Goal: Task Accomplishment & Management: Use online tool/utility

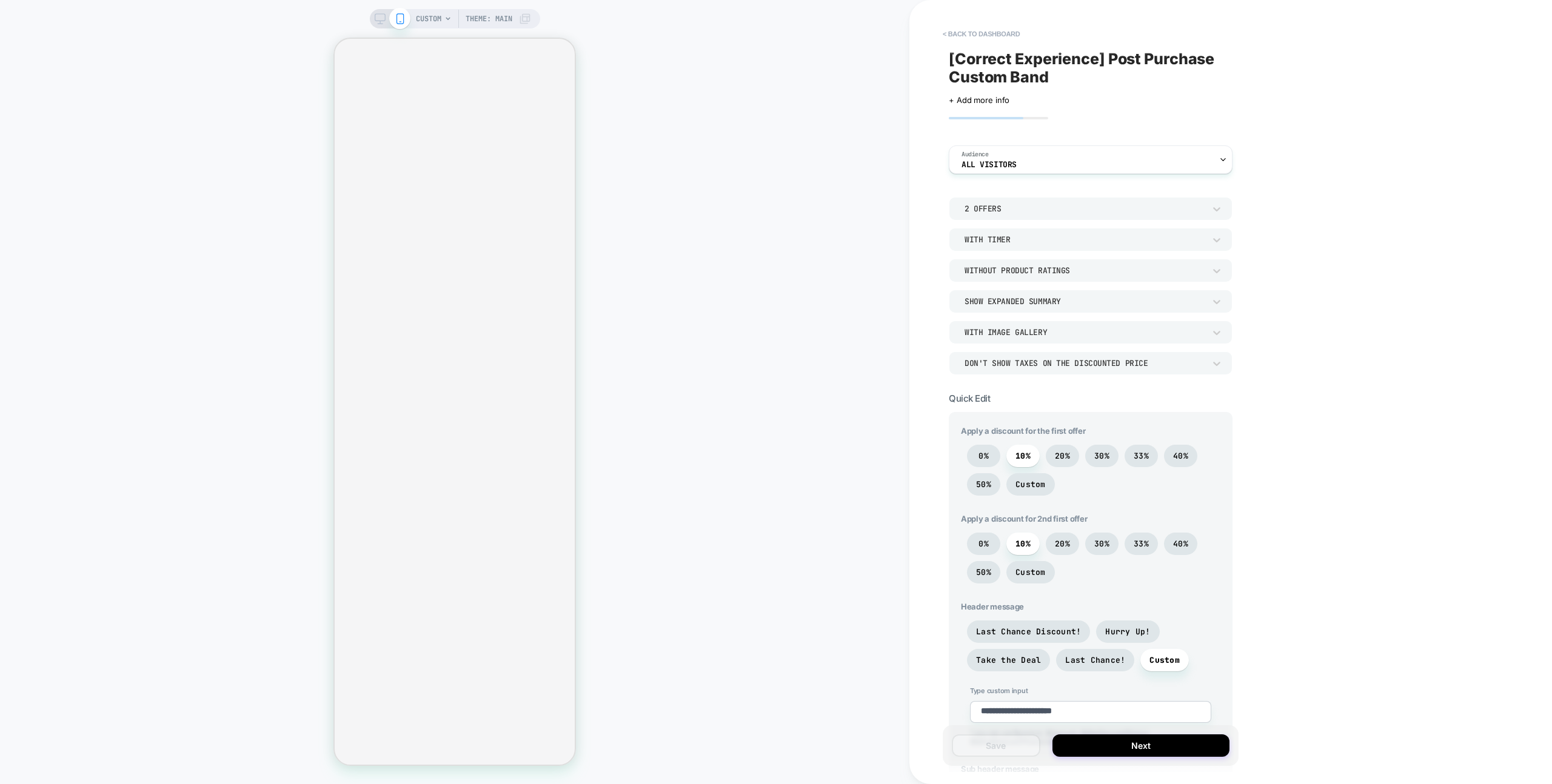
click at [944, 26] on button "< back to dashboard" at bounding box center [981, 34] width 89 height 20
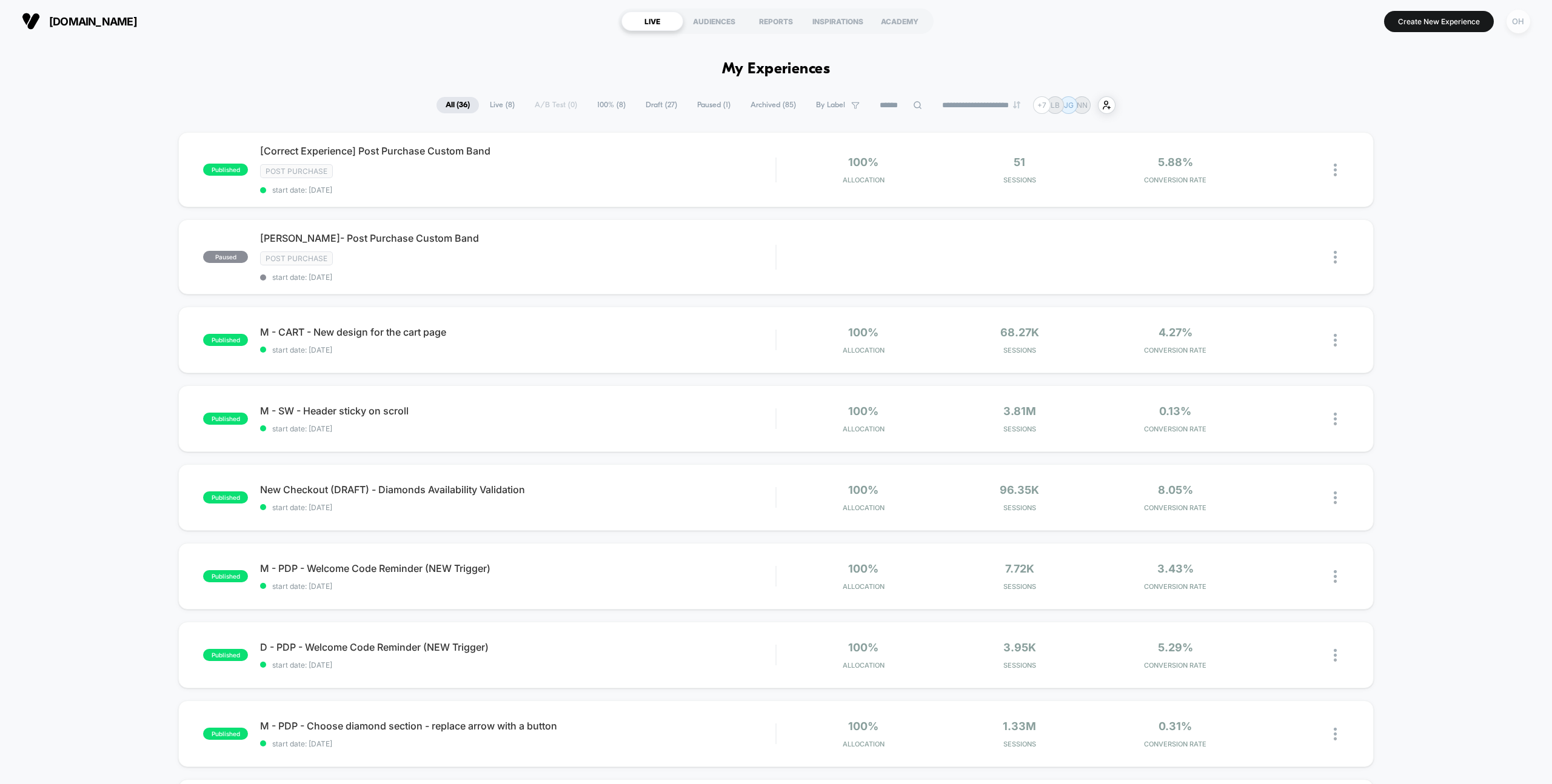
click at [1520, 12] on div "OH" at bounding box center [1518, 21] width 23 height 23
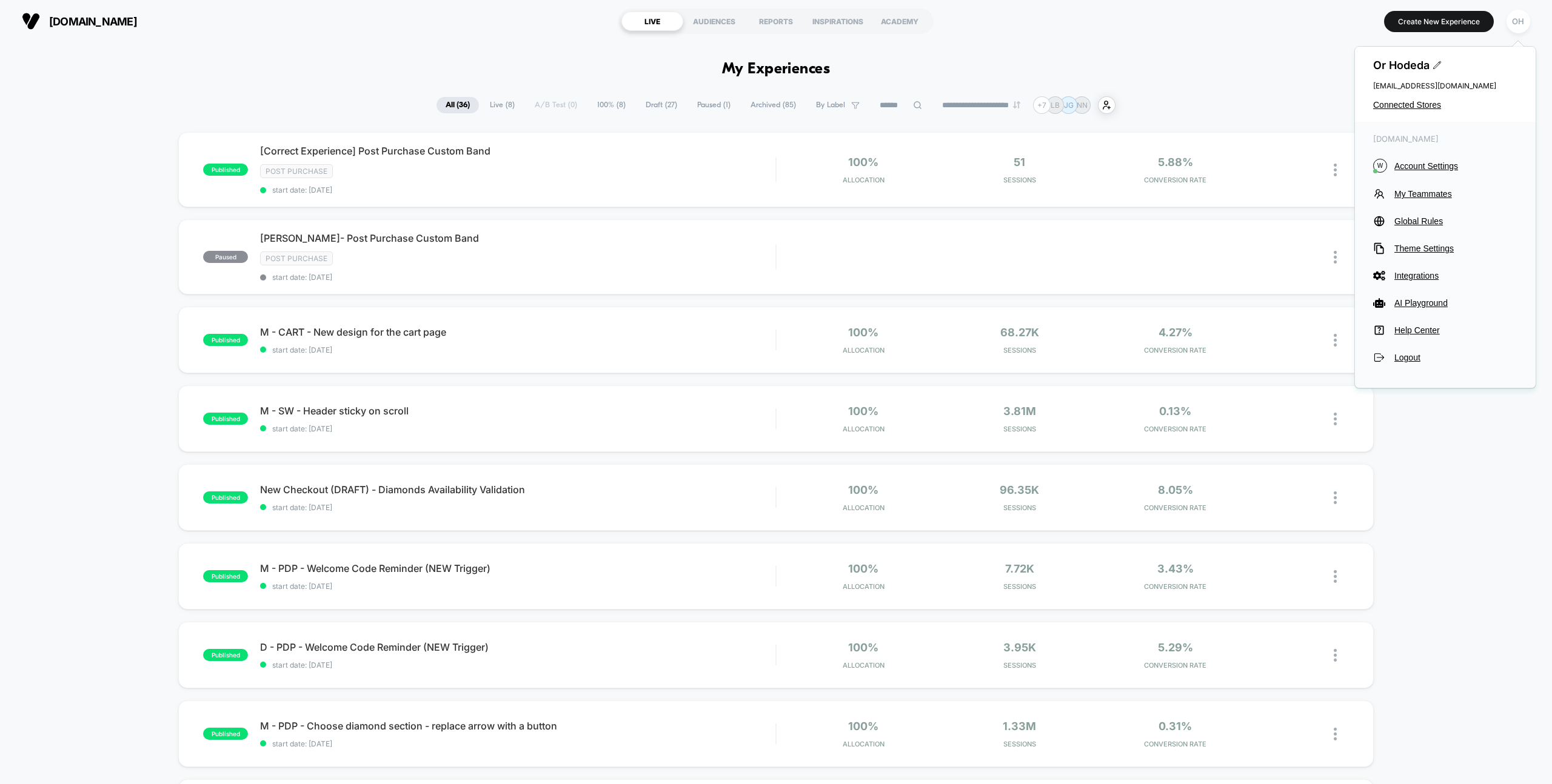
click at [1398, 99] on div "Or Hodeda or@visually.io Connected Stores" at bounding box center [1445, 84] width 180 height 75
click at [1398, 101] on span "Connected Stores" at bounding box center [1445, 105] width 144 height 10
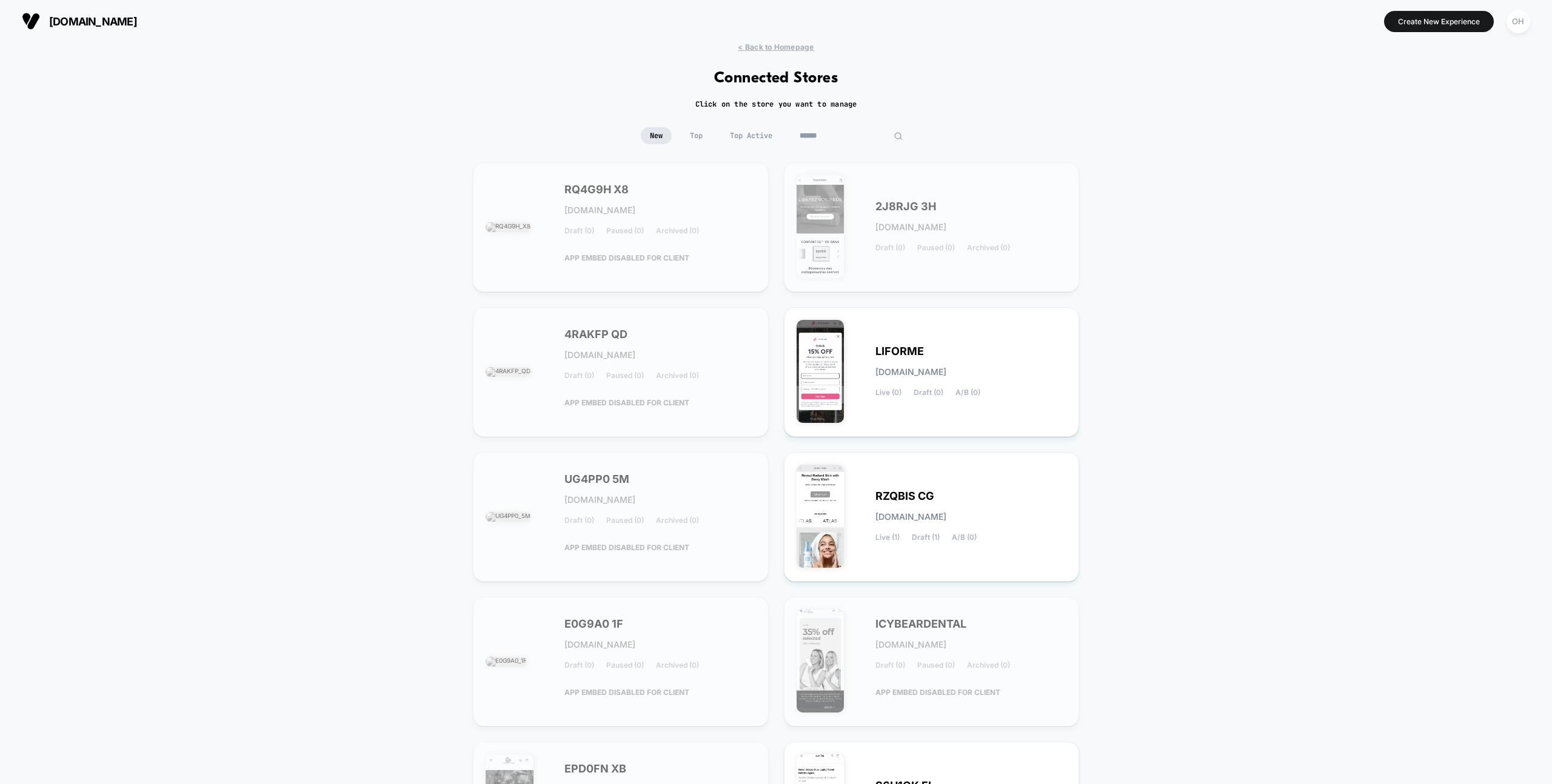
click at [859, 135] on input at bounding box center [851, 135] width 121 height 17
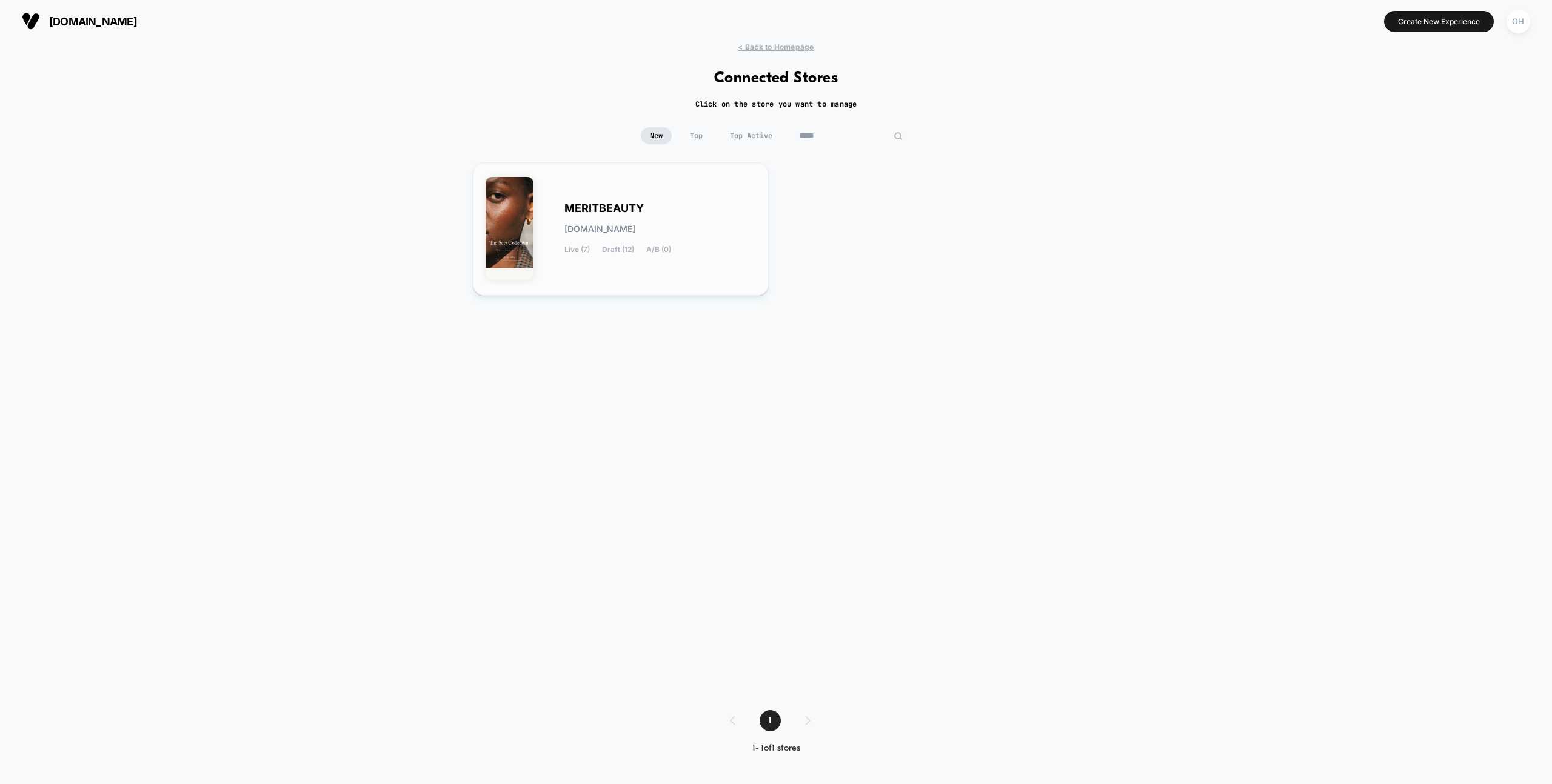
type input "*****"
click at [690, 238] on div "MERITBEAUTY meritbeauty.myshopify.com Live (7) Draft (12) A/B (0)" at bounding box center [660, 229] width 192 height 49
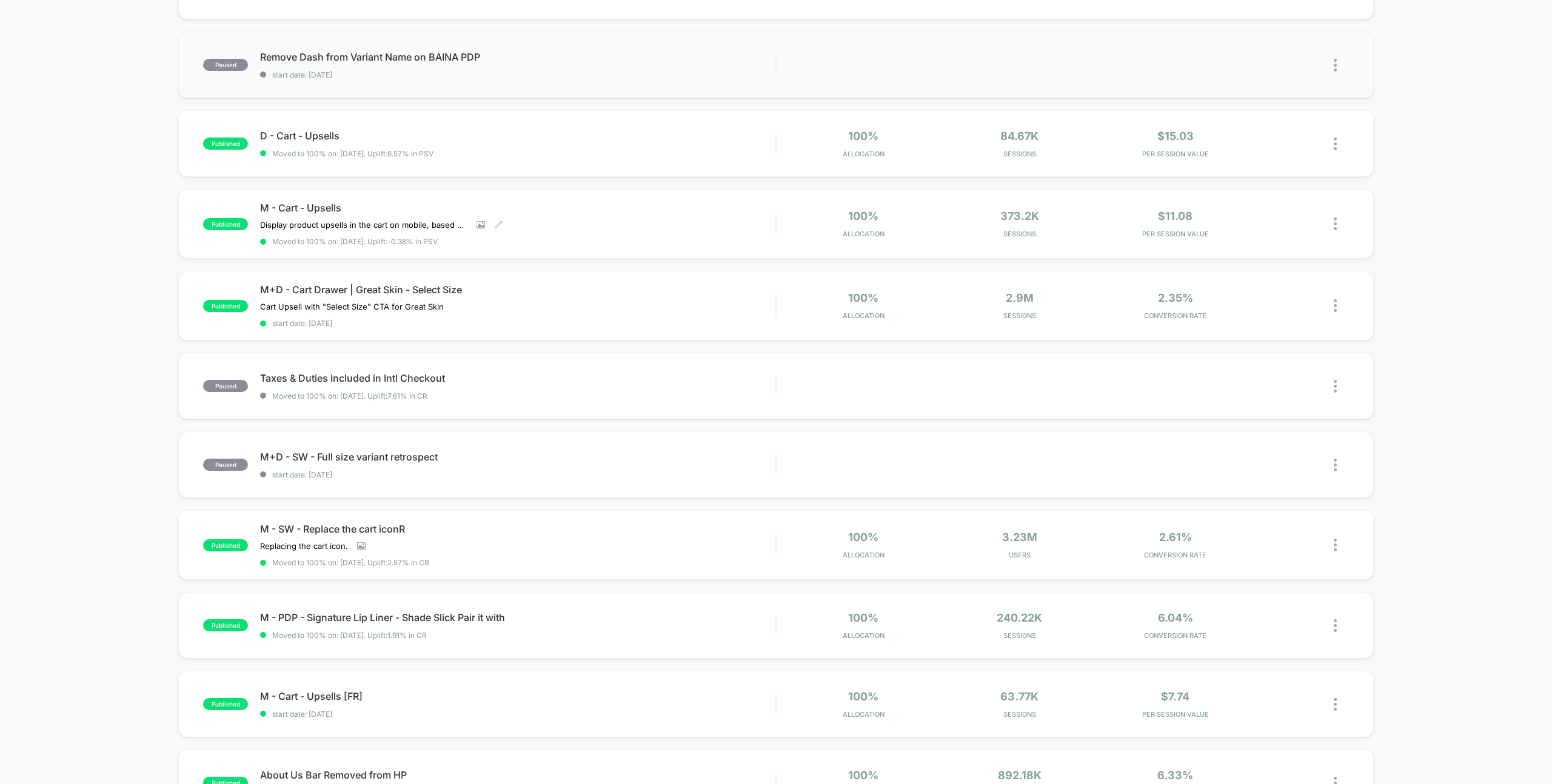
scroll to position [268, 0]
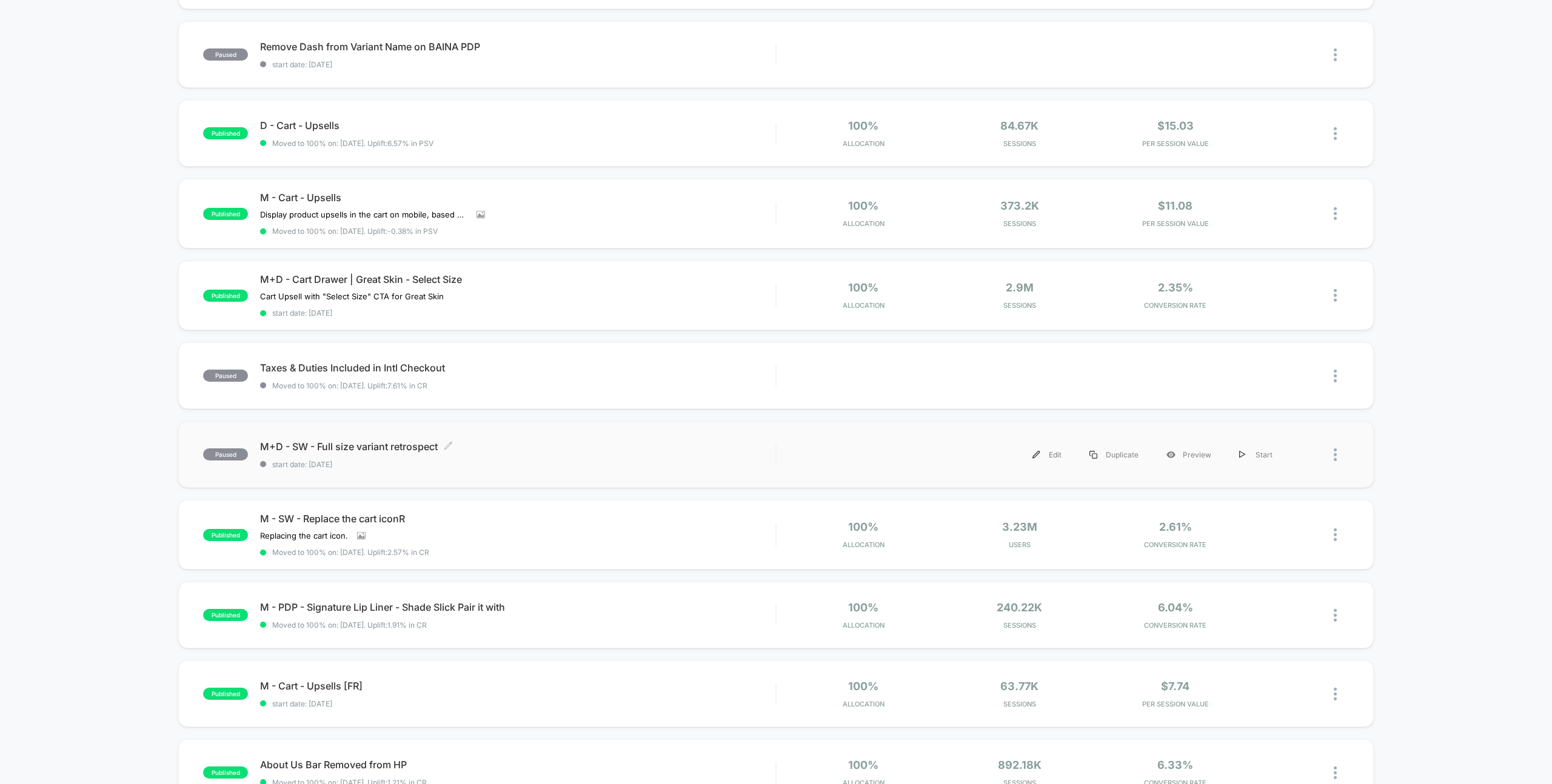
click at [562, 444] on span "M+D - SW - Full size variant retrospect Click to edit experience details" at bounding box center [517, 446] width 515 height 12
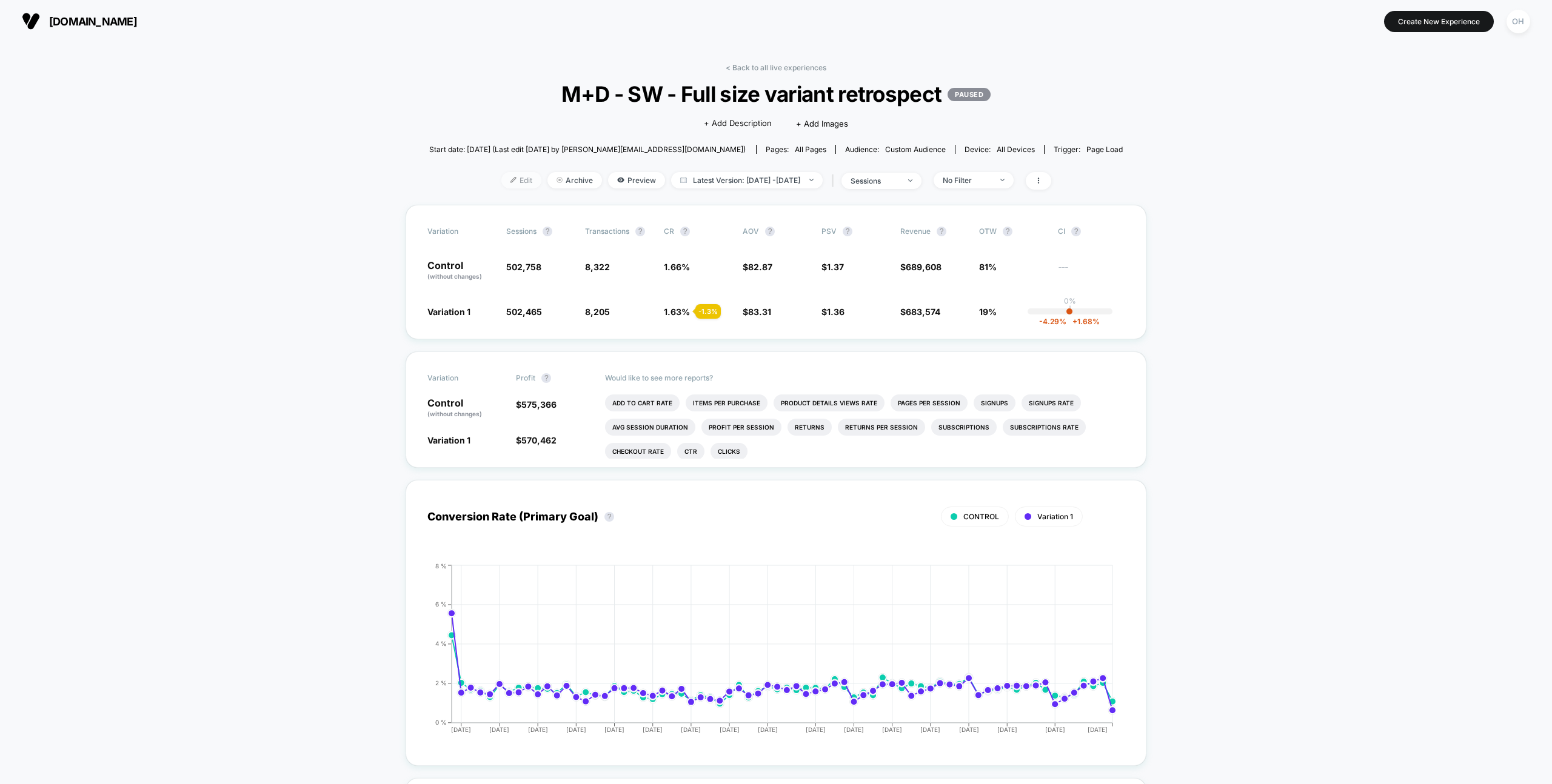
click at [509, 178] on span "Edit" at bounding box center [521, 180] width 40 height 16
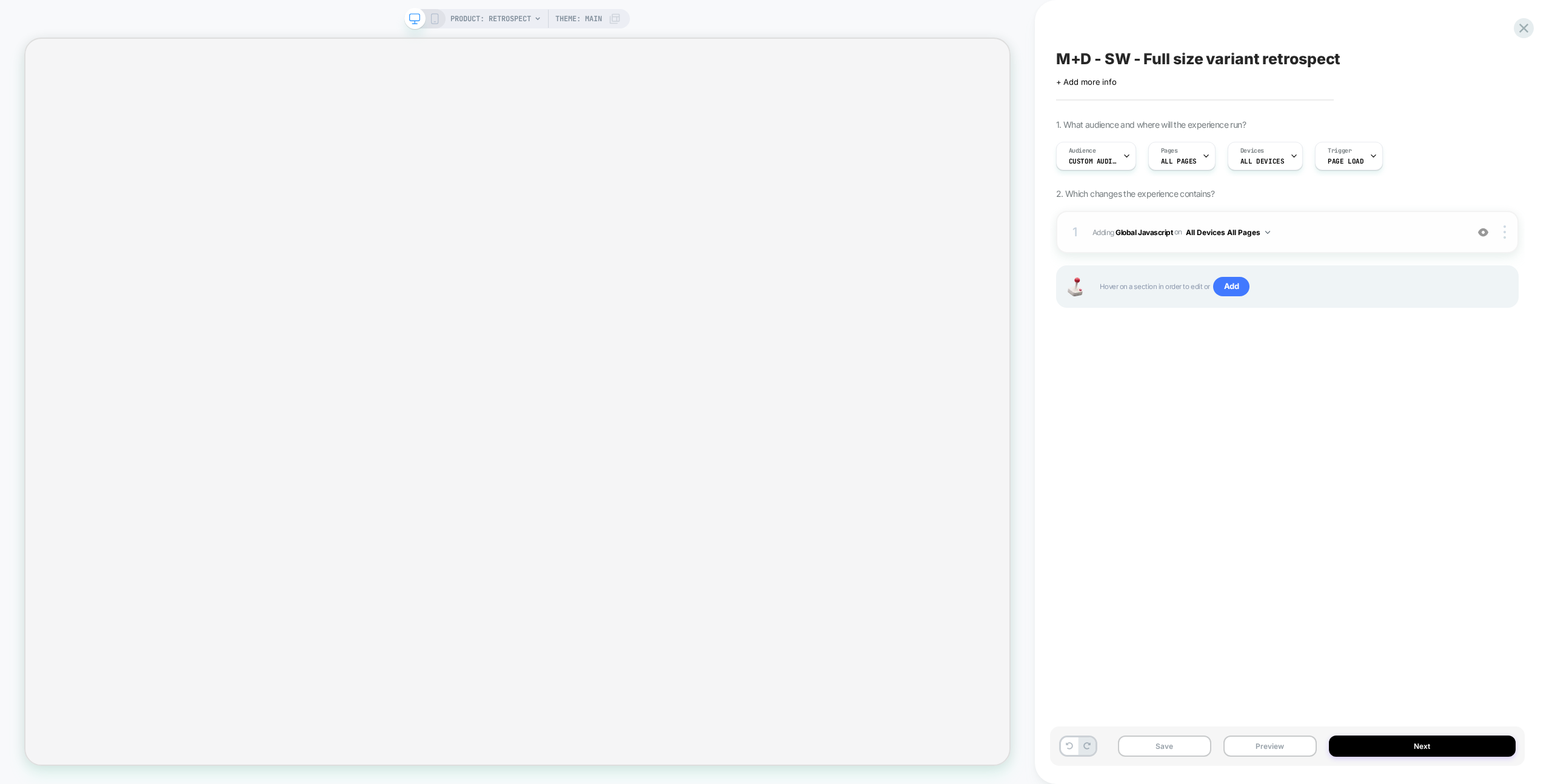
click at [1351, 225] on span "Adding Global Javascript on All Devices All Pages" at bounding box center [1277, 232] width 369 height 15
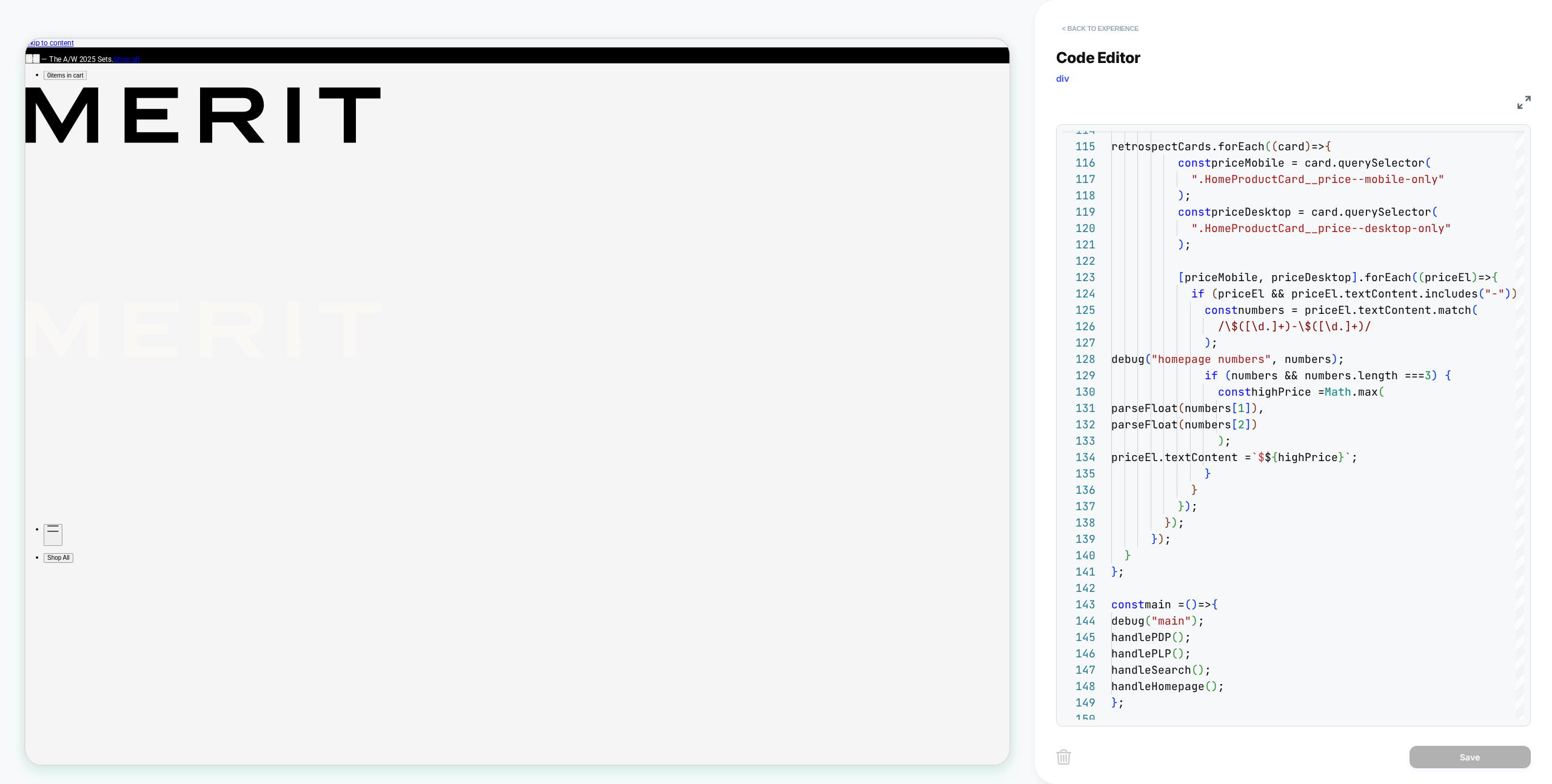
click at [1092, 37] on button "< Back to experience" at bounding box center [1100, 29] width 89 height 20
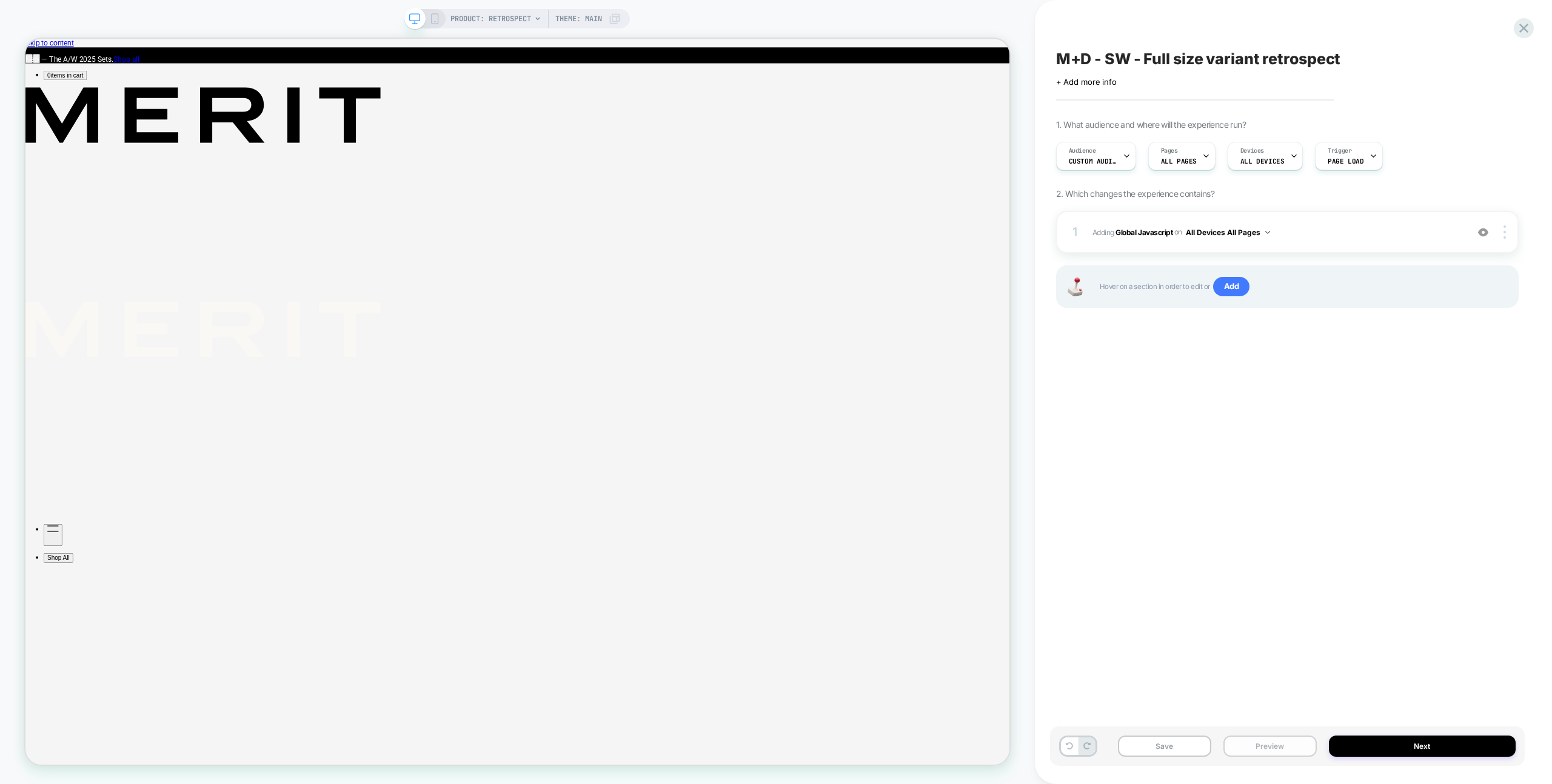
click at [1249, 736] on button "Preview" at bounding box center [1270, 746] width 93 height 21
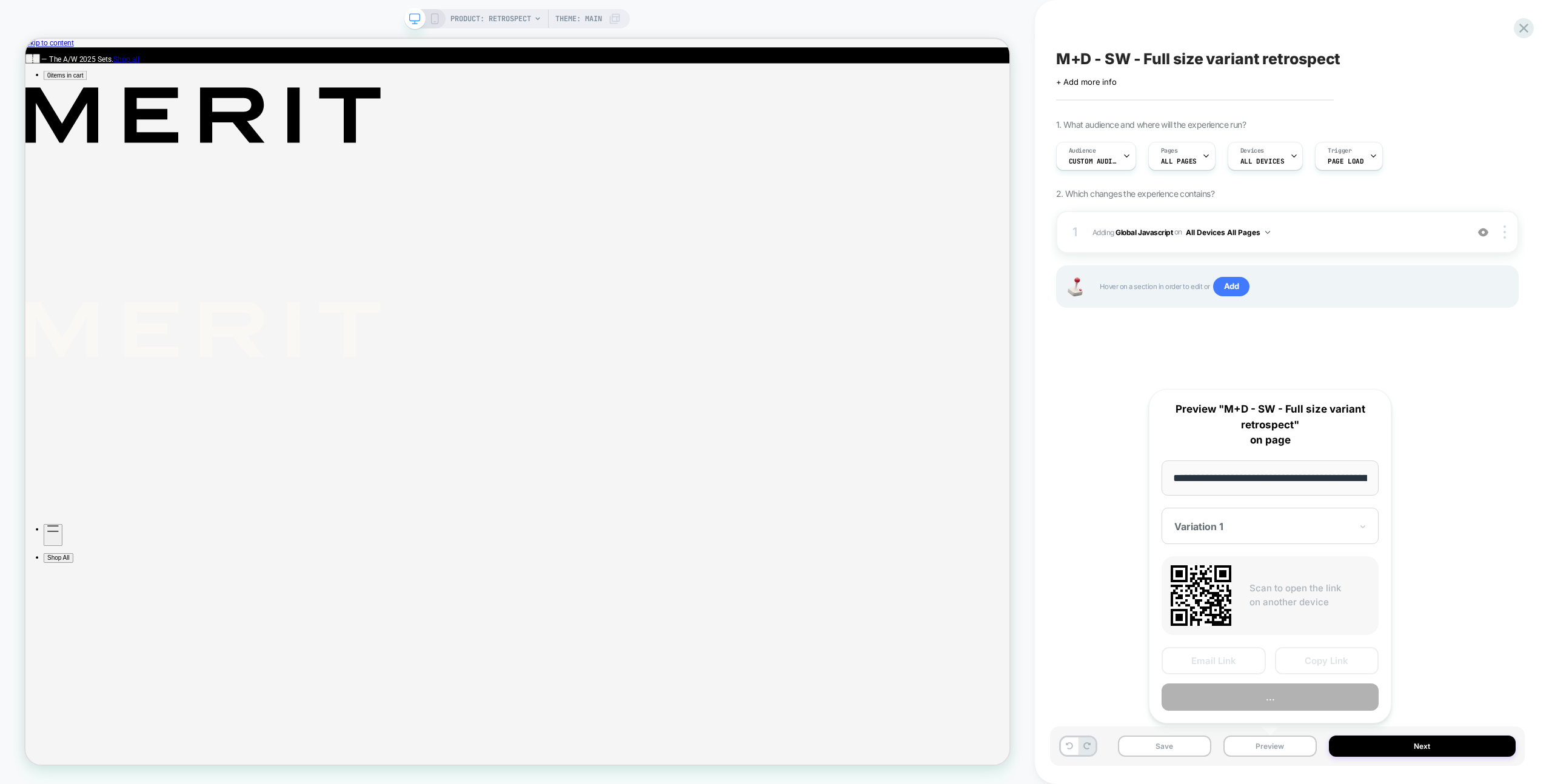
scroll to position [0, 142]
click at [1262, 705] on button "Preview" at bounding box center [1270, 697] width 217 height 27
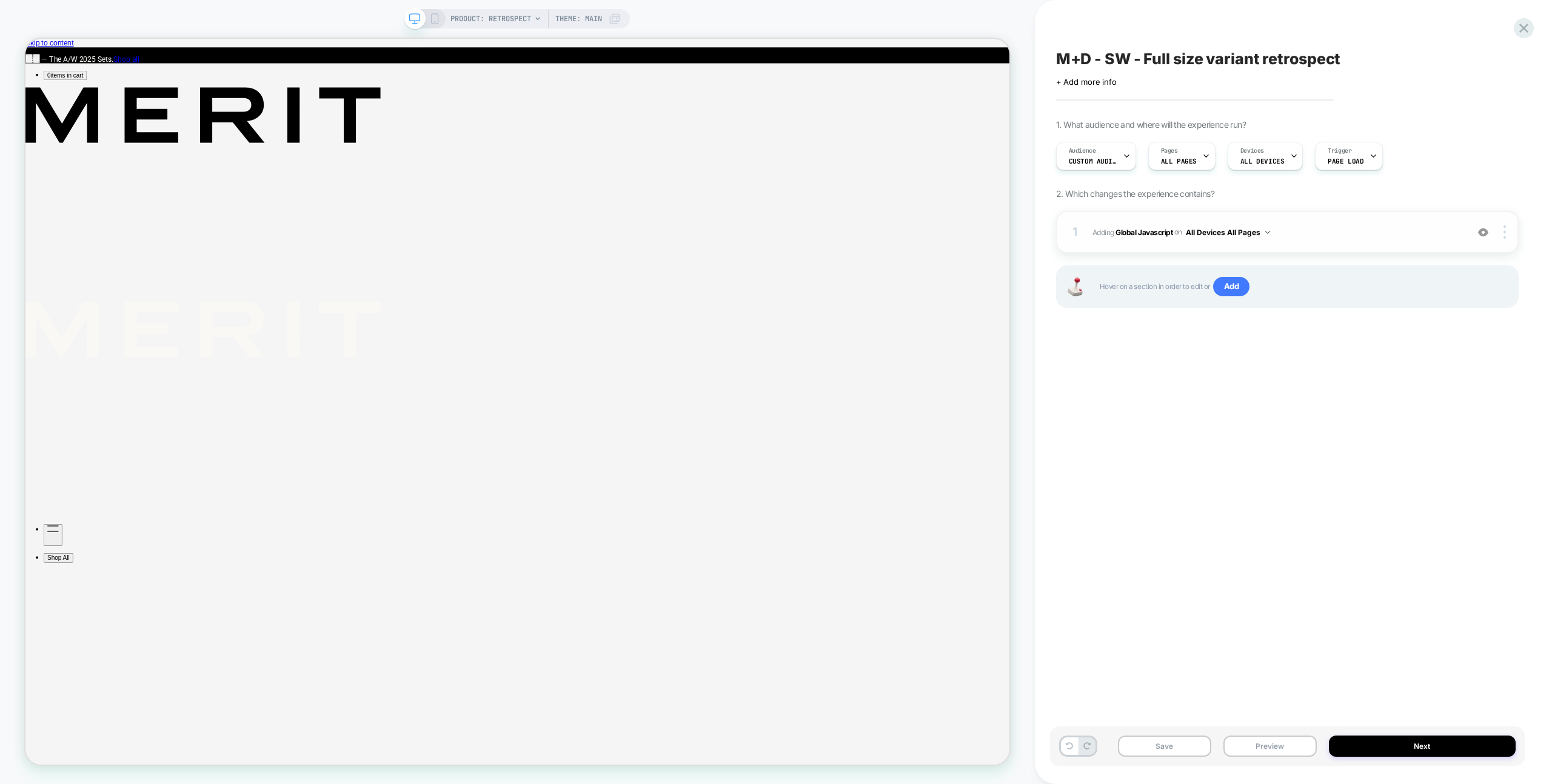
click at [1342, 232] on span "Adding Global Javascript on All Devices All Pages" at bounding box center [1277, 232] width 369 height 15
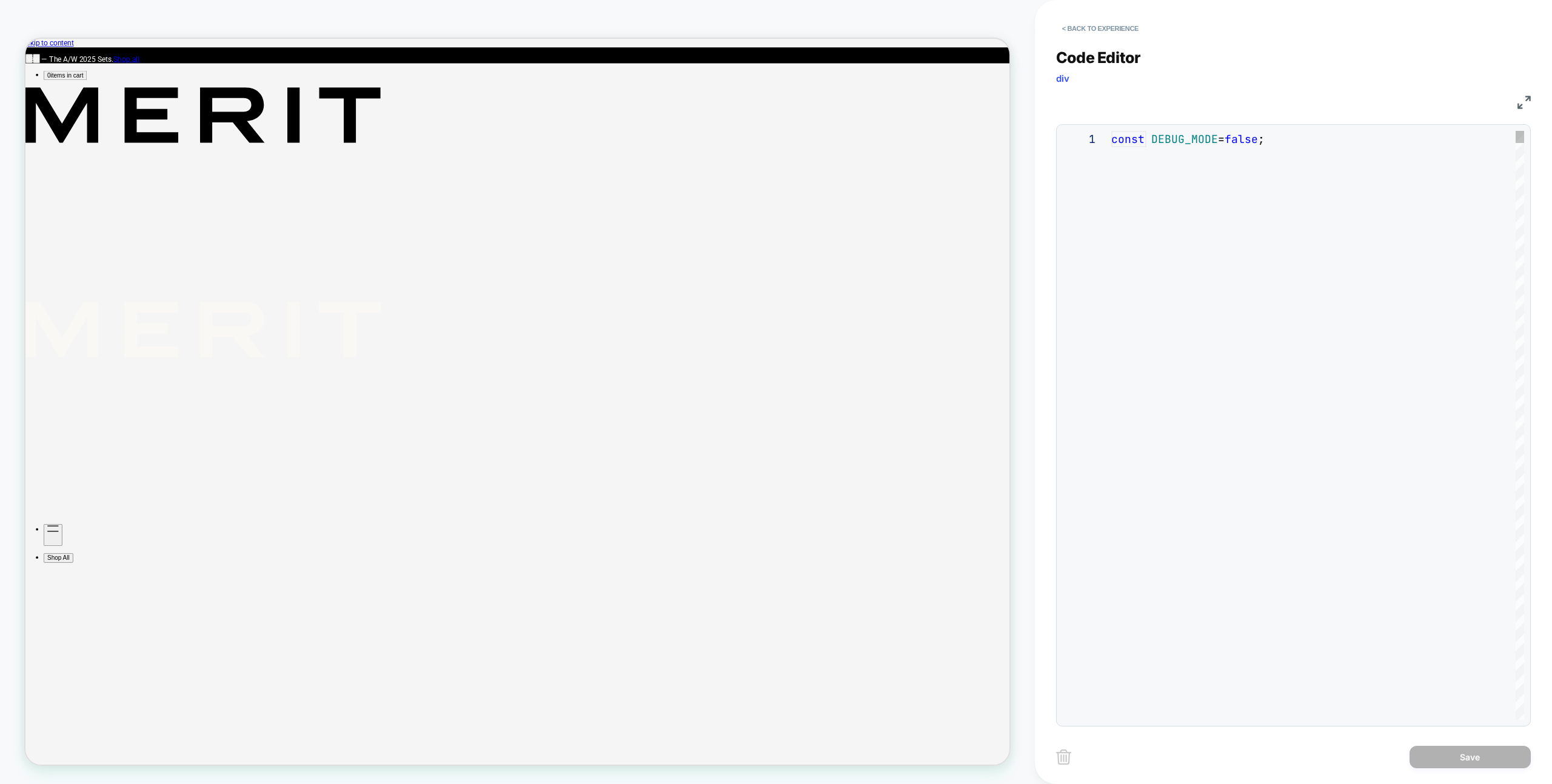
scroll to position [163, 0]
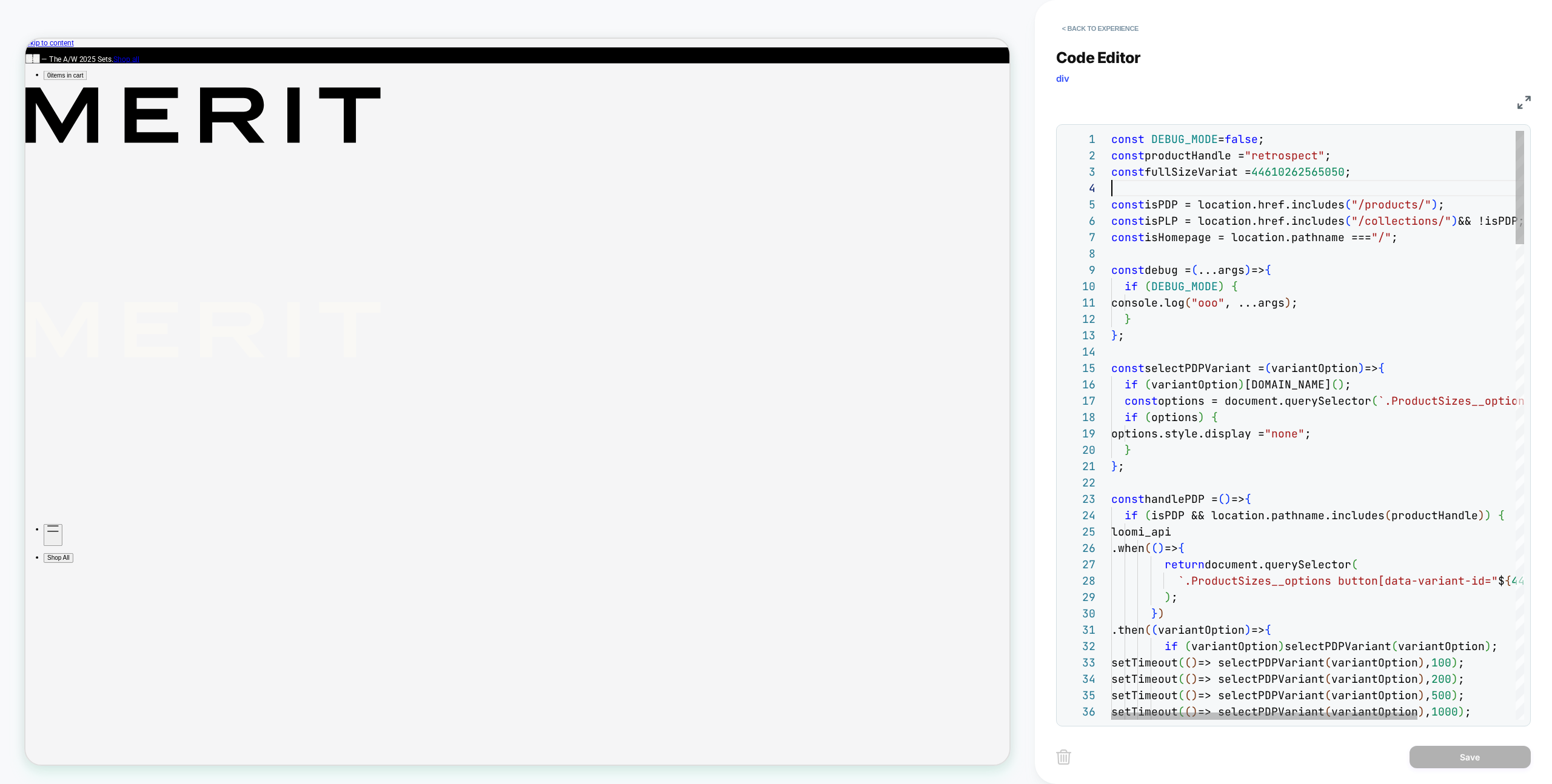
type textarea "**********"
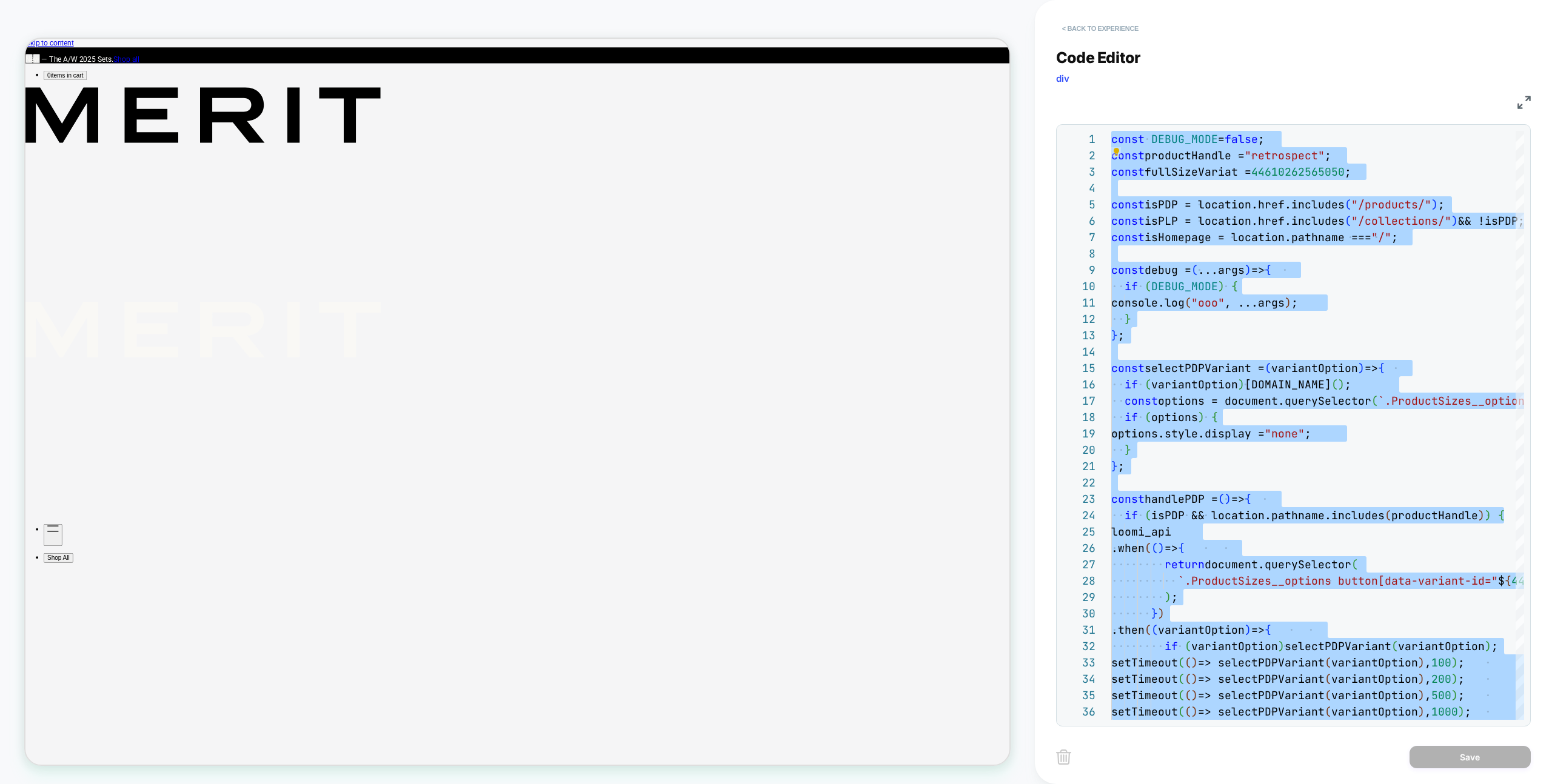
click at [1066, 18] on div "< Back to experience" at bounding box center [1315, 18] width 517 height 36
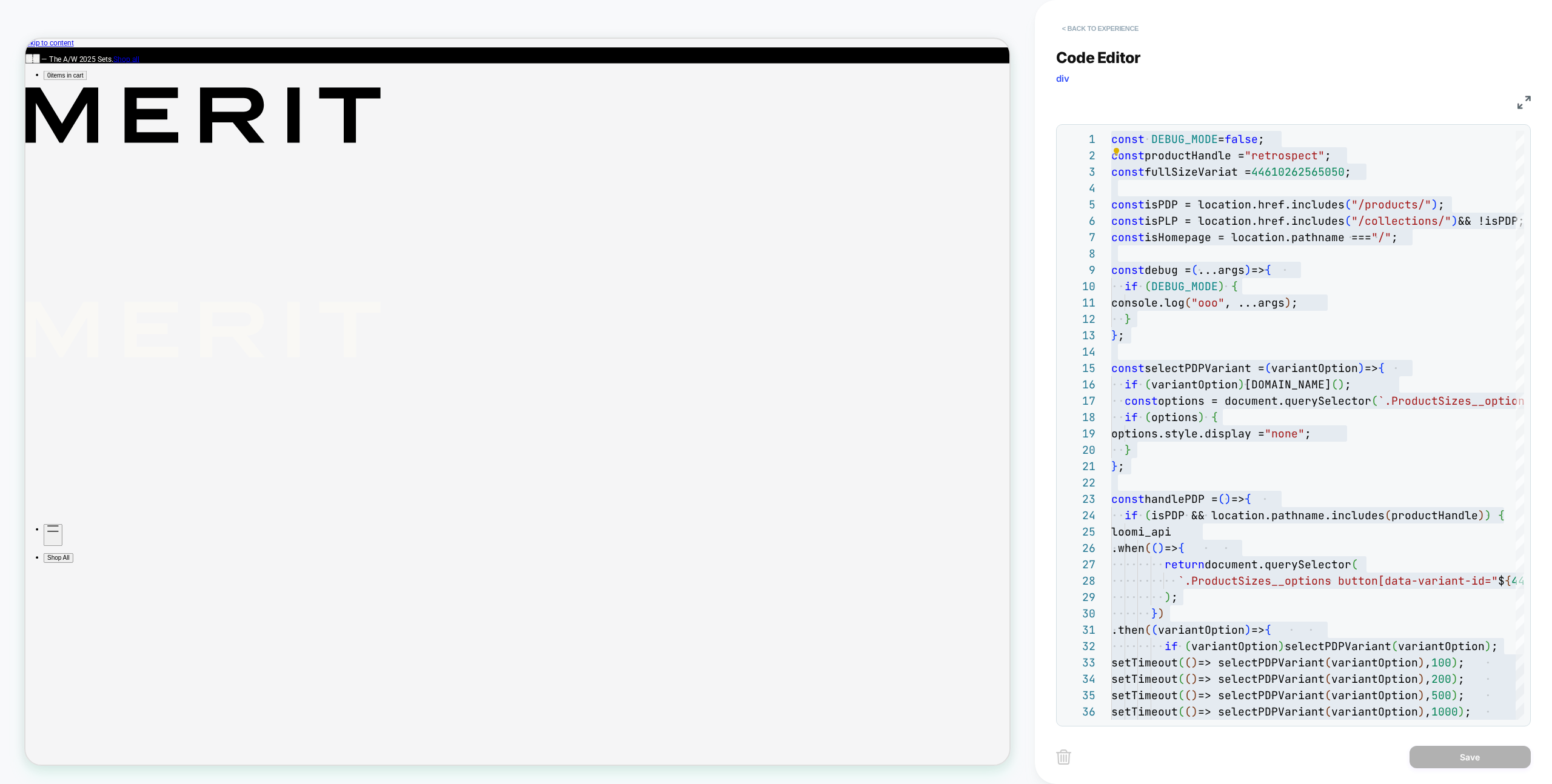
click at [1097, 25] on button "< Back to experience" at bounding box center [1100, 29] width 89 height 20
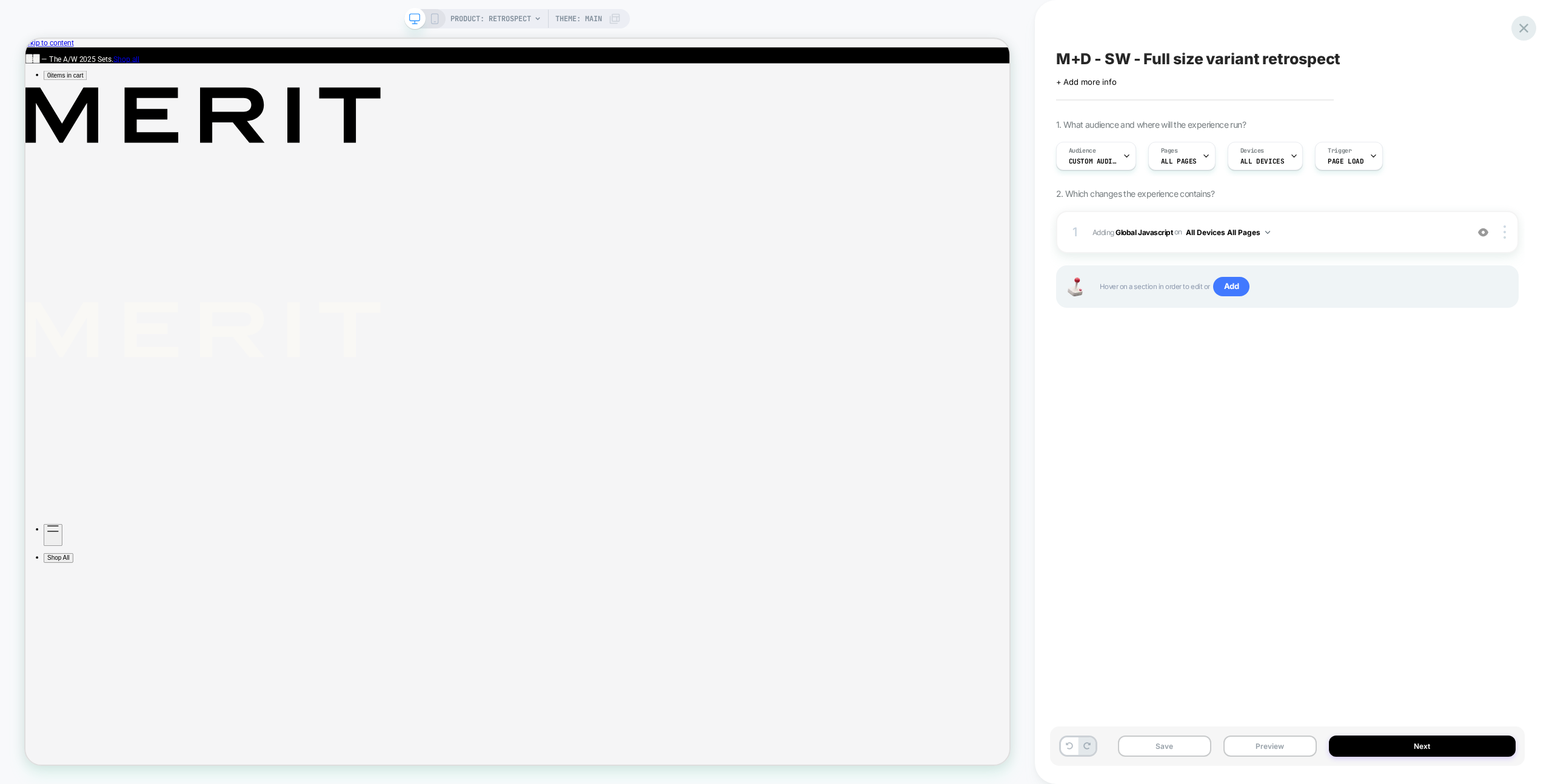
click at [1523, 27] on icon at bounding box center [1523, 28] width 16 height 16
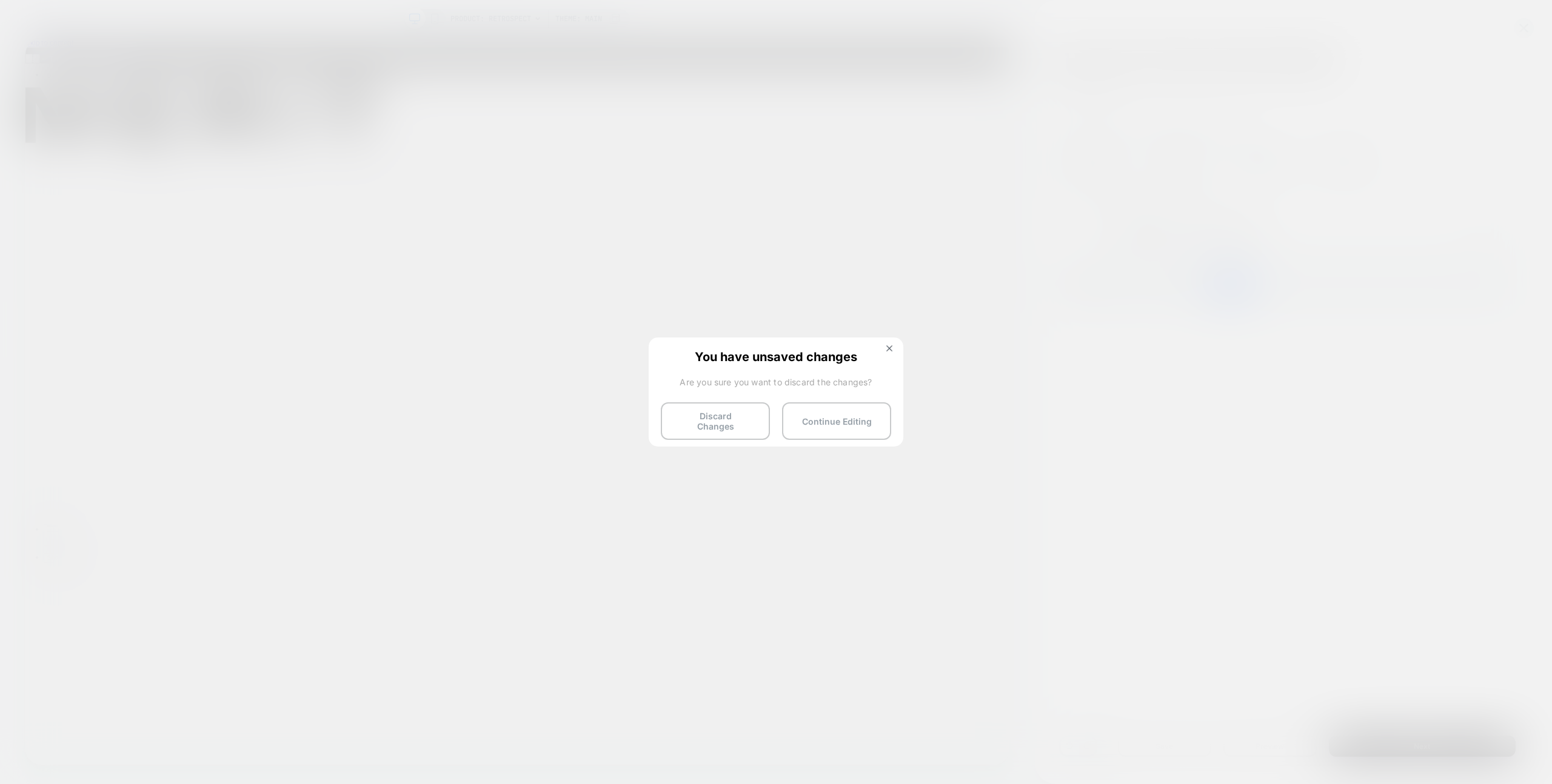
drag, startPoint x: 728, startPoint y: 413, endPoint x: 745, endPoint y: 374, distance: 42.5
click at [728, 413] on button "Discard Changes" at bounding box center [715, 421] width 109 height 38
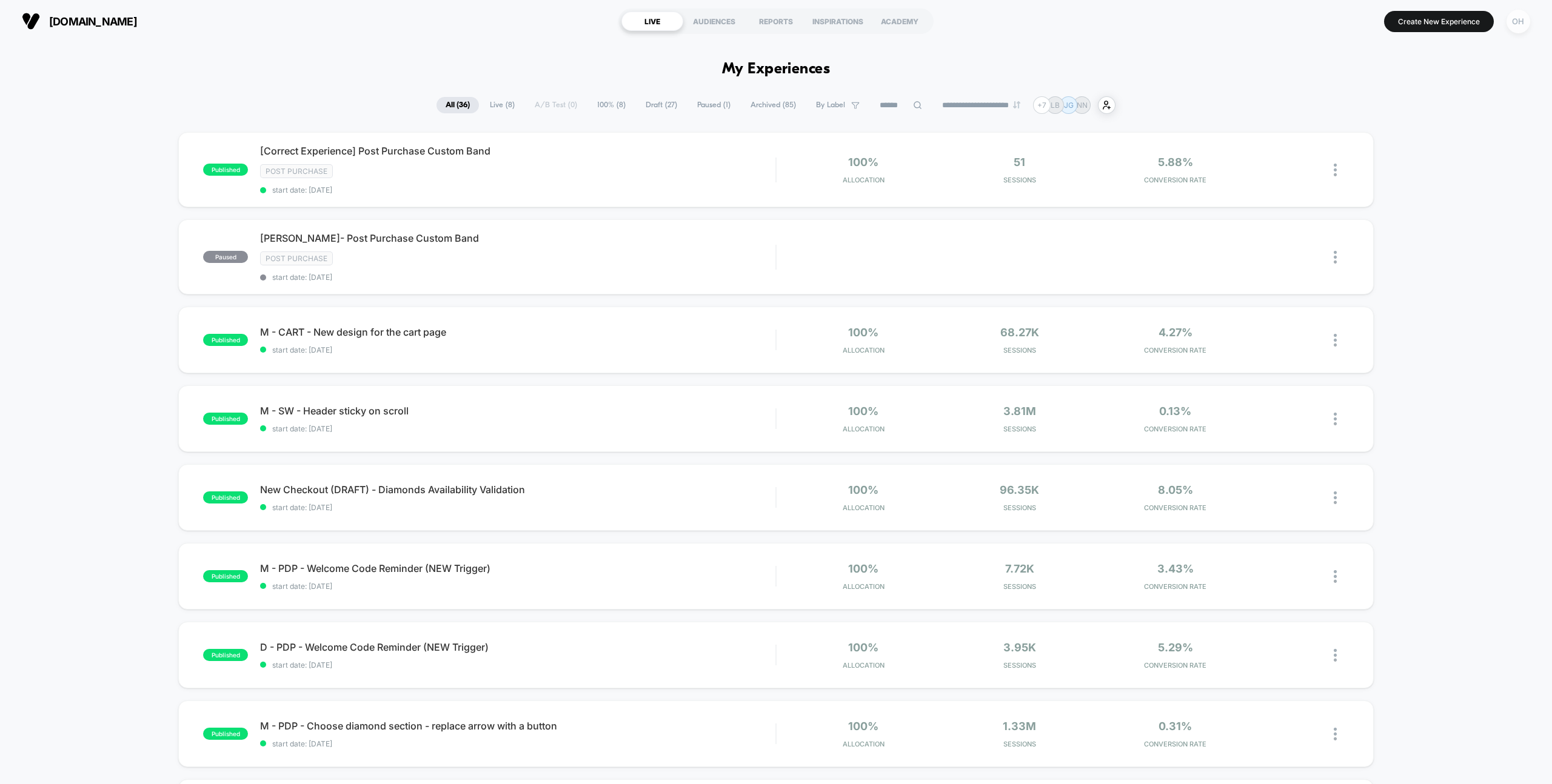
click at [1524, 33] on div "OH" at bounding box center [1518, 21] width 31 height 31
click at [1523, 27] on div "OH" at bounding box center [1518, 21] width 23 height 23
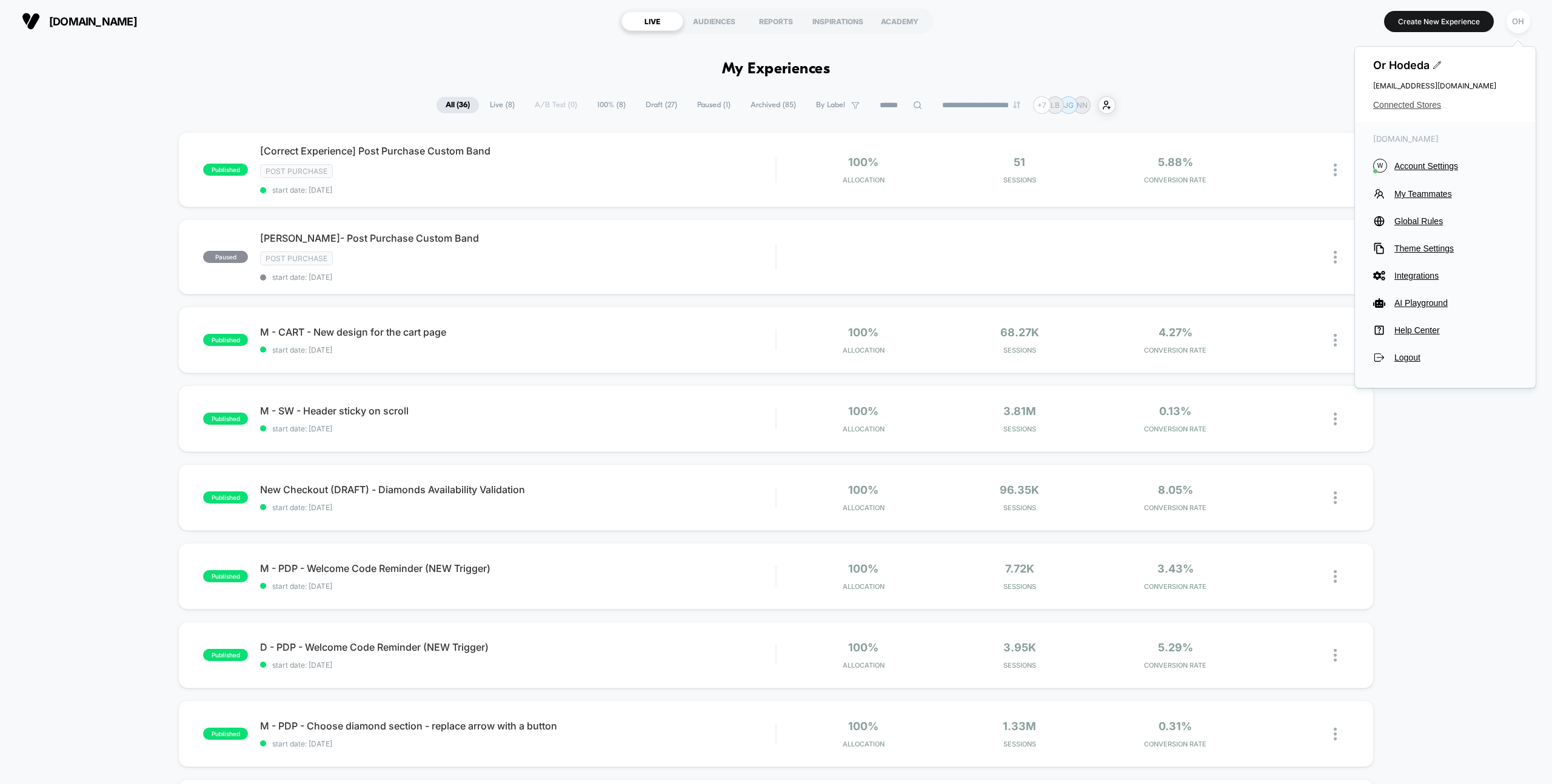
click at [1426, 100] on span "Connected Stores" at bounding box center [1445, 105] width 144 height 10
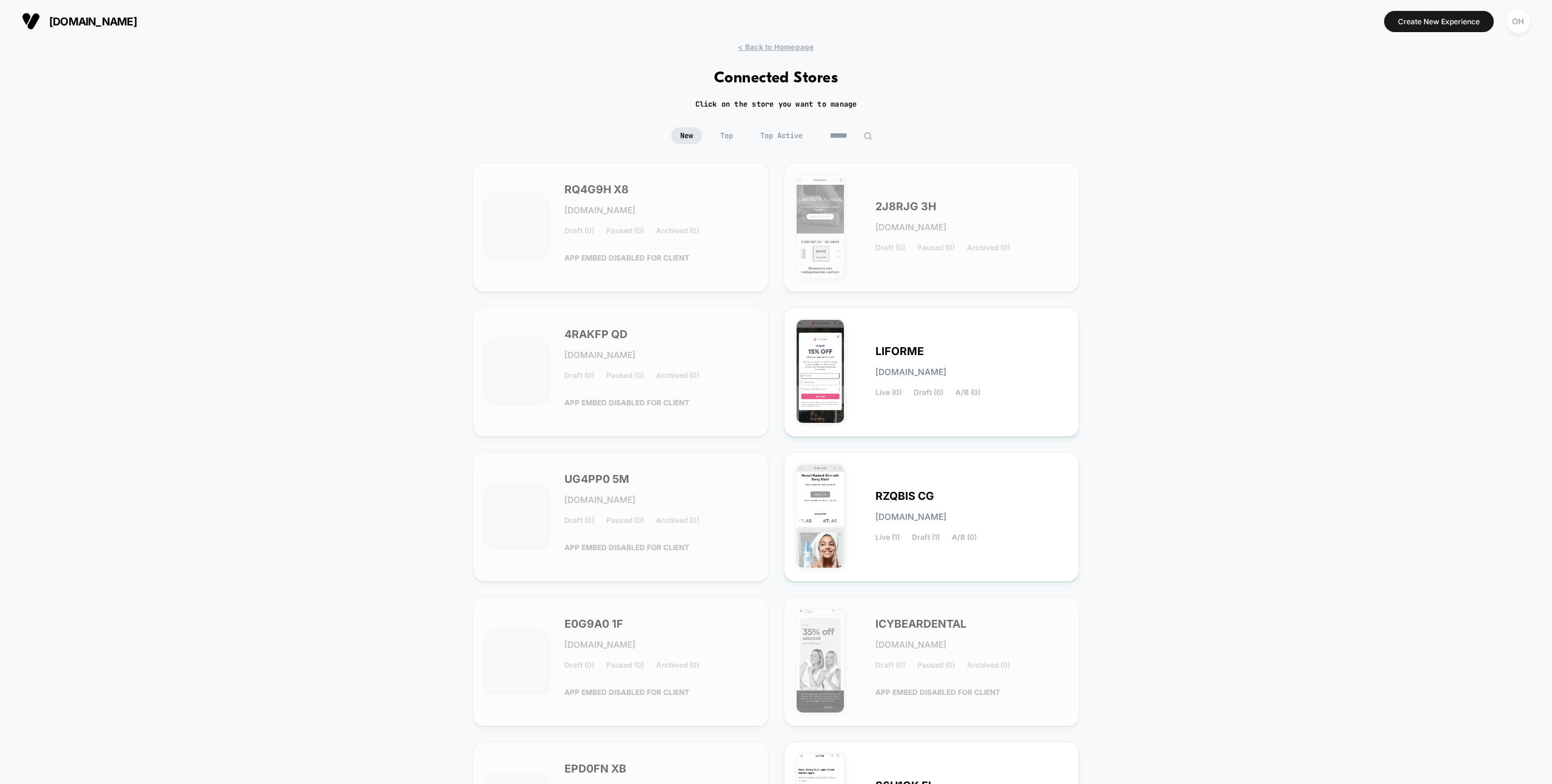
click at [833, 131] on input at bounding box center [851, 135] width 61 height 17
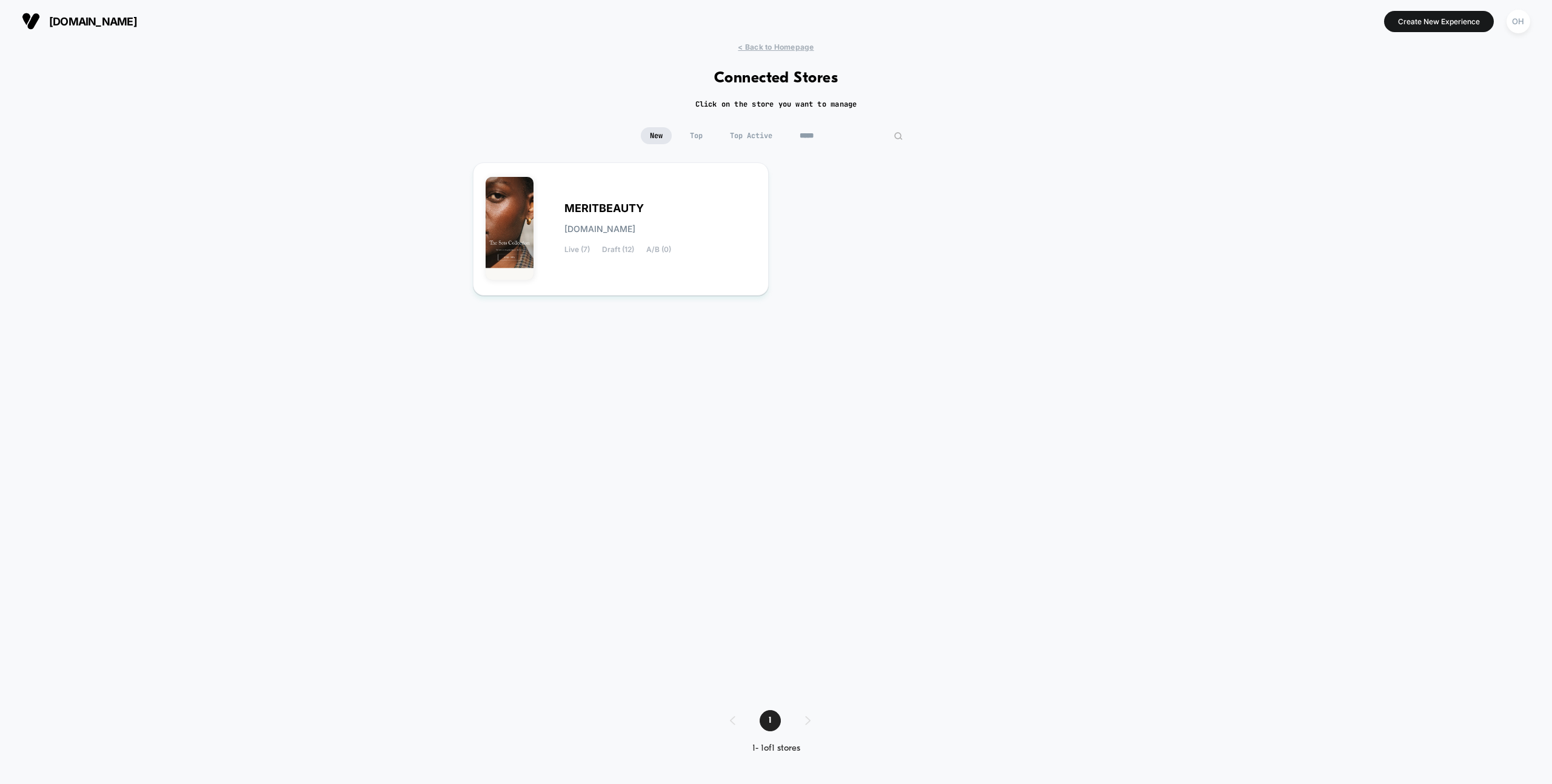
type input "*****"
click at [770, 205] on div "MERITBEAUTY meritbeauty.myshopify.com Live (7) Draft (12) A/B (0)" at bounding box center [776, 424] width 606 height 524
click at [753, 206] on div "MERITBEAUTY meritbeauty.myshopify.com Live (7) Draft (12) A/B (0)" at bounding box center [660, 229] width 192 height 49
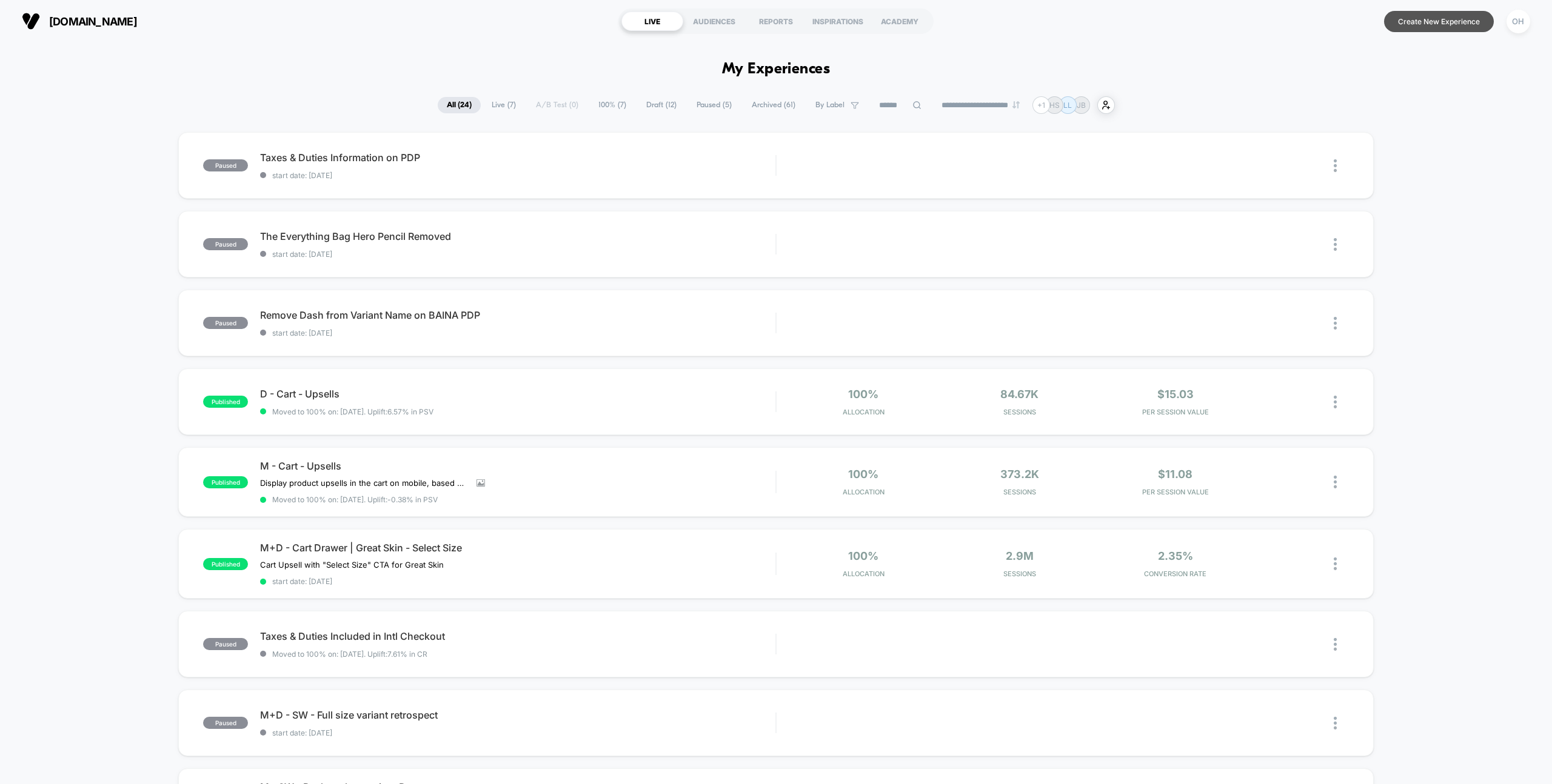
click at [1427, 27] on button "Create New Experience" at bounding box center [1439, 21] width 109 height 21
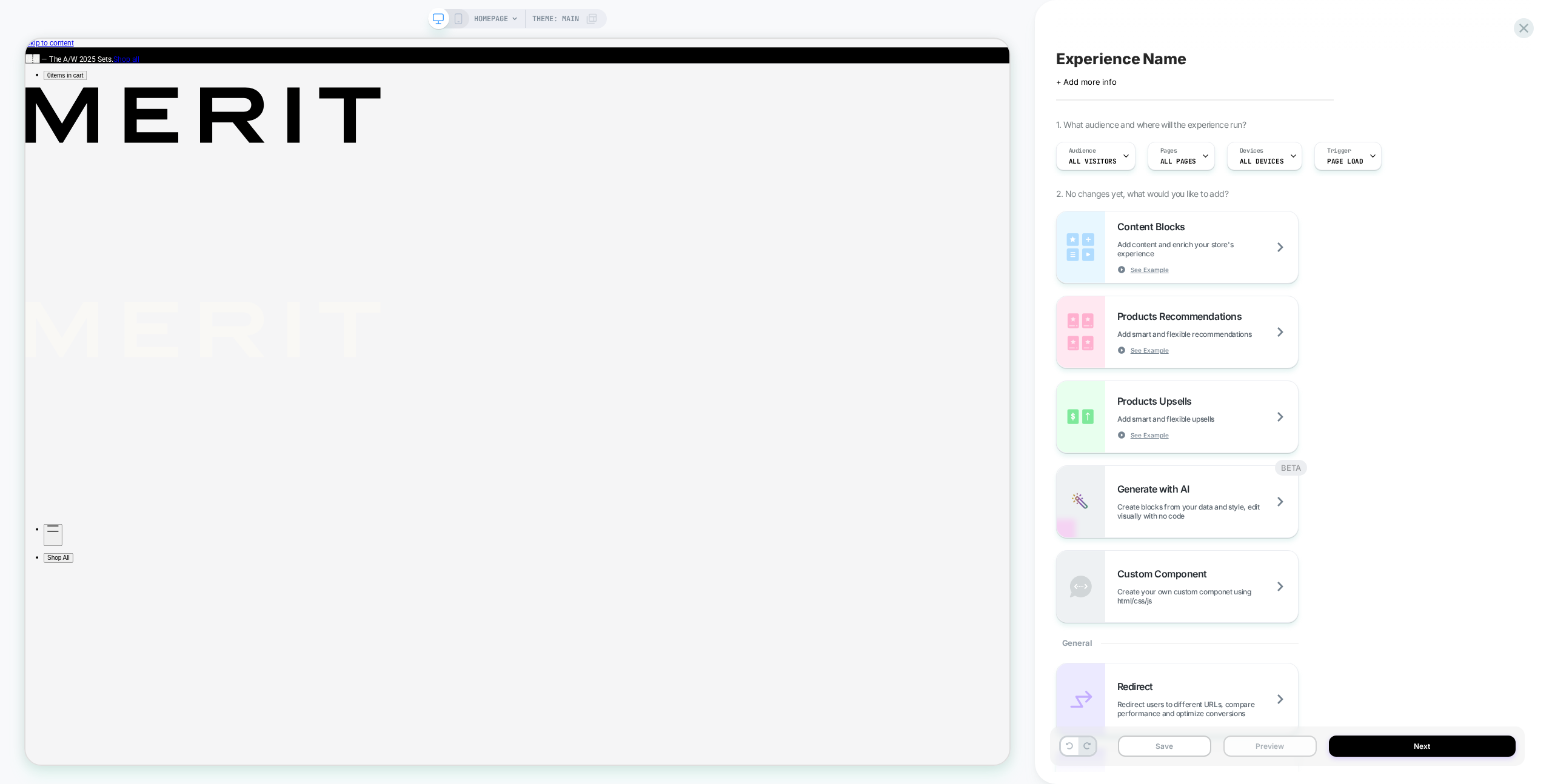
click at [1279, 760] on div "Save Preview Next" at bounding box center [1287, 746] width 475 height 39
drag, startPoint x: 1277, startPoint y: 751, endPoint x: 1280, endPoint y: 736, distance: 15.3
click at [1277, 751] on button "Preview" at bounding box center [1270, 746] width 93 height 21
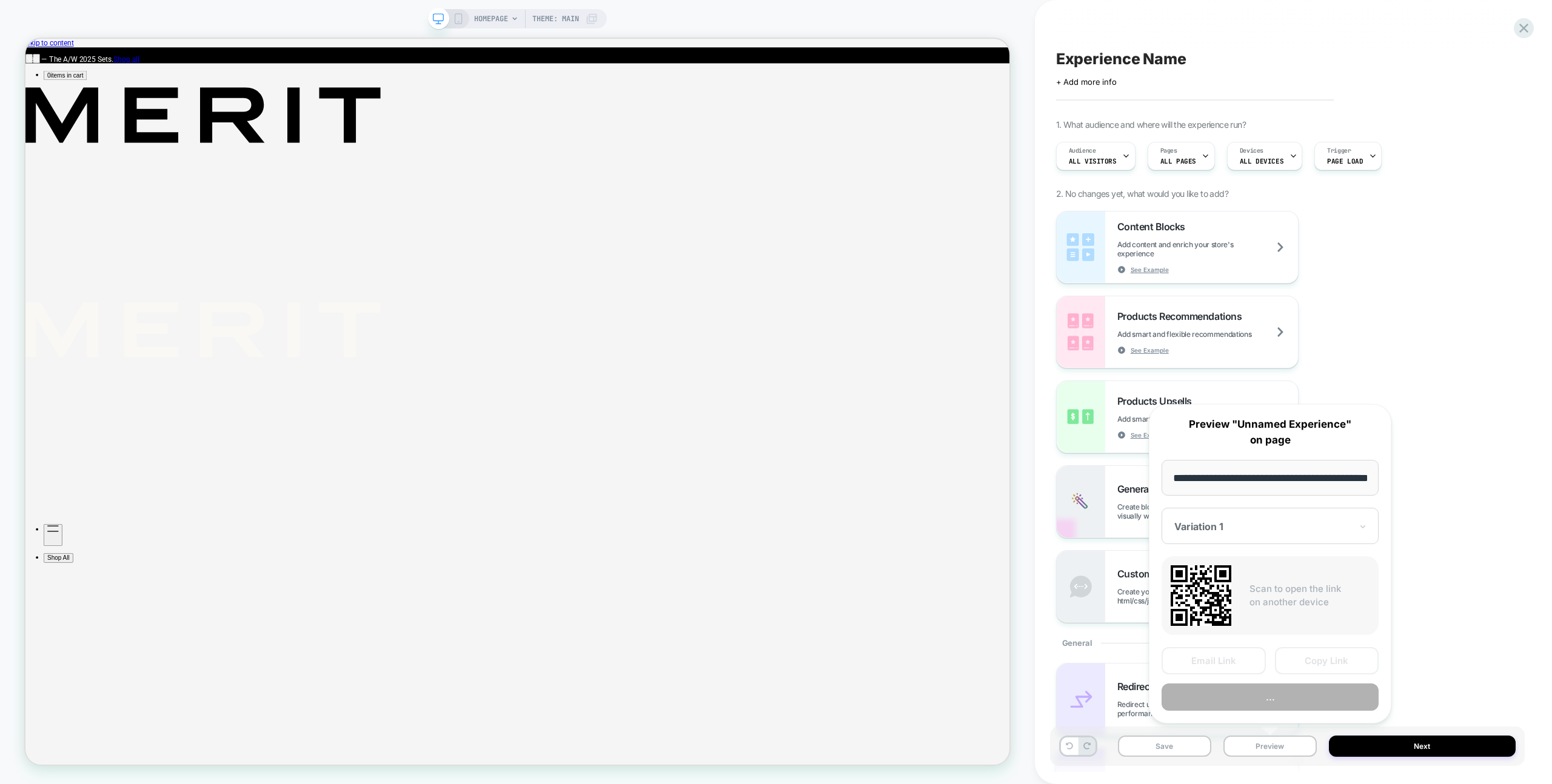
click at [1281, 710] on button "..." at bounding box center [1270, 697] width 217 height 27
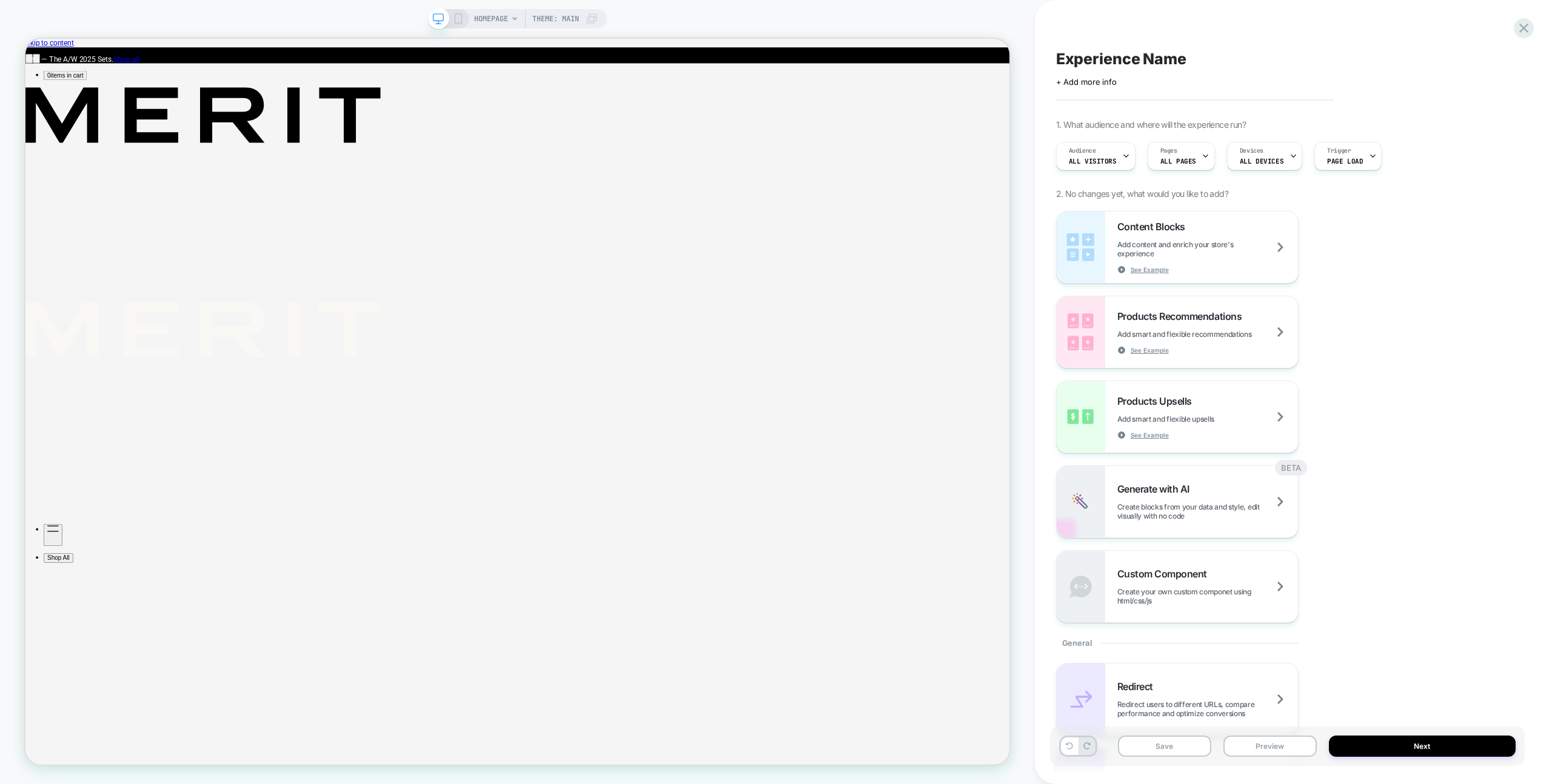
click at [464, 20] on div "HOMEPAGE Theme: MAIN" at bounding box center [517, 19] width 179 height 20
click at [480, 21] on span "HOMEPAGE" at bounding box center [491, 19] width 34 height 20
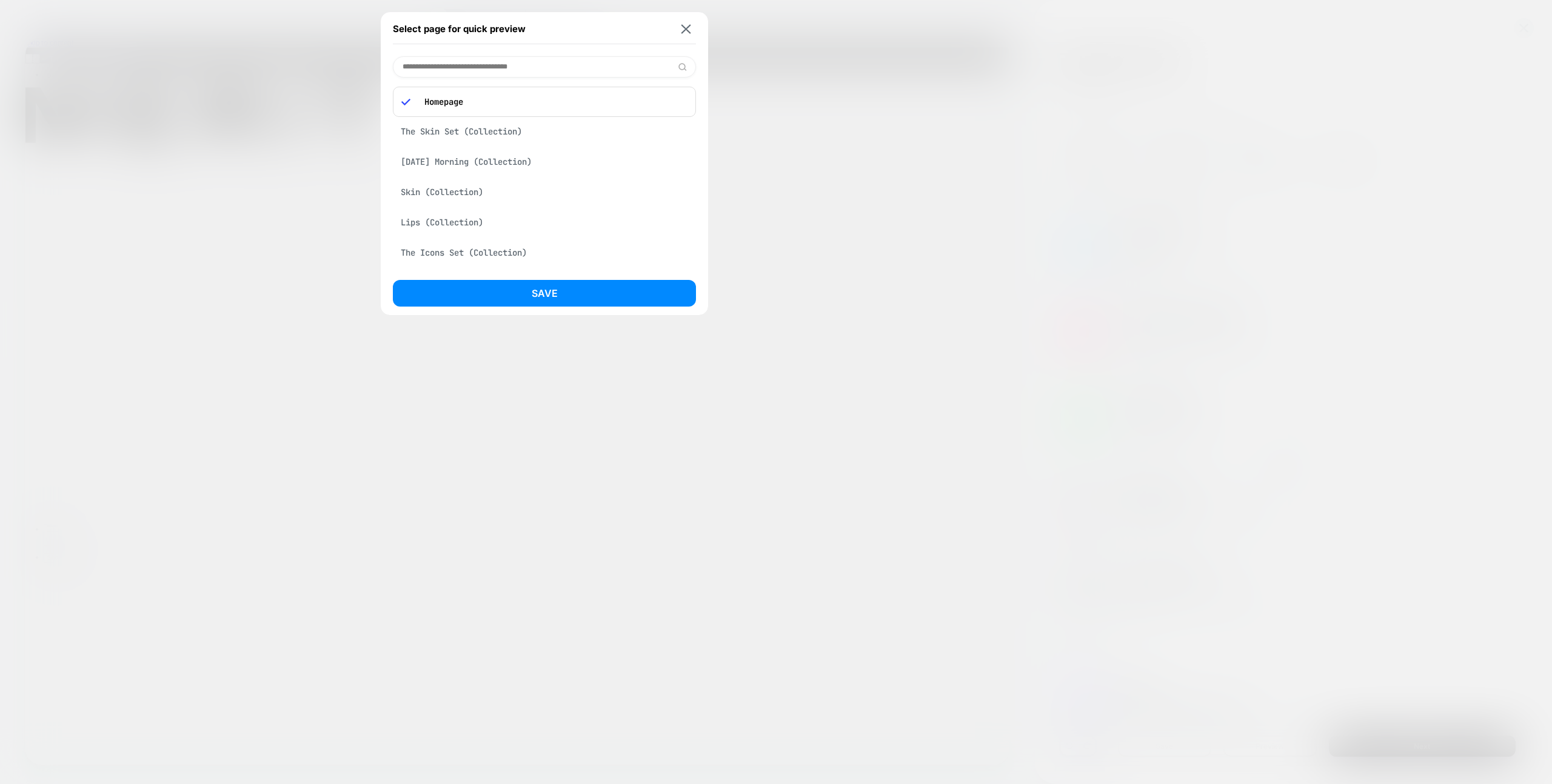
click at [481, 73] on input at bounding box center [544, 67] width 303 height 21
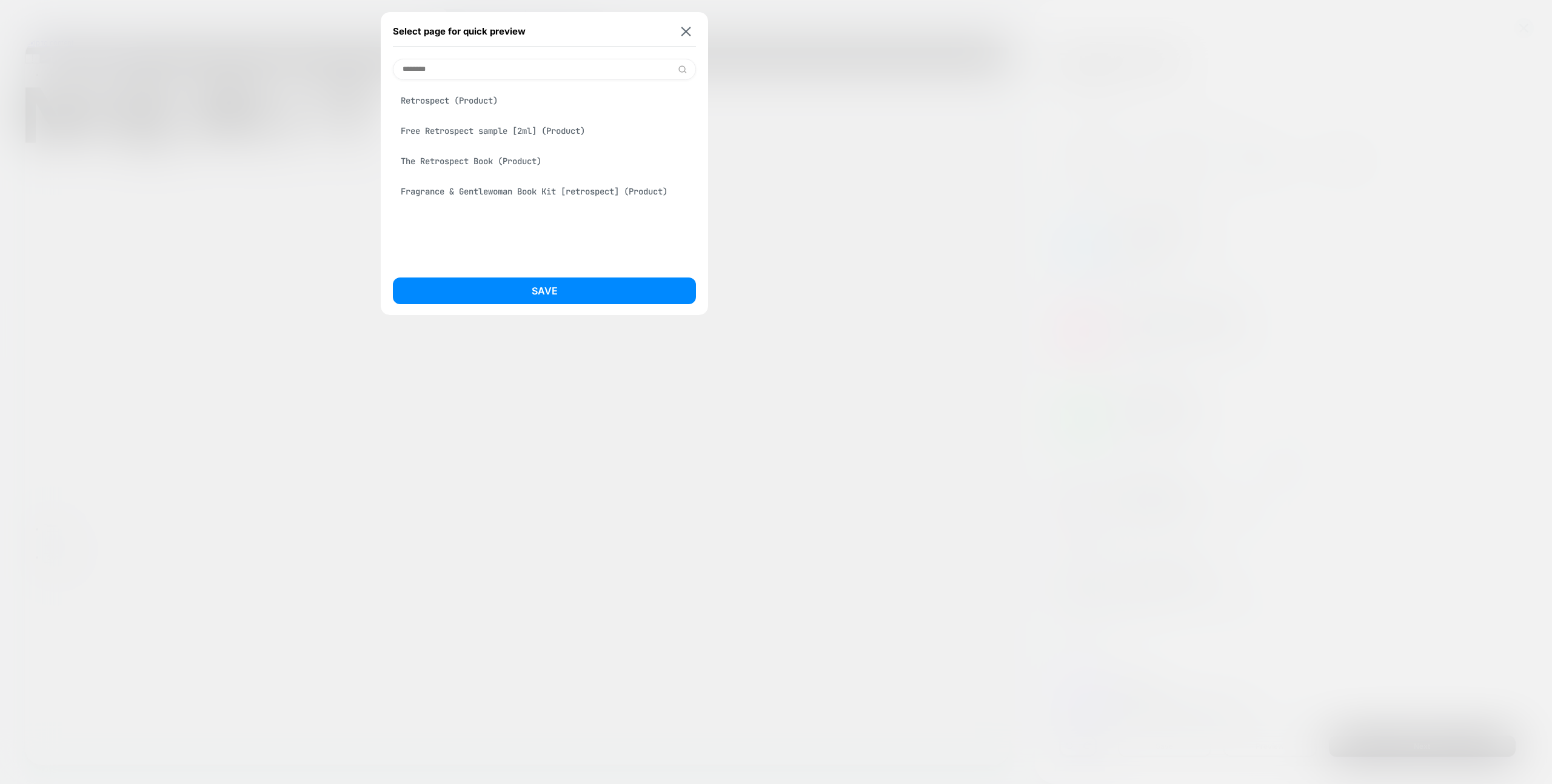
type input "********"
click at [478, 83] on div "Retrospect (Product) Free Retrospect sample [2ml] (Product) The Retrospect Book…" at bounding box center [544, 173] width 303 height 186
click at [480, 92] on div "Retrospect (Product)" at bounding box center [544, 100] width 303 height 23
click at [553, 292] on button "Save" at bounding box center [544, 290] width 303 height 27
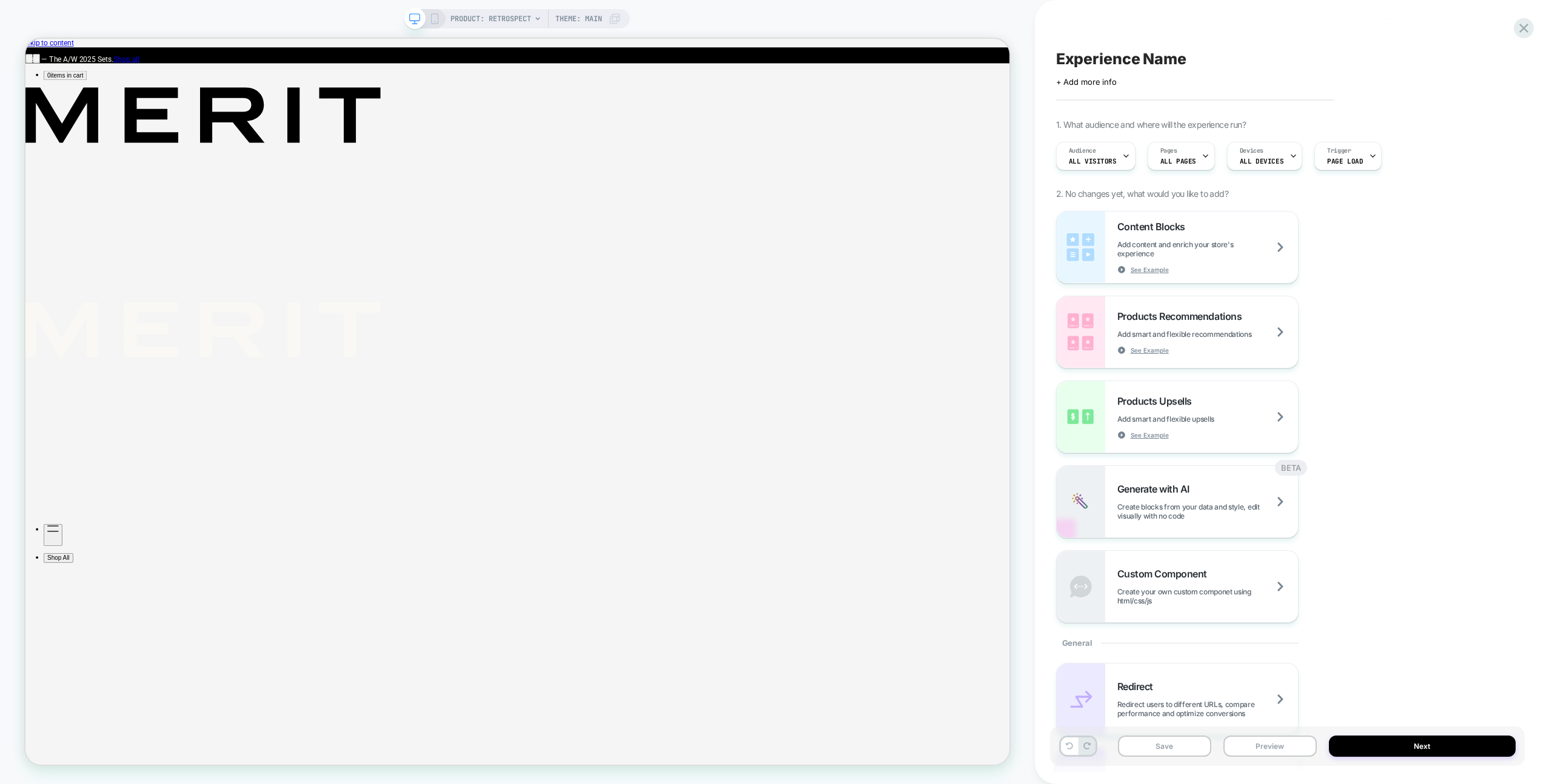
click at [1278, 758] on div "Save Preview Next" at bounding box center [1287, 746] width 475 height 39
drag, startPoint x: 1277, startPoint y: 755, endPoint x: 1277, endPoint y: 740, distance: 15.0
click at [1277, 755] on button "Preview" at bounding box center [1270, 746] width 93 height 21
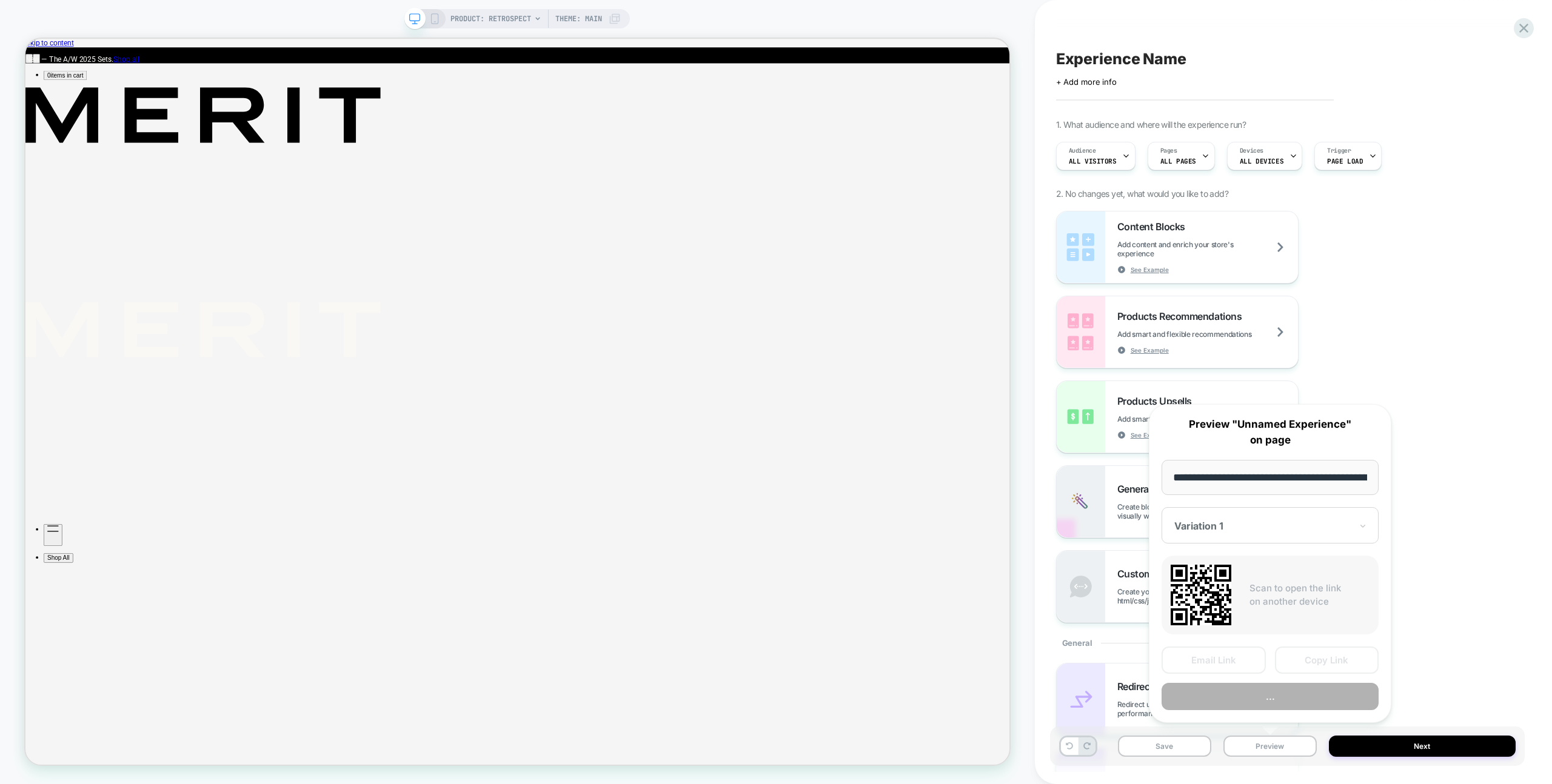
scroll to position [0, 142]
click at [1276, 704] on button "Preview" at bounding box center [1270, 697] width 217 height 27
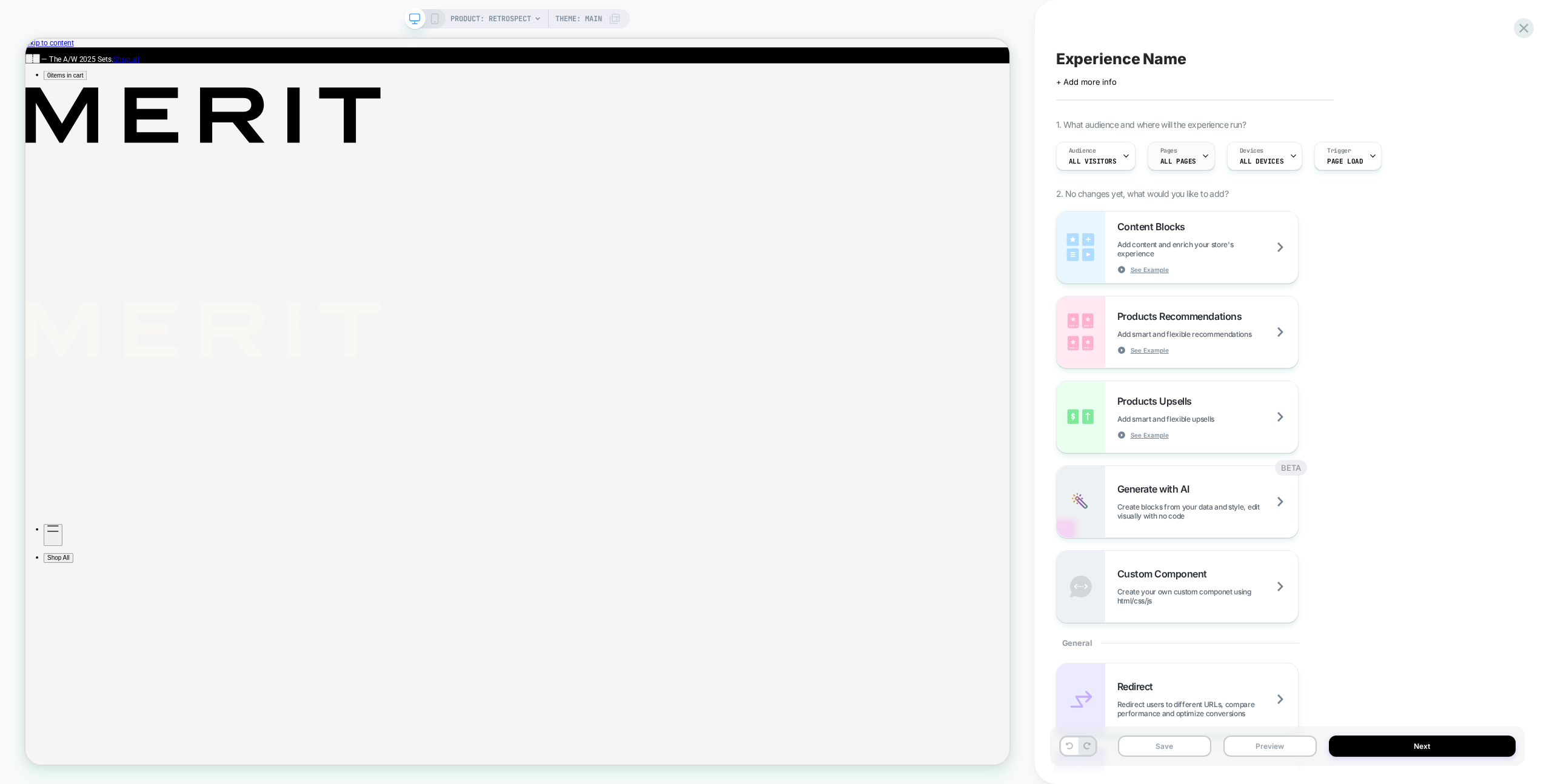
click at [1190, 161] on span "ALL PAGES" at bounding box center [1178, 161] width 36 height 8
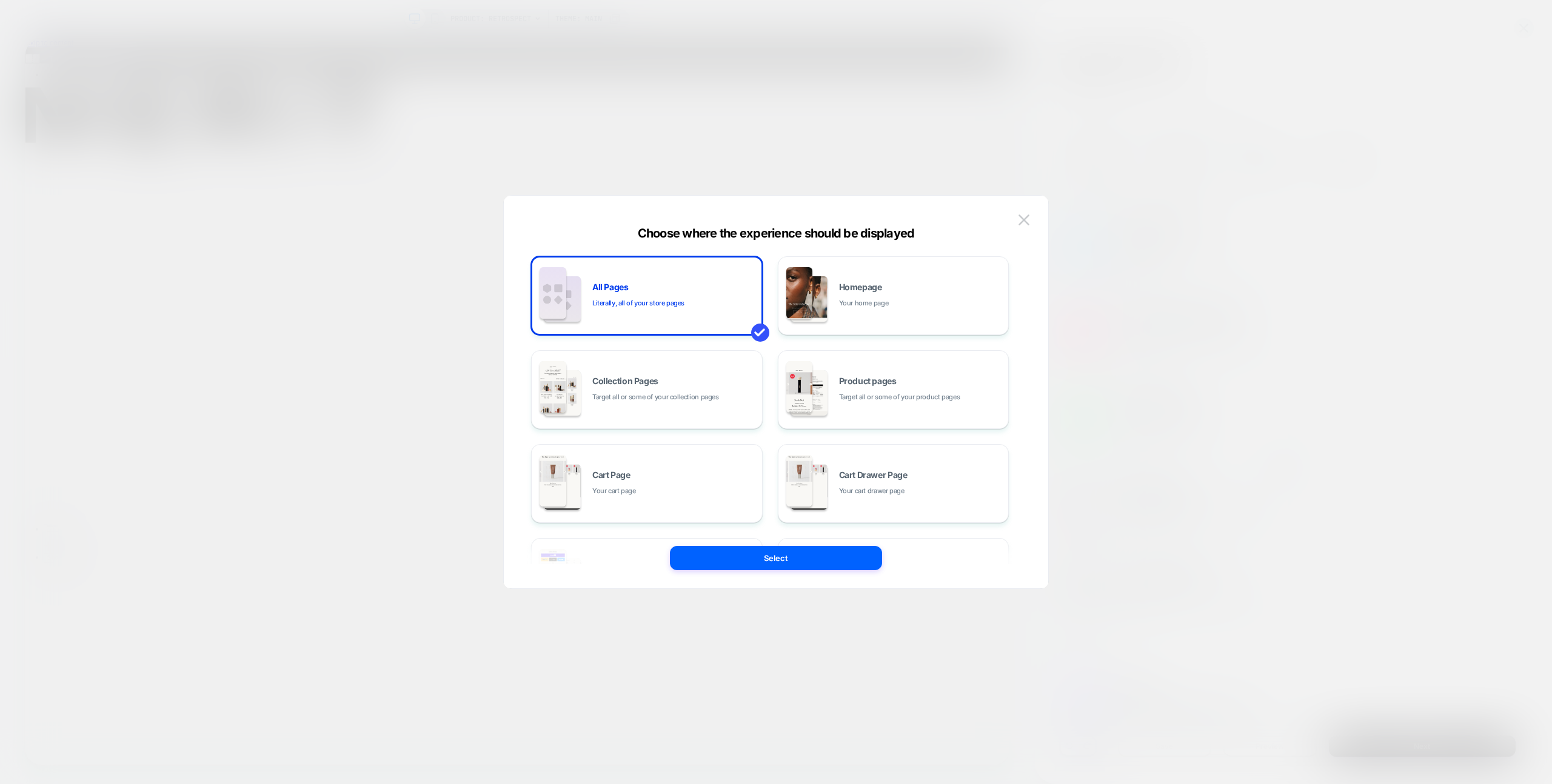
scroll to position [183, 0]
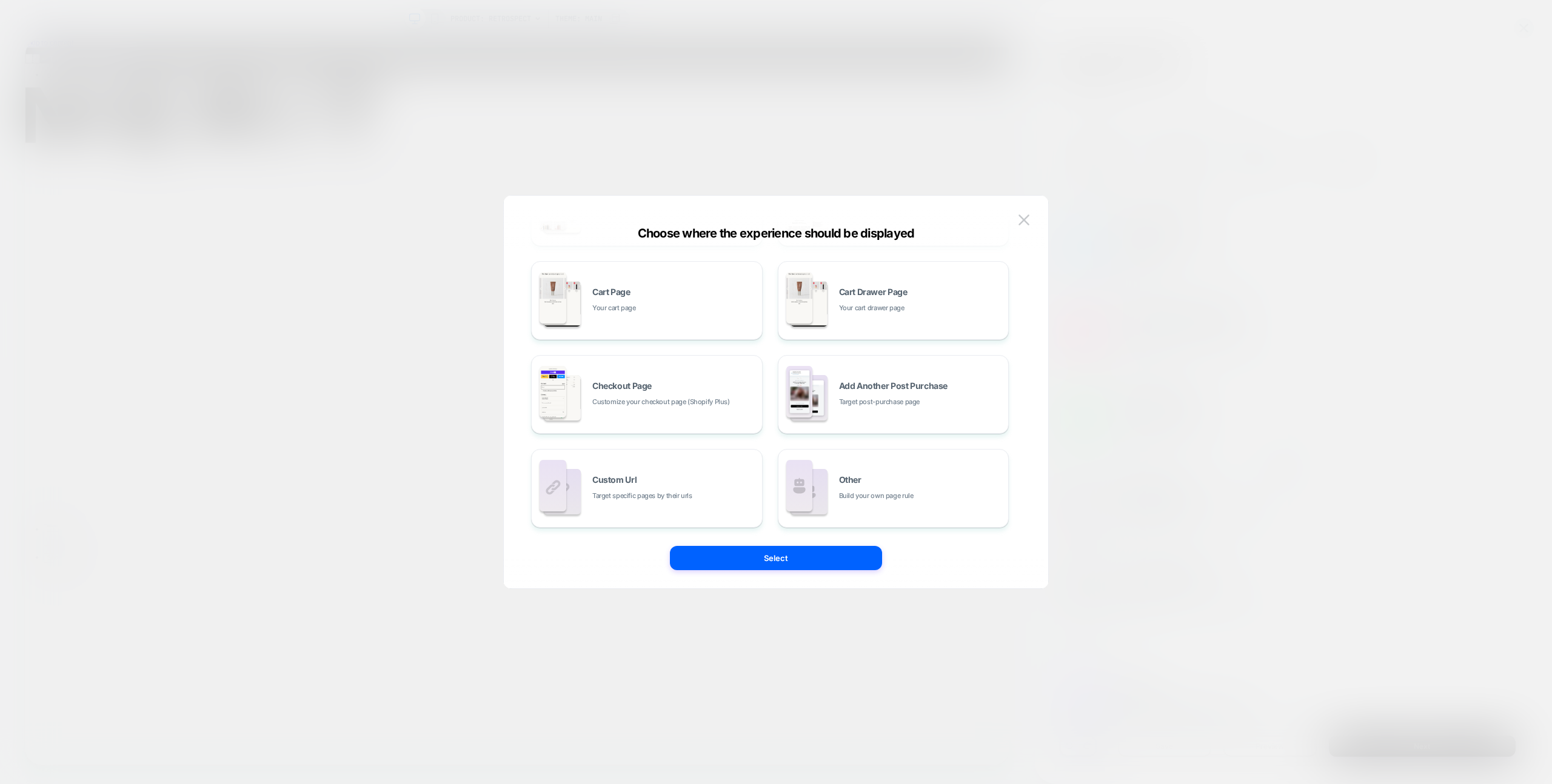
click at [799, 481] on img at bounding box center [799, 485] width 27 height 51
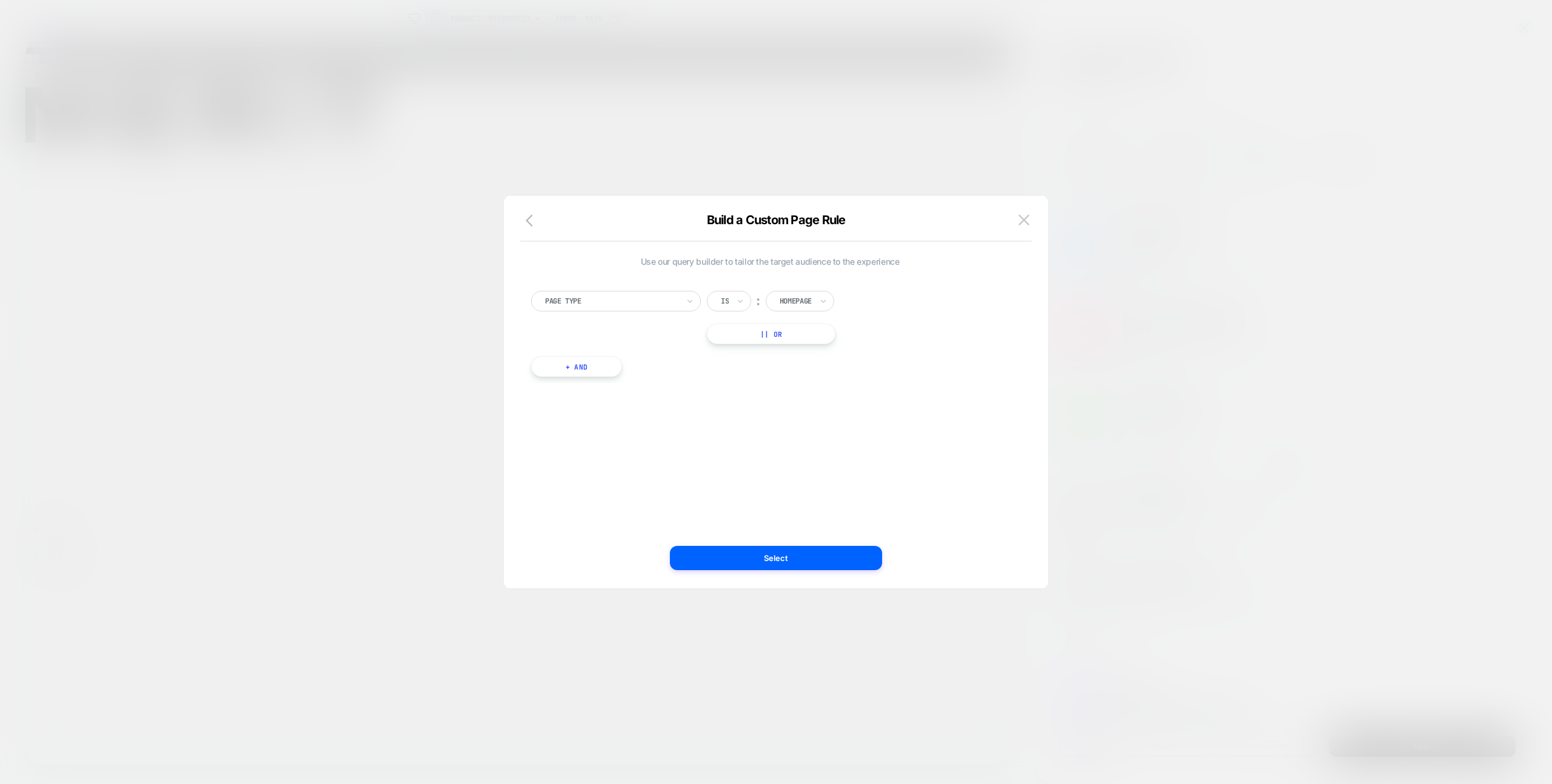
scroll to position [0, 0]
click at [620, 306] on div at bounding box center [611, 301] width 134 height 11
click at [629, 491] on div "Page Url (WITH DOMAIN)" at bounding box center [622, 490] width 158 height 20
click at [832, 303] on input at bounding box center [865, 301] width 152 height 21
click at [650, 301] on div at bounding box center [611, 301] width 134 height 11
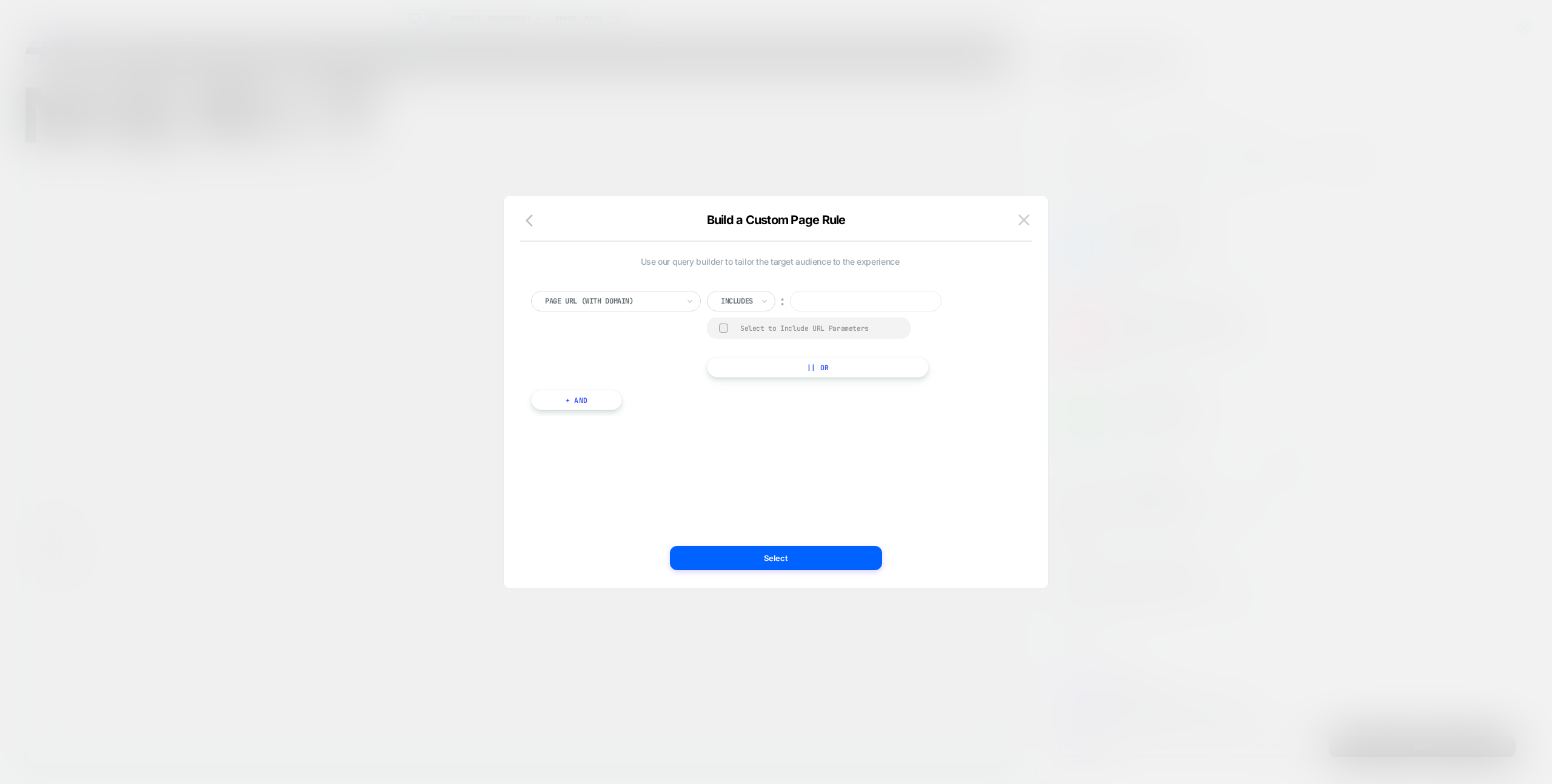
click at [760, 418] on div "Use our query builder to tailor the target audience to the experience Page Url …" at bounding box center [769, 339] width 478 height 166
click at [616, 307] on div "Page Url (WITH DOMAIN)" at bounding box center [612, 301] width 136 height 13
click at [800, 305] on input at bounding box center [865, 301] width 152 height 21
paste input "**********"
click at [917, 302] on input "**********" at bounding box center [865, 301] width 152 height 21
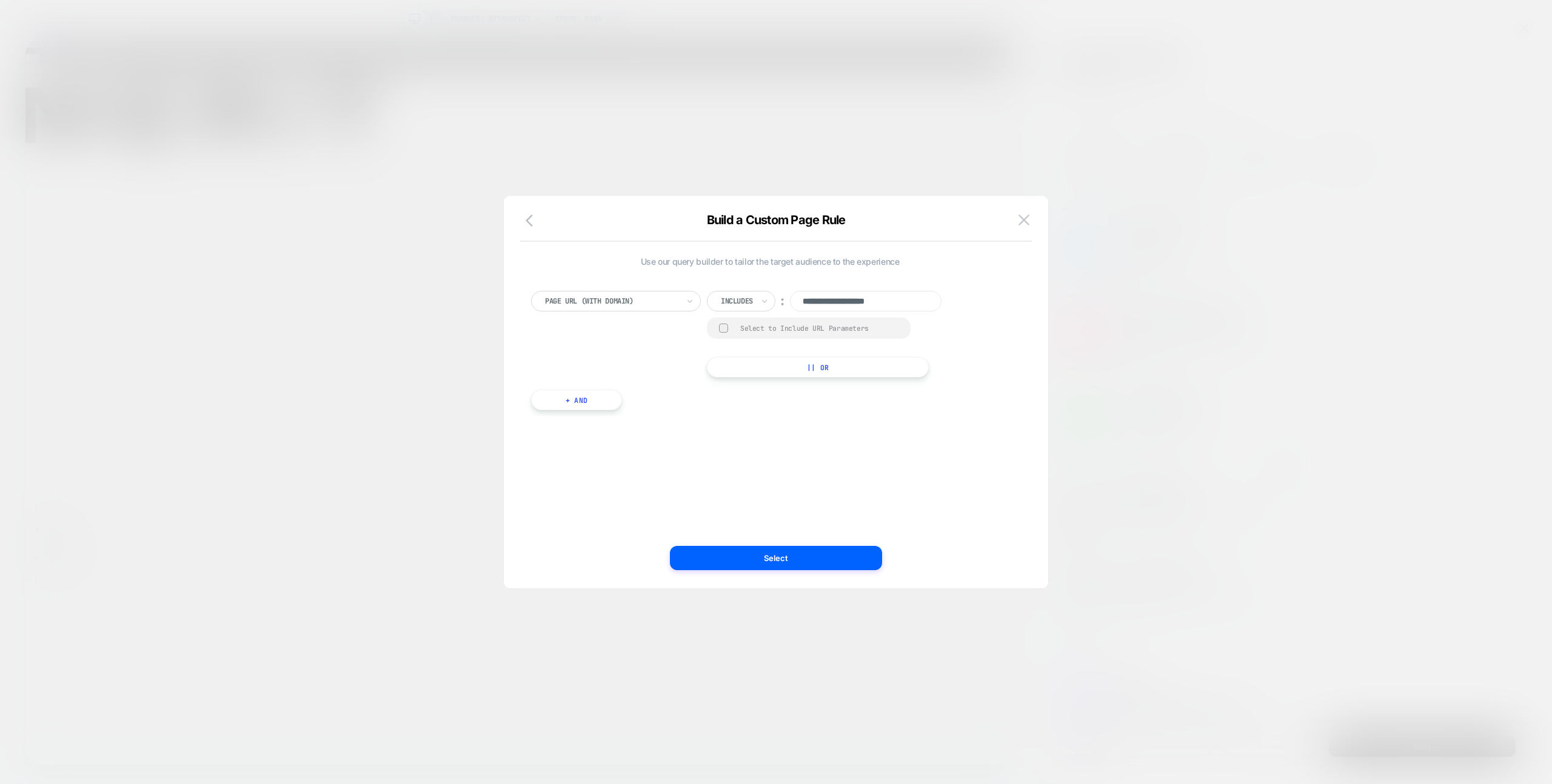
paste input "**********"
type input "**********"
click at [849, 361] on button "|| Or" at bounding box center [818, 367] width 222 height 21
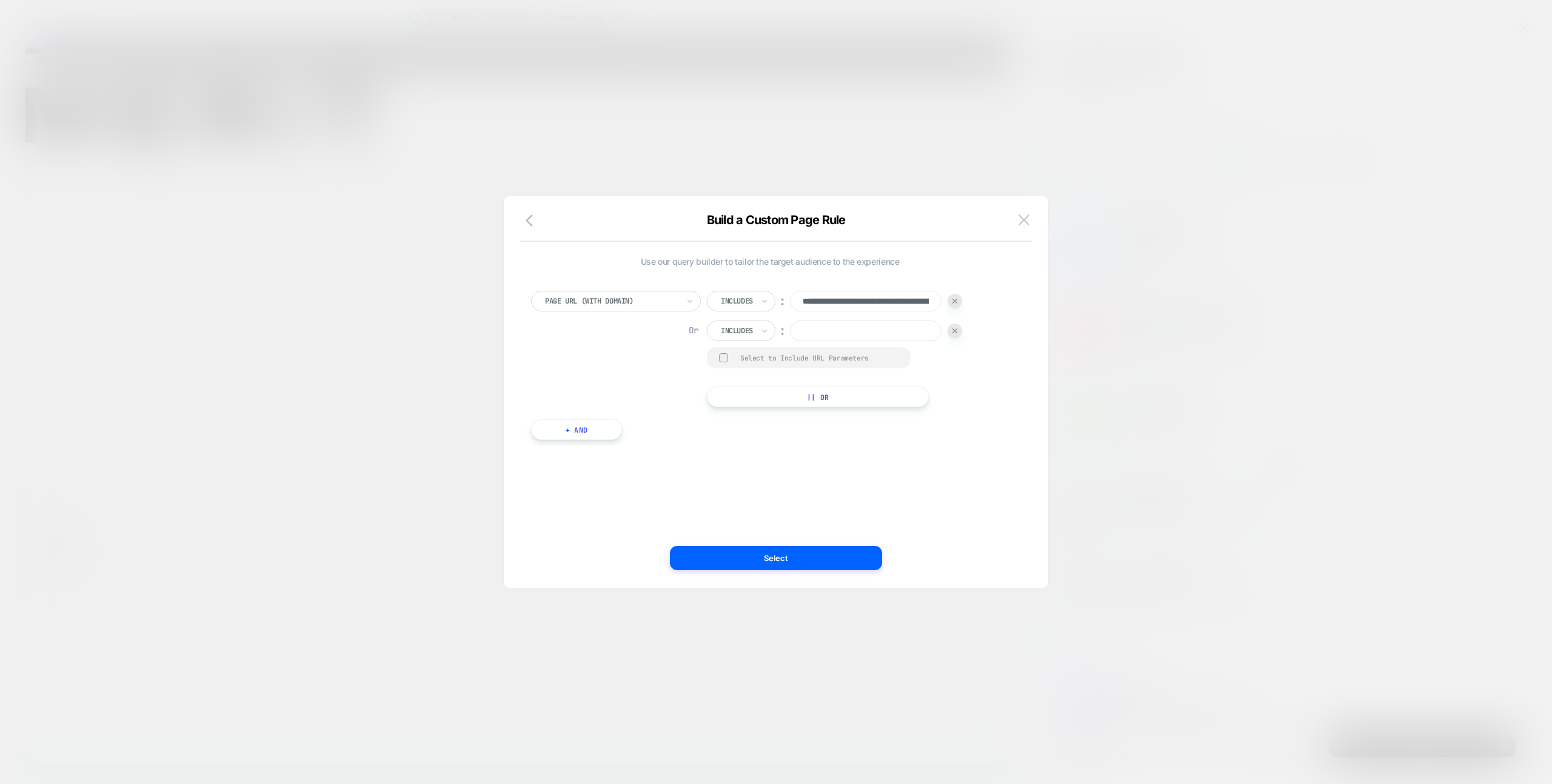
click at [852, 331] on input at bounding box center [865, 331] width 152 height 21
paste input "**********"
click at [885, 336] on input "**********" at bounding box center [865, 331] width 152 height 21
paste input "**"
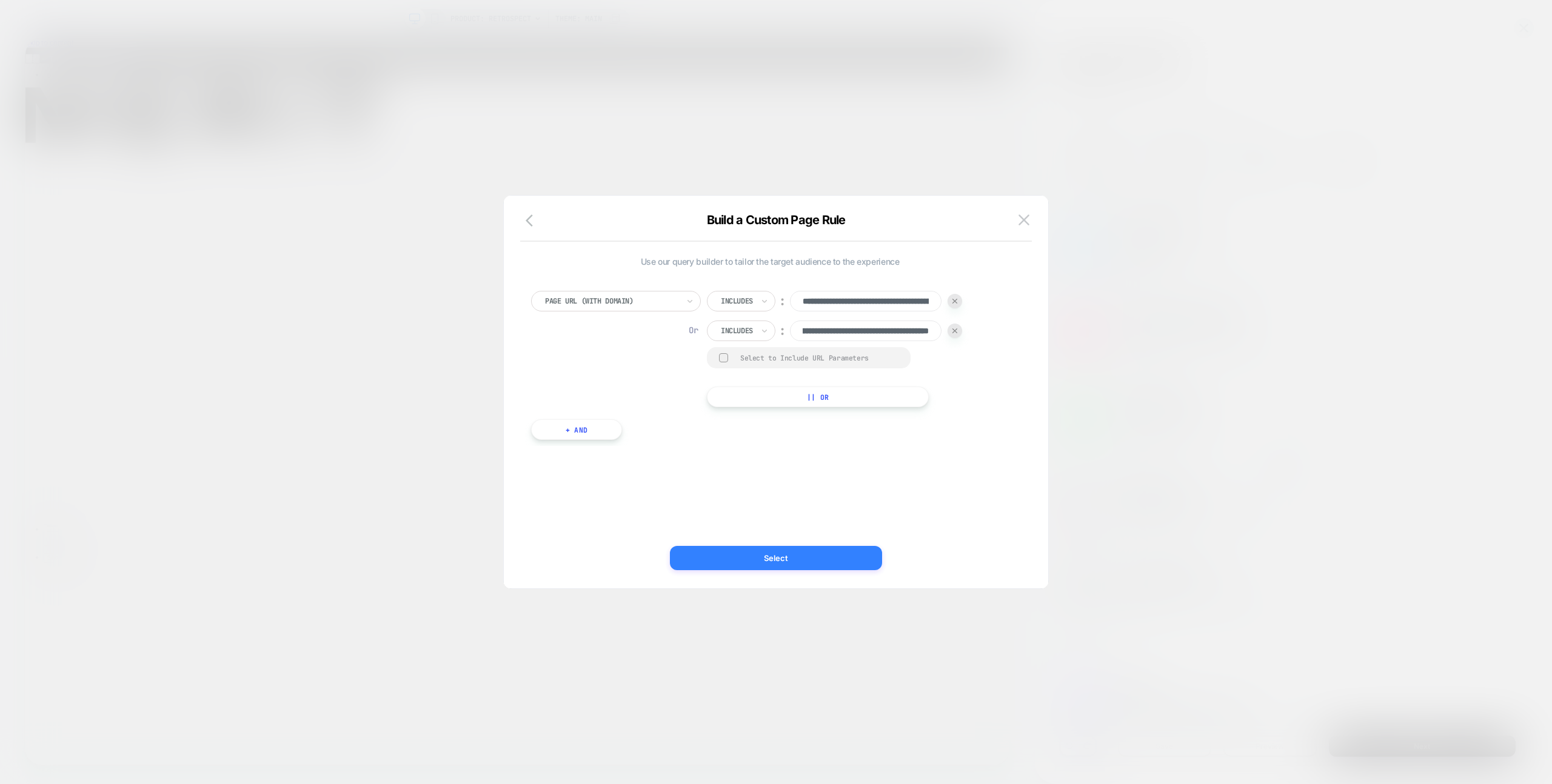
type input "**********"
click at [865, 557] on button "Select" at bounding box center [776, 557] width 212 height 24
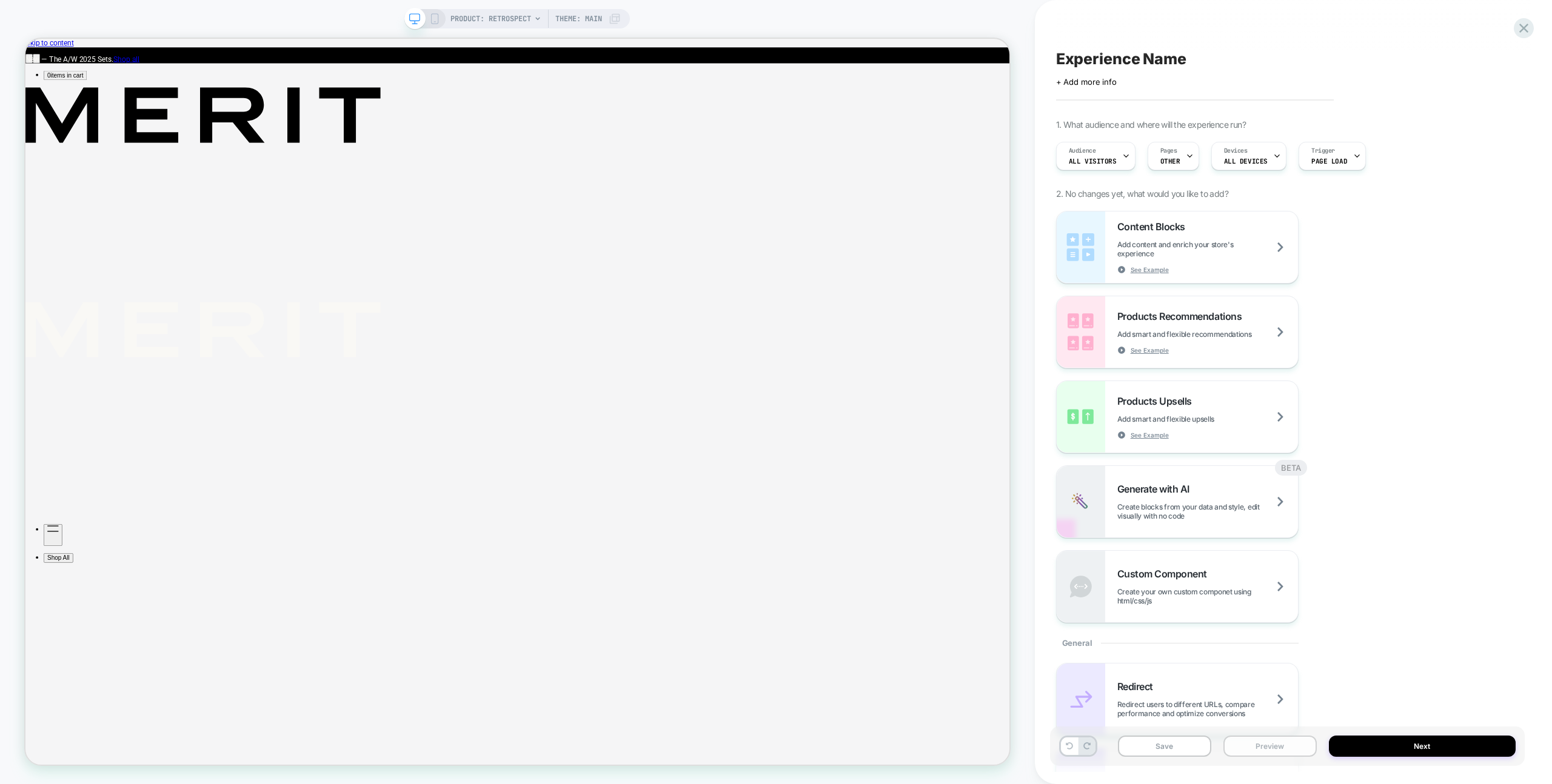
click at [1294, 750] on button "Preview" at bounding box center [1270, 746] width 93 height 21
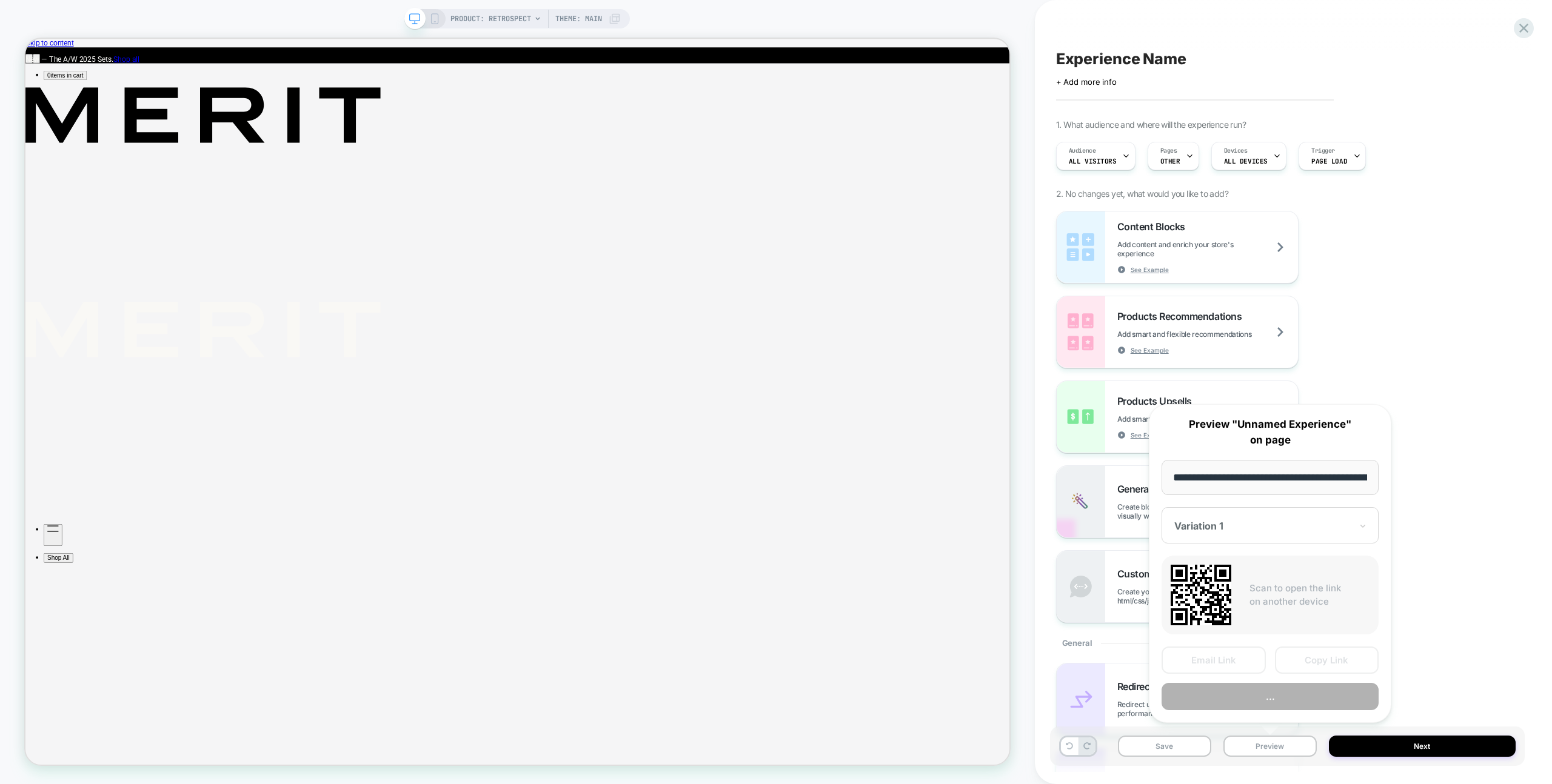
scroll to position [0, 142]
click at [1273, 699] on button "Preview" at bounding box center [1270, 697] width 217 height 27
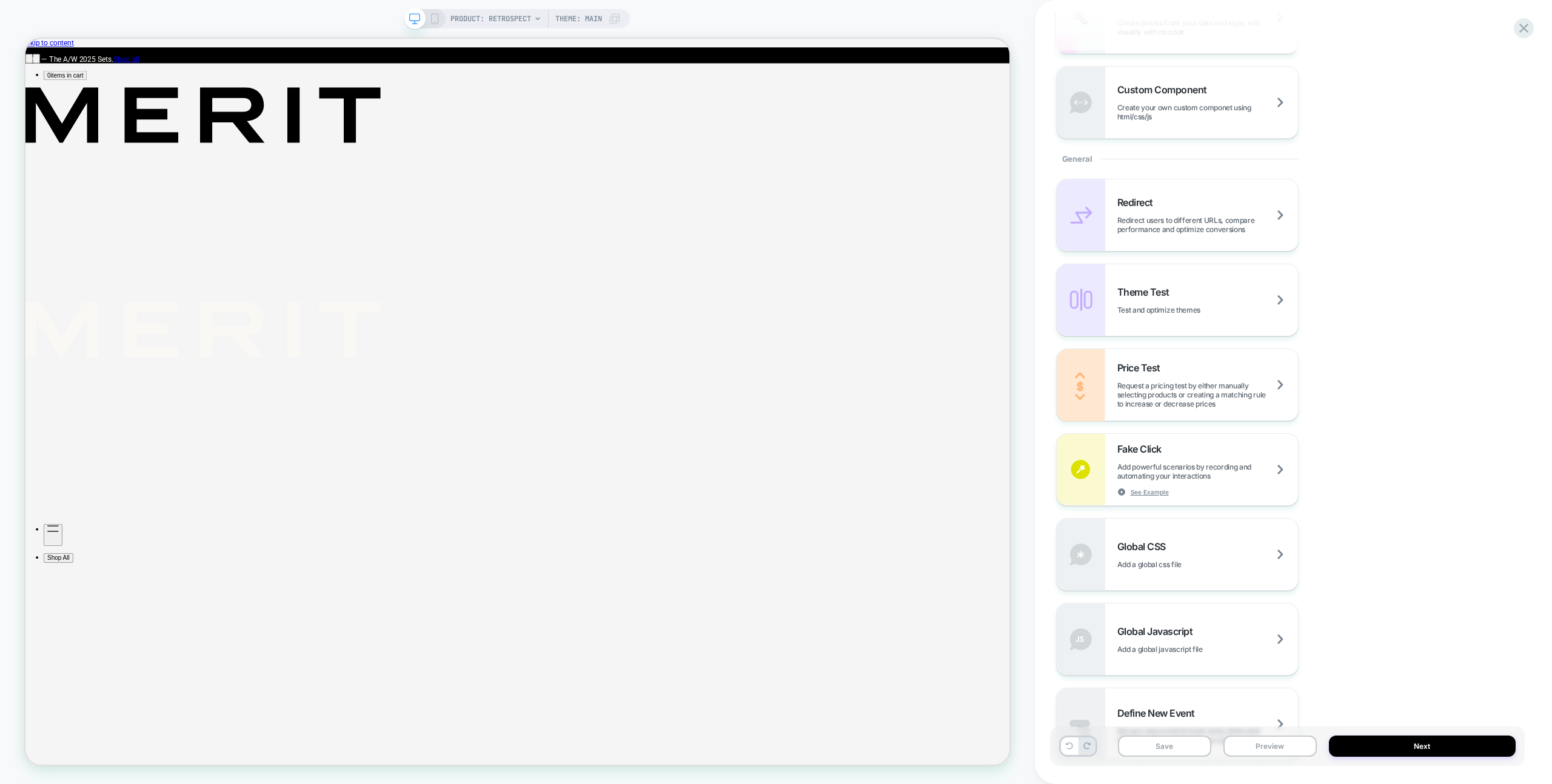
scroll to position [764, 0]
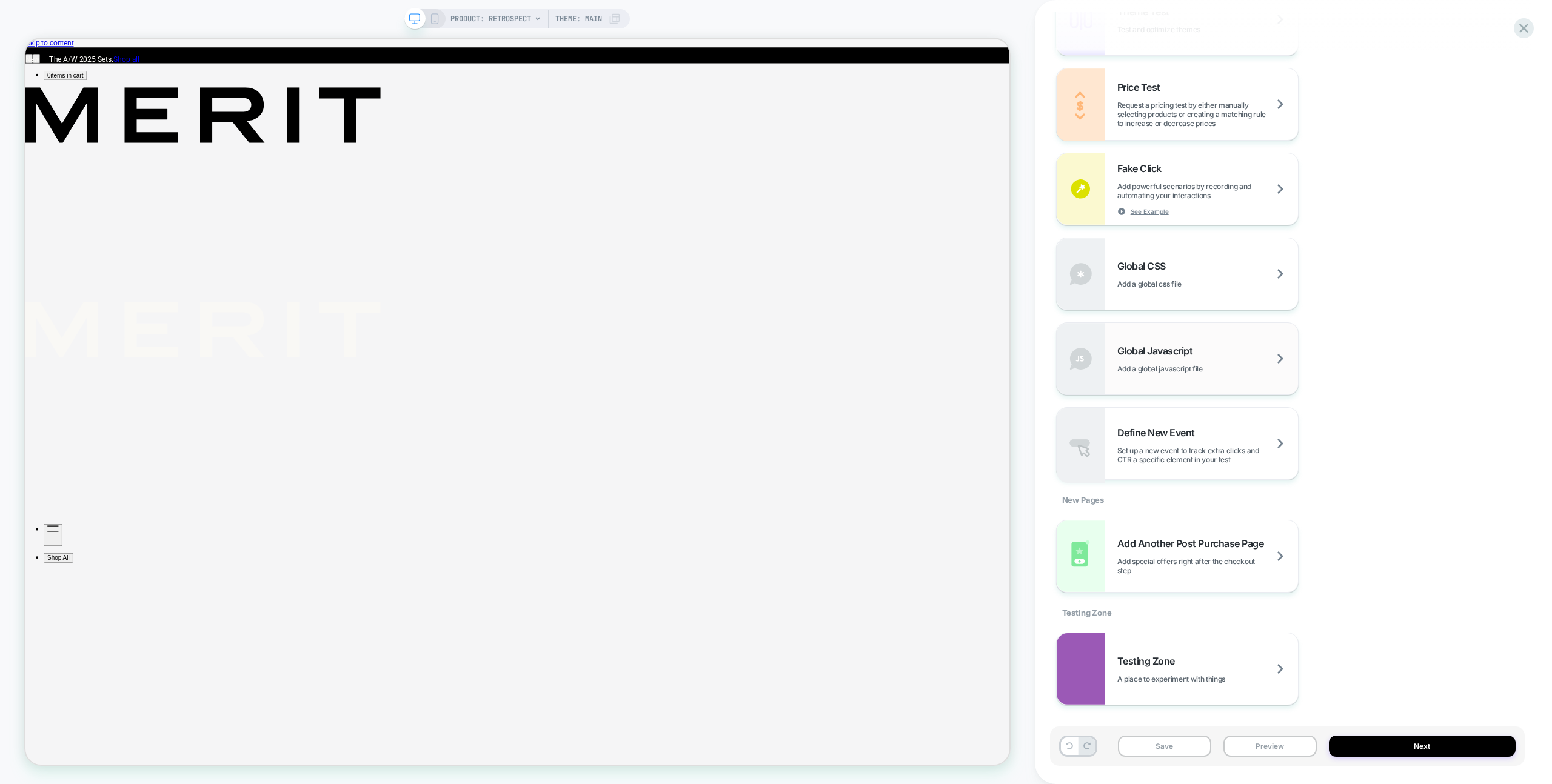
click at [1189, 377] on div "Global Javascript Add a global javascript file" at bounding box center [1177, 359] width 241 height 72
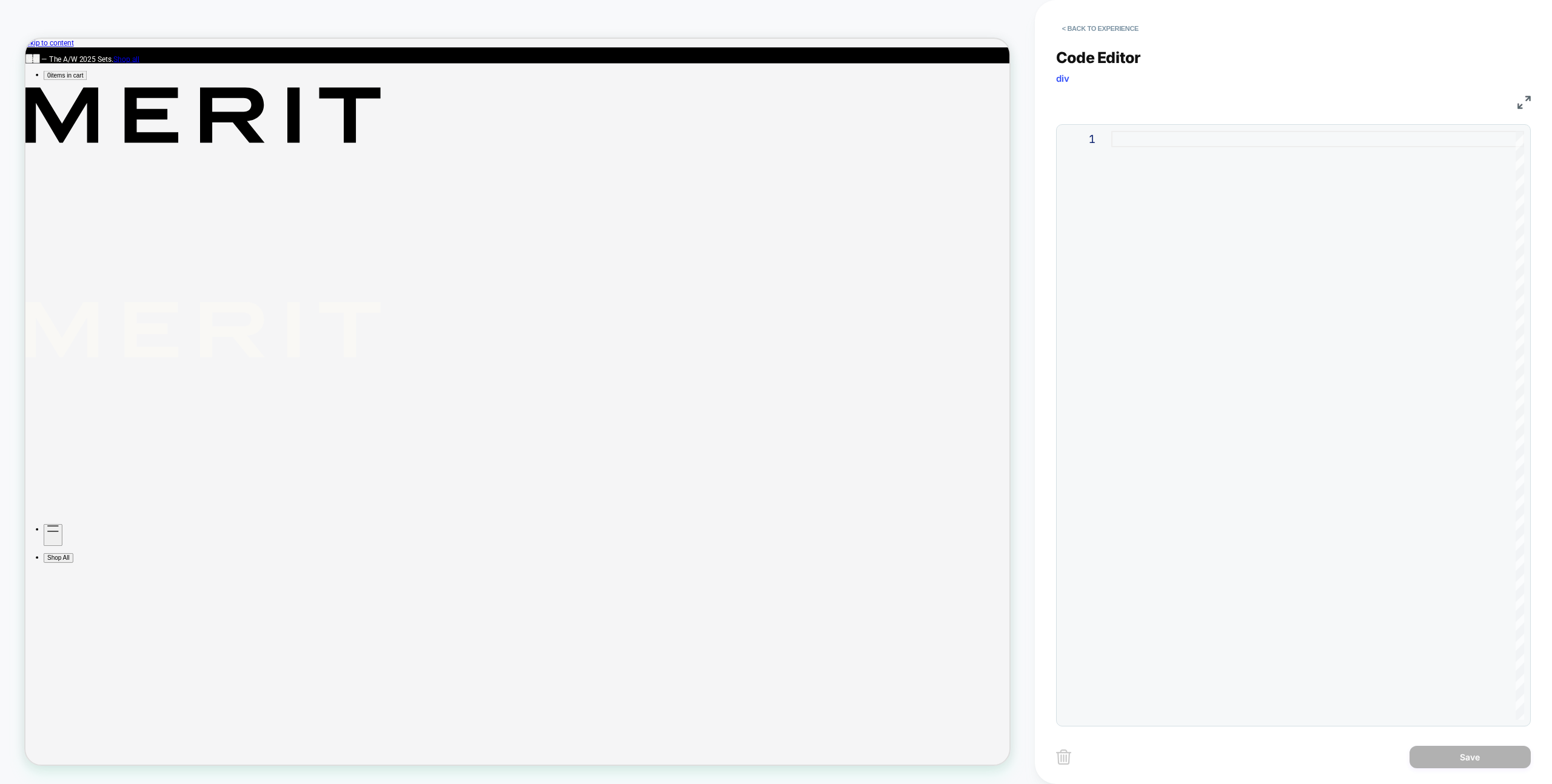
drag, startPoint x: 1189, startPoint y: 377, endPoint x: 1299, endPoint y: 544, distance: 200.0
click at [1252, 390] on div at bounding box center [1318, 425] width 413 height 589
type textarea "**********"
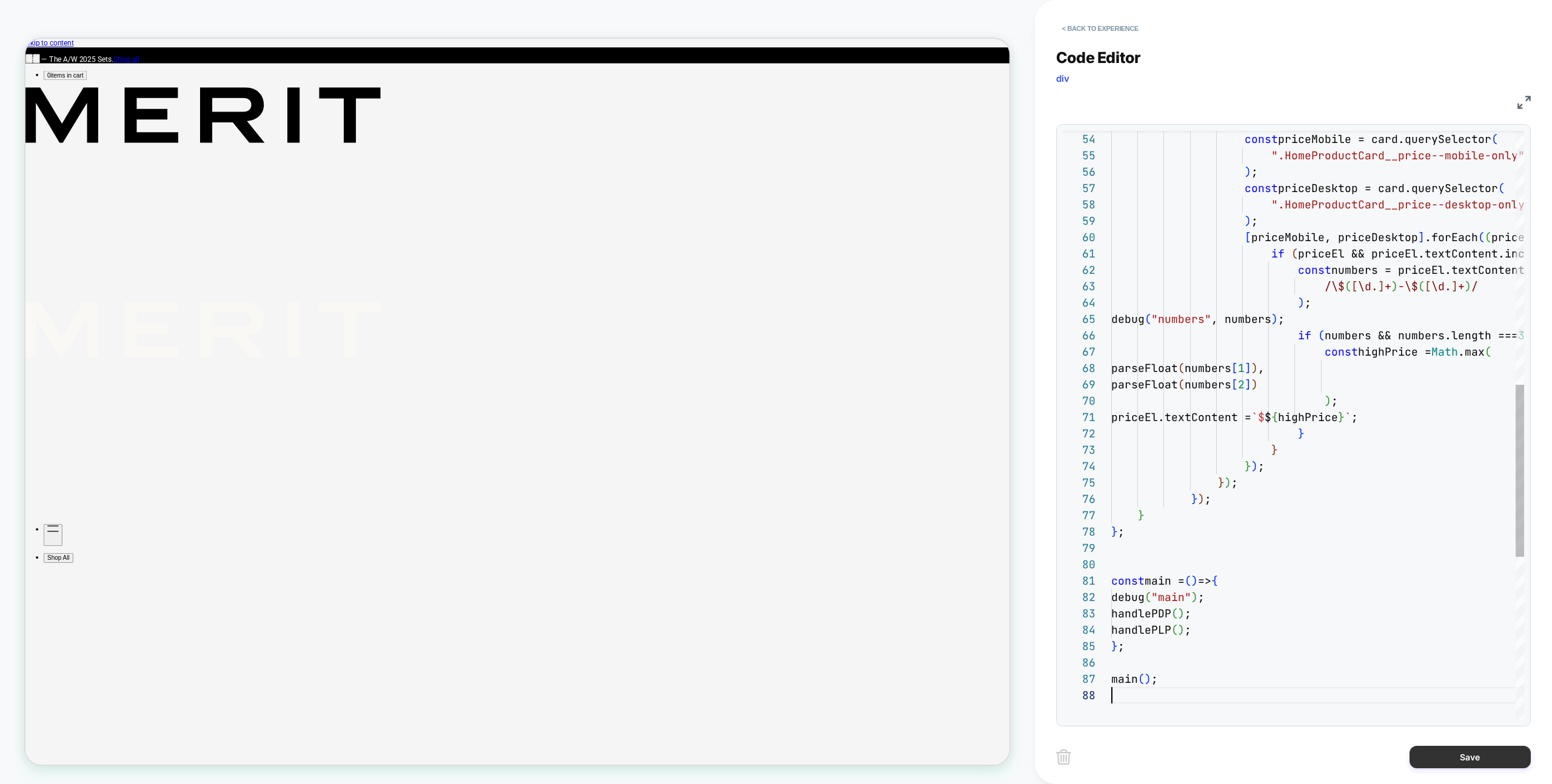
click at [1409, 751] on button "Save" at bounding box center [1470, 757] width 121 height 22
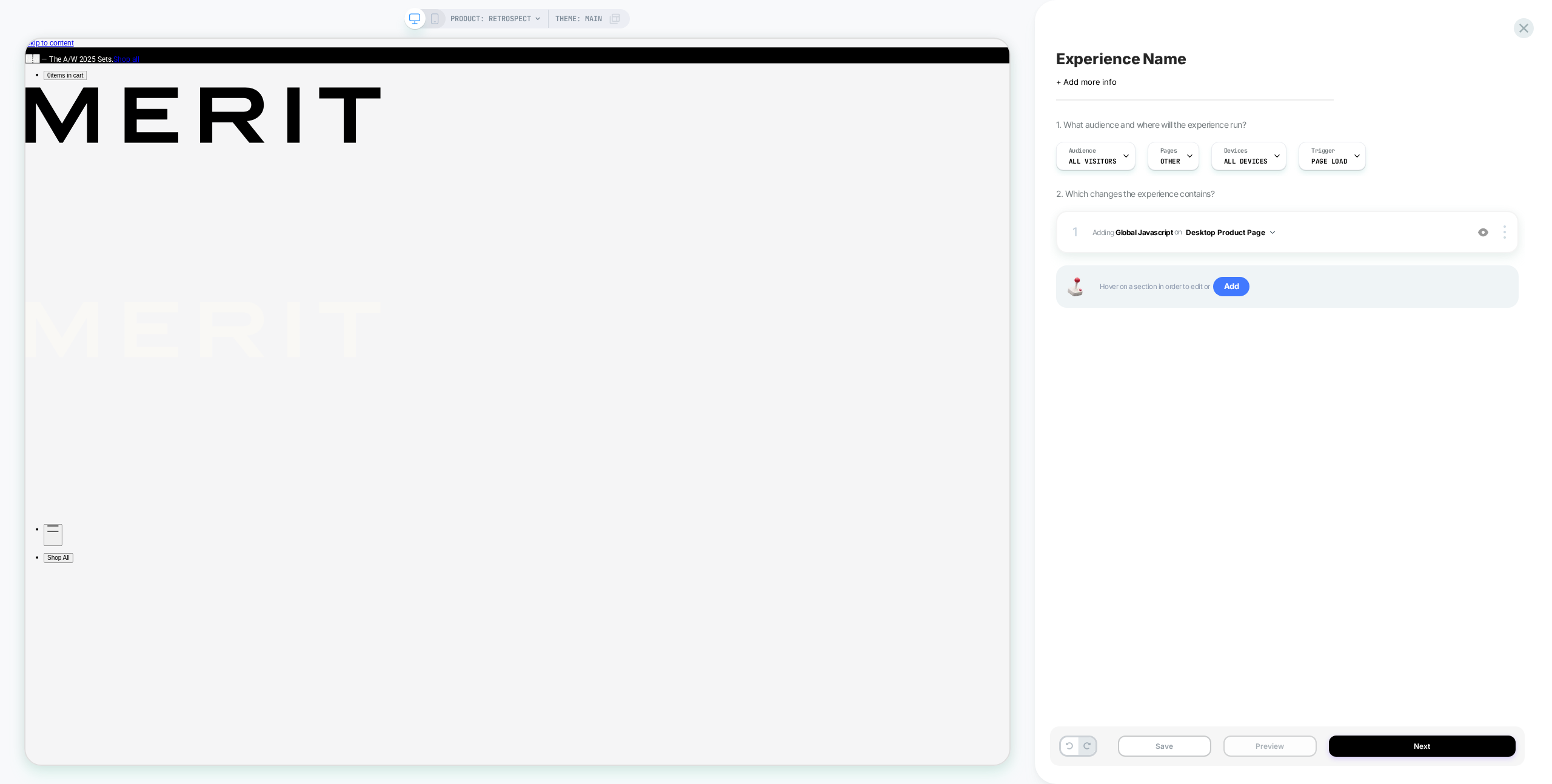
drag, startPoint x: 1287, startPoint y: 733, endPoint x: 1293, endPoint y: 744, distance: 12.5
click at [1287, 733] on div "Save Preview Next" at bounding box center [1287, 746] width 475 height 39
drag, startPoint x: 1293, startPoint y: 744, endPoint x: 1293, endPoint y: 738, distance: 6.0
click at [1293, 744] on button "Preview" at bounding box center [1270, 746] width 93 height 21
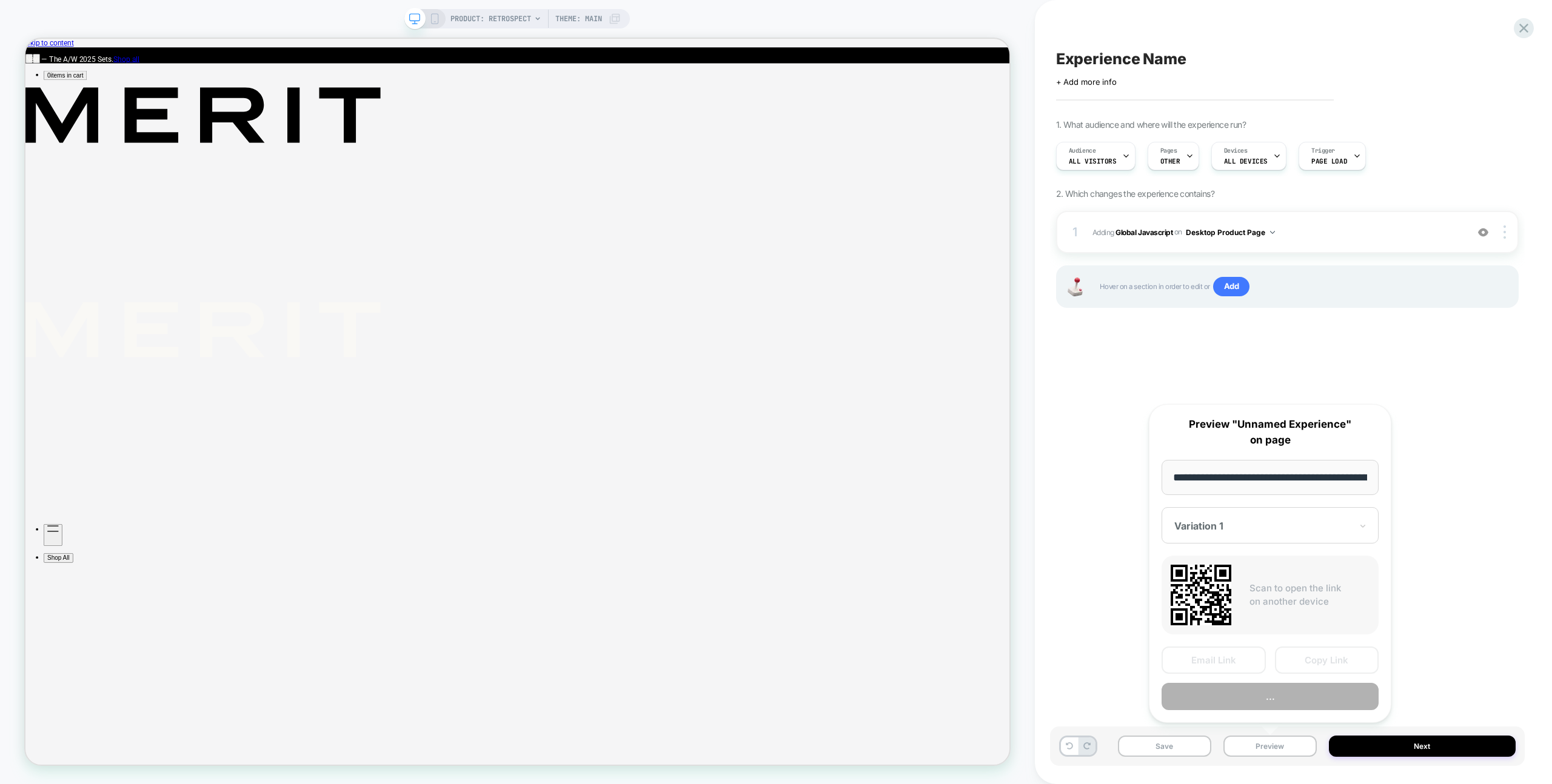
click at [1296, 693] on button "..." at bounding box center [1270, 697] width 217 height 27
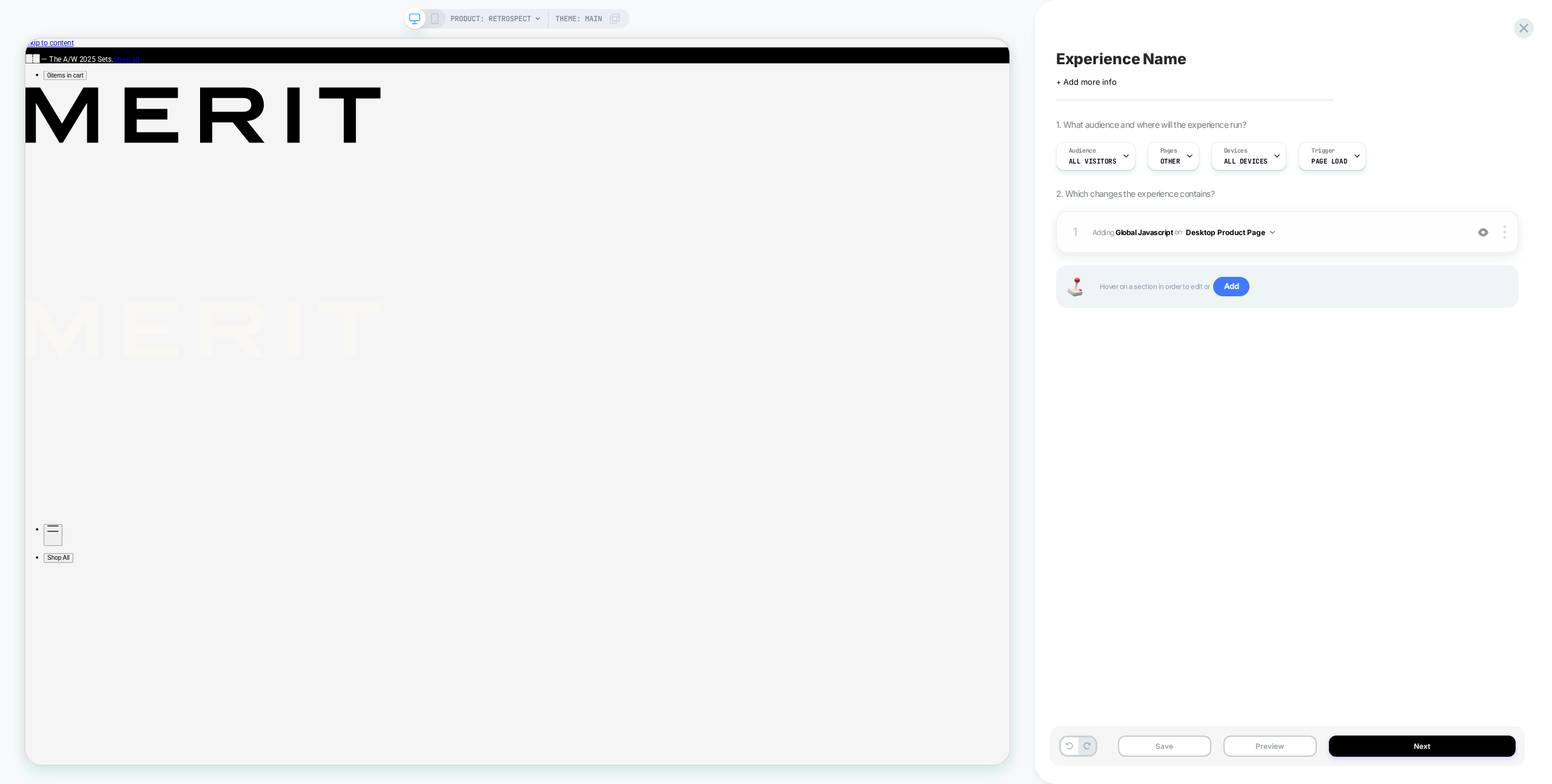
click at [1378, 231] on span "Adding Global Javascript on Desktop Product Page" at bounding box center [1277, 232] width 369 height 15
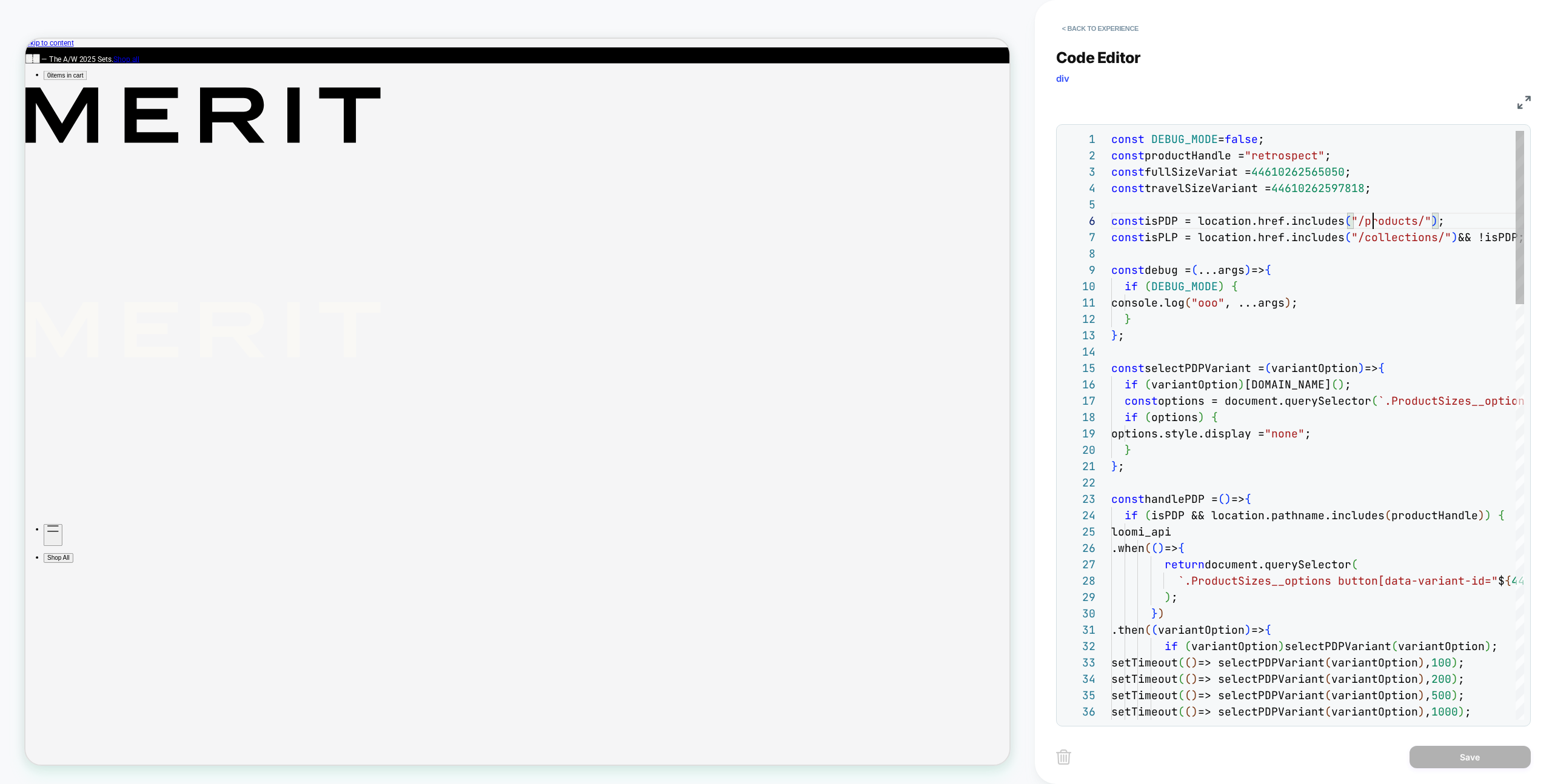
type textarea "**********"
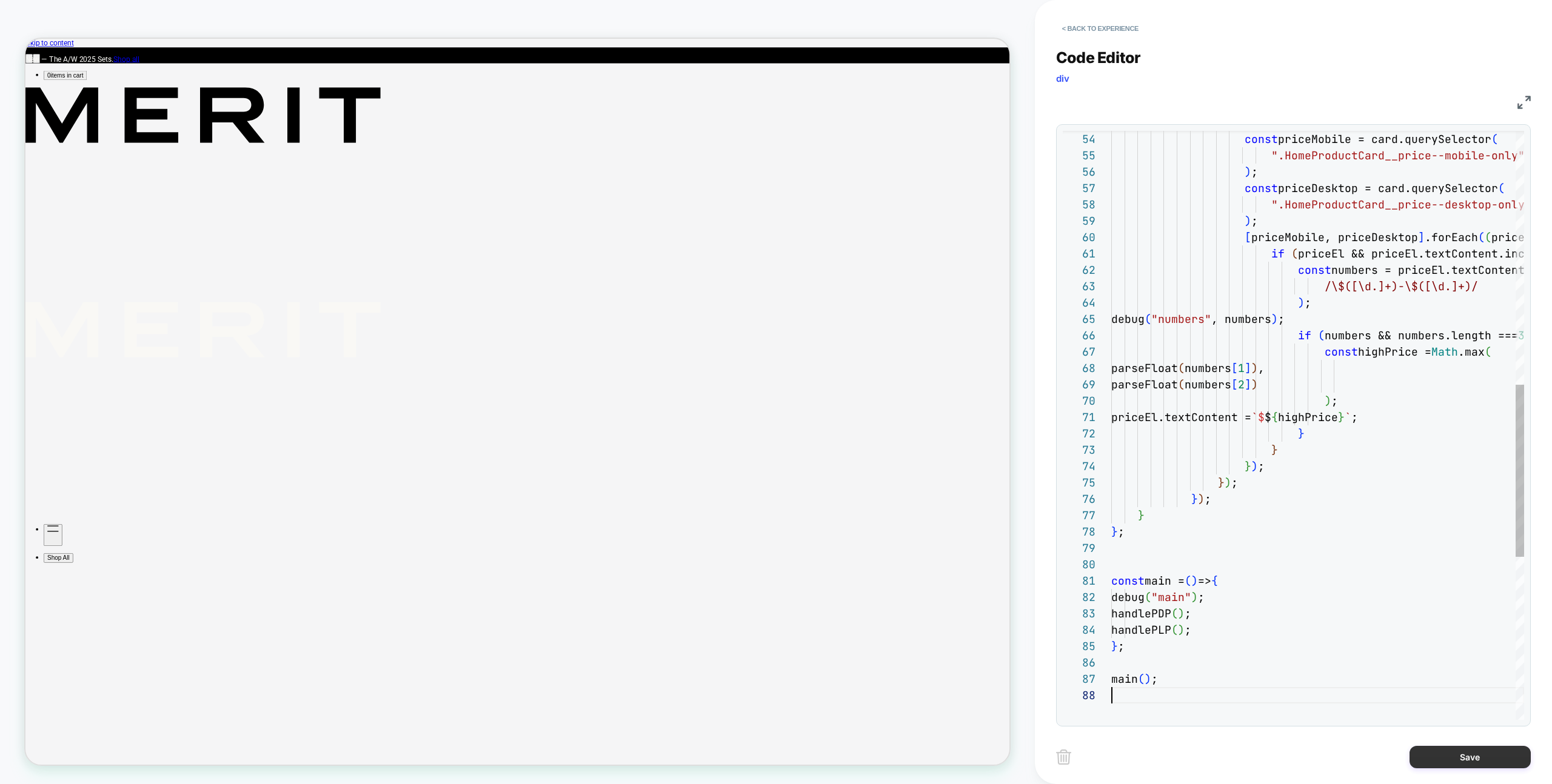
scroll to position [115, 0]
click at [1464, 756] on button "Save" at bounding box center [1470, 757] width 121 height 22
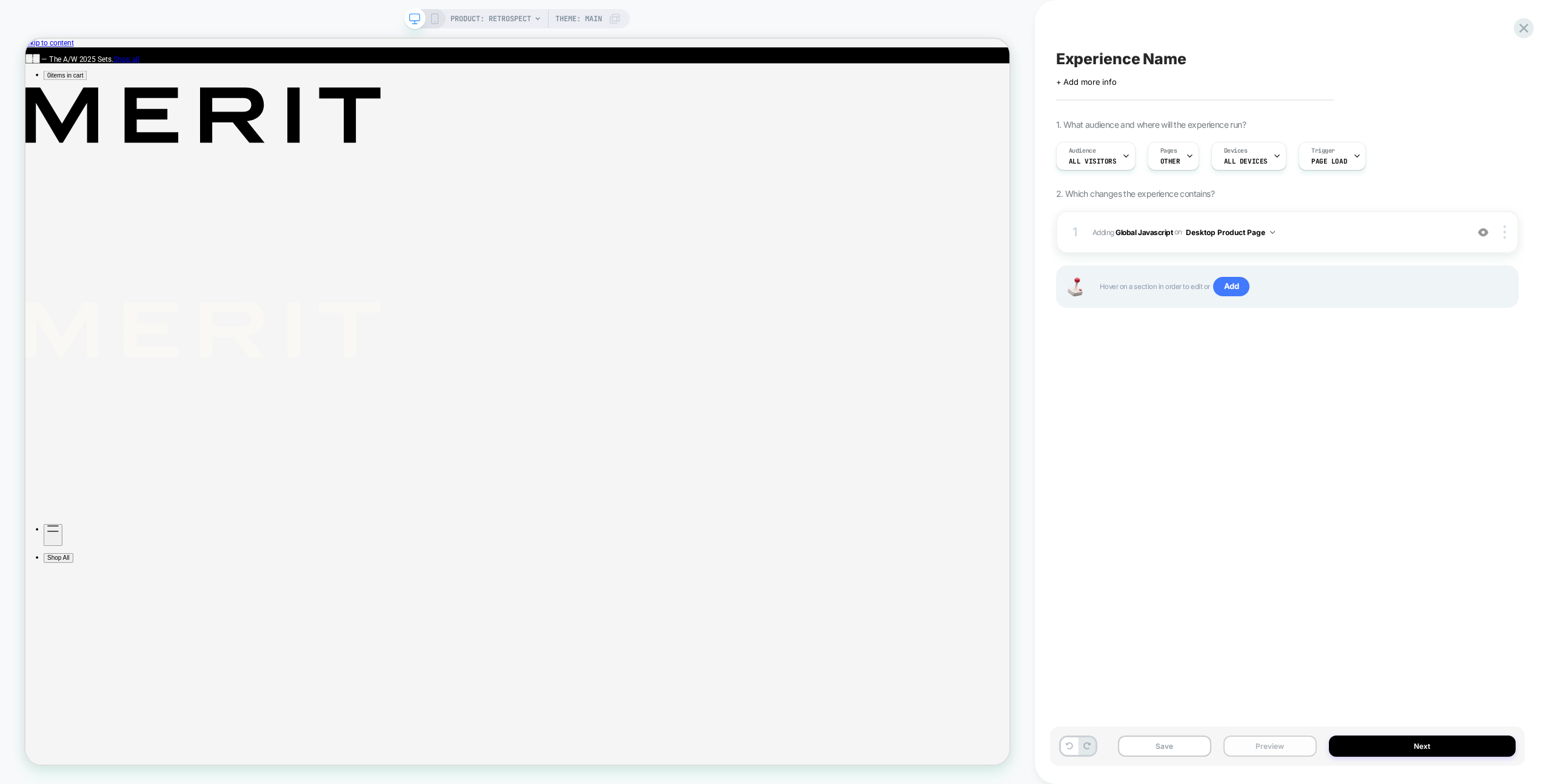
drag, startPoint x: 1308, startPoint y: 754, endPoint x: 1307, endPoint y: 746, distance: 8.1
click at [1308, 753] on button "Preview" at bounding box center [1270, 746] width 93 height 21
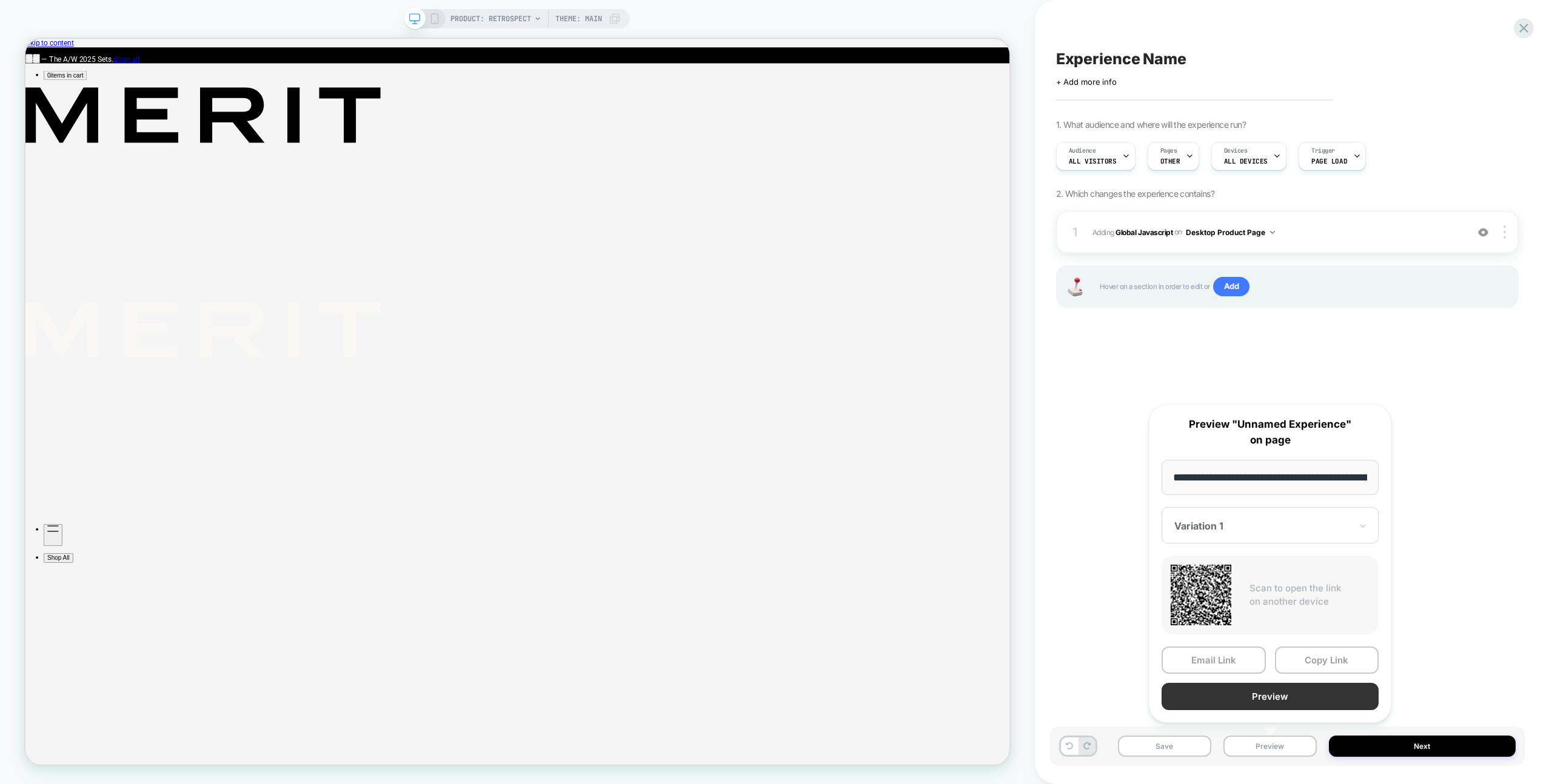
click at [1303, 707] on button "Preview" at bounding box center [1270, 697] width 217 height 27
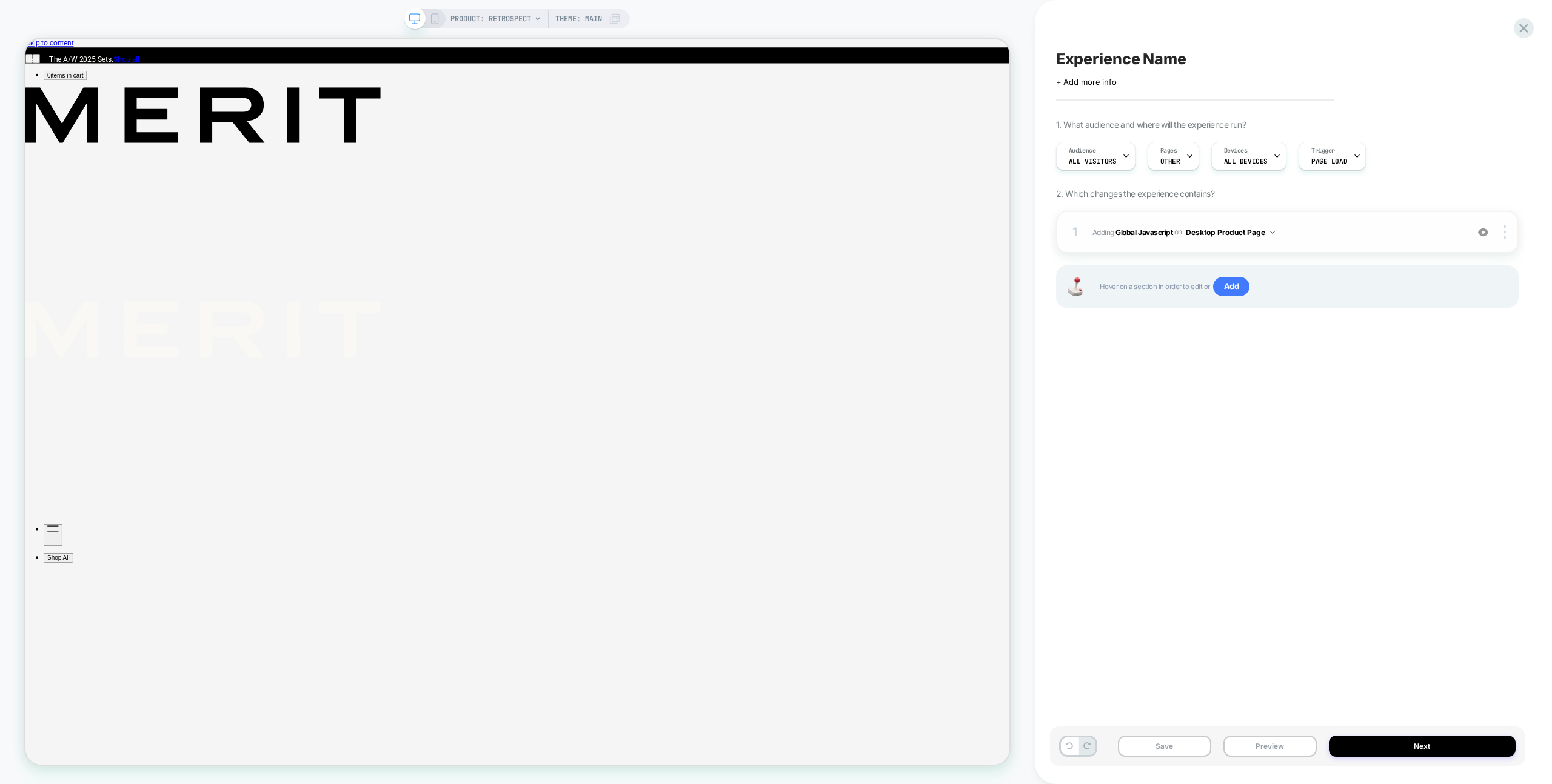
click at [1321, 250] on div "1 Adding Global Javascript on Desktop Product Page Add Before Add After Copy to…" at bounding box center [1287, 232] width 463 height 42
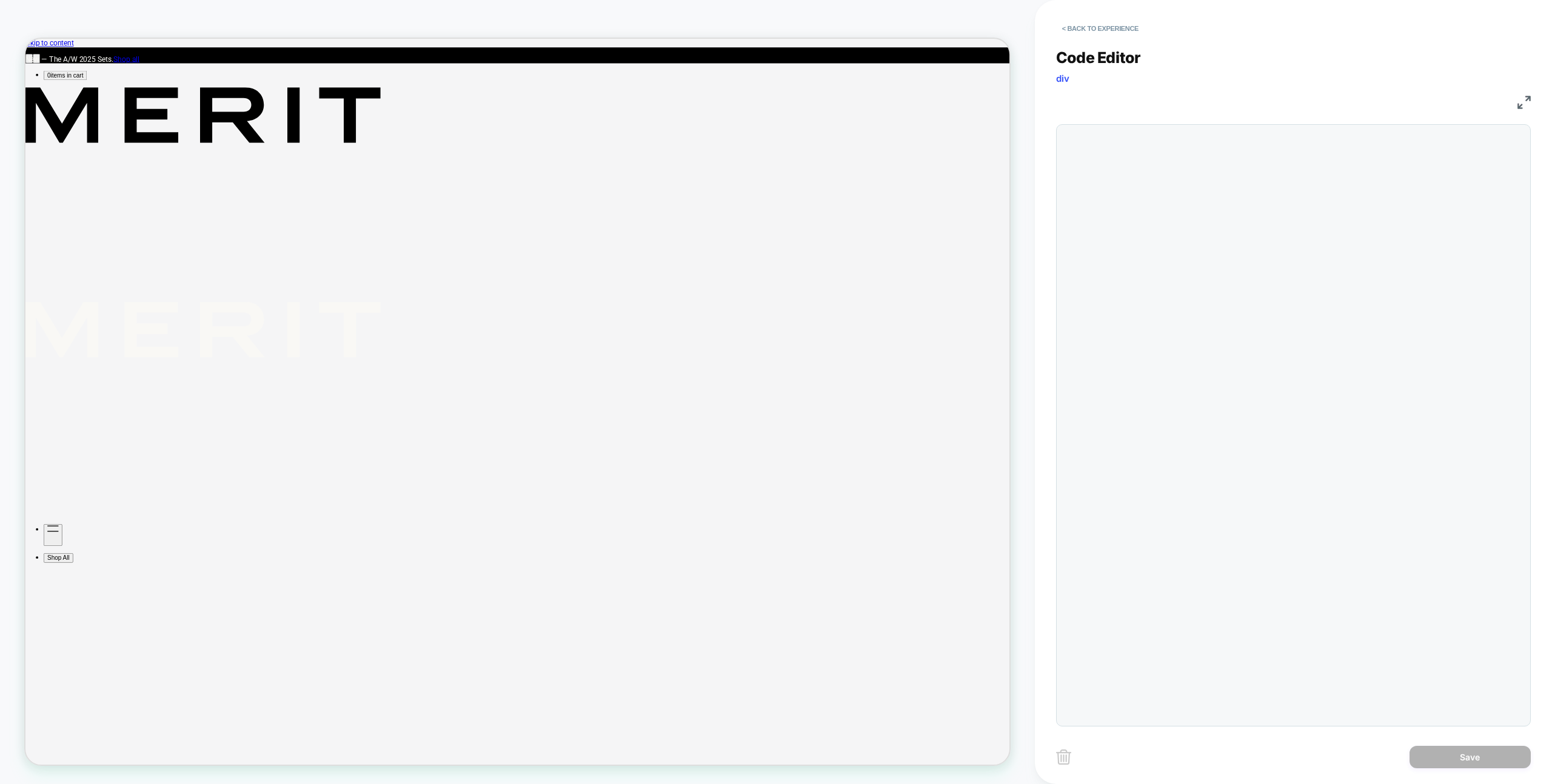
scroll to position [98, 210]
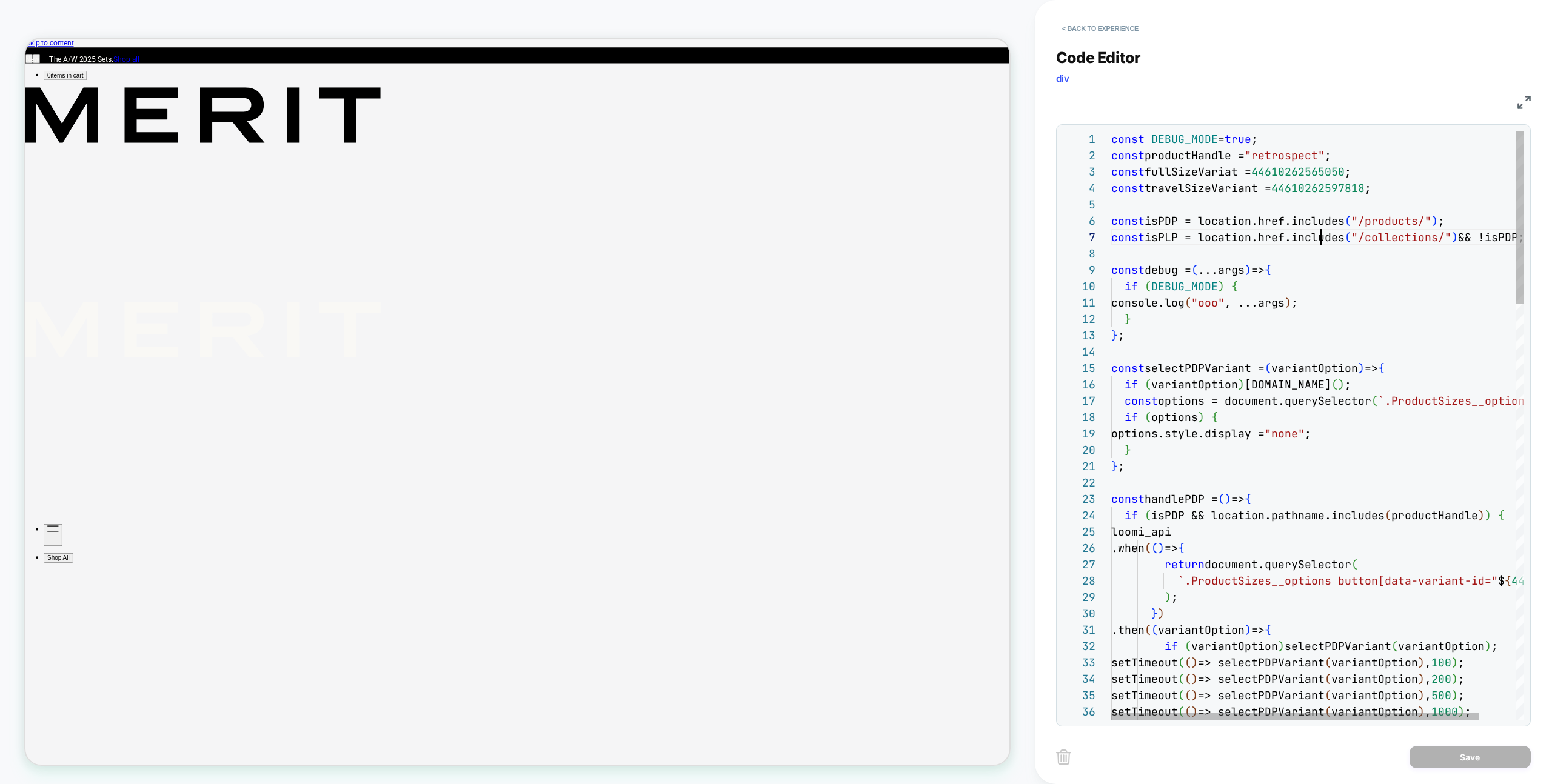
type textarea "**********"
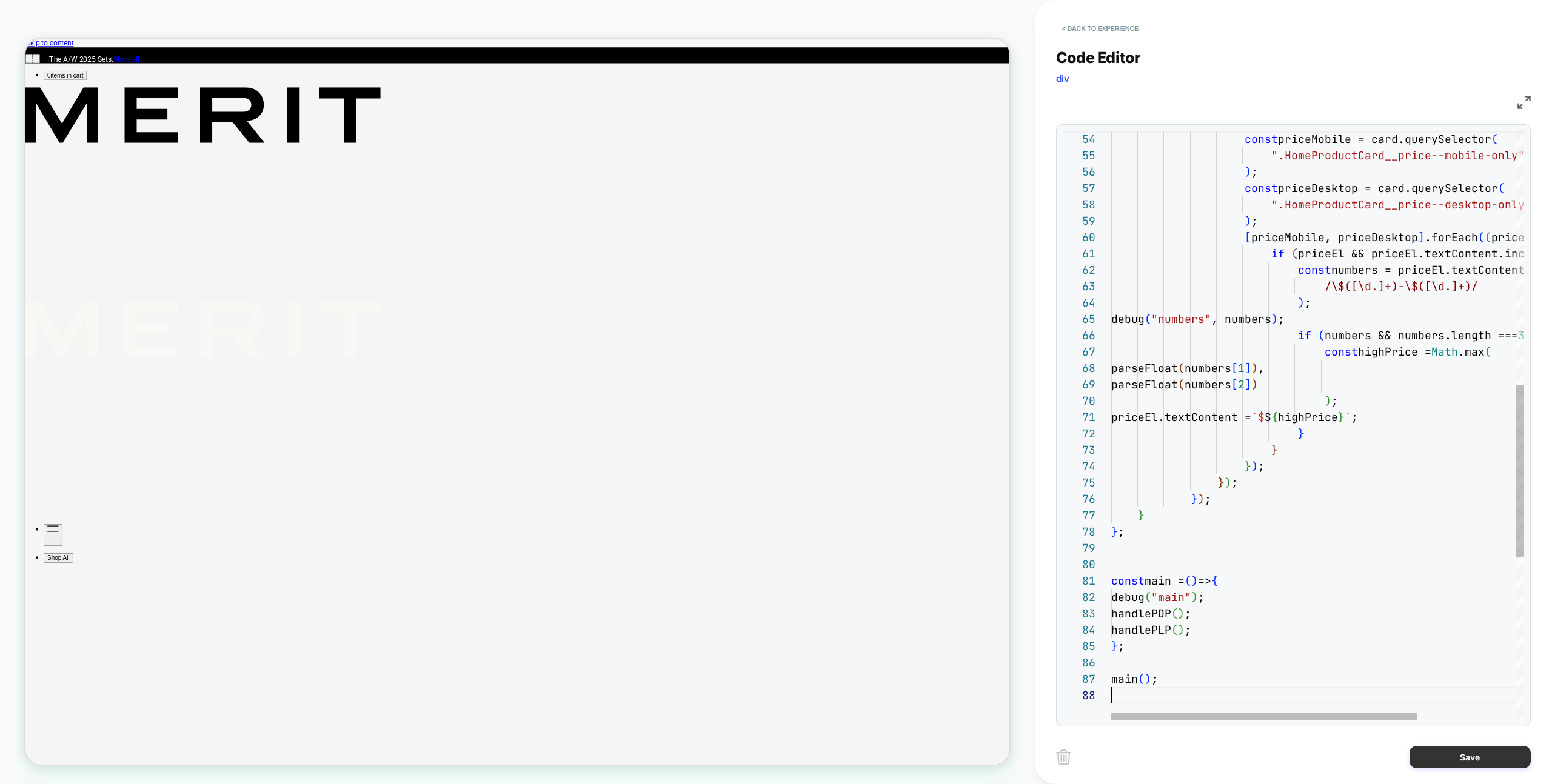
scroll to position [115, 0]
click at [1430, 751] on button "Save" at bounding box center [1470, 757] width 121 height 22
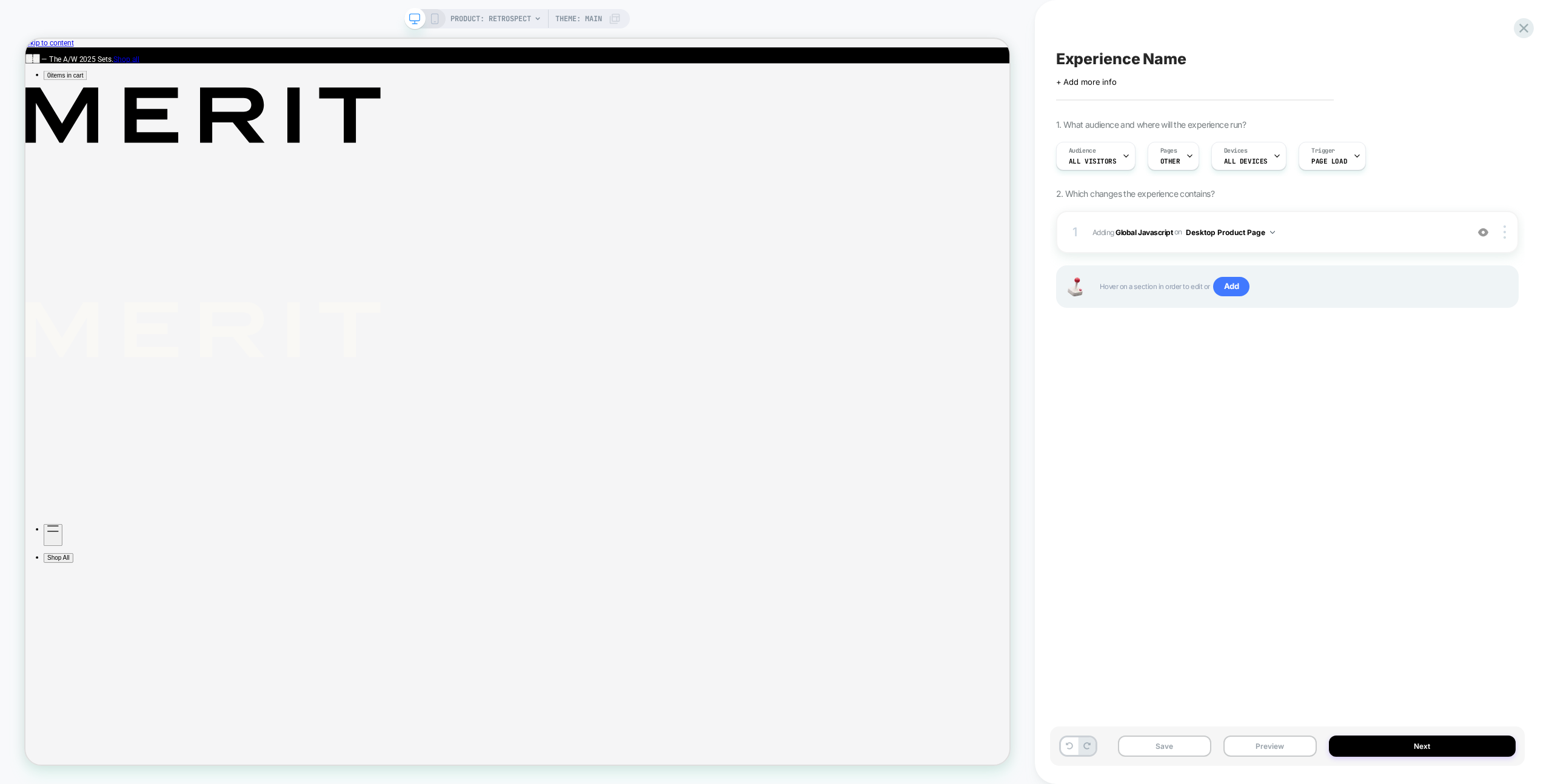
drag, startPoint x: 1269, startPoint y: 746, endPoint x: 1270, endPoint y: 734, distance: 12.0
click at [1269, 746] on button "Preview" at bounding box center [1270, 746] width 93 height 21
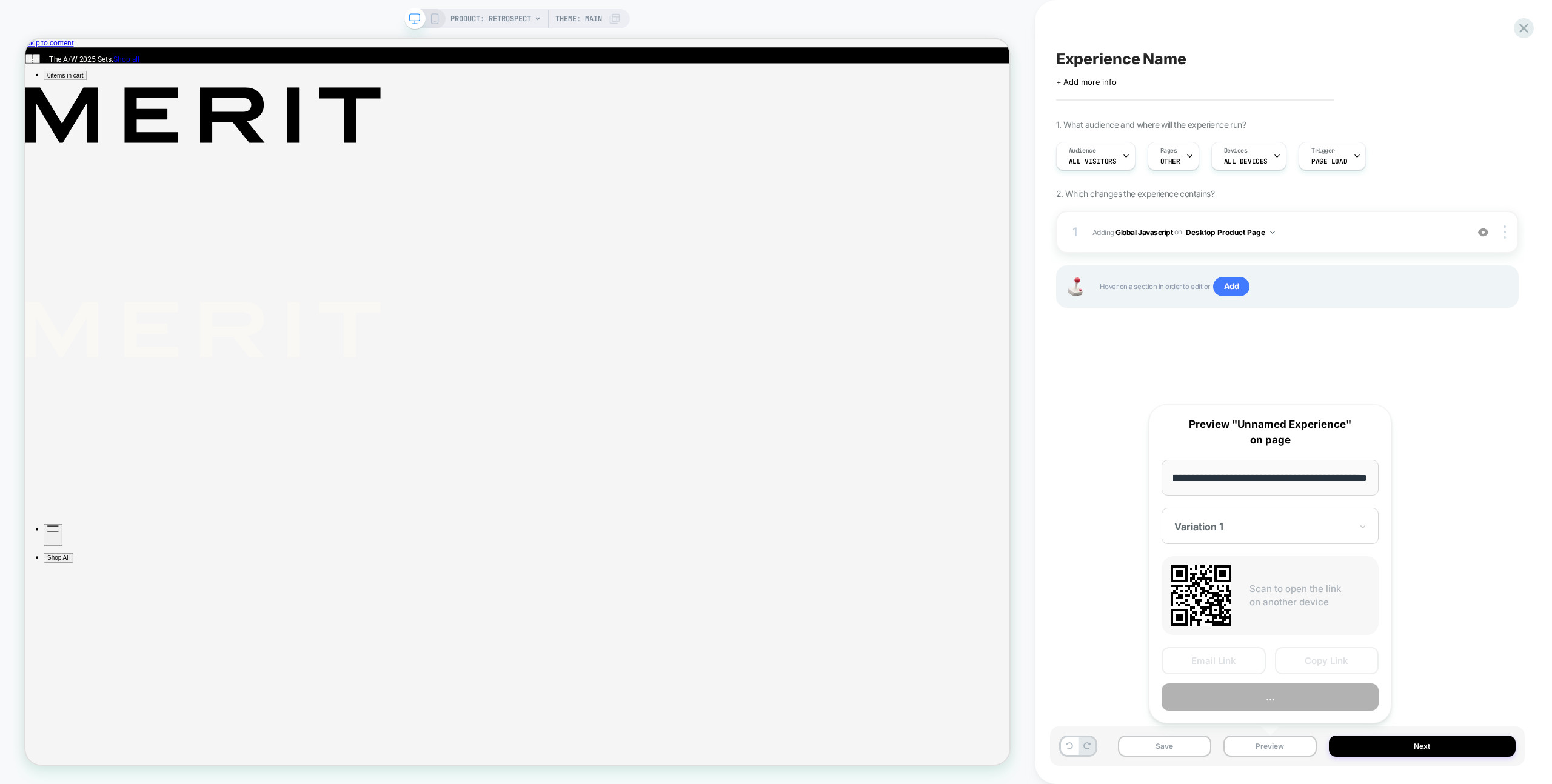
scroll to position [0, 0]
click at [1274, 693] on button "Preview" at bounding box center [1270, 697] width 217 height 27
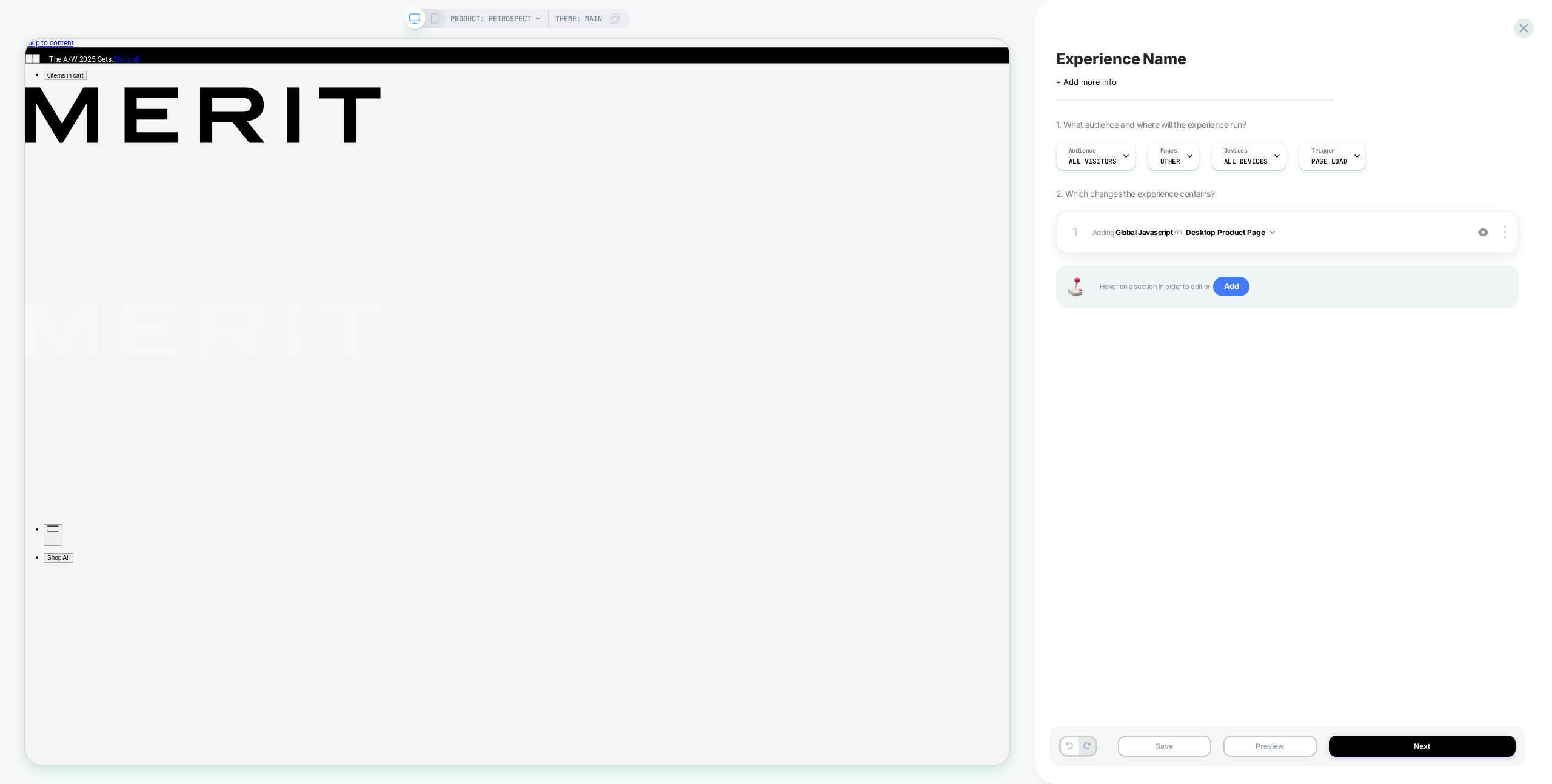
click at [1359, 231] on span "Adding Global Javascript on Desktop Product Page" at bounding box center [1277, 232] width 369 height 15
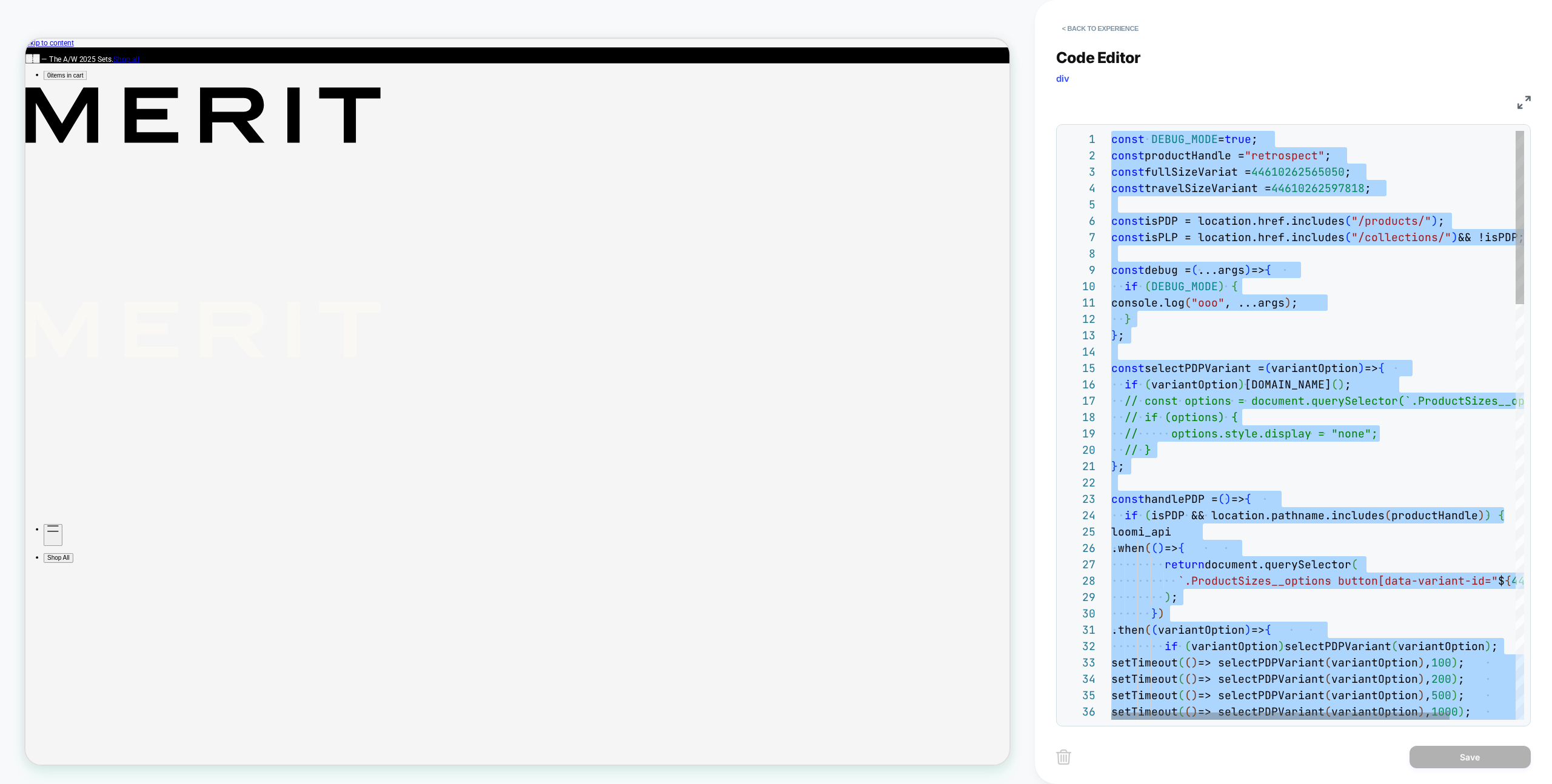
type textarea "**********"
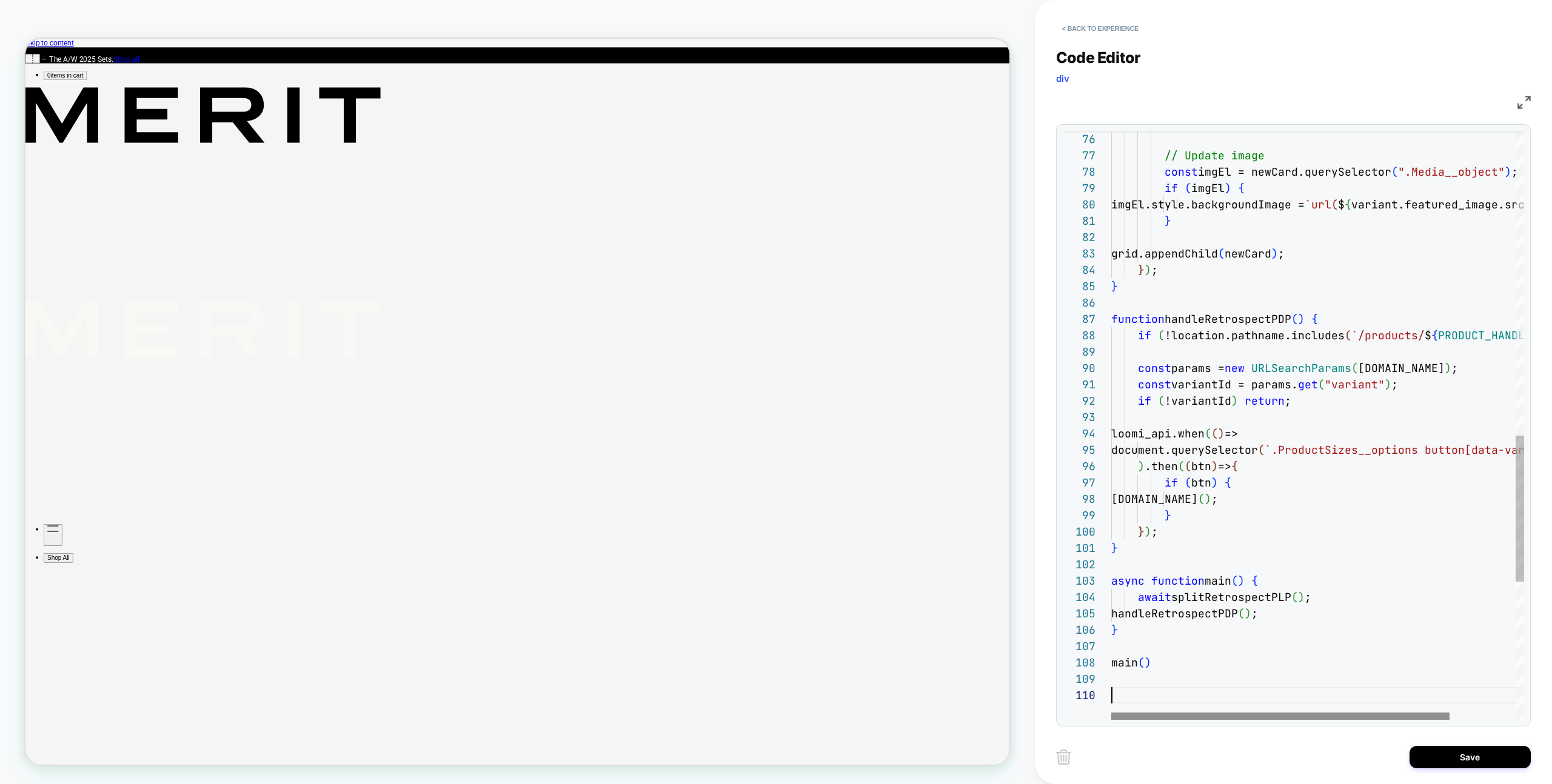
click at [1426, 714] on div at bounding box center [1280, 716] width 338 height 7
click at [1434, 755] on button "Save" at bounding box center [1470, 757] width 121 height 22
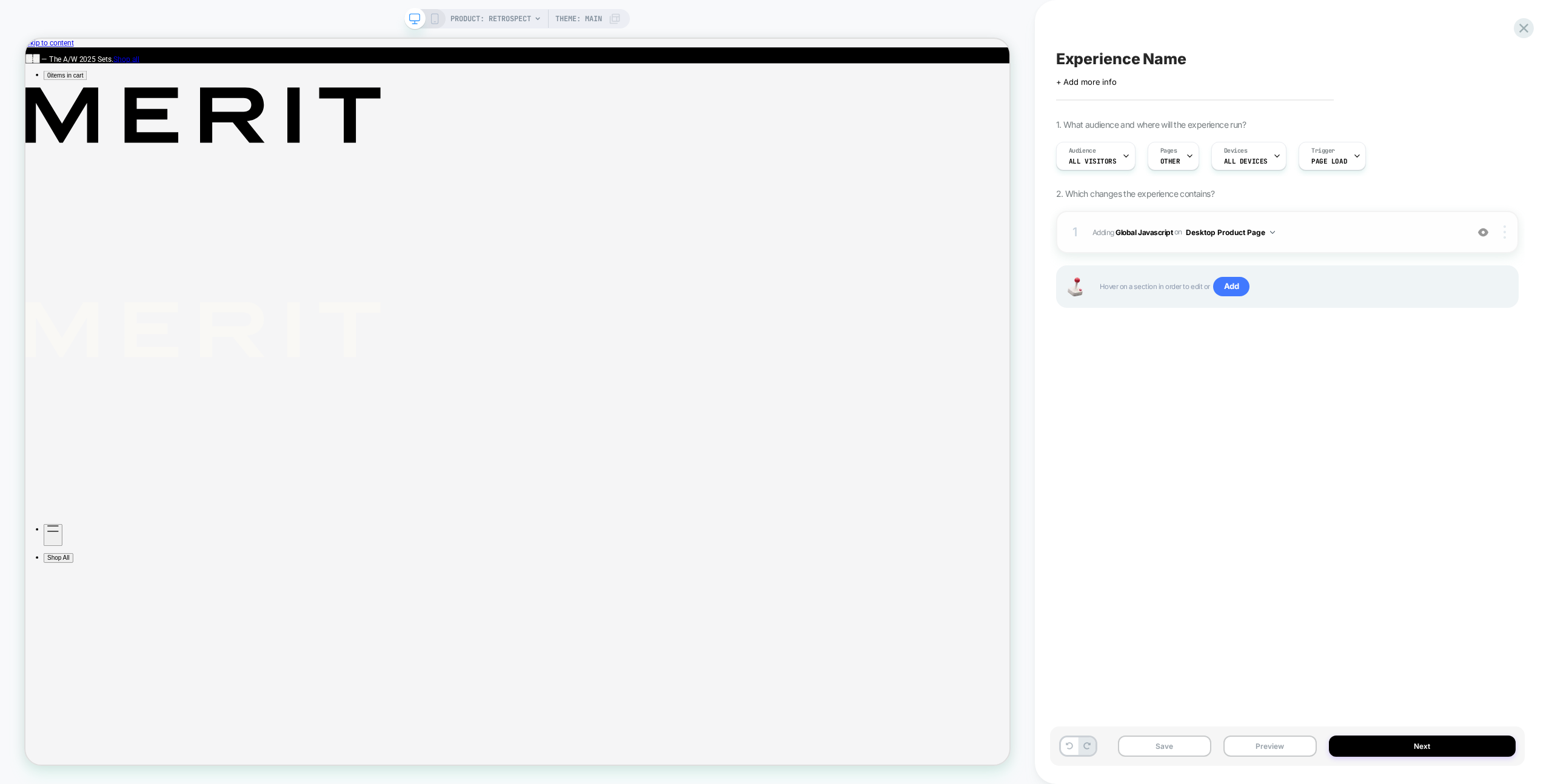
click at [1505, 232] on img at bounding box center [1505, 232] width 3 height 13
click at [1435, 261] on div "Target All Devices" at bounding box center [1433, 265] width 108 height 33
click at [1268, 746] on button "Preview" at bounding box center [1270, 746] width 93 height 21
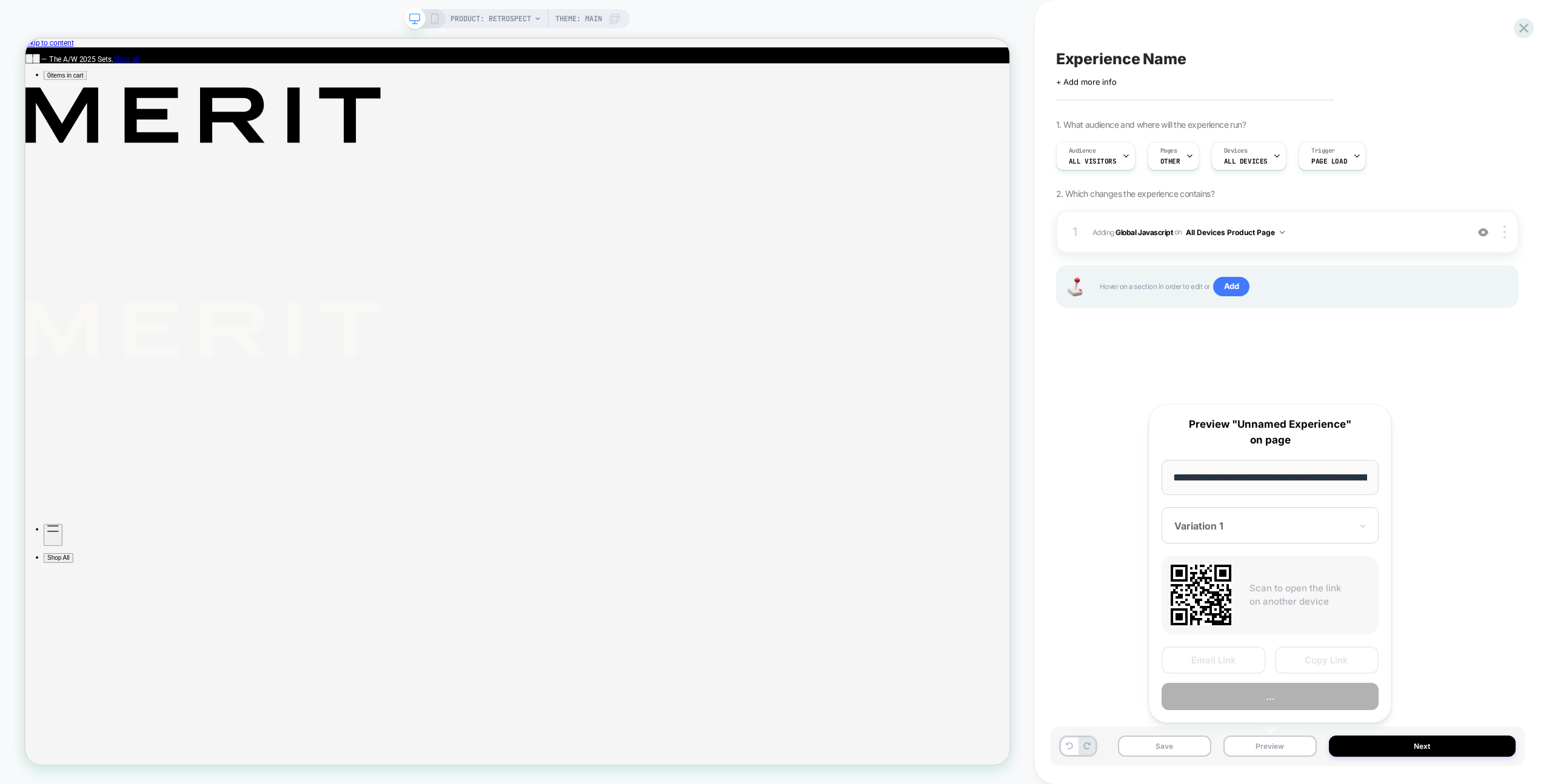
scroll to position [0, 142]
click at [1276, 697] on button "Preview" at bounding box center [1270, 697] width 217 height 27
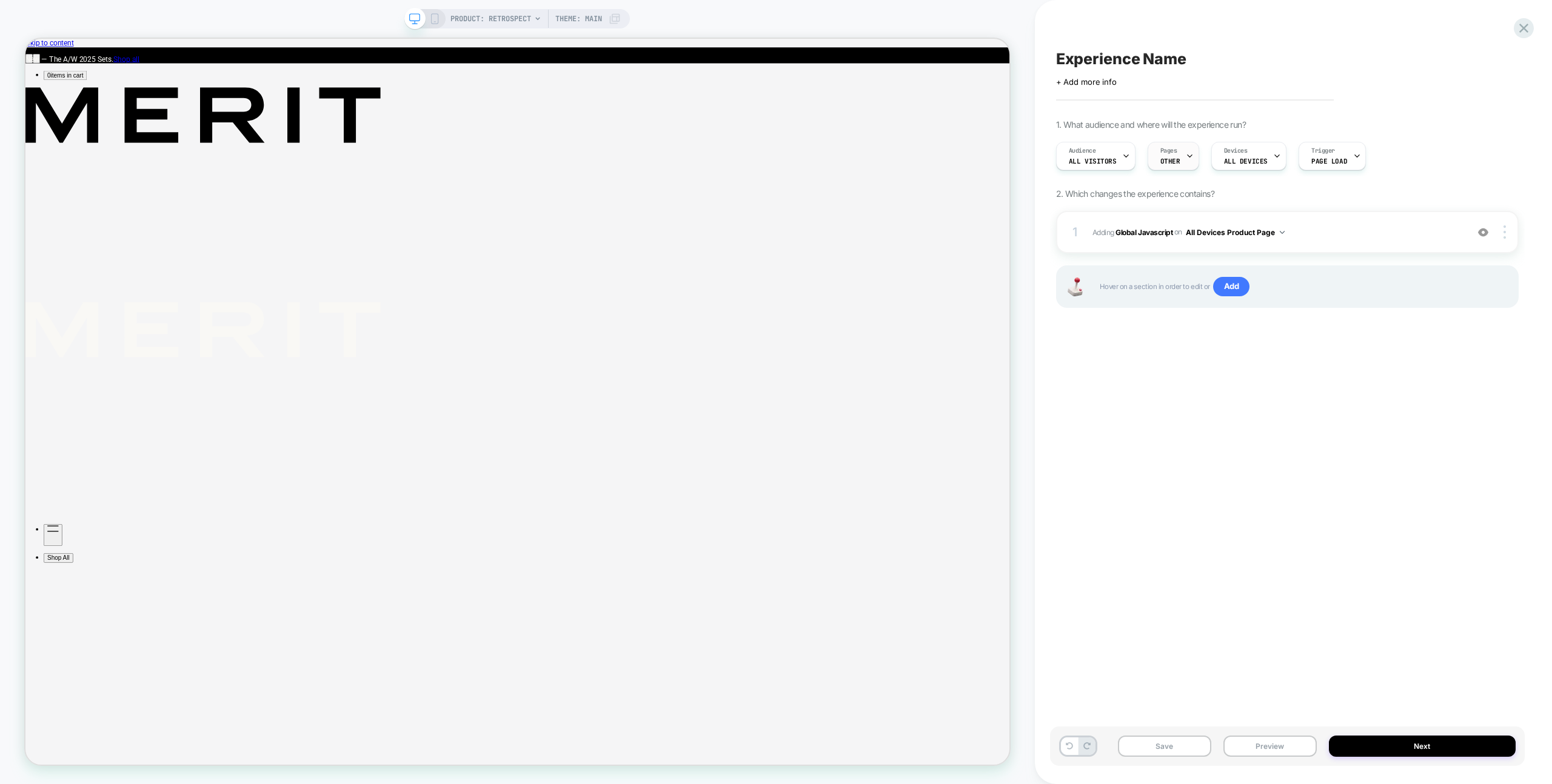
click at [1173, 159] on span "OTHER" at bounding box center [1170, 161] width 20 height 8
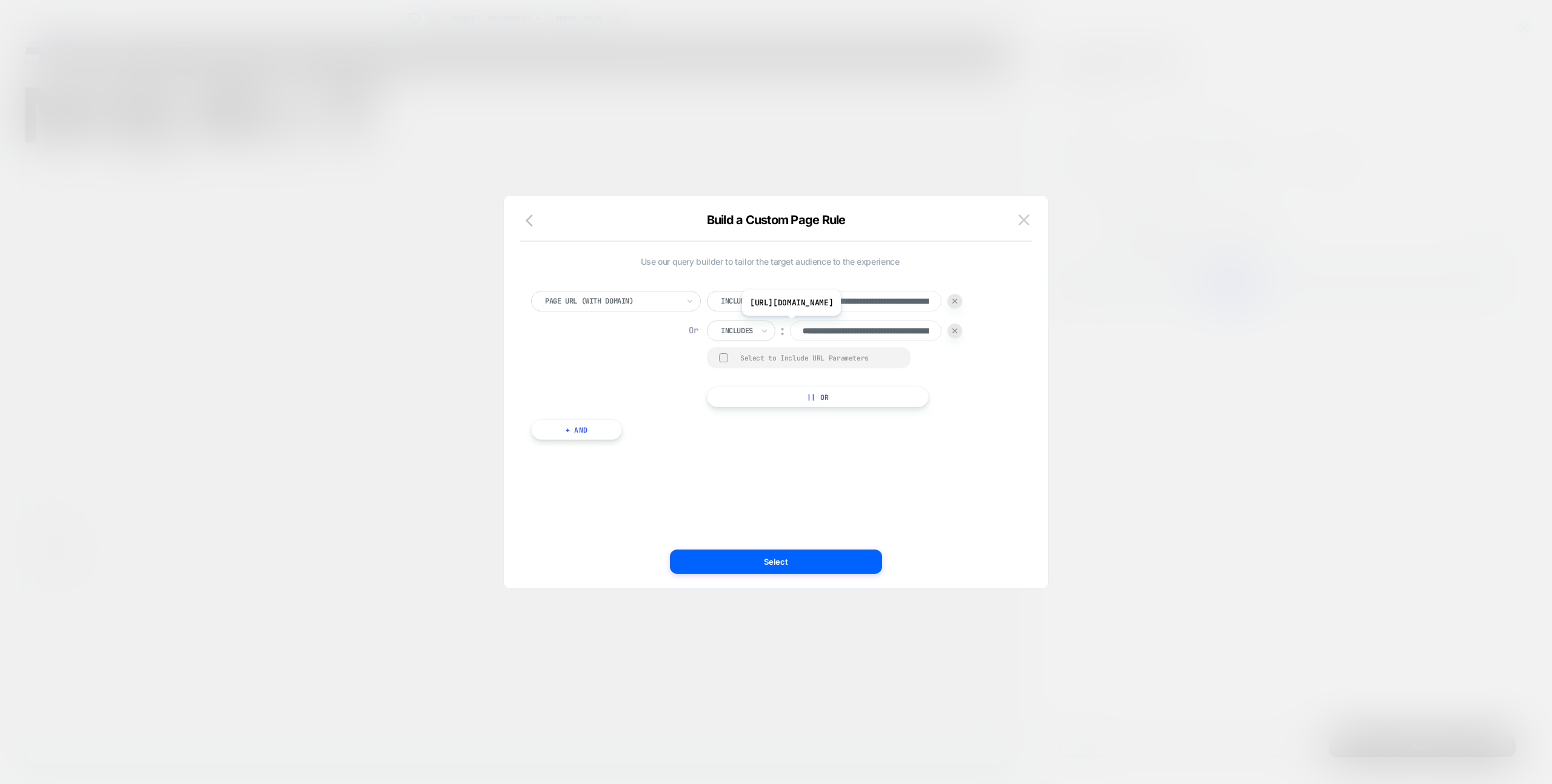
scroll to position [0, 124]
click at [766, 306] on icon at bounding box center [764, 301] width 8 height 12
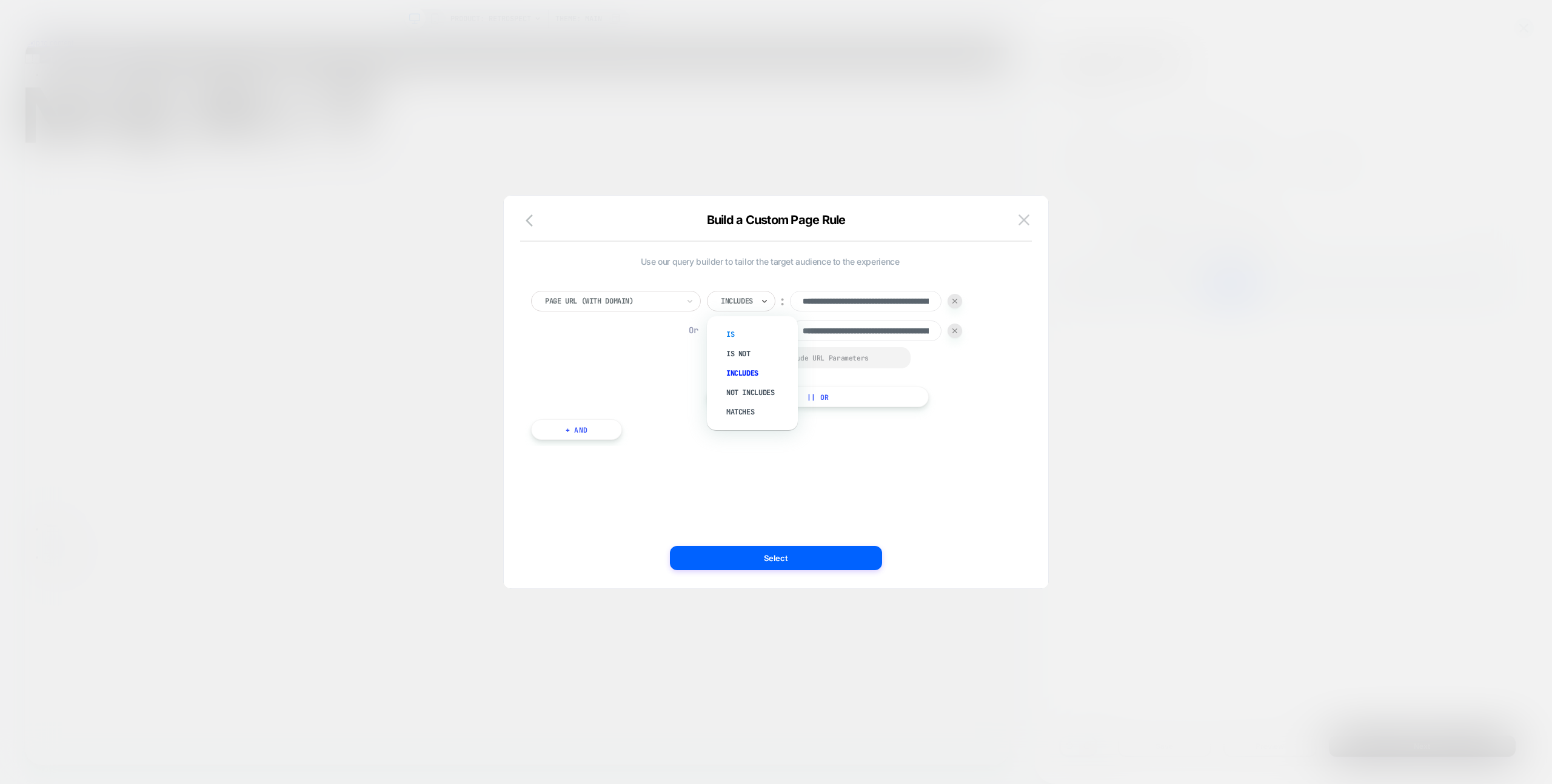
click at [748, 330] on div "Is" at bounding box center [758, 335] width 79 height 20
click at [746, 331] on div at bounding box center [736, 331] width 32 height 11
click at [752, 354] on div "Is" at bounding box center [758, 364] width 79 height 20
click at [792, 544] on div "**********" at bounding box center [770, 392] width 508 height 344
drag, startPoint x: 789, startPoint y: 550, endPoint x: 796, endPoint y: 550, distance: 7.0
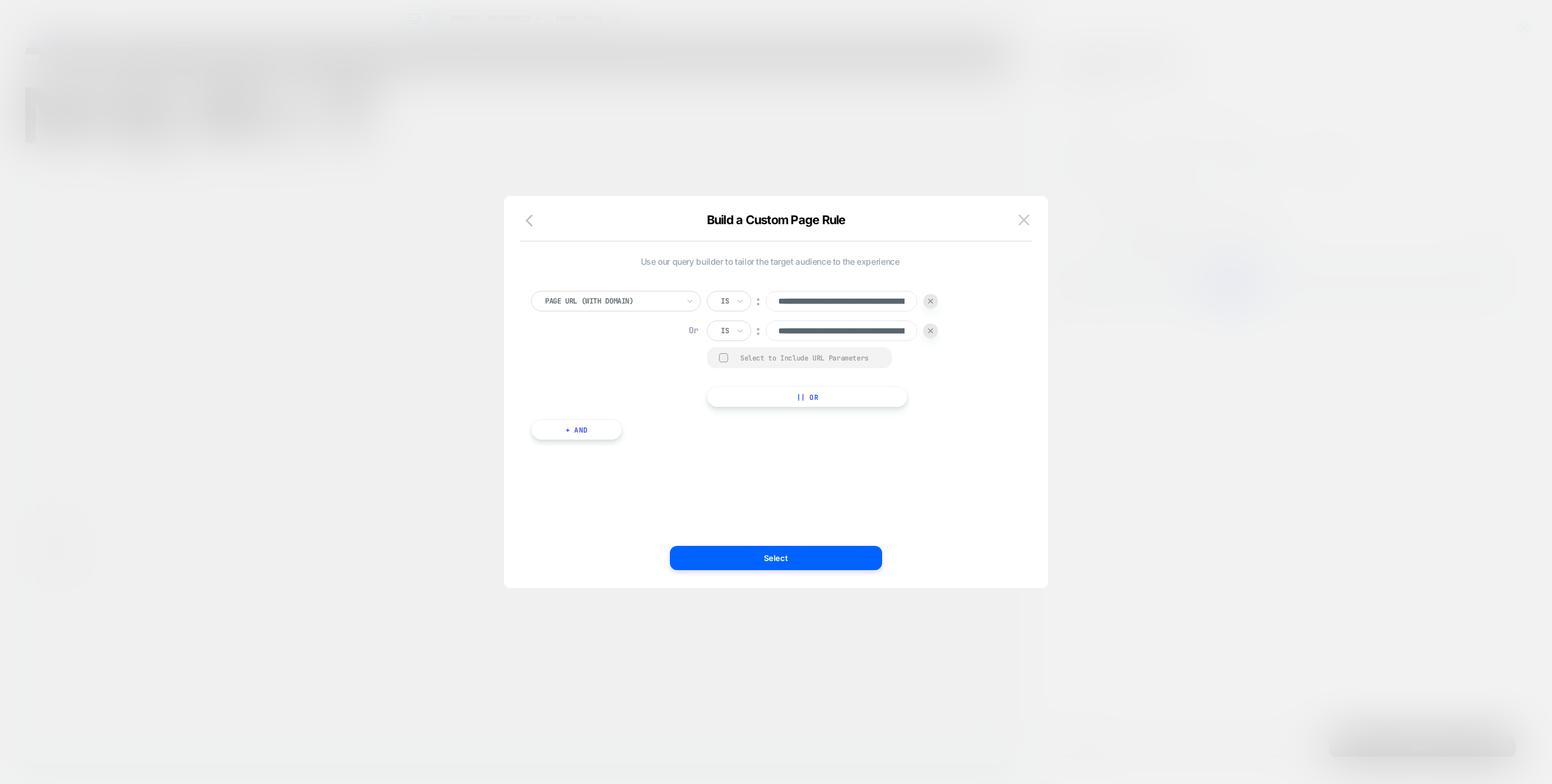
click at [789, 550] on button "Select" at bounding box center [776, 557] width 212 height 24
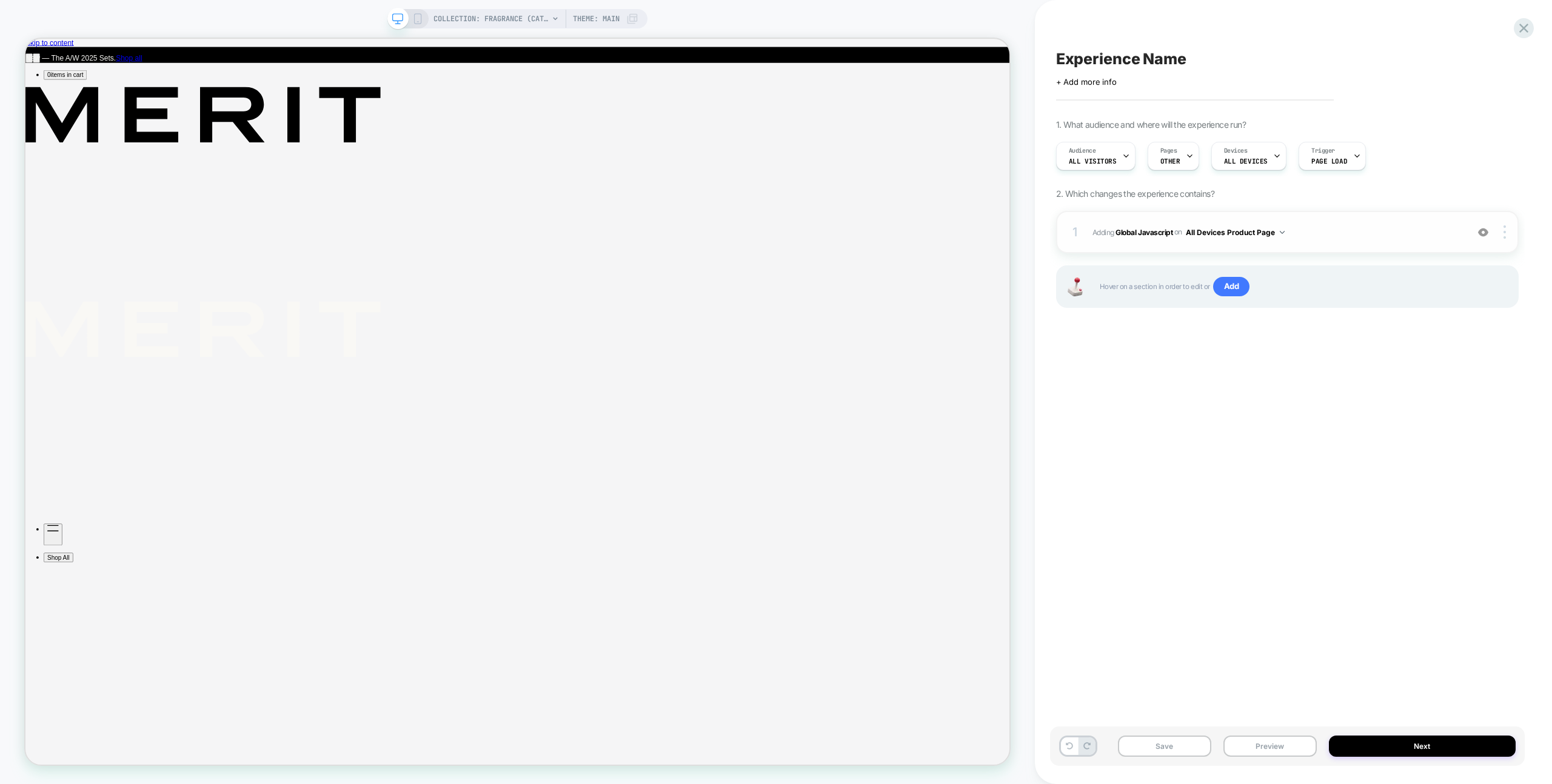
click at [1364, 235] on span "Adding Global Javascript on All Devices Product Page" at bounding box center [1277, 232] width 369 height 15
click at [1409, 231] on span "Adding Global Javascript on All Devices Product Page" at bounding box center [1277, 232] width 369 height 15
click at [1429, 232] on span "Adding Global Javascript on All Devices Product Page" at bounding box center [1277, 232] width 369 height 15
click at [1218, 232] on button "All Devices Product Page" at bounding box center [1235, 232] width 99 height 15
click at [1291, 423] on div "All Devices All Pages" at bounding box center [1236, 415] width 162 height 26
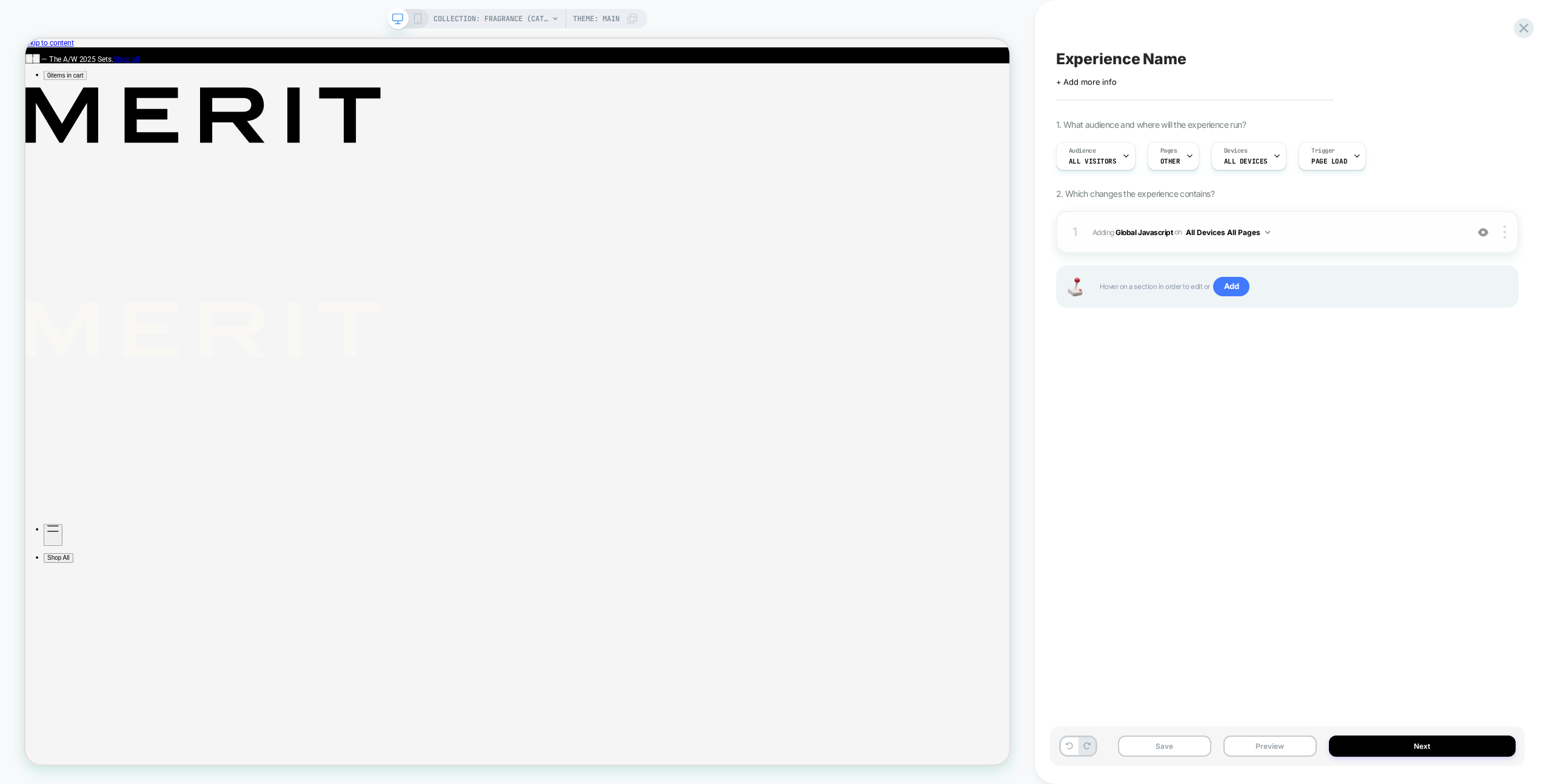
click at [1341, 220] on div "1 Adding Global Javascript on All Devices All Pages Add Before Add After Target…" at bounding box center [1287, 232] width 463 height 42
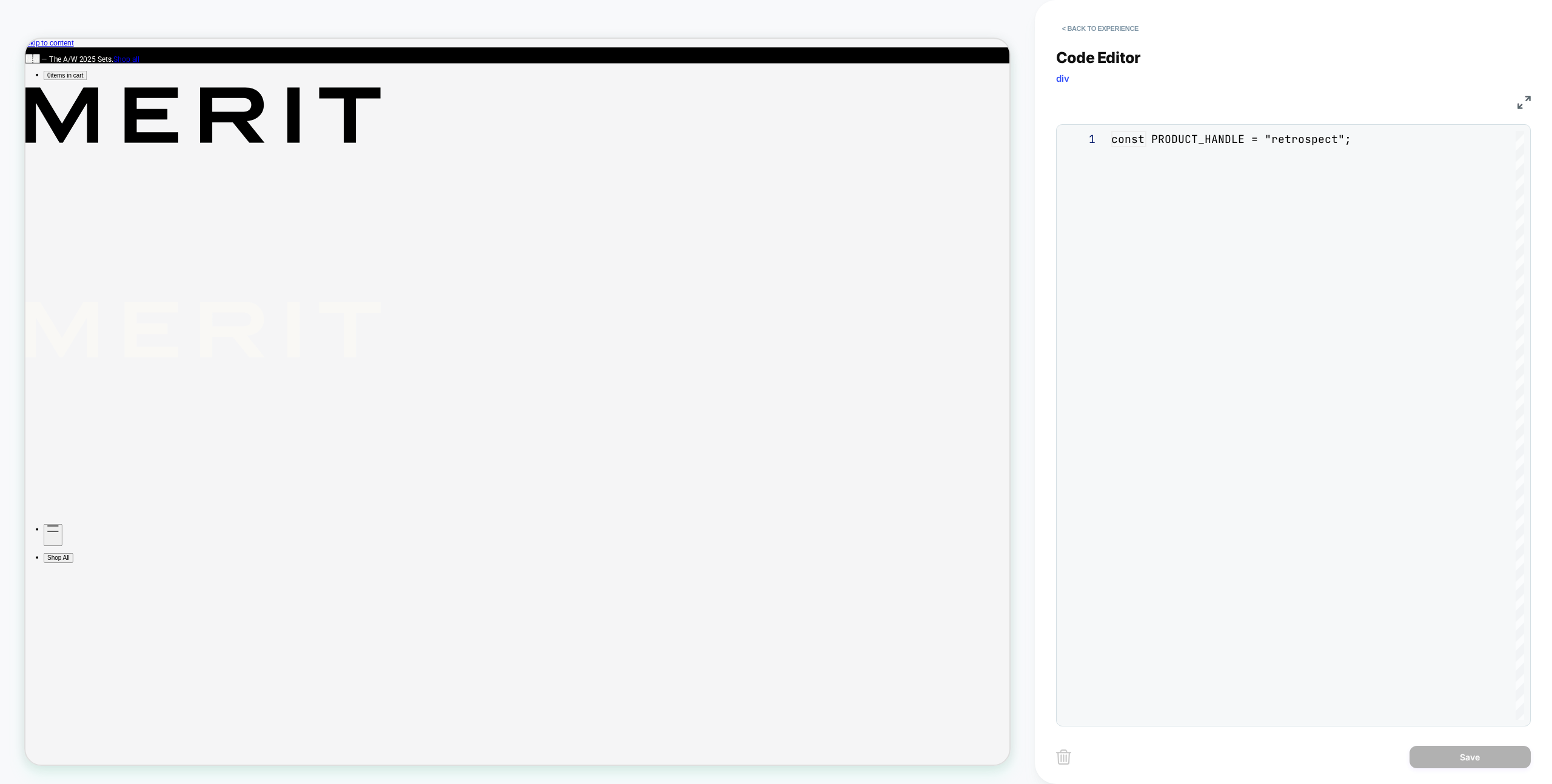
scroll to position [163, 0]
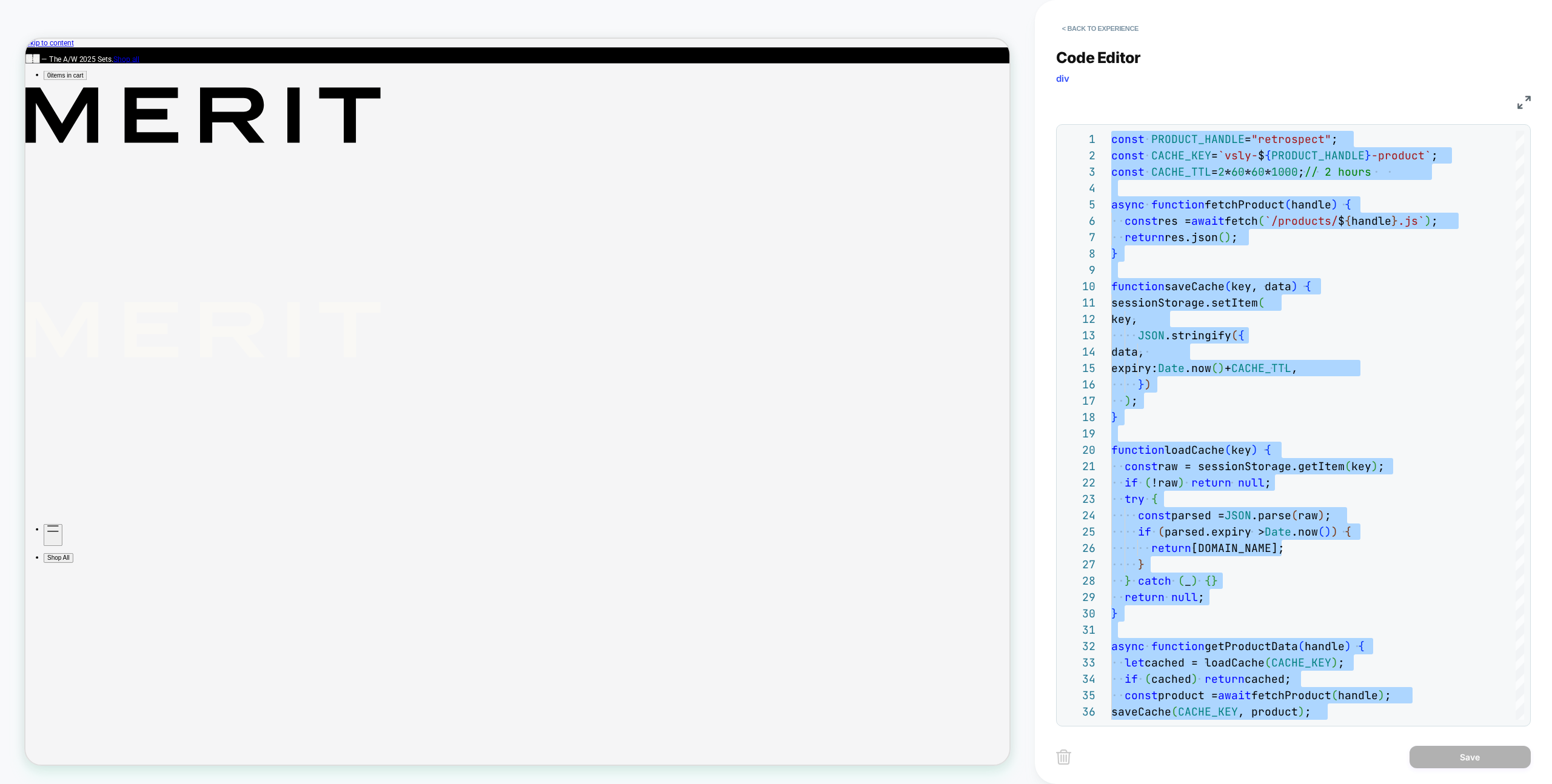
type textarea "******"
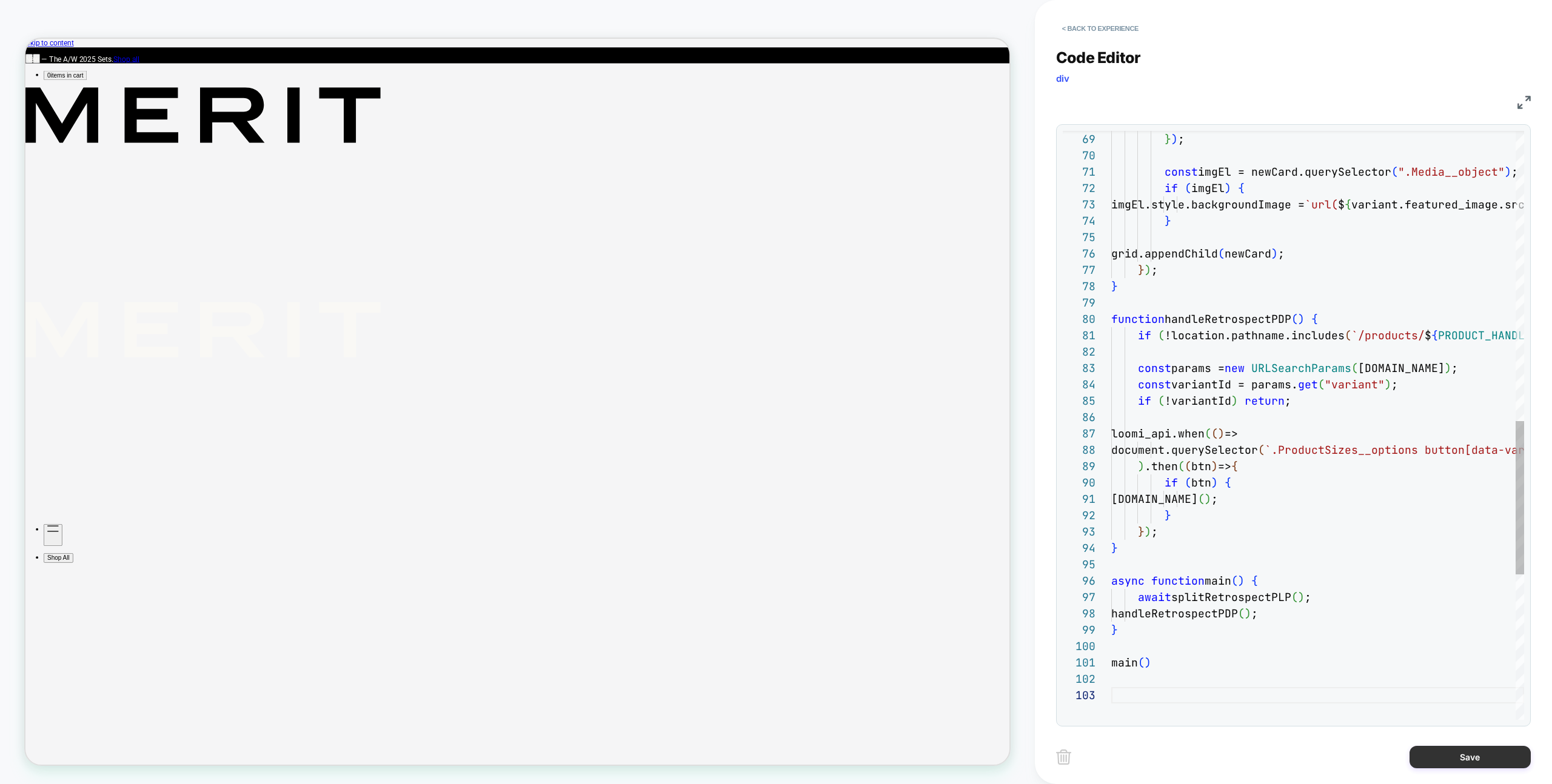
drag, startPoint x: 1530, startPoint y: 770, endPoint x: 1525, endPoint y: 764, distance: 7.8
click at [1527, 766] on div "Save" at bounding box center [1293, 757] width 475 height 31
click at [1501, 759] on button "Save" at bounding box center [1470, 757] width 121 height 22
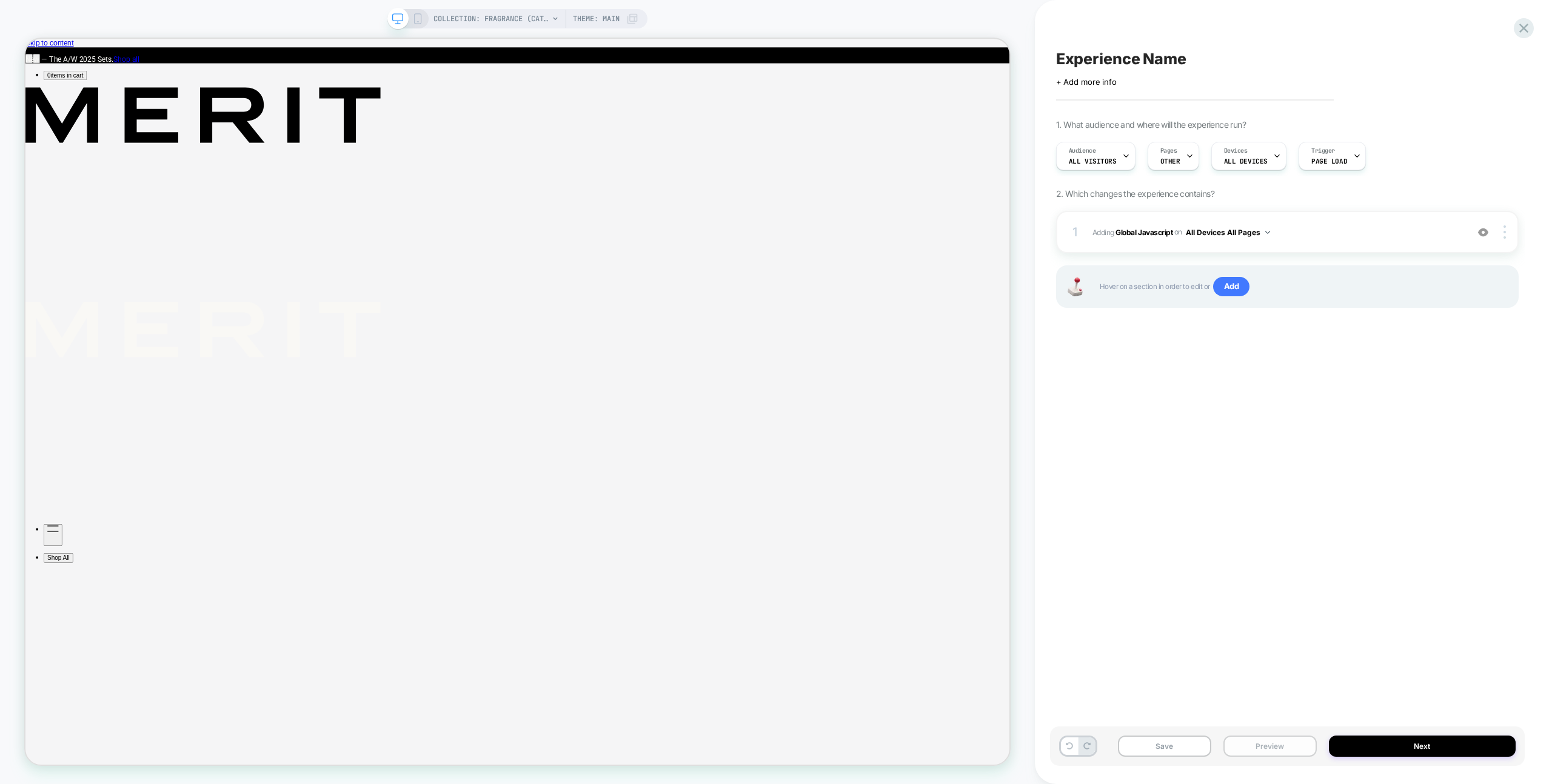
click at [1313, 745] on button "Preview" at bounding box center [1270, 746] width 93 height 21
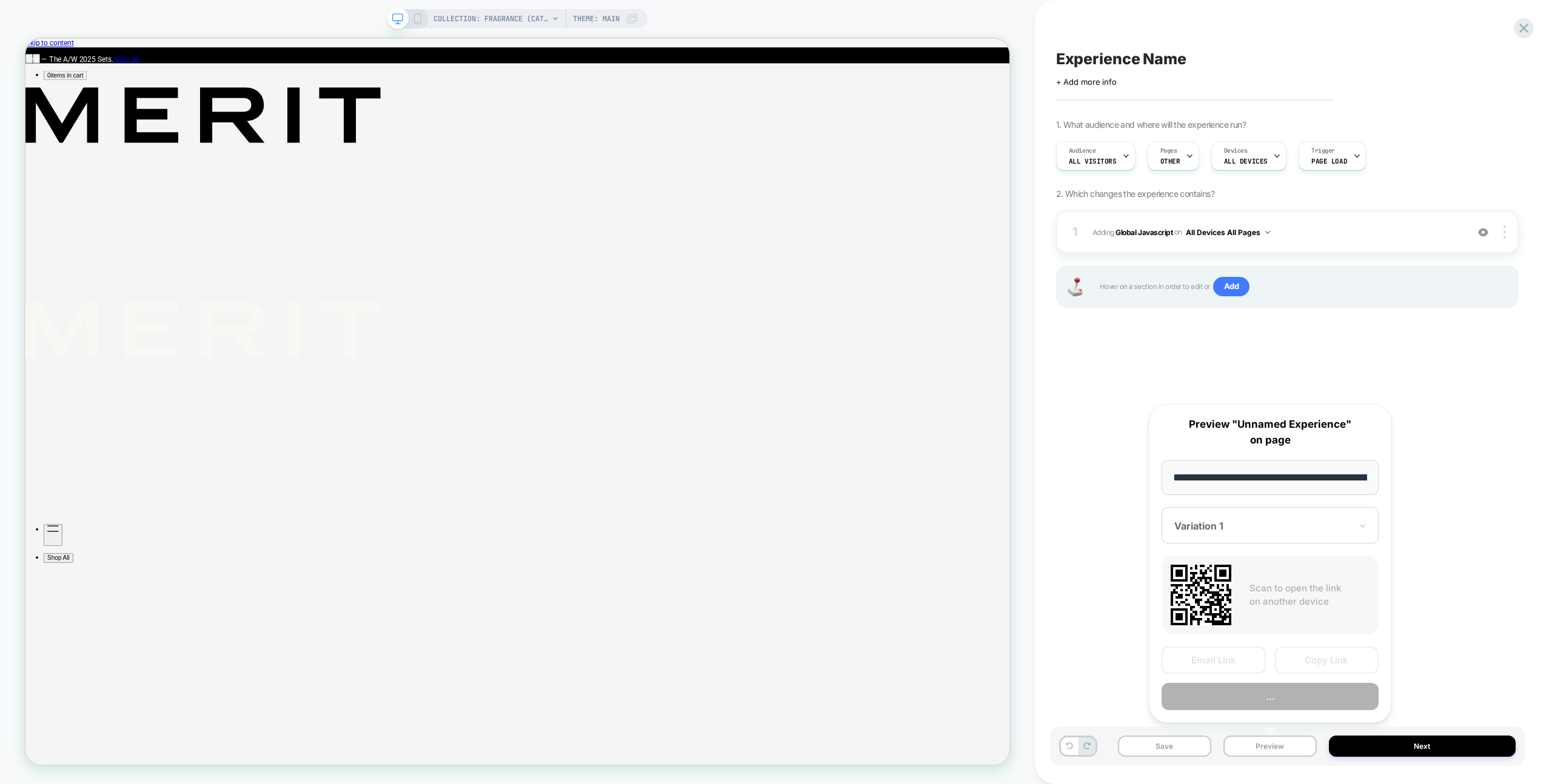
click at [1303, 704] on button "..." at bounding box center [1270, 697] width 217 height 27
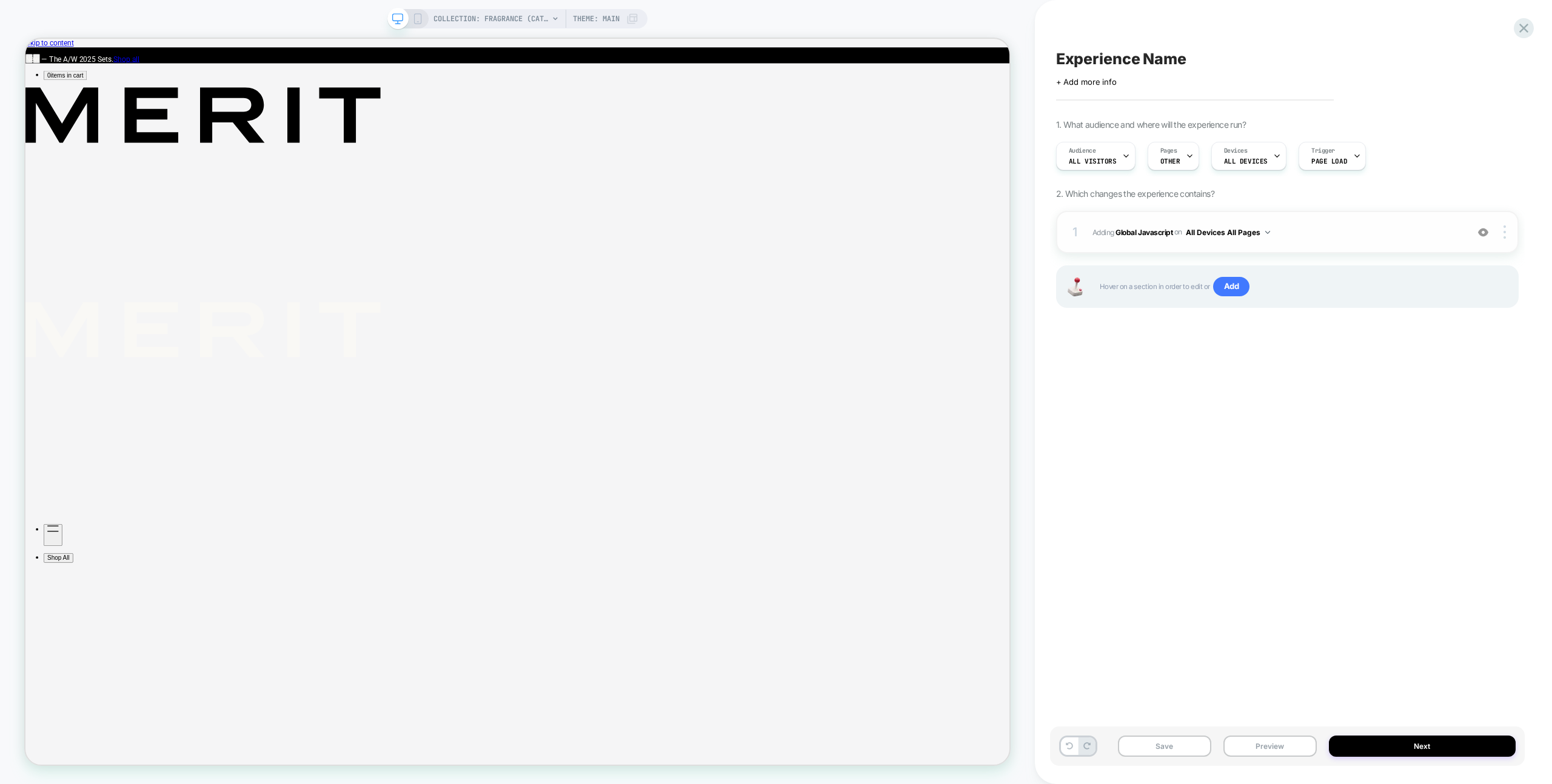
click at [1410, 232] on span "Adding Global Javascript on All Devices All Pages" at bounding box center [1277, 232] width 369 height 15
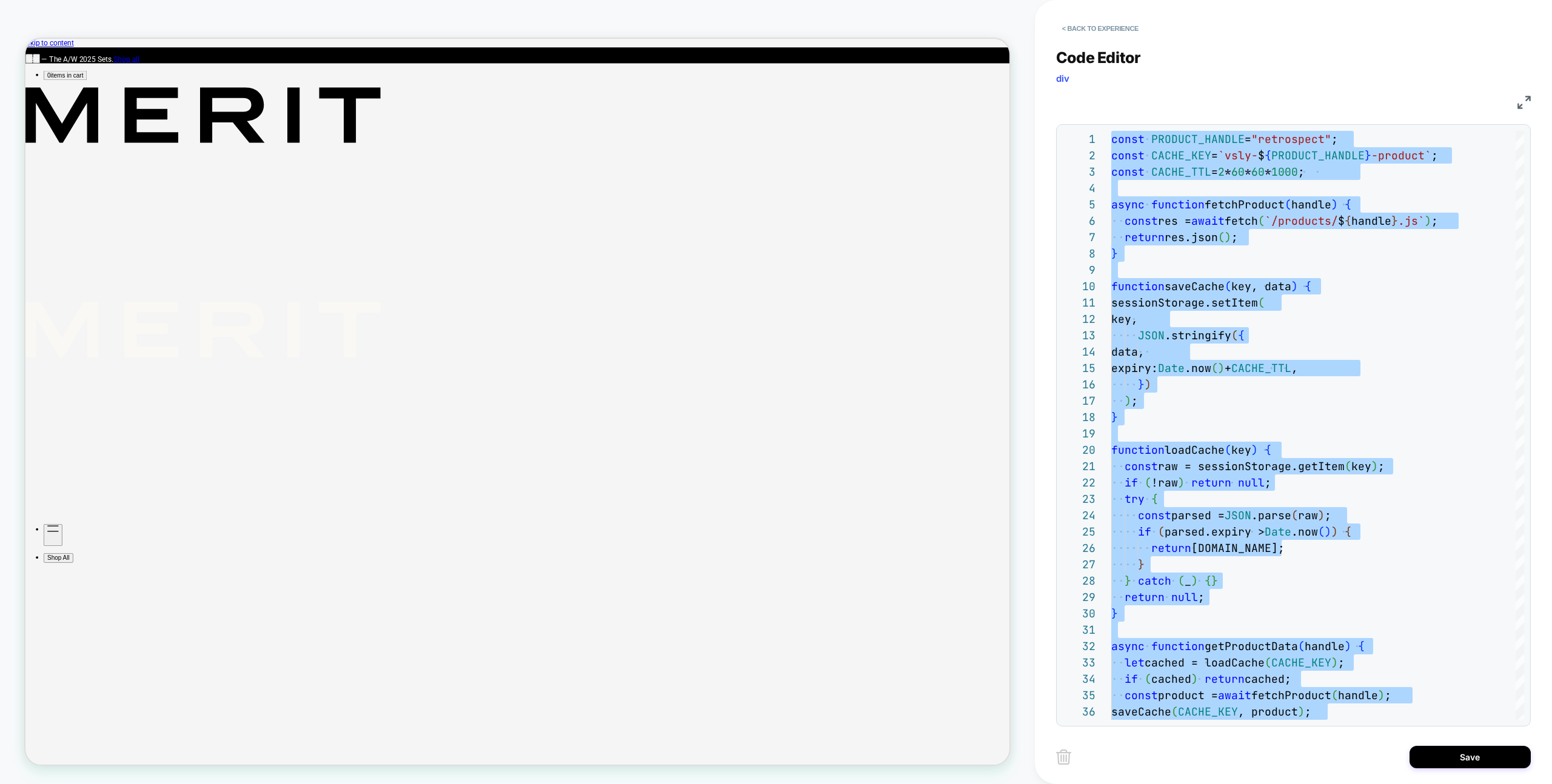
type textarea "**********"
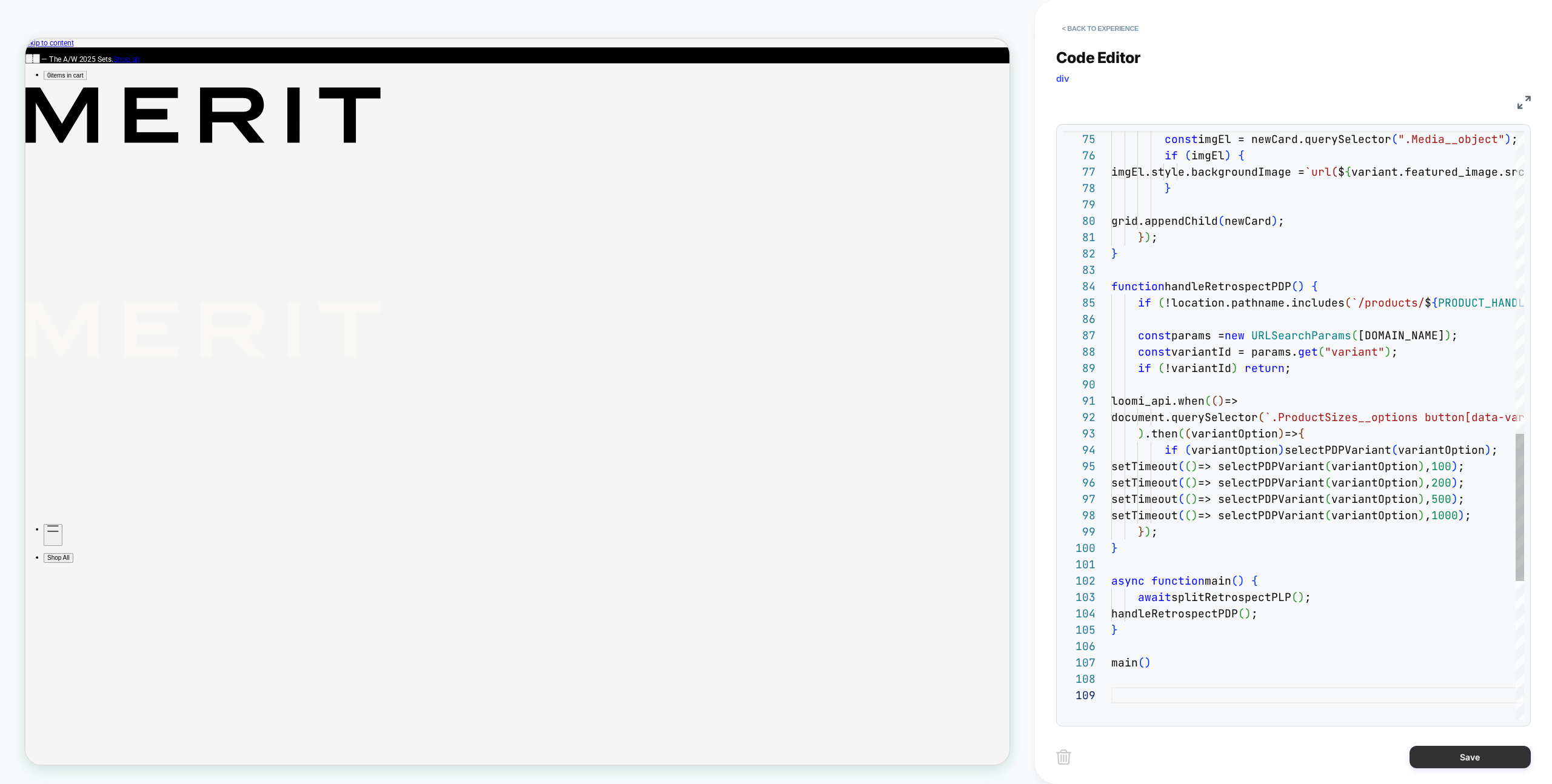
click at [1454, 753] on button "Save" at bounding box center [1470, 757] width 121 height 22
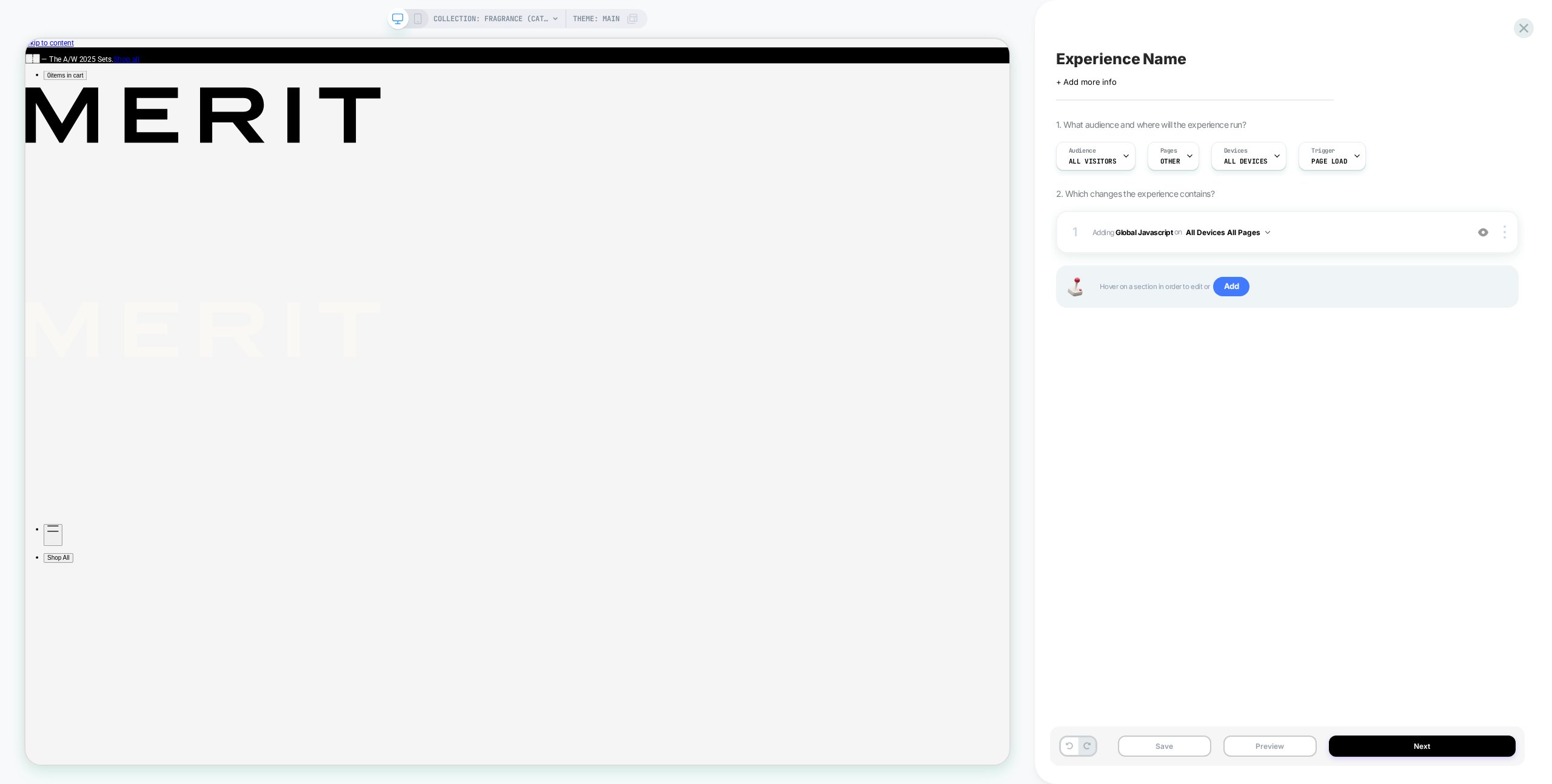
drag, startPoint x: 1298, startPoint y: 746, endPoint x: 1297, endPoint y: 719, distance: 27.0
click at [1298, 745] on button "Preview" at bounding box center [1270, 746] width 93 height 21
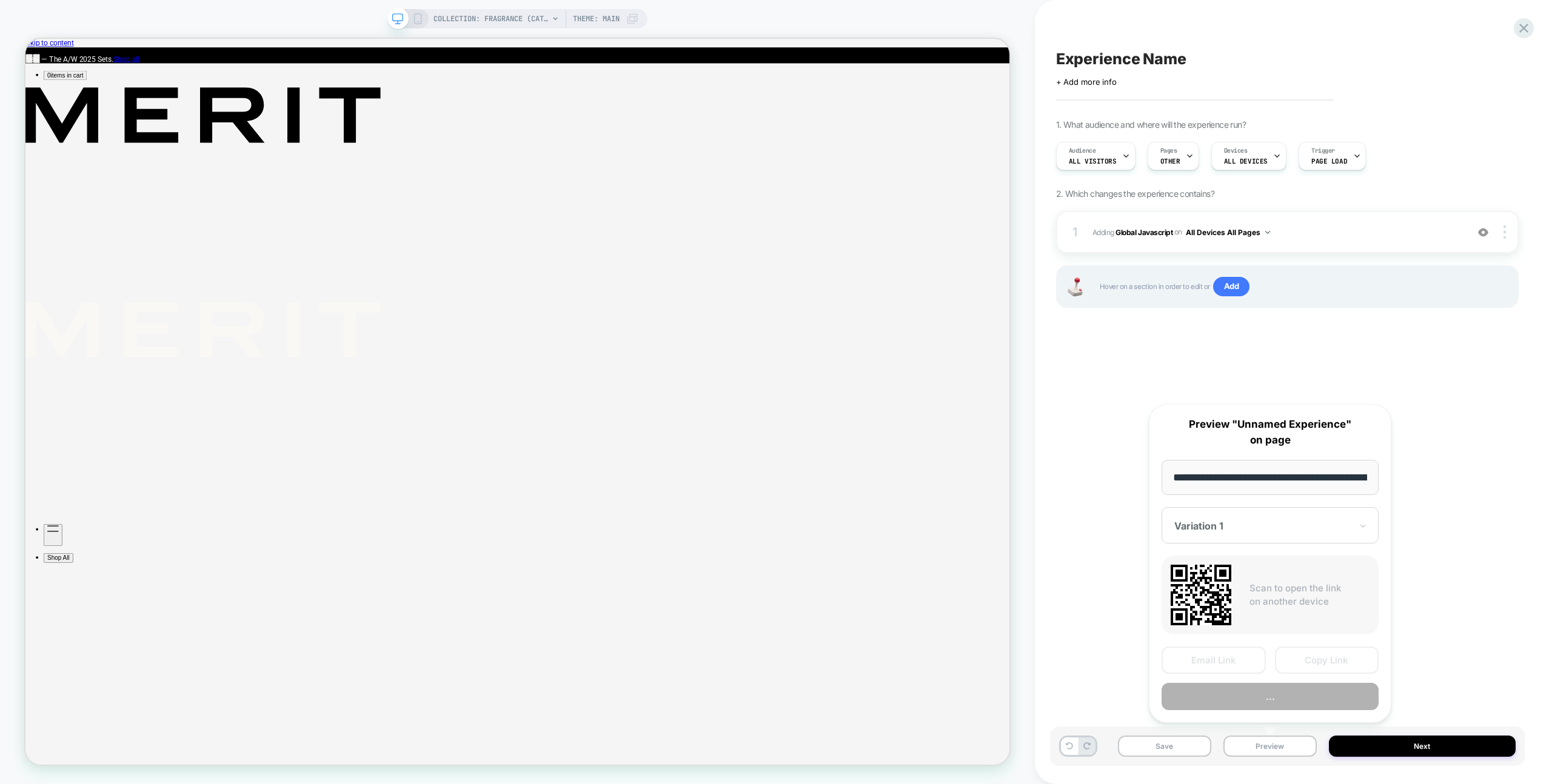
click at [1295, 698] on button "..." at bounding box center [1270, 697] width 217 height 27
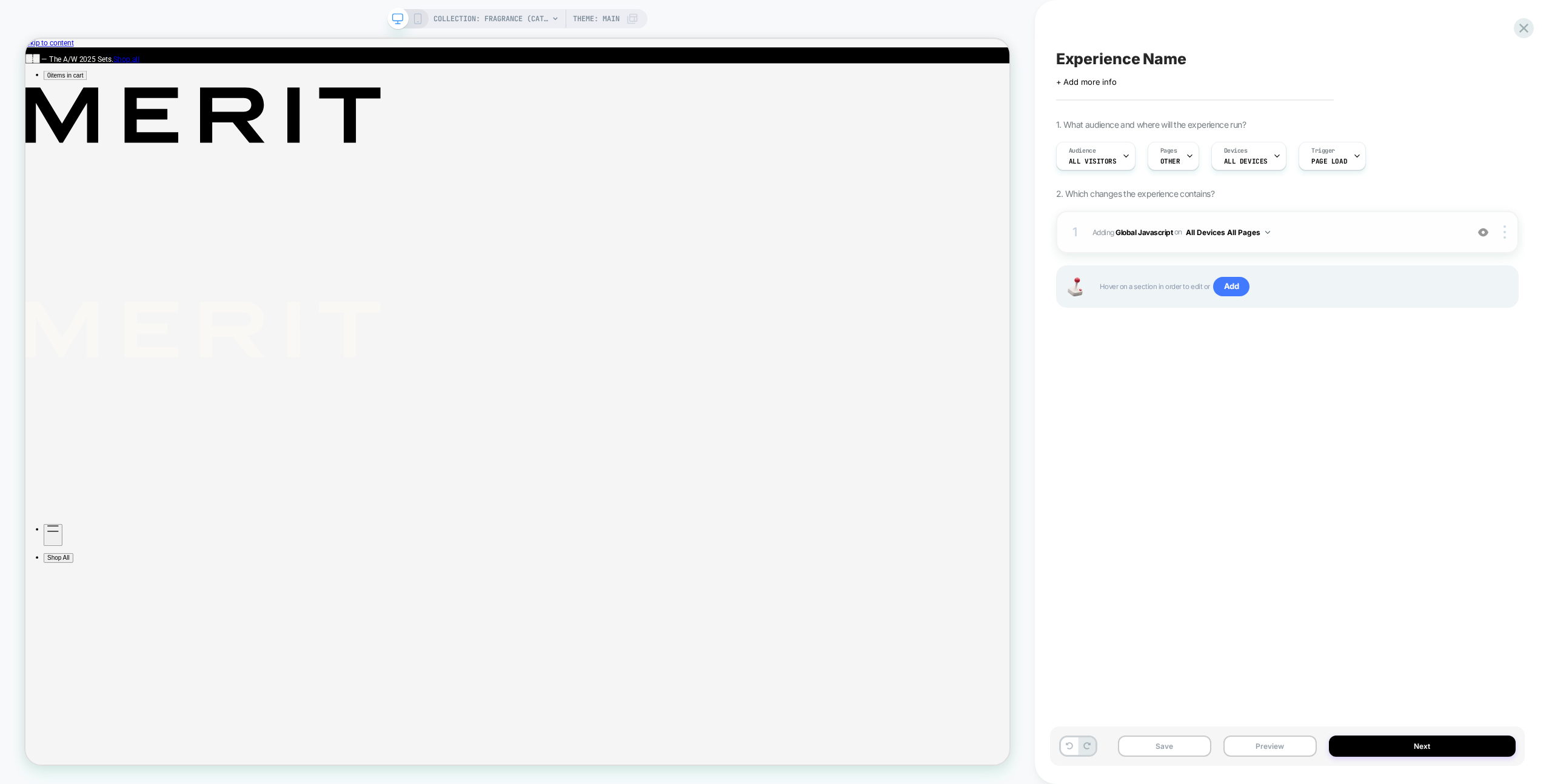
click at [1376, 228] on span "Adding Global Javascript on All Devices All Pages" at bounding box center [1277, 232] width 369 height 15
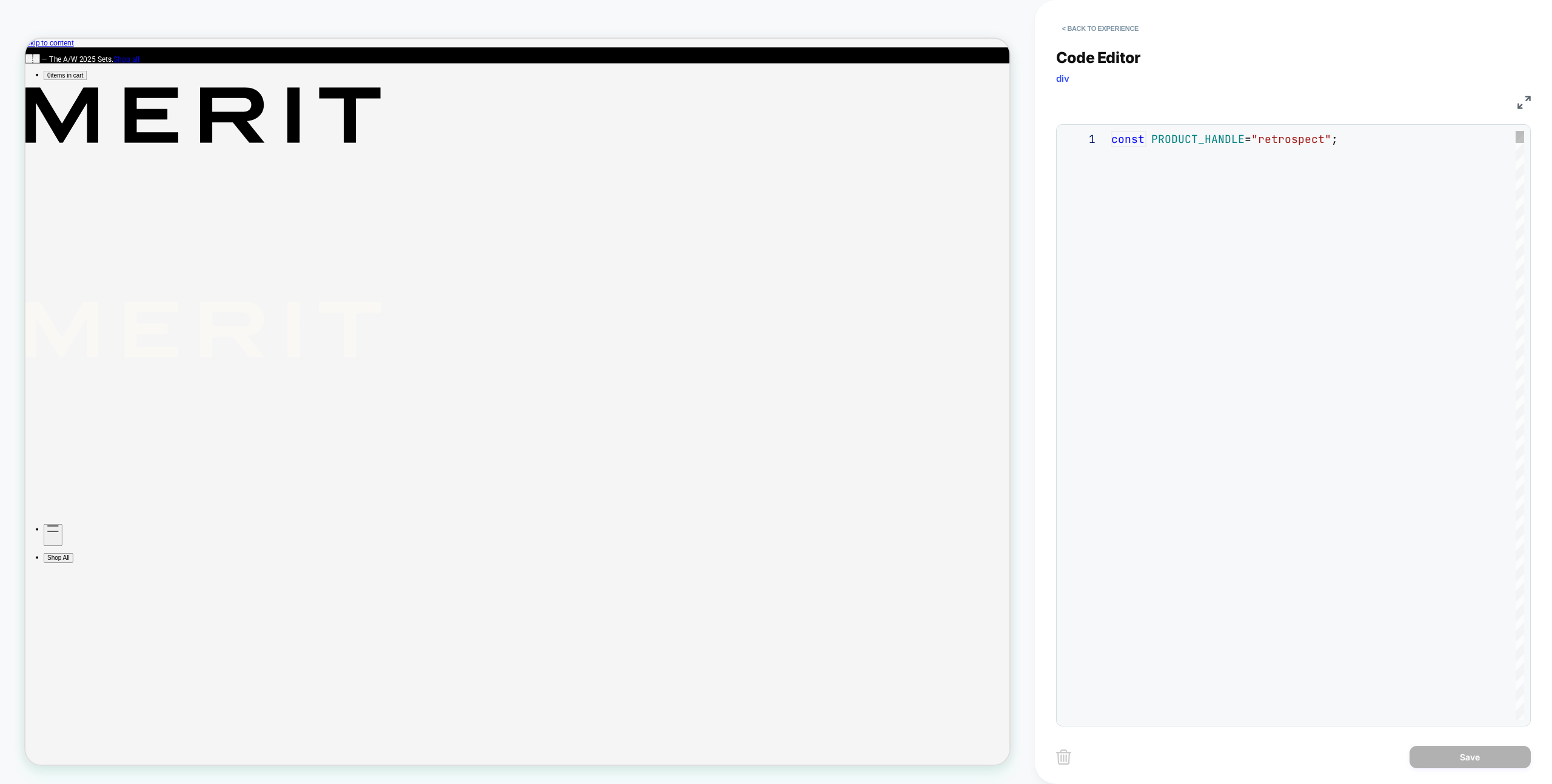
scroll to position [98, 131]
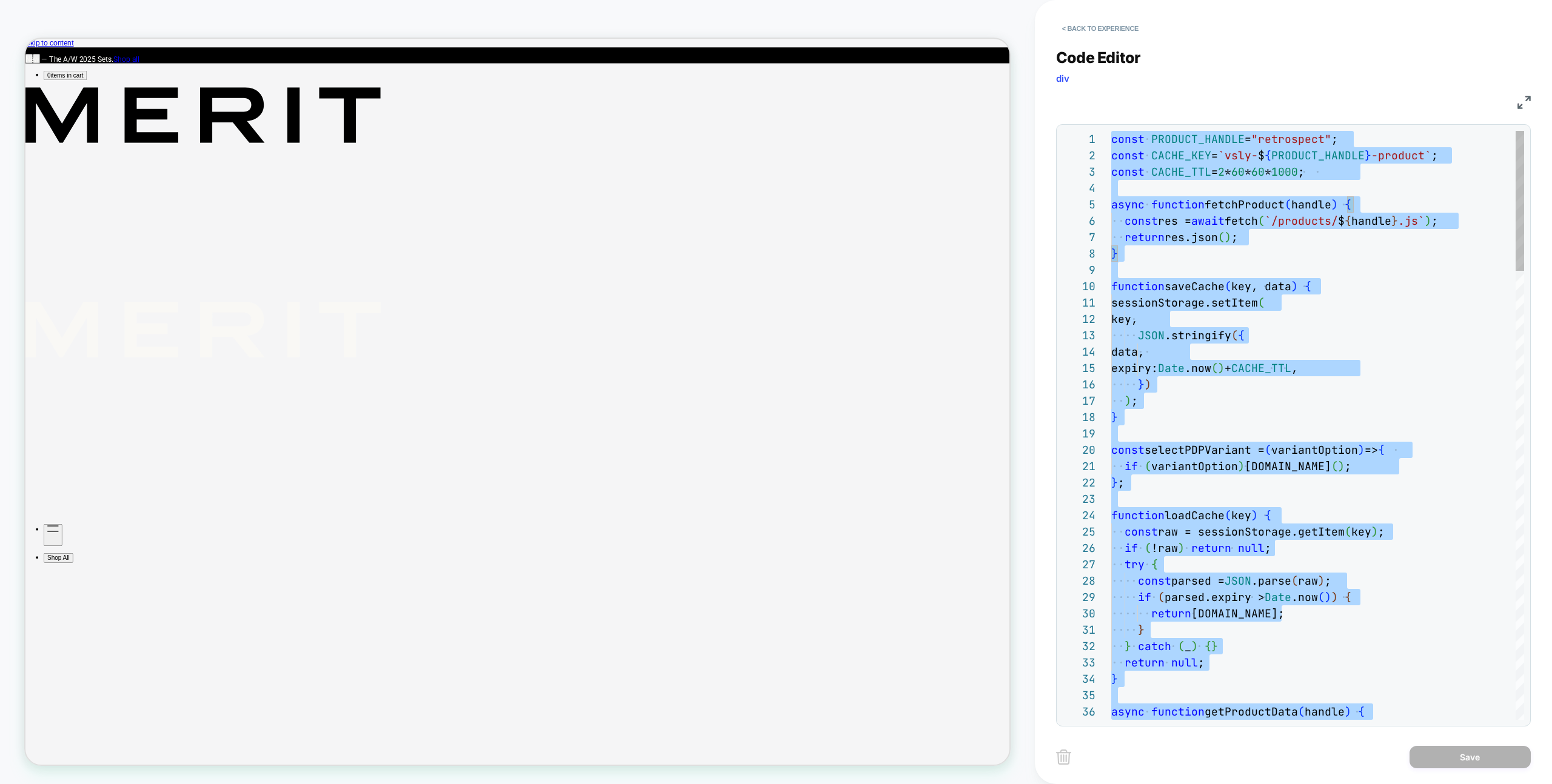
type textarea "*******"
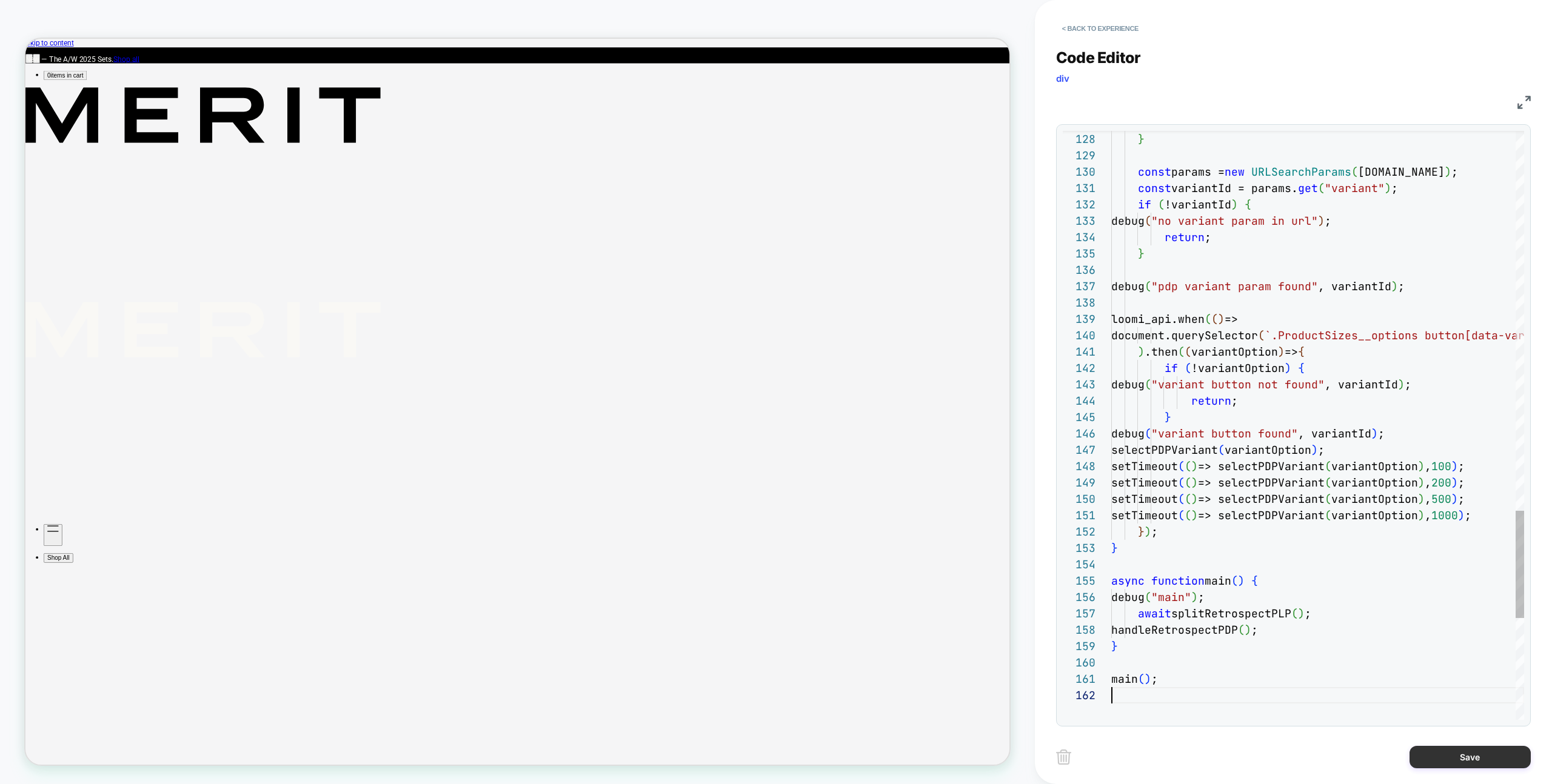
click at [1416, 751] on button "Save" at bounding box center [1470, 757] width 121 height 22
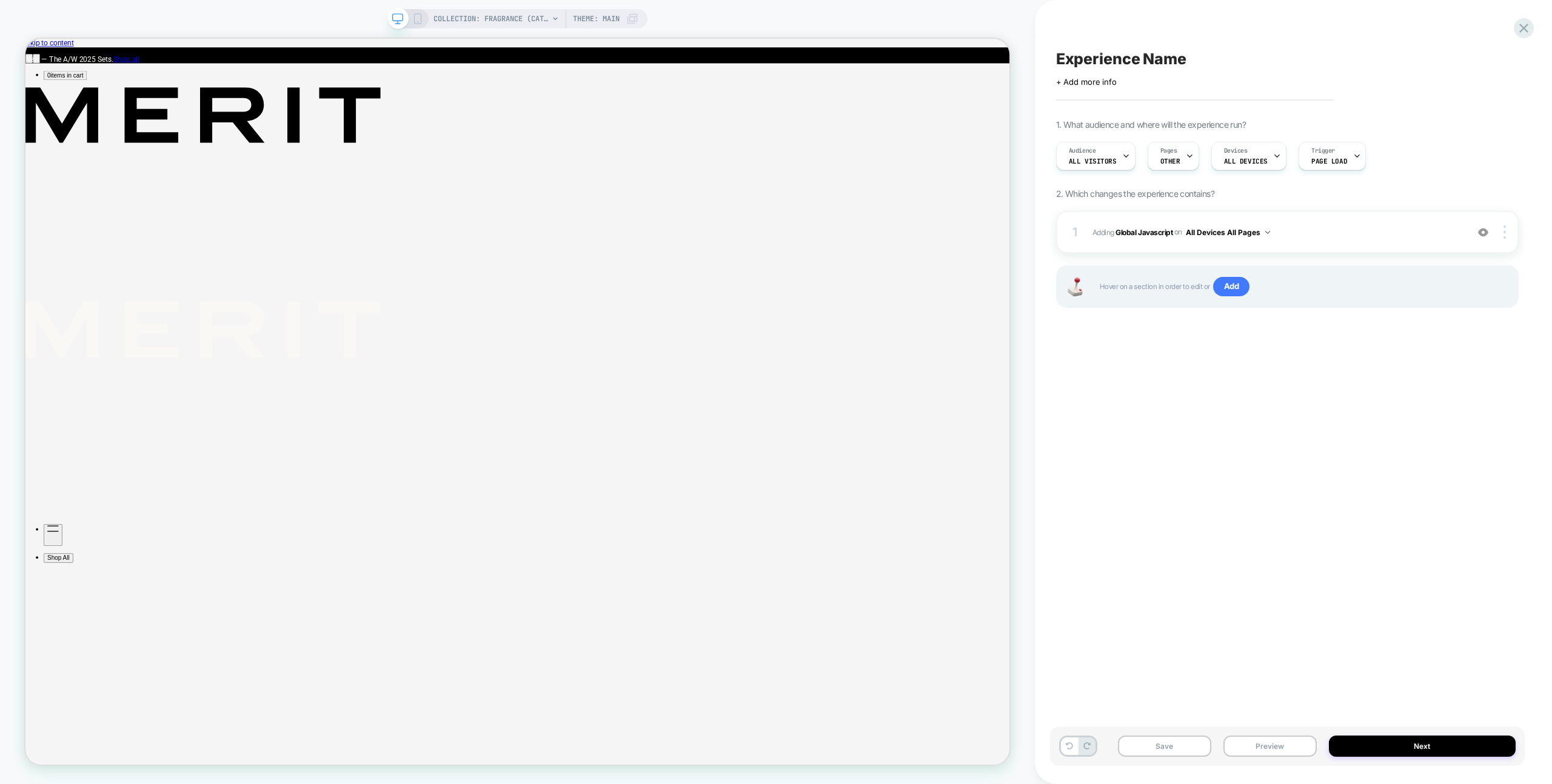
click at [1254, 745] on button "Preview" at bounding box center [1270, 746] width 93 height 21
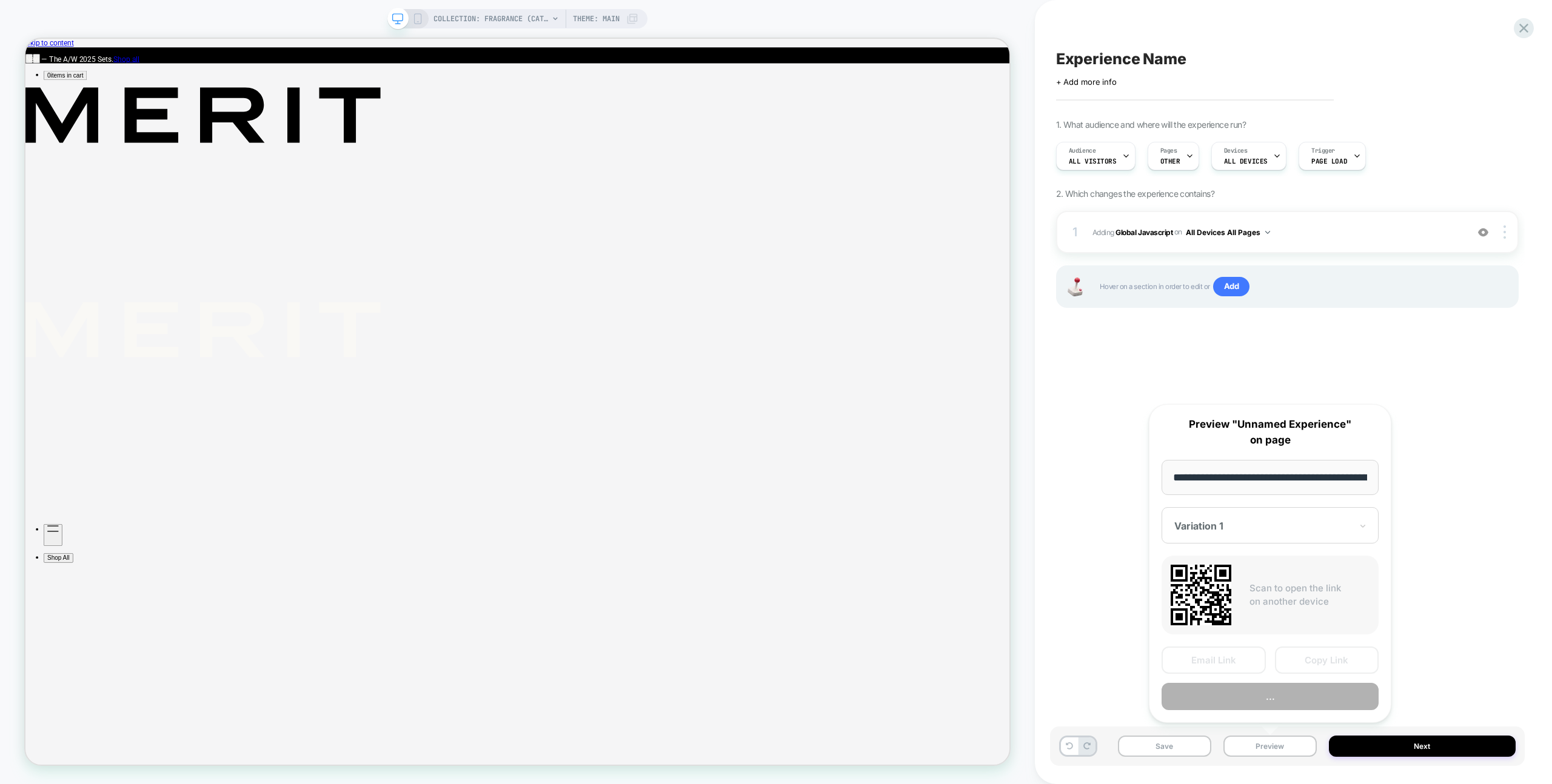
scroll to position [0, 149]
click at [1272, 702] on button "..." at bounding box center [1270, 697] width 217 height 27
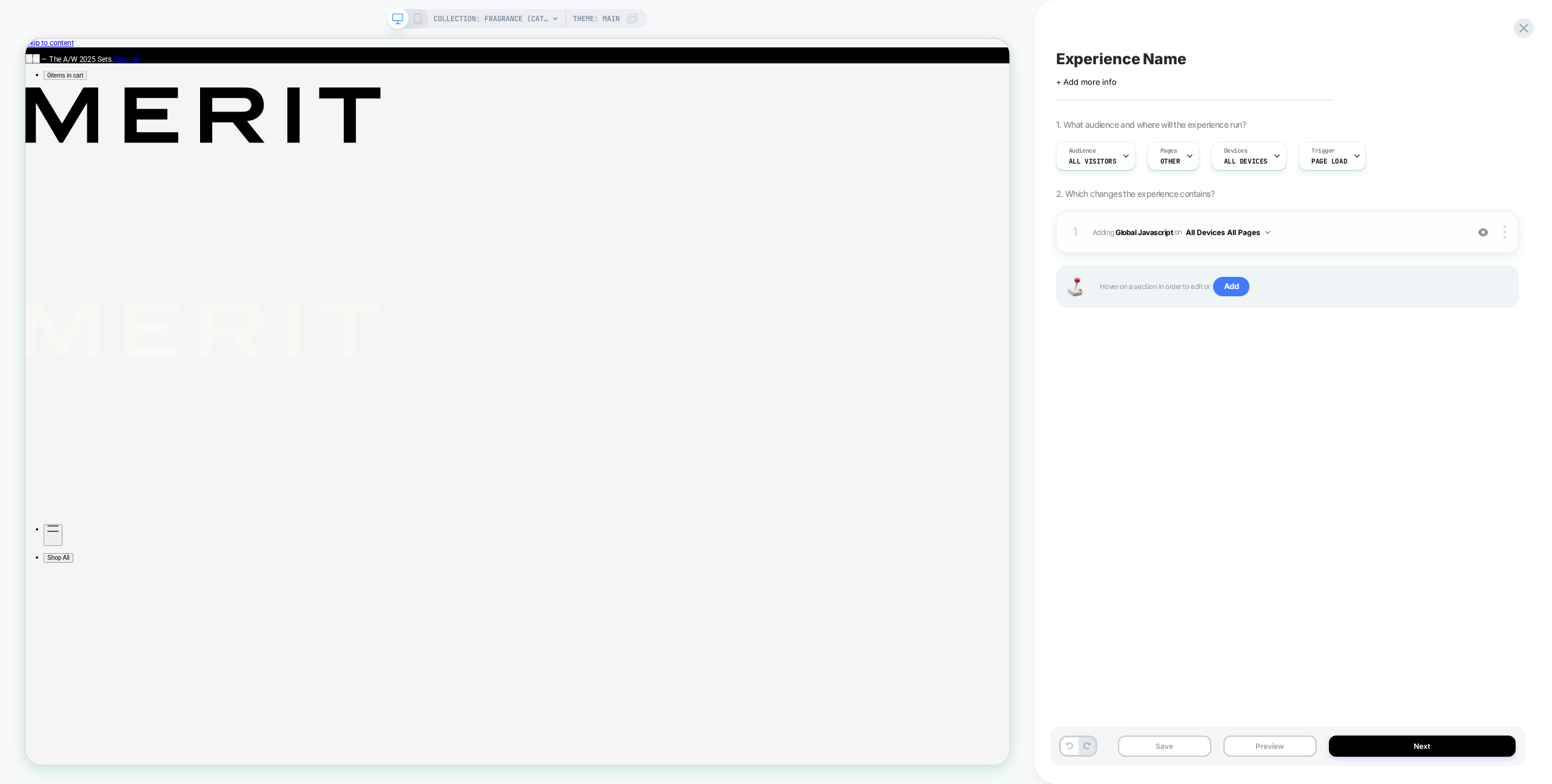
click at [1373, 240] on span "Adding Global Javascript on All Devices All Pages" at bounding box center [1277, 232] width 369 height 15
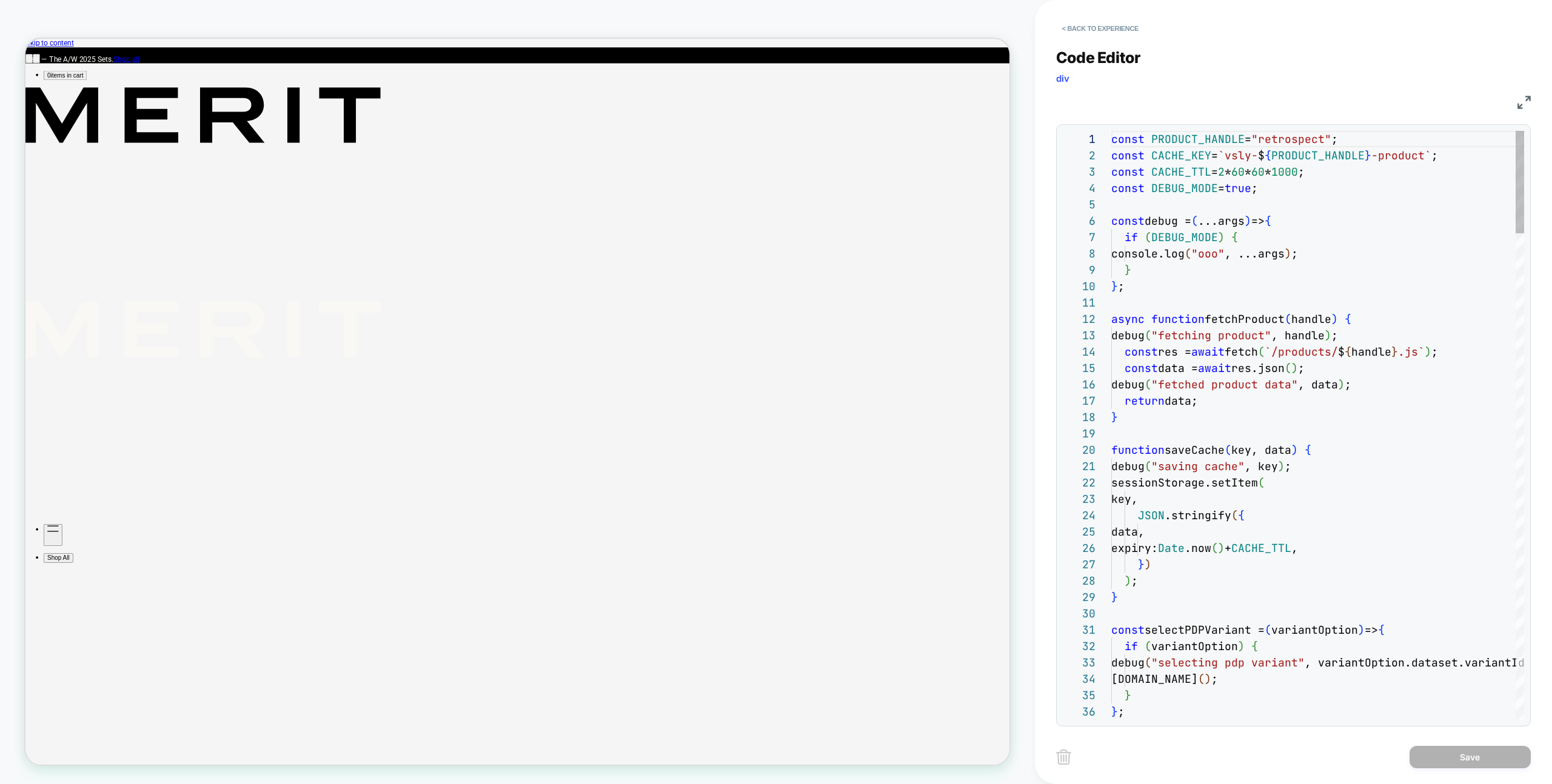
scroll to position [98, 124]
drag, startPoint x: 1370, startPoint y: 230, endPoint x: 1403, endPoint y: 359, distance: 133.2
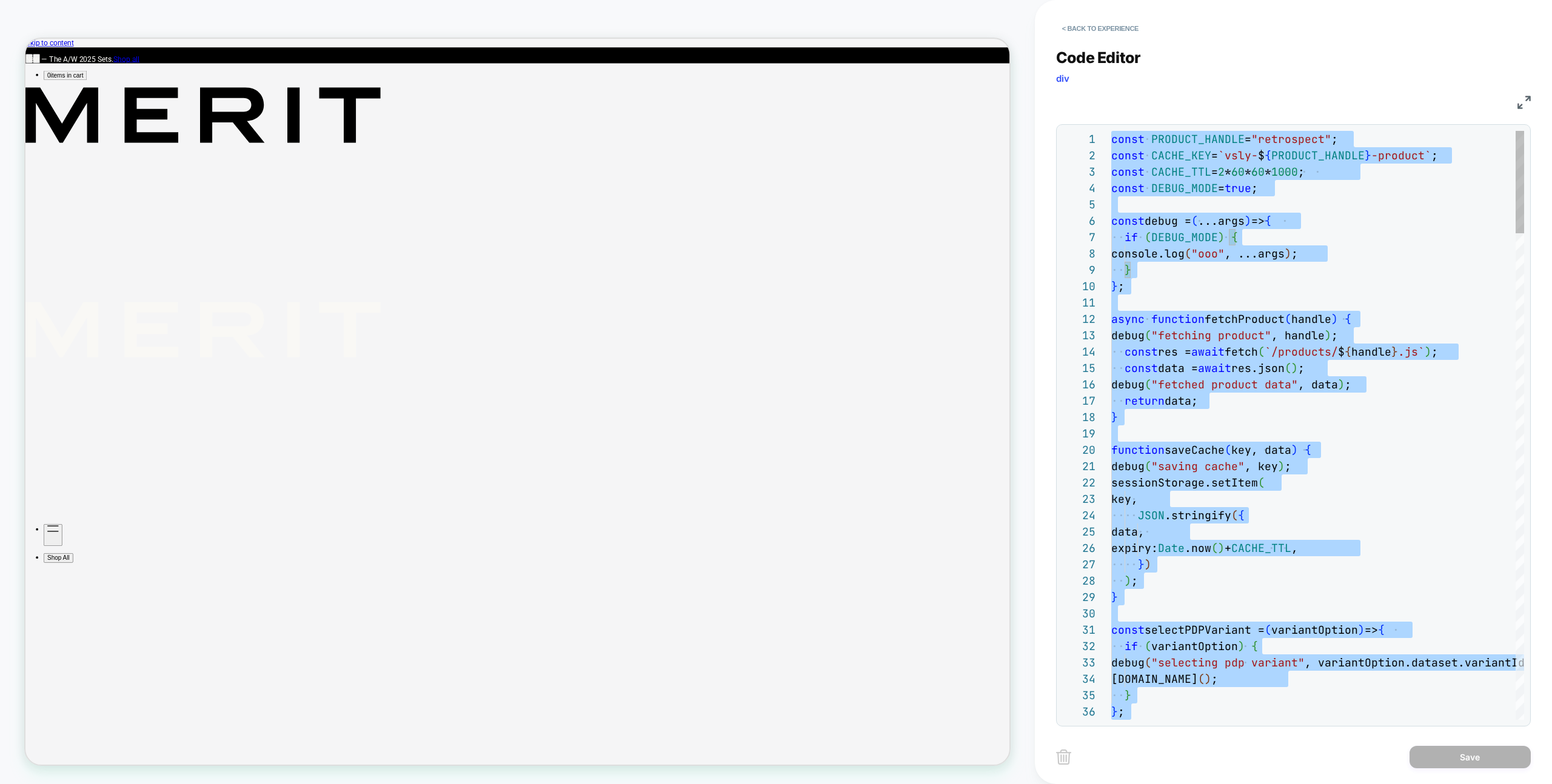
type textarea "**********"
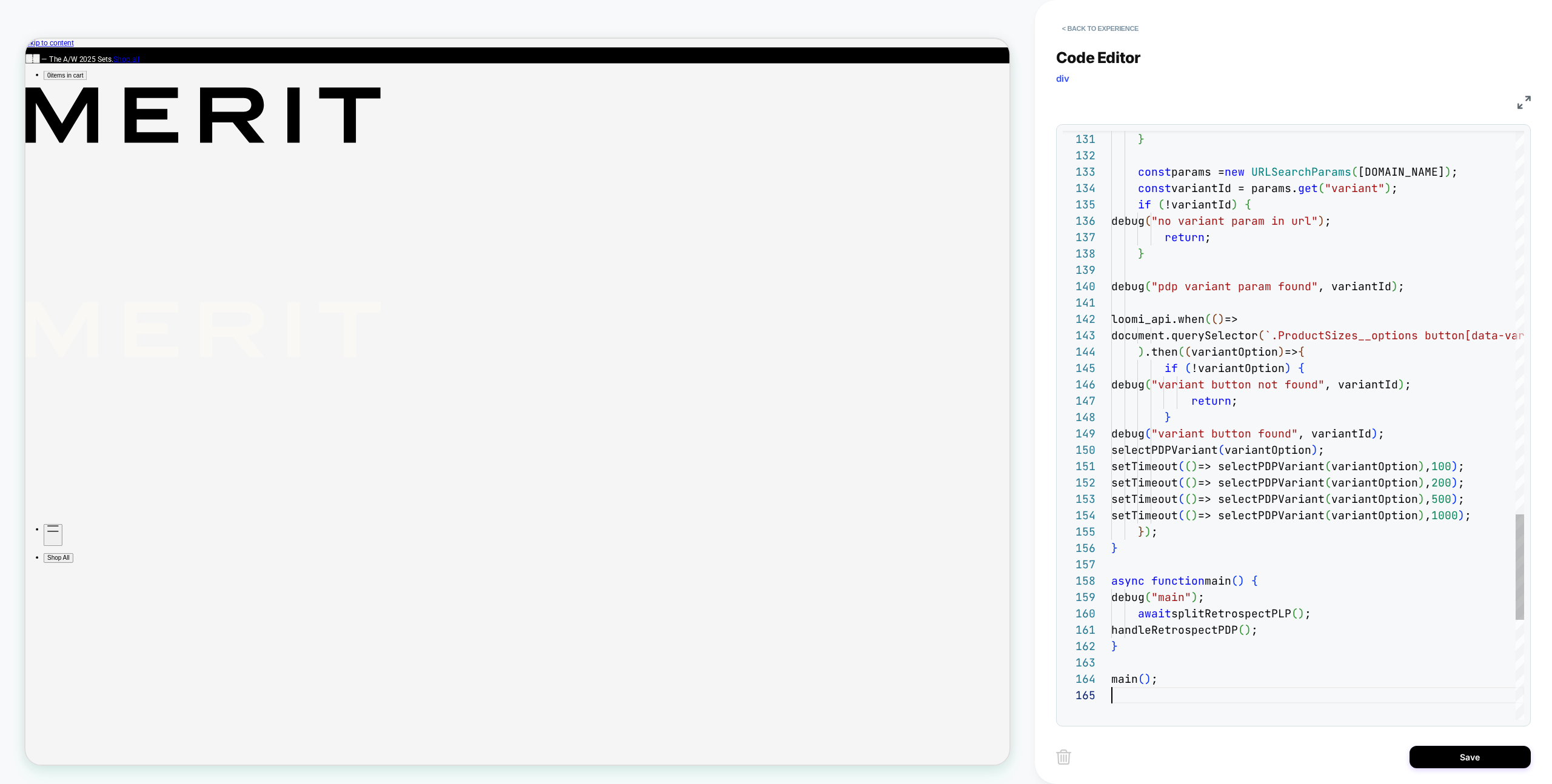
drag, startPoint x: 1448, startPoint y: 712, endPoint x: 1467, endPoint y: 768, distance: 59.1
click at [1467, 769] on div "Save" at bounding box center [1293, 757] width 475 height 31
click at [1460, 764] on button "Save" at bounding box center [1470, 757] width 121 height 22
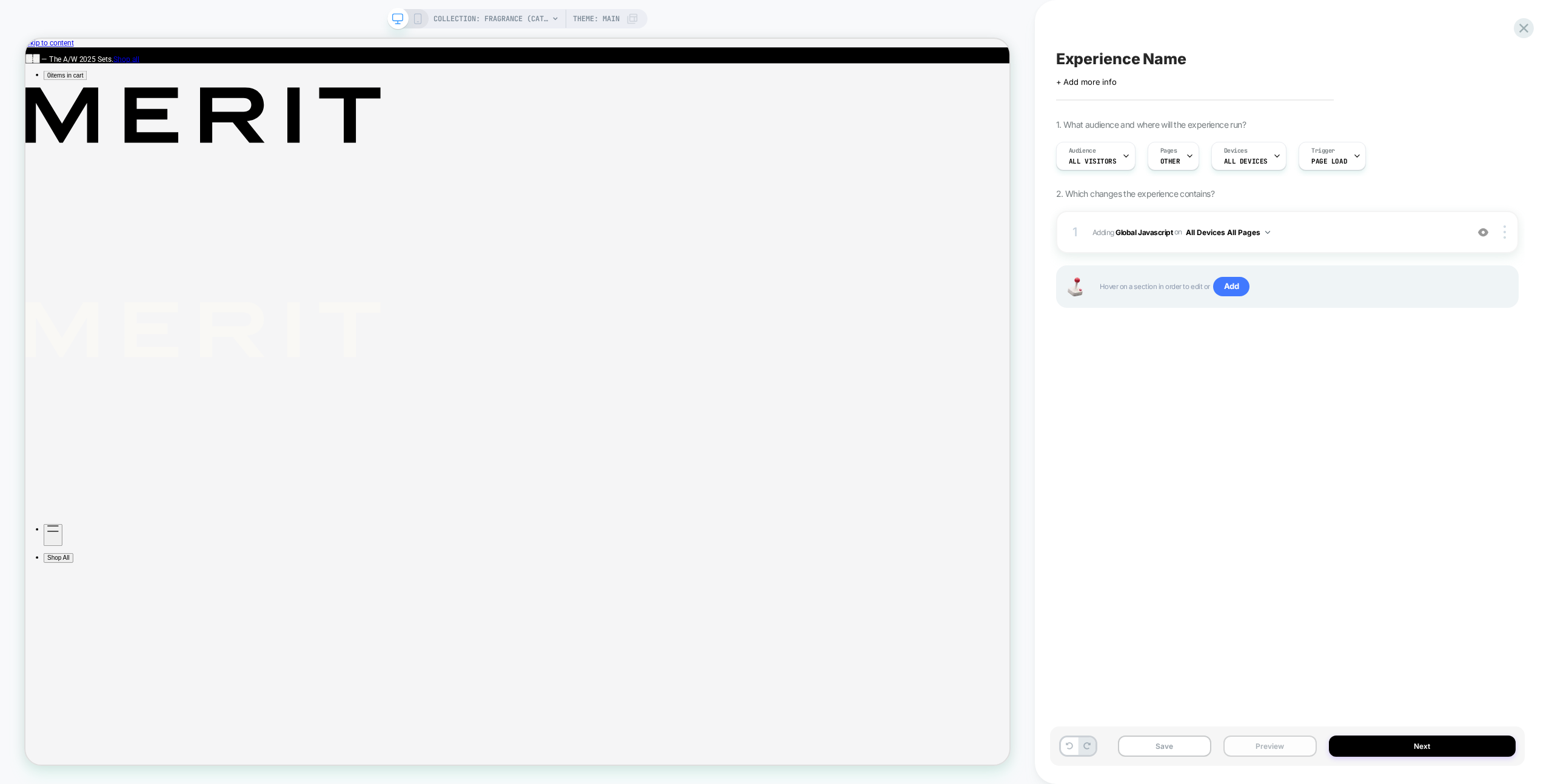
click at [1291, 745] on button "Preview" at bounding box center [1270, 746] width 93 height 21
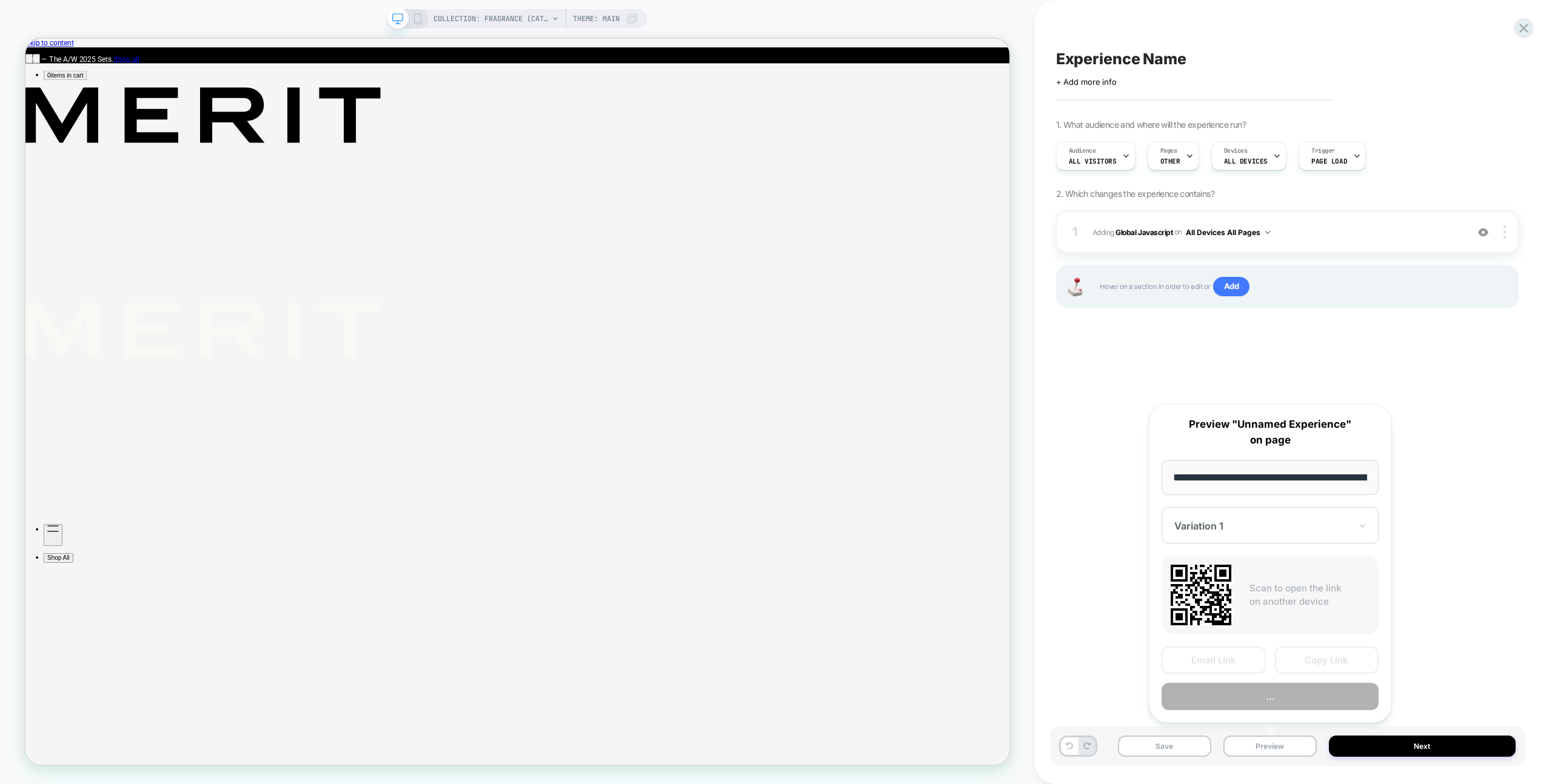
scroll to position [0, 0]
click at [1289, 708] on button "..." at bounding box center [1270, 697] width 217 height 27
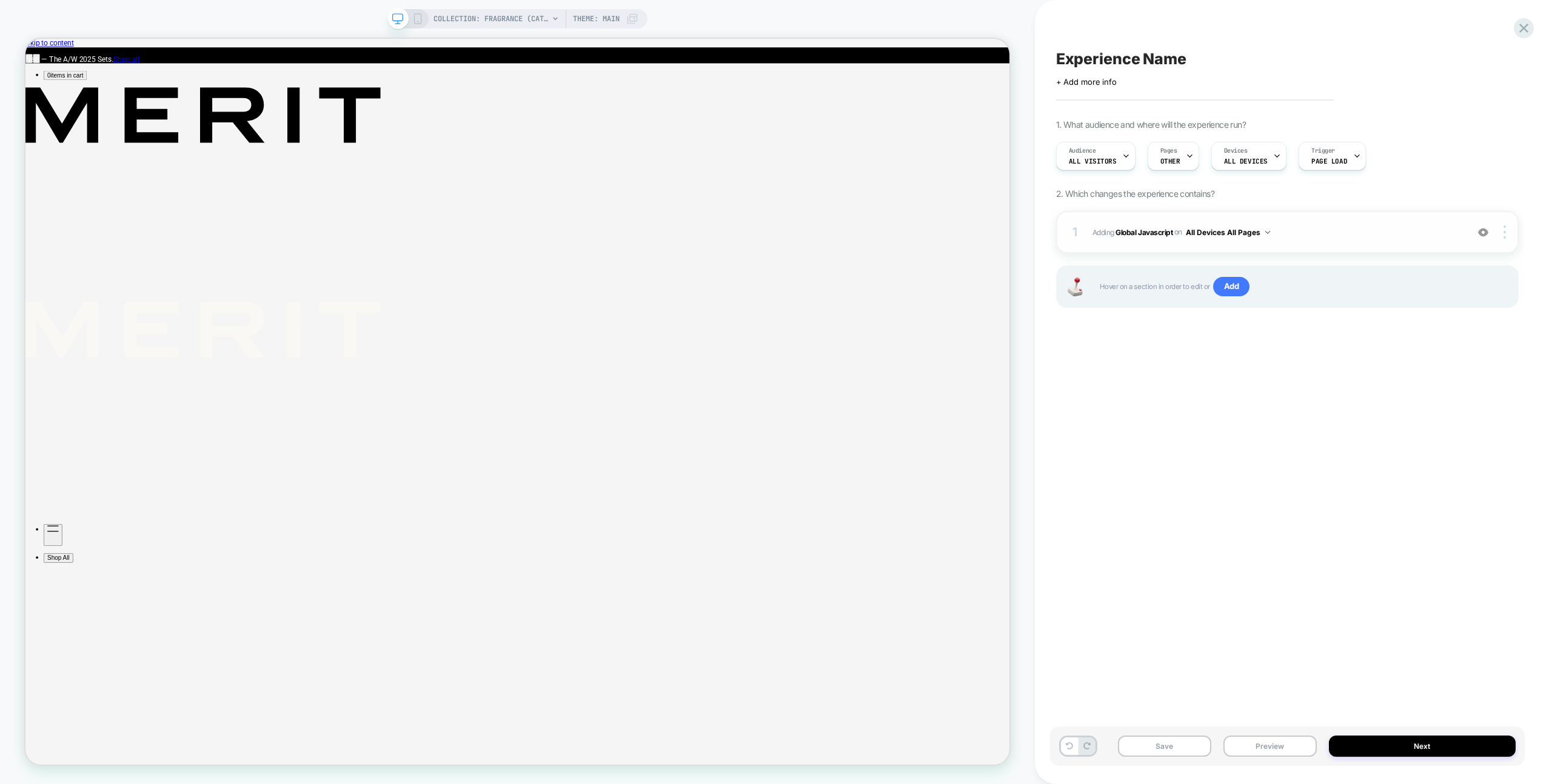
click at [1309, 225] on span "Adding Global Javascript on All Devices All Pages" at bounding box center [1277, 232] width 369 height 15
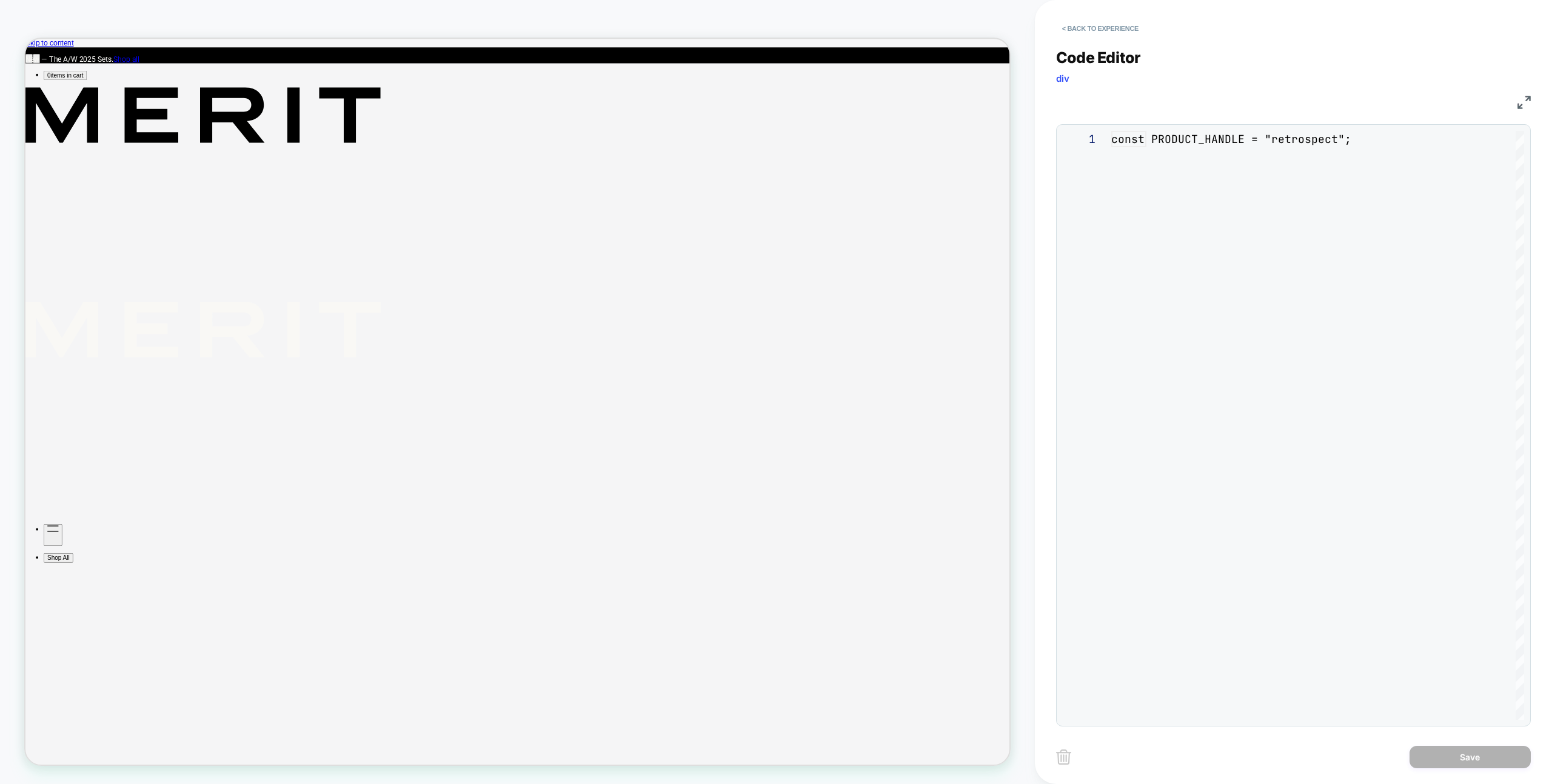
scroll to position [163, 0]
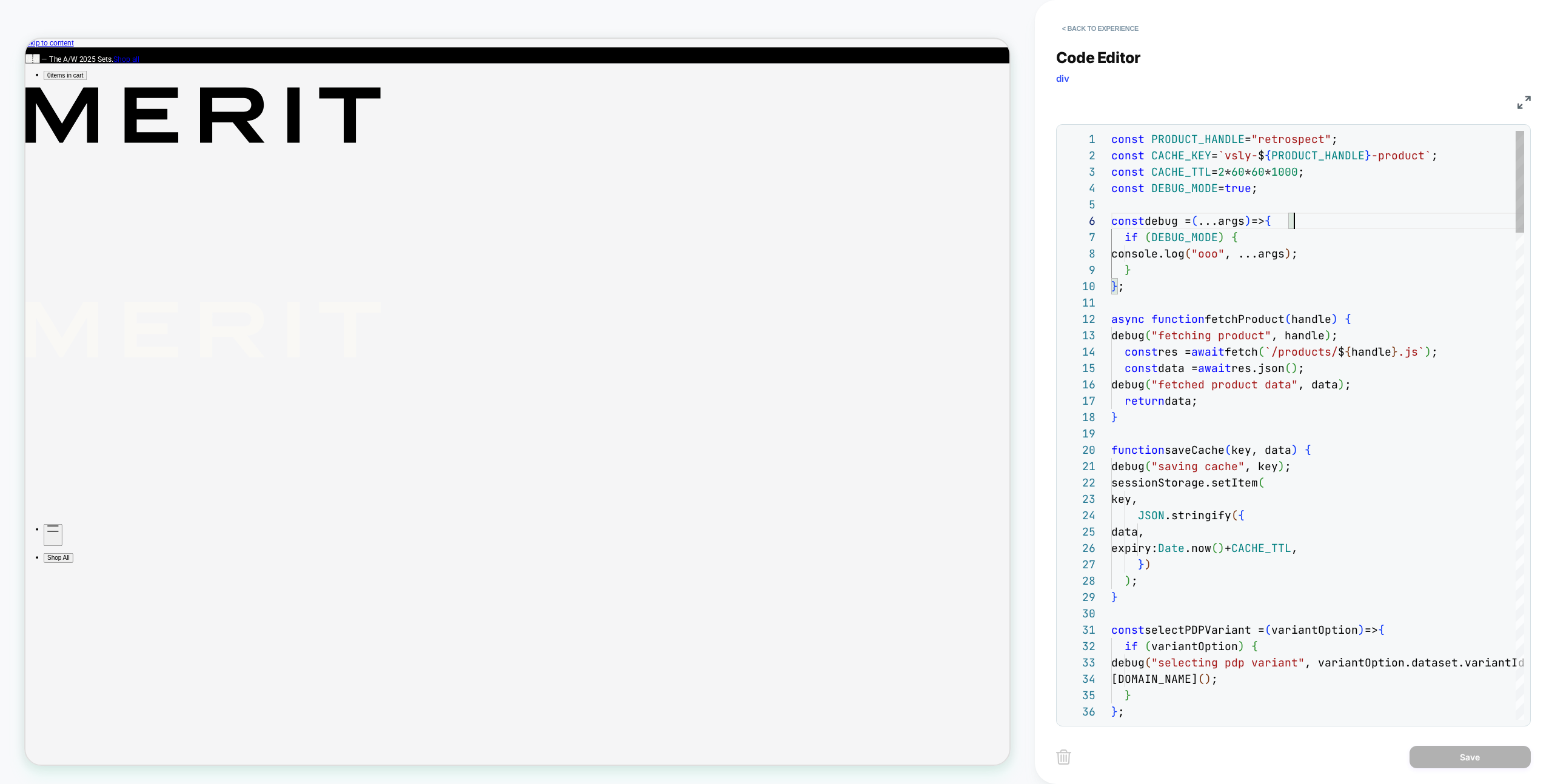
scroll to position [82, 183]
type textarea "**********"
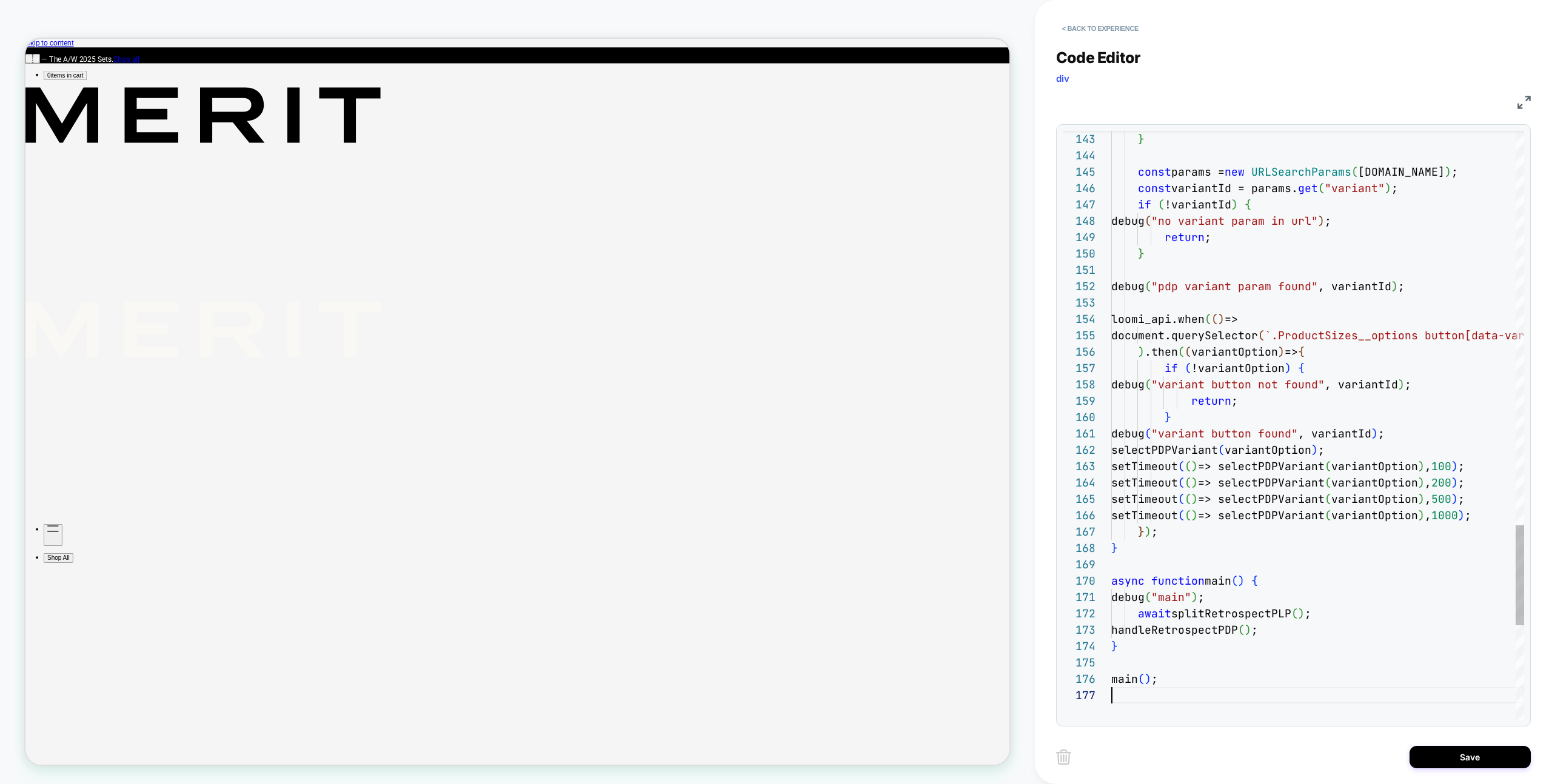
scroll to position [98, 0]
drag, startPoint x: 1451, startPoint y: 781, endPoint x: 1446, endPoint y: 771, distance: 11.2
click at [1446, 771] on div "< Back to experience Code Editor div JS 143 144 145 146 147 148 149 150 151 152…" at bounding box center [1293, 392] width 475 height 784
click at [1445, 770] on div "Save" at bounding box center [1293, 757] width 475 height 31
drag, startPoint x: 1445, startPoint y: 761, endPoint x: 1434, endPoint y: 761, distance: 11.0
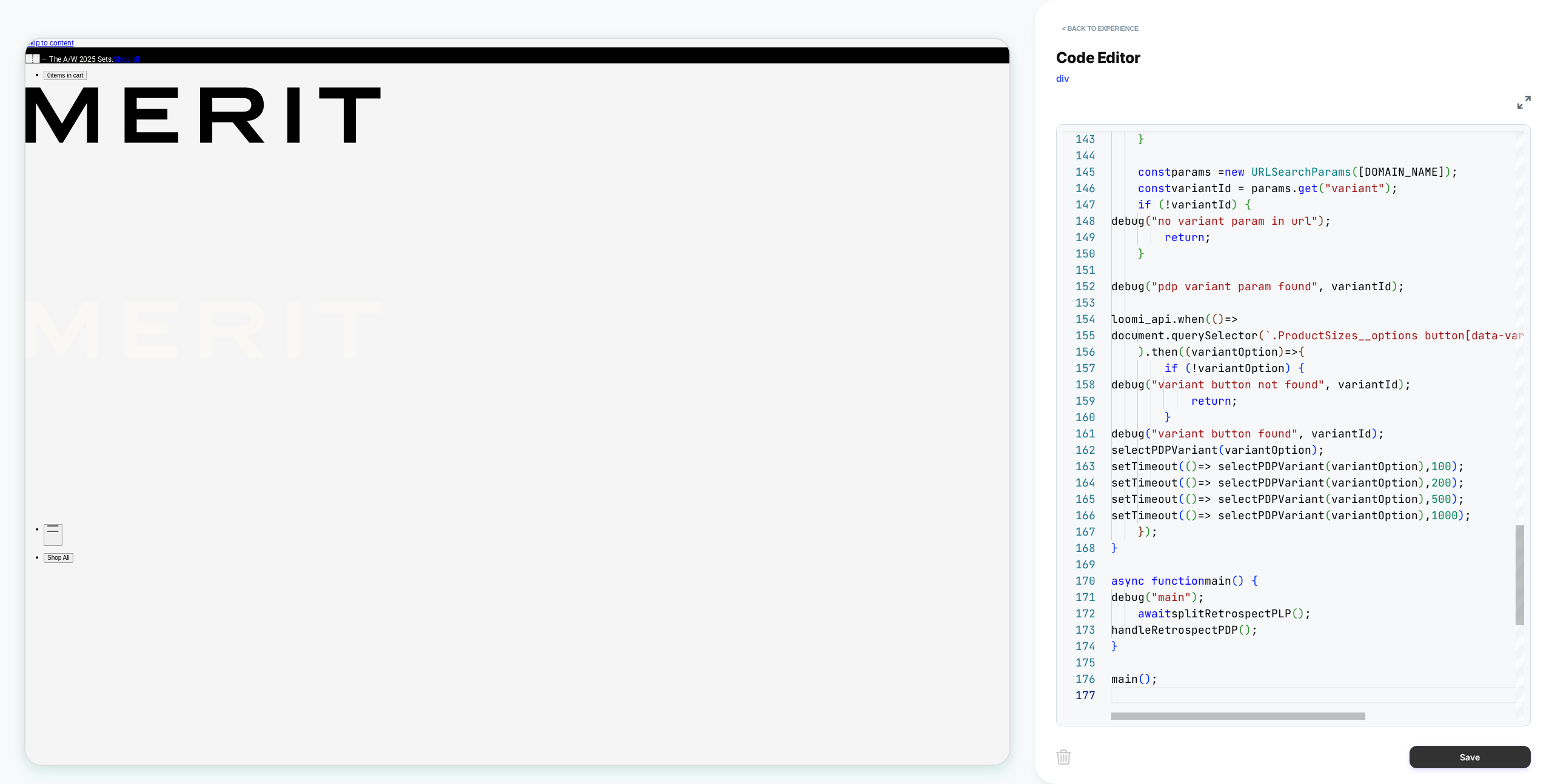
click at [1444, 761] on button "Save" at bounding box center [1470, 757] width 121 height 22
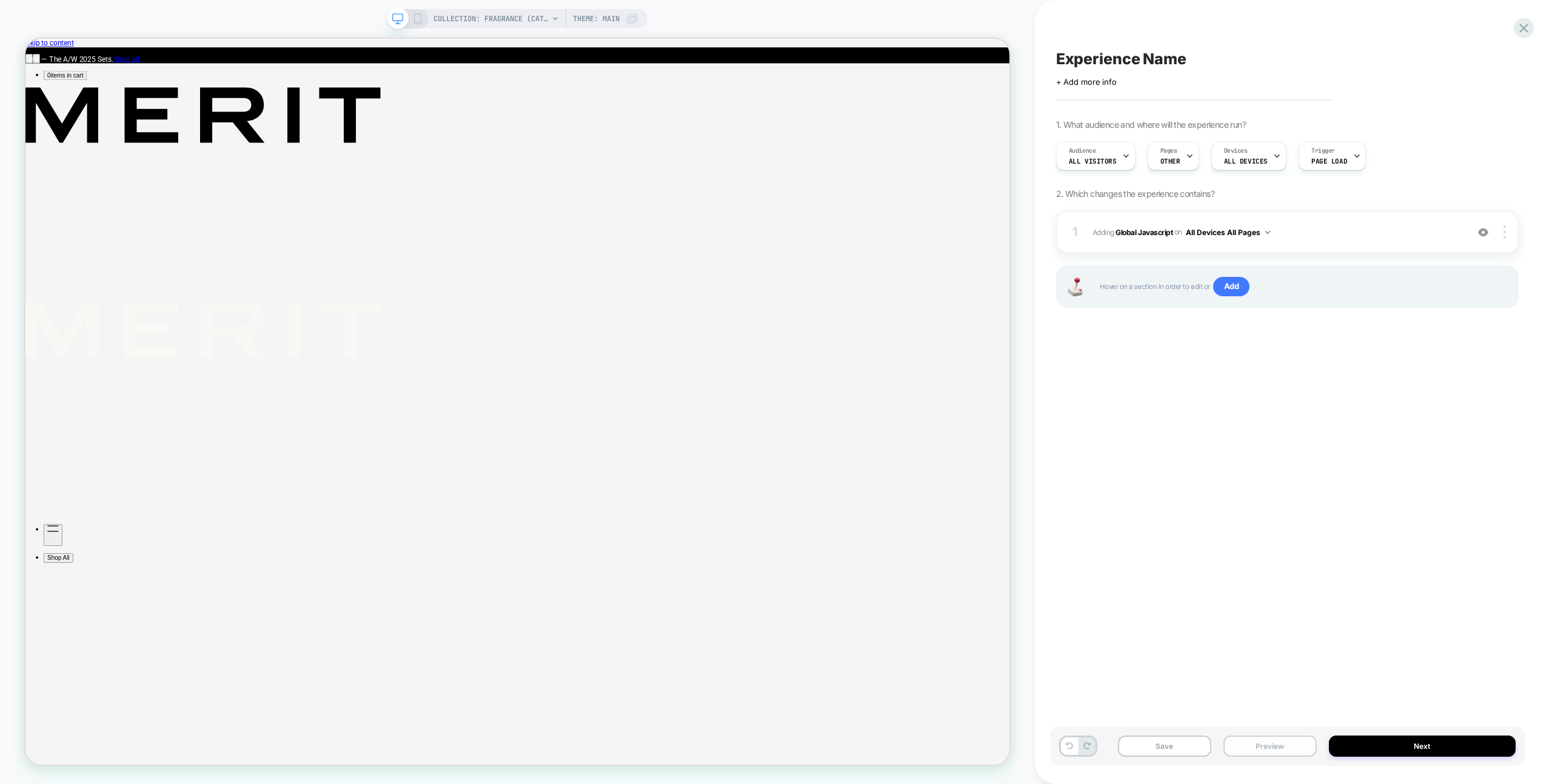
drag, startPoint x: 1237, startPoint y: 745, endPoint x: 1240, endPoint y: 737, distance: 8.5
click at [1237, 744] on button "Preview" at bounding box center [1270, 746] width 93 height 21
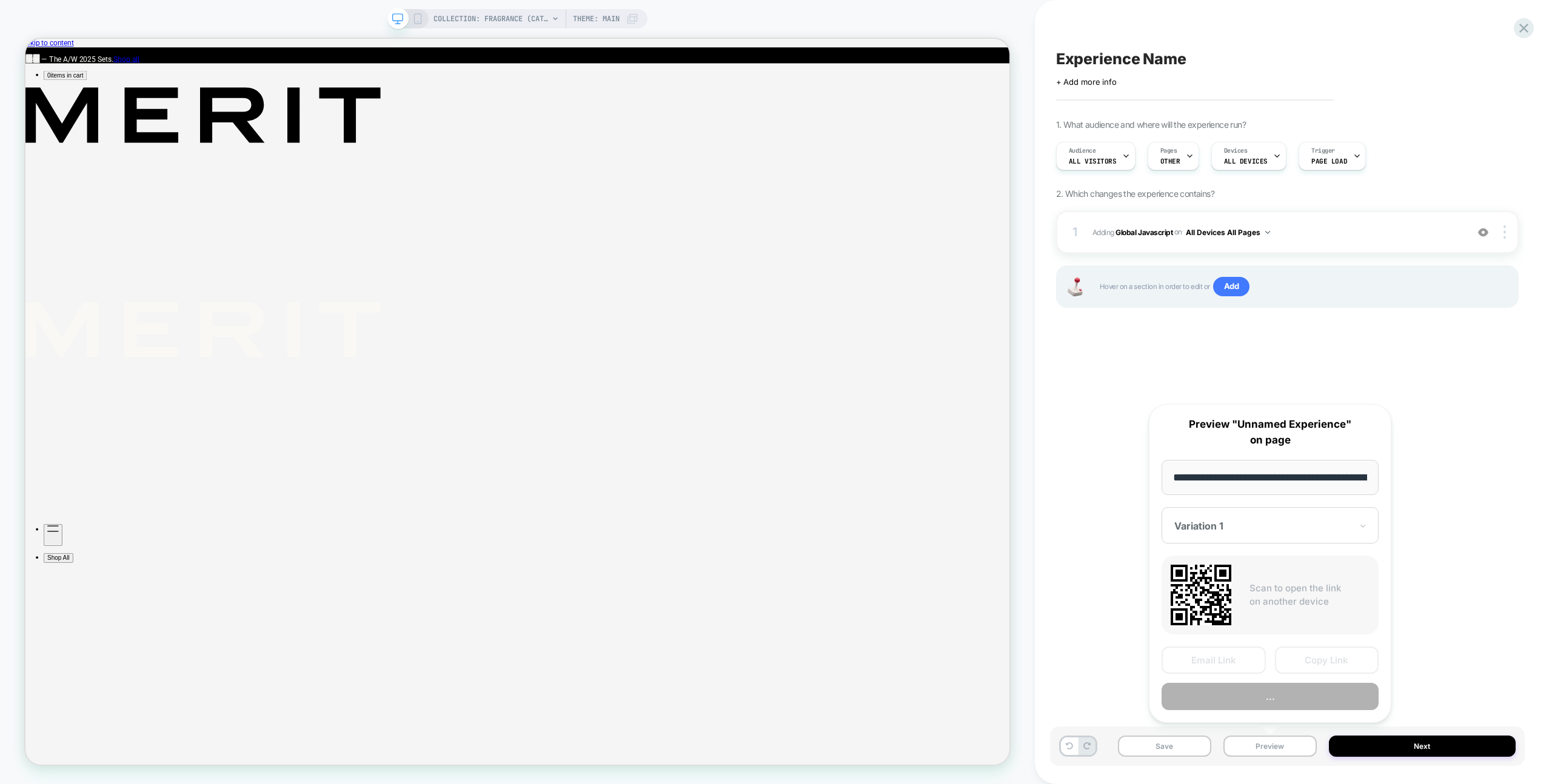
scroll to position [0, 149]
click at [1246, 685] on button "Preview" at bounding box center [1270, 697] width 217 height 27
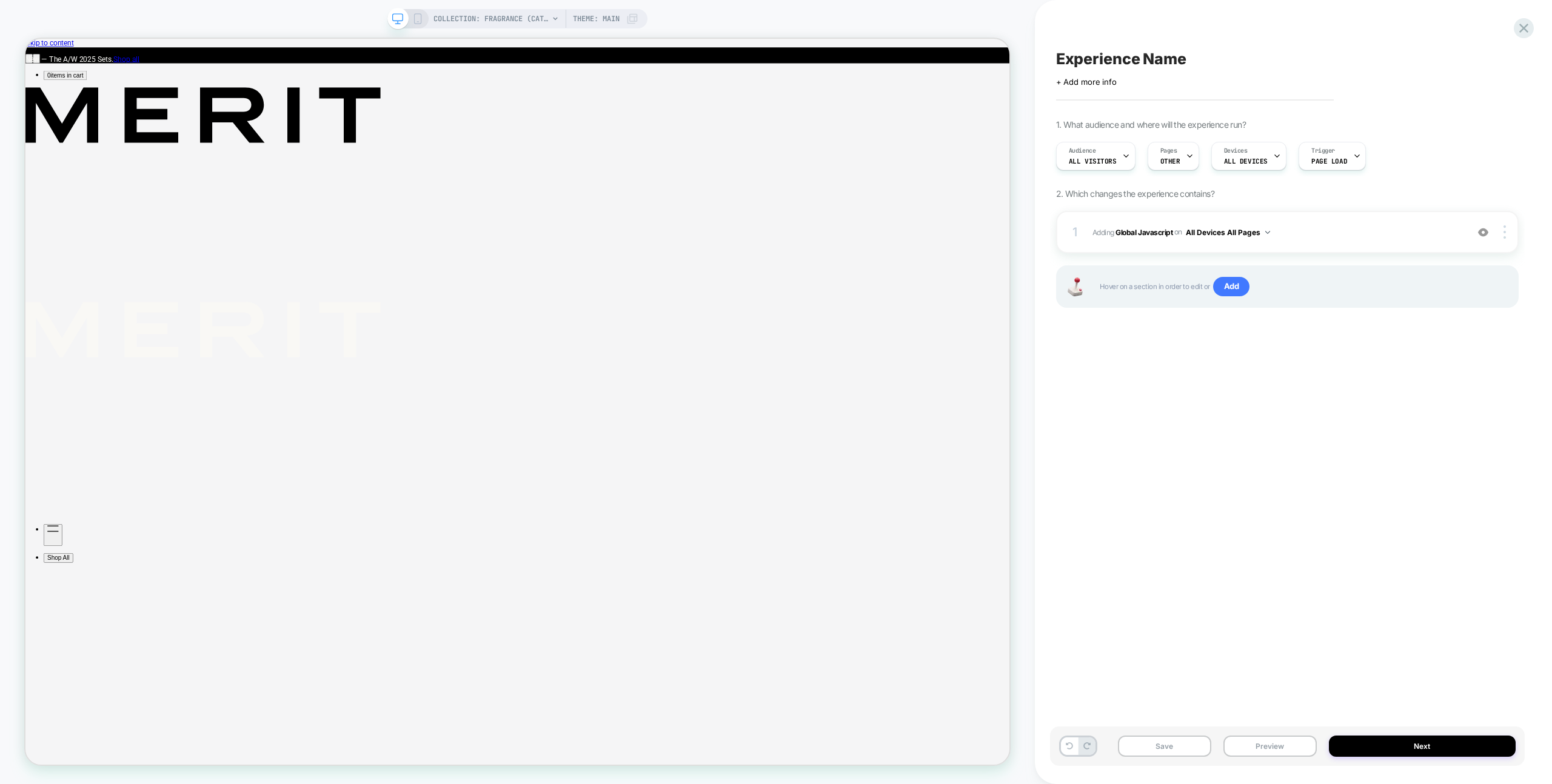
click at [1327, 254] on div "1 Adding Global Javascript on All Devices All Pages Add Before Add After Target…" at bounding box center [1287, 274] width 463 height 127
click at [1336, 242] on div "1 Adding Global Javascript on All Devices All Pages Add Before Add After Target…" at bounding box center [1287, 232] width 463 height 42
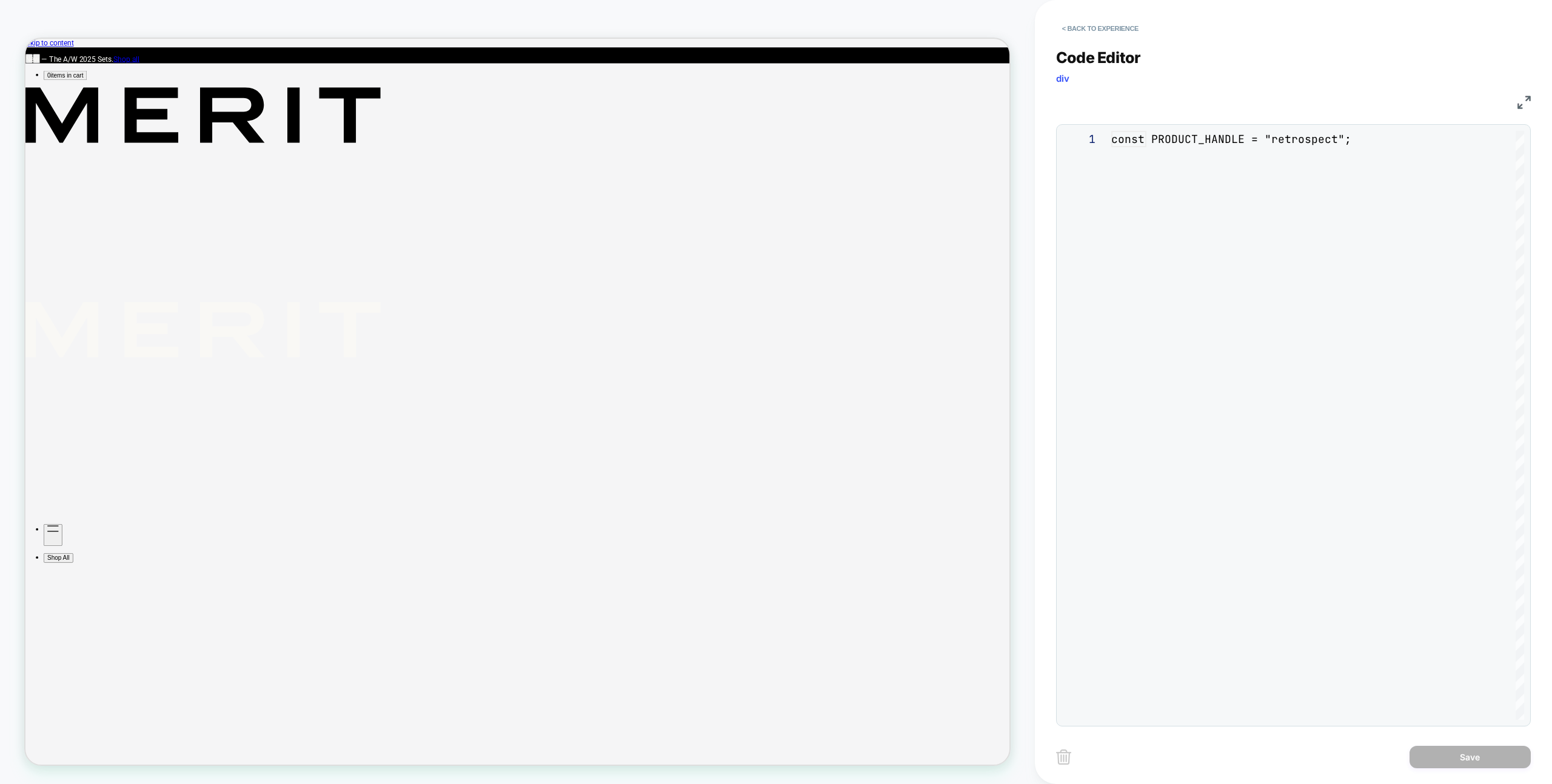
scroll to position [163, 0]
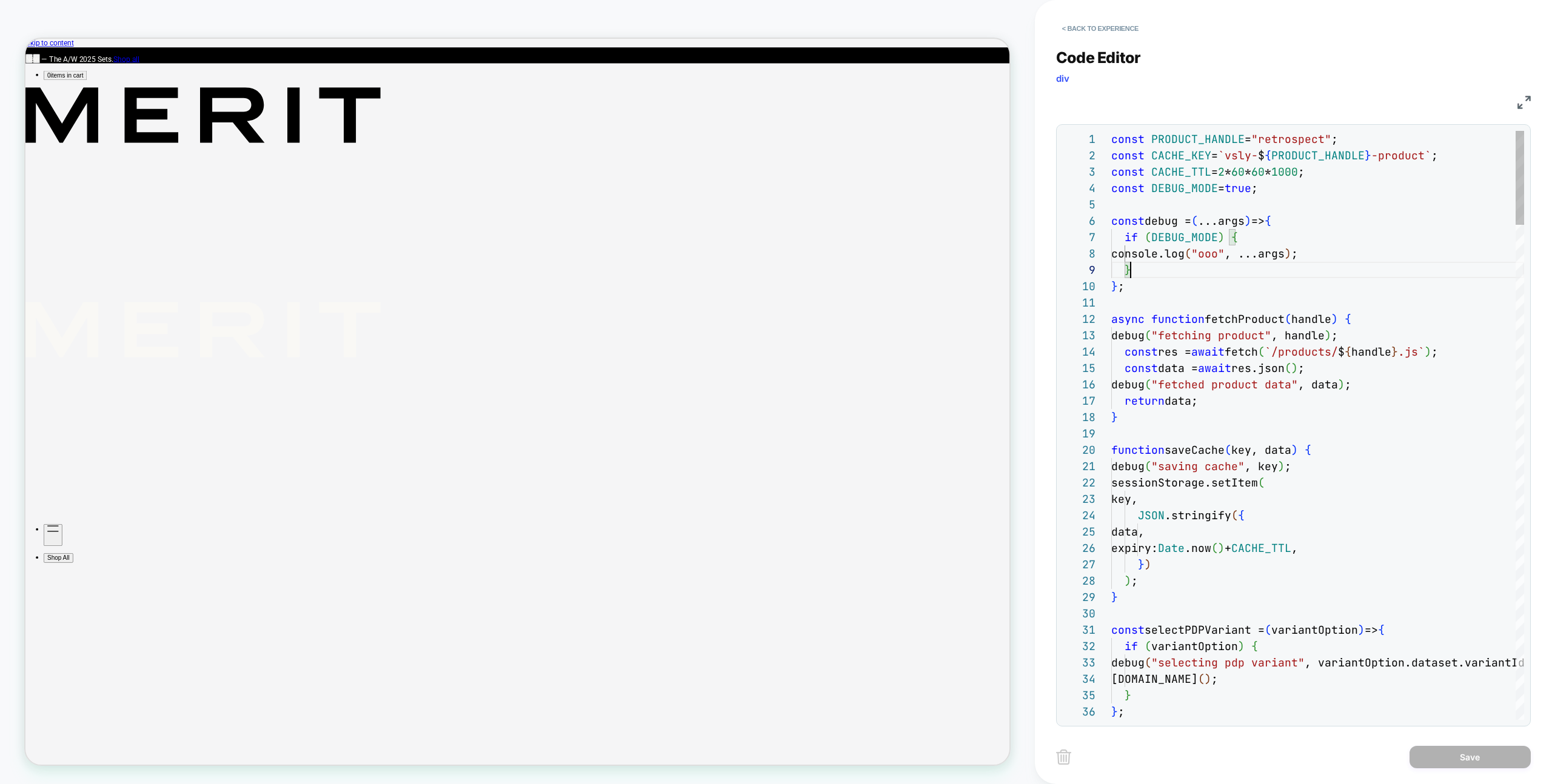
type textarea "**********"
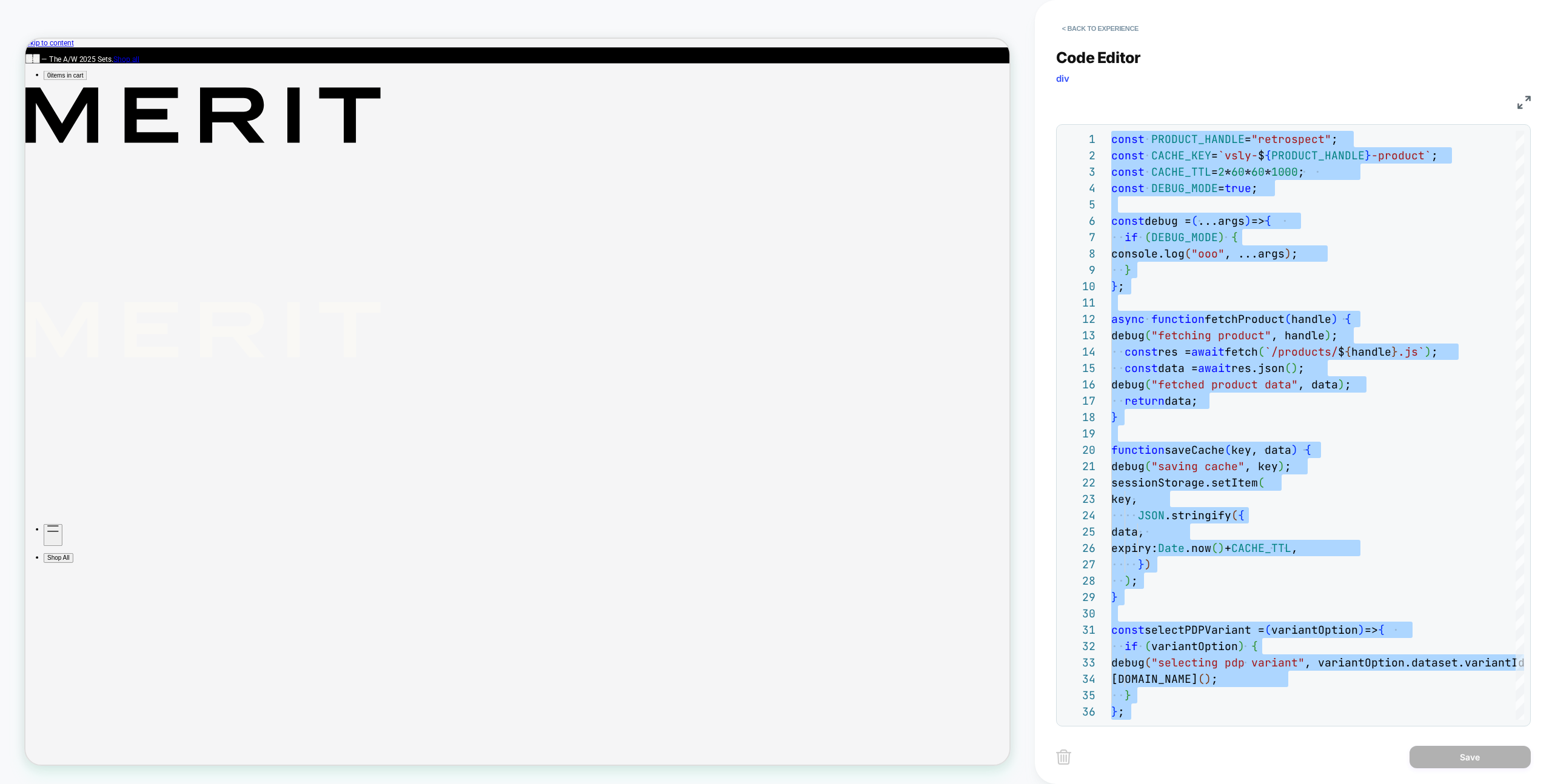
scroll to position [0, 0]
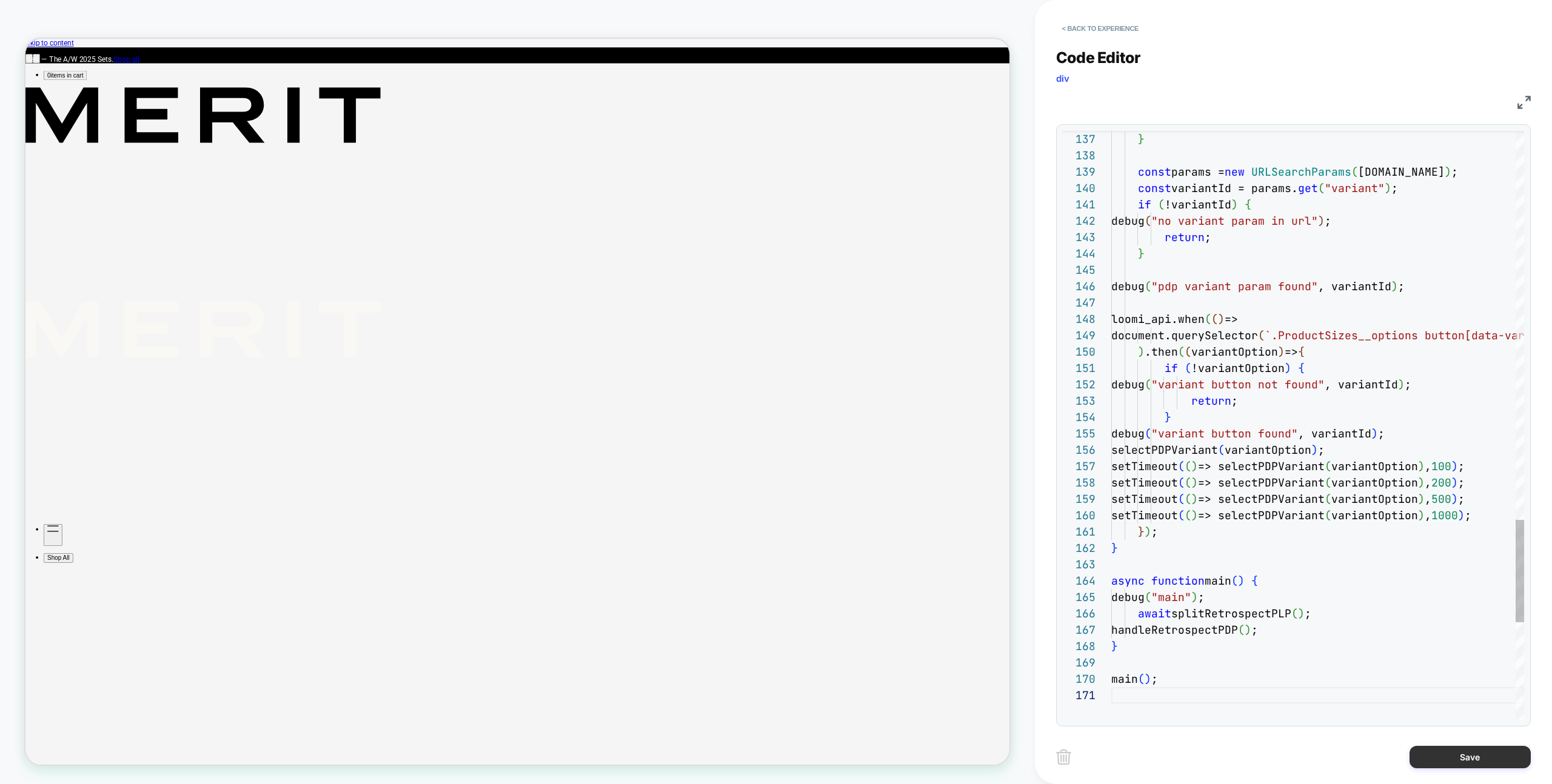
click at [1446, 754] on button "Save" at bounding box center [1470, 757] width 121 height 22
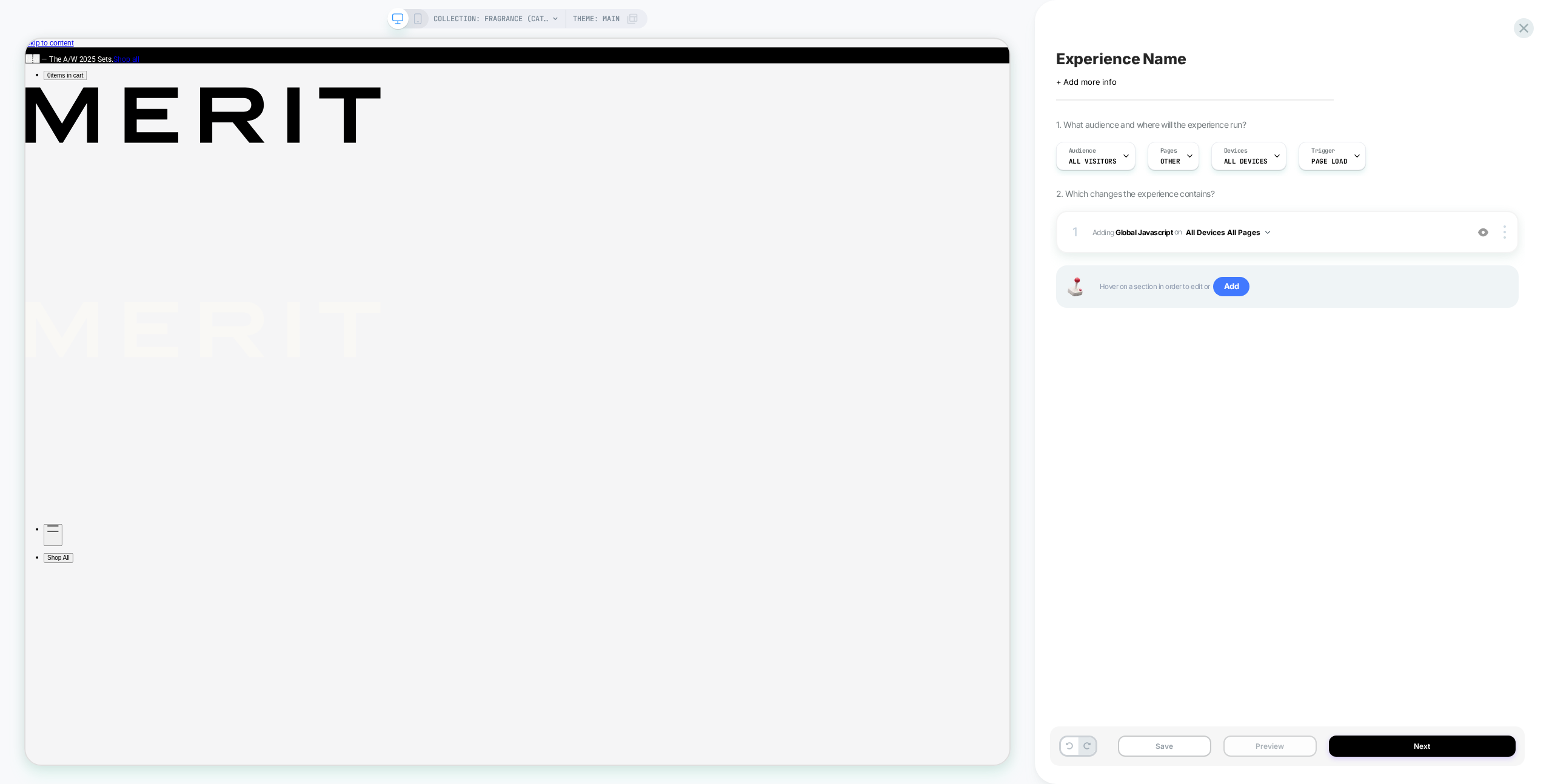
click at [1296, 741] on button "Preview" at bounding box center [1270, 746] width 93 height 21
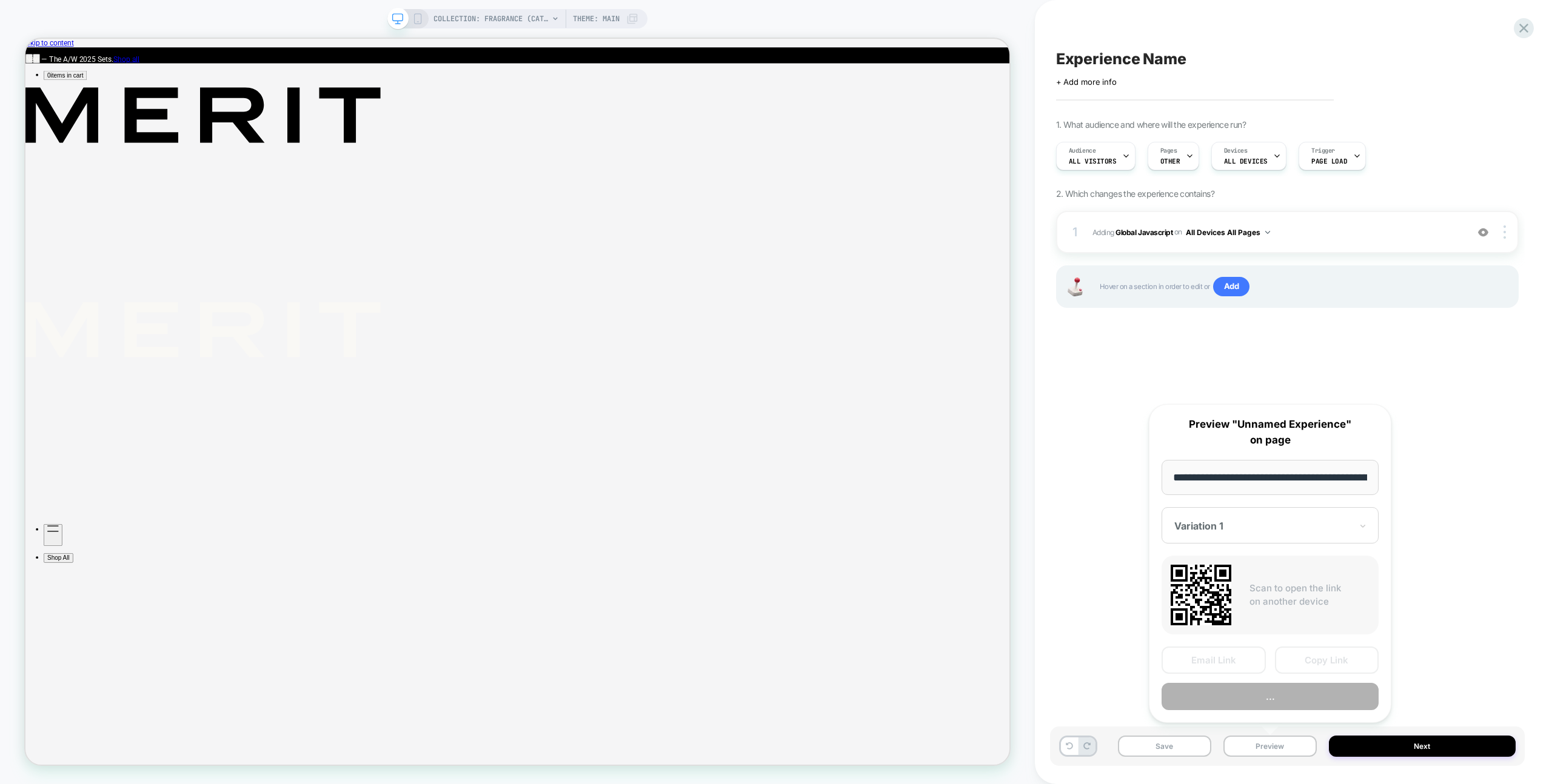
scroll to position [0, 149]
click at [1302, 700] on button "..." at bounding box center [1270, 697] width 217 height 27
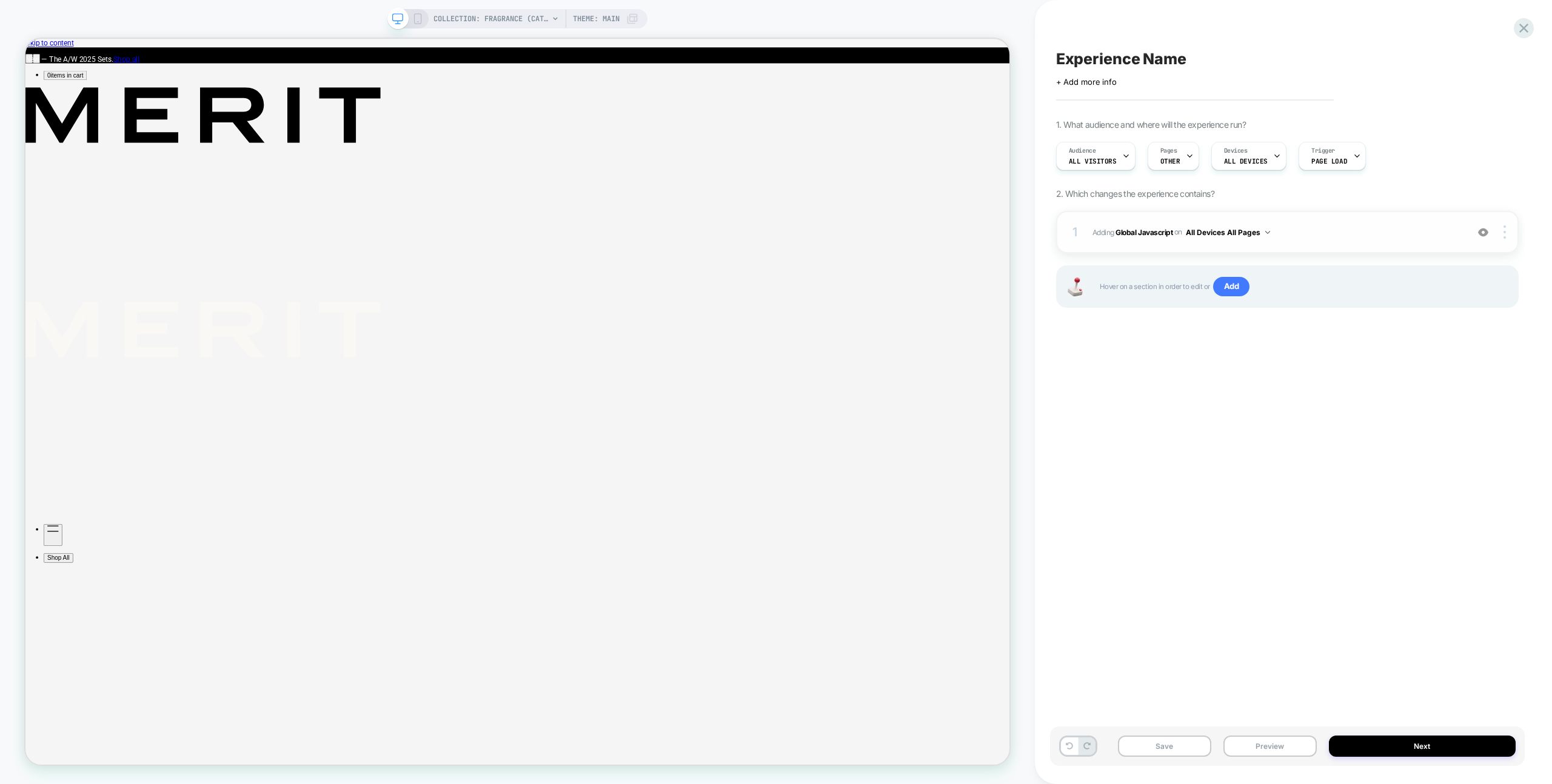
click at [1344, 227] on span "Adding Global Javascript on All Devices All Pages" at bounding box center [1277, 232] width 369 height 15
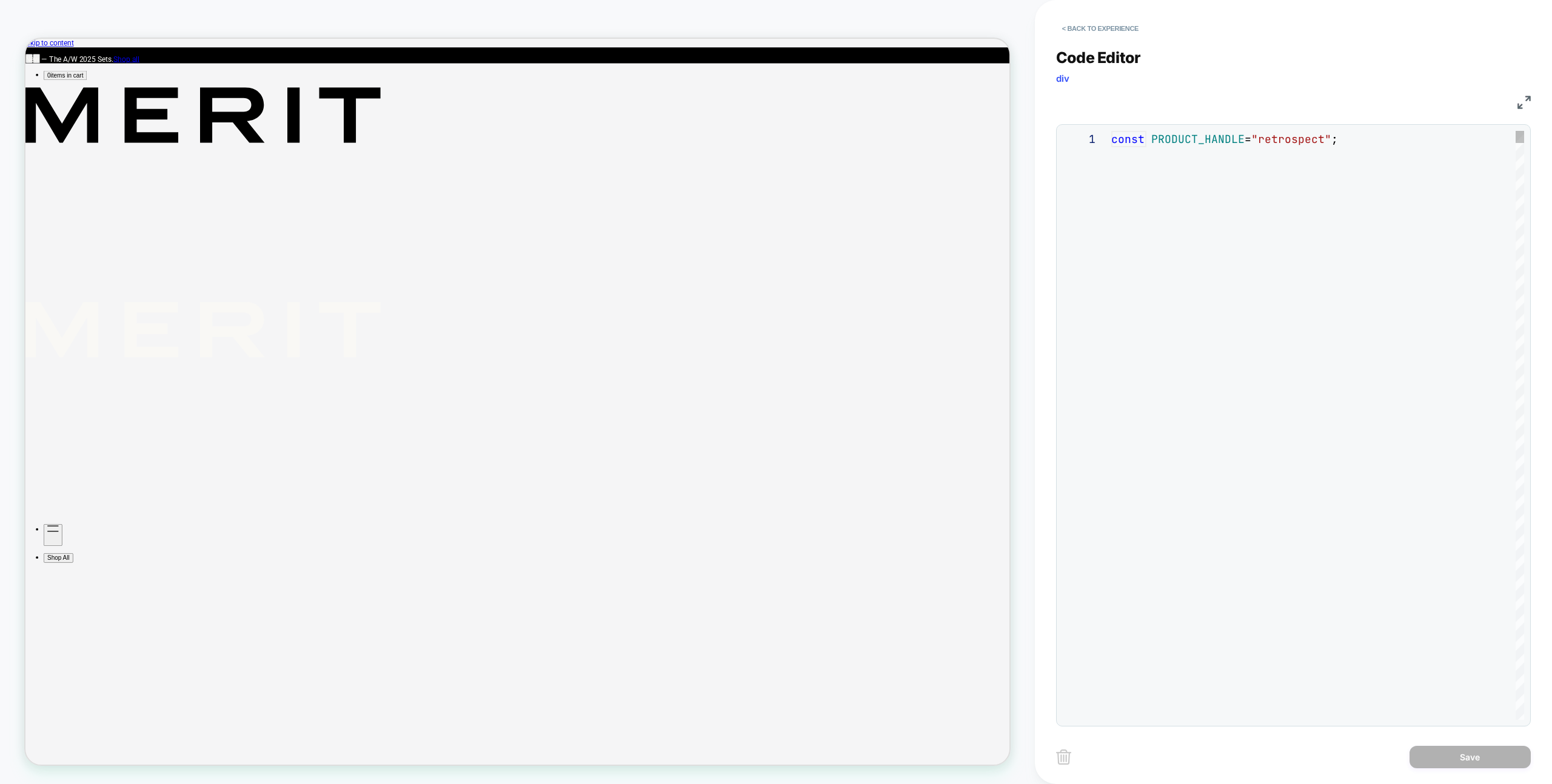
scroll to position [163, 0]
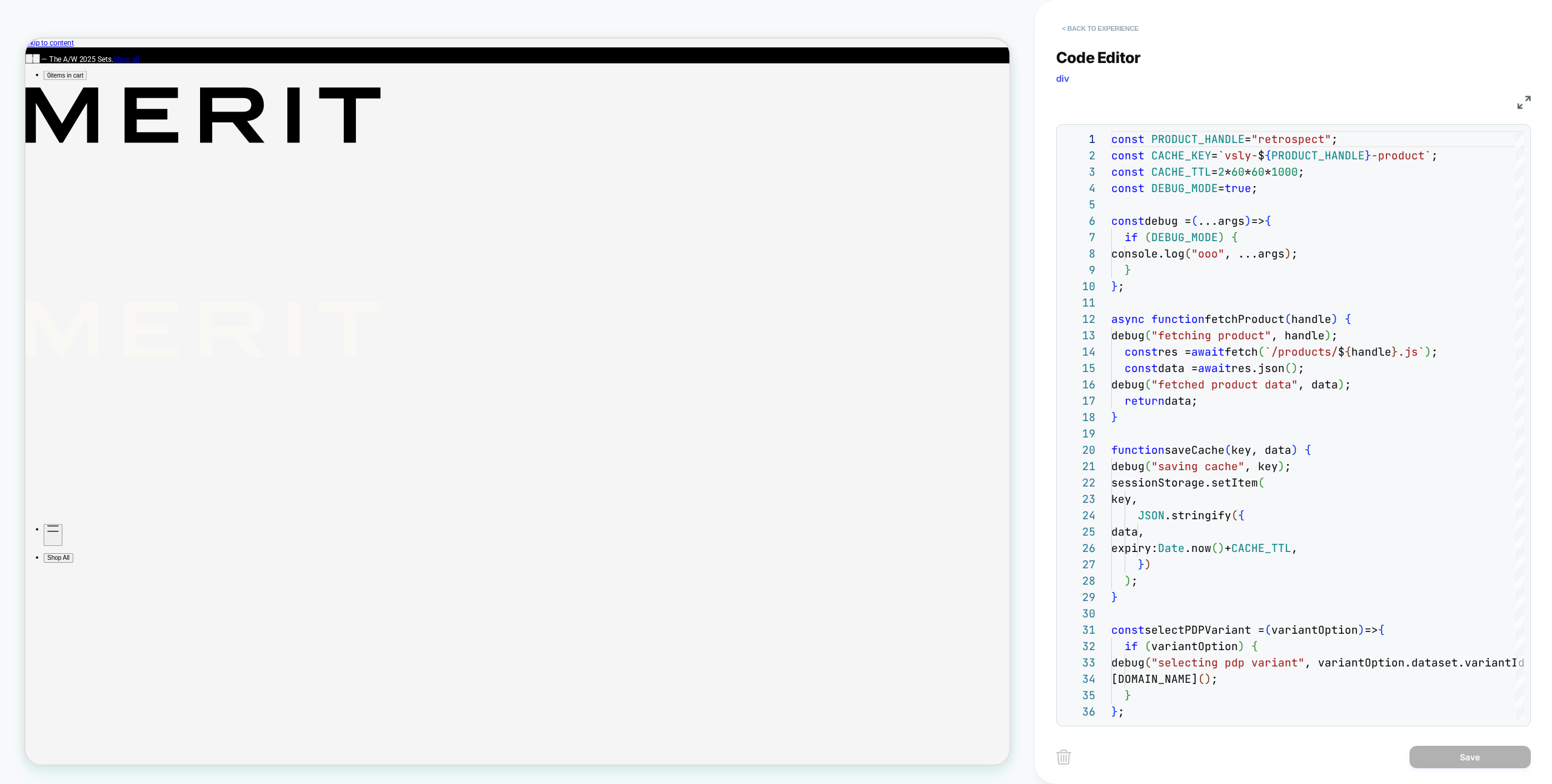
click at [1130, 32] on button "< Back to experience" at bounding box center [1100, 29] width 89 height 20
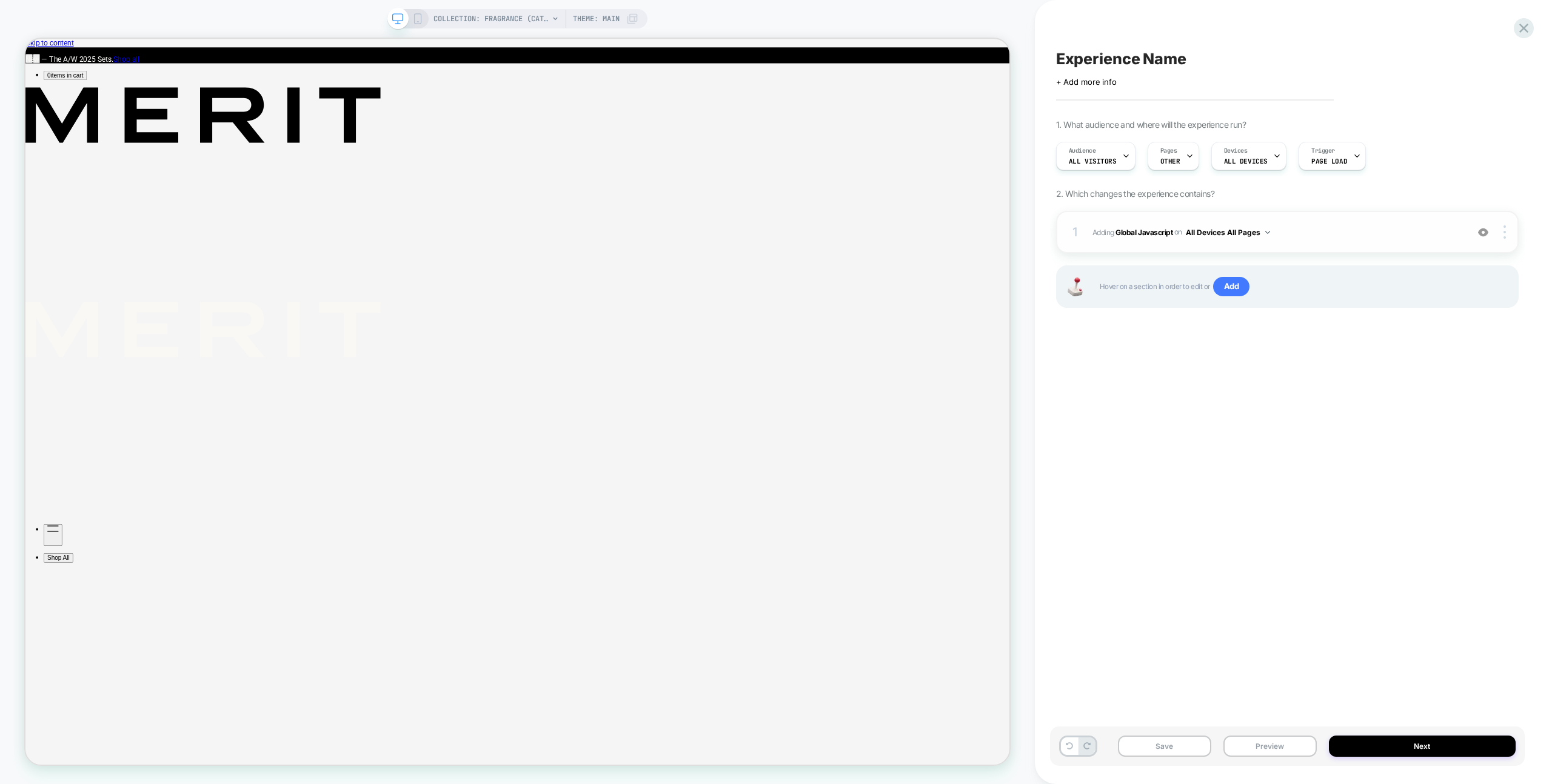
click at [1301, 233] on span "Adding Global Javascript on All Devices All Pages" at bounding box center [1277, 232] width 369 height 15
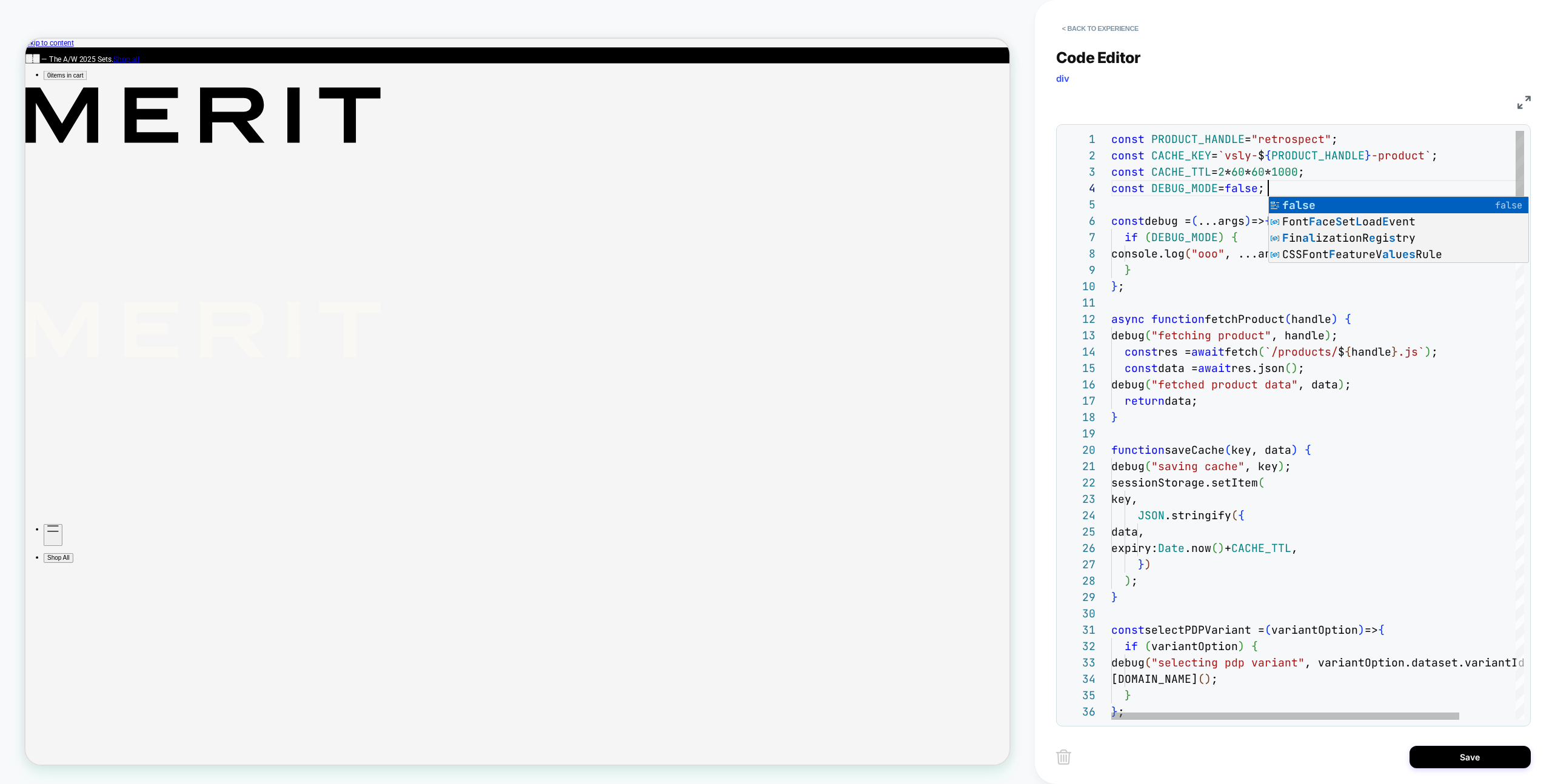
scroll to position [49, 157]
type textarea "**********"
click at [1484, 763] on button "Save" at bounding box center [1470, 757] width 121 height 22
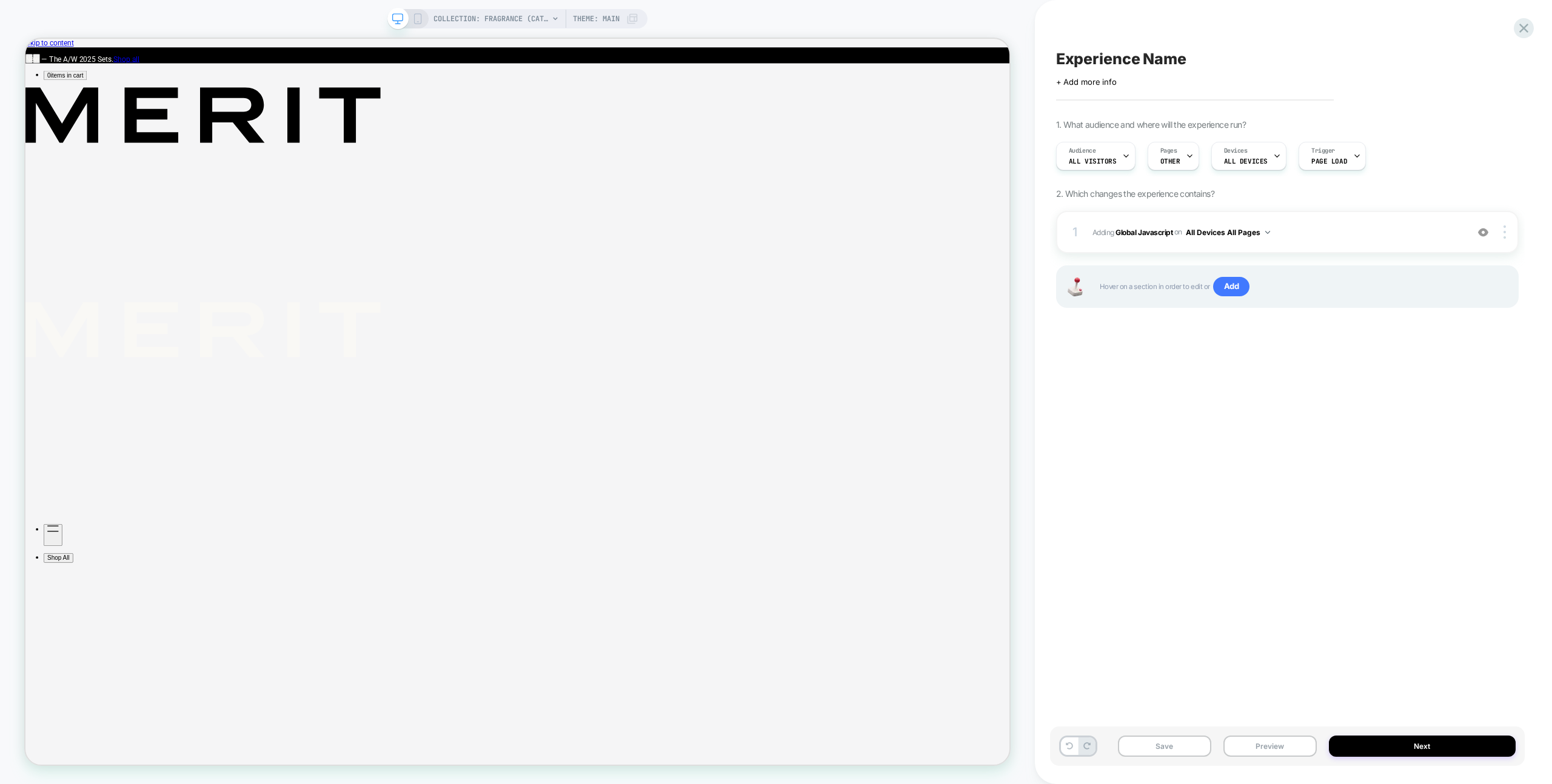
click at [1119, 72] on div "Click to edit experience details + Add more info" at bounding box center [1287, 77] width 463 height 19
click at [1119, 62] on span "Experience Name" at bounding box center [1121, 59] width 130 height 18
type textarea "*"
type textarea "**********"
click at [1493, 58] on icon at bounding box center [1493, 59] width 15 height 15
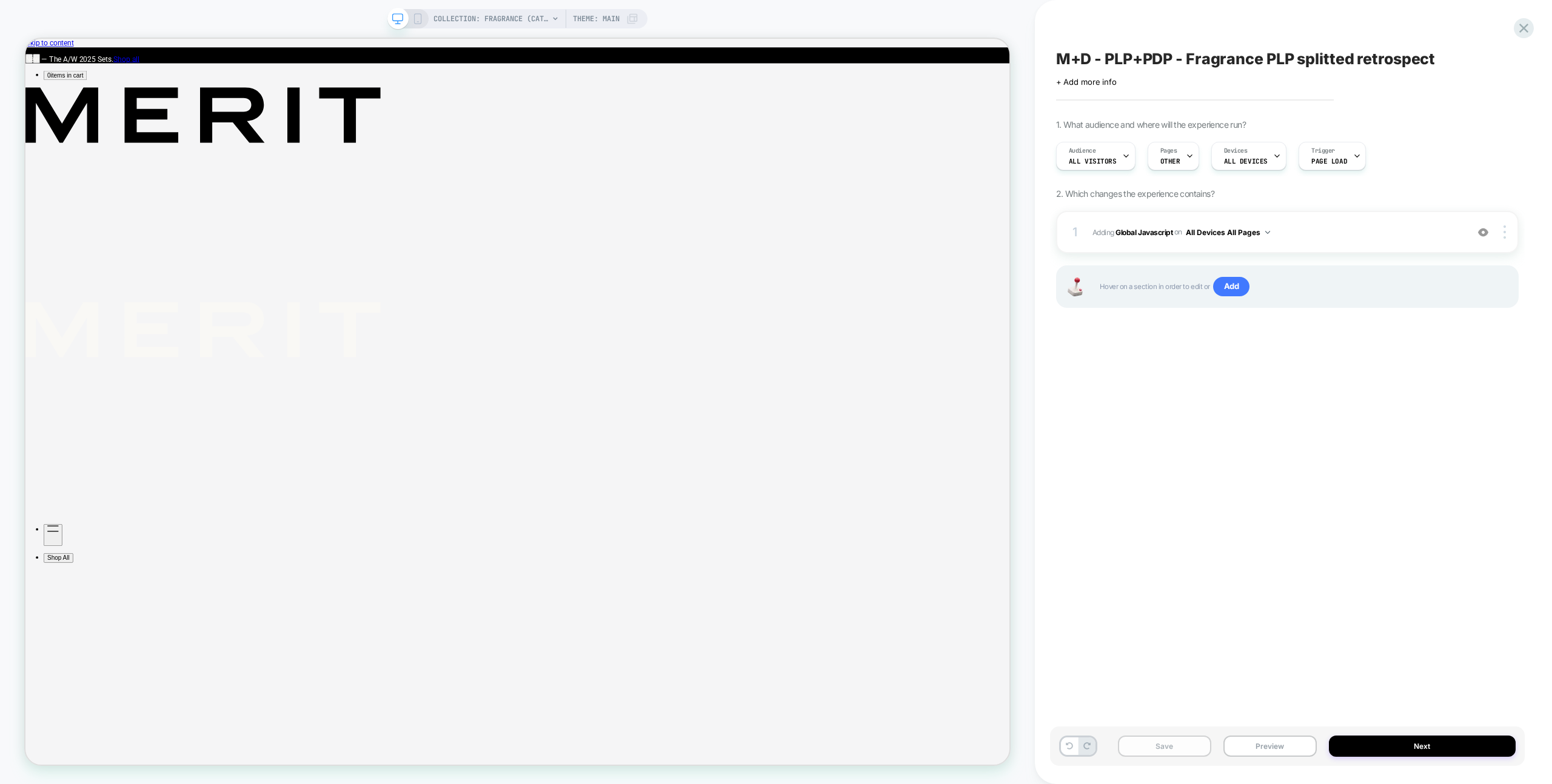
click at [1166, 744] on button "Save" at bounding box center [1164, 746] width 93 height 21
click at [1247, 743] on button "Preview" at bounding box center [1270, 746] width 93 height 21
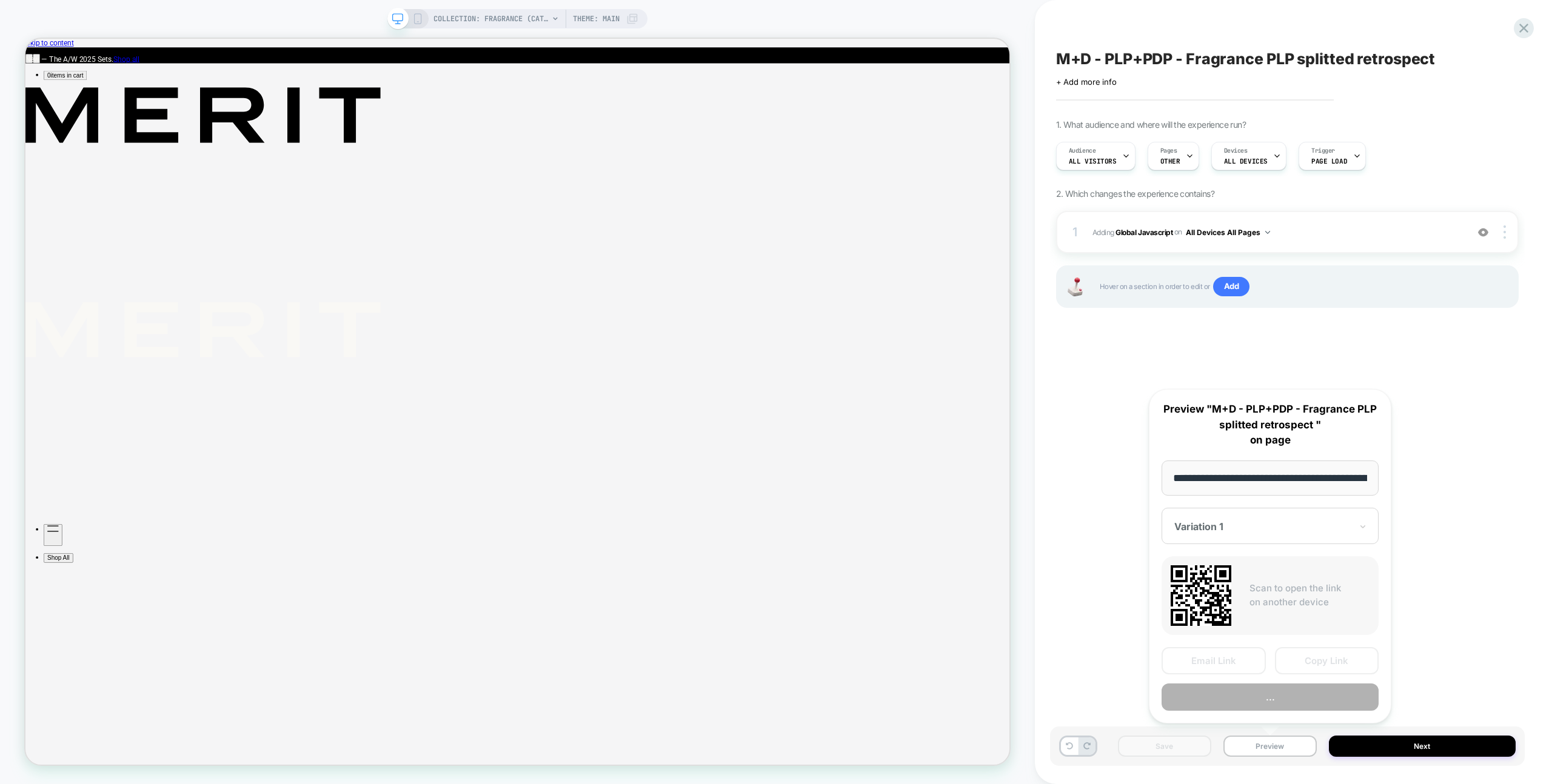
scroll to position [0, 149]
click at [1291, 664] on button "Copy Link" at bounding box center [1327, 662] width 104 height 27
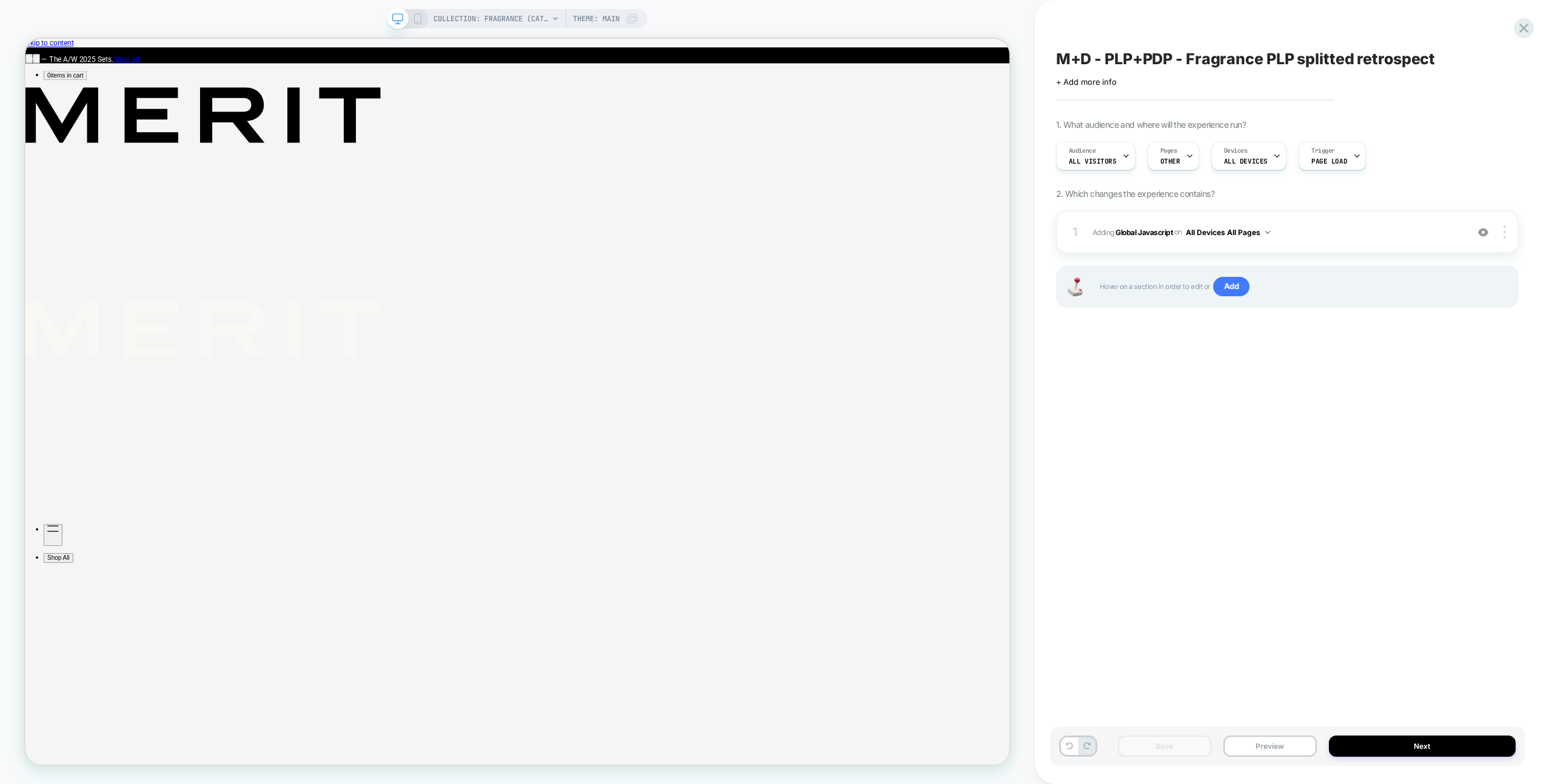
click at [1529, 14] on div "M+D - PLP+PDP - Fragrance PLP splitted retrospect Click to edit experience deta…" at bounding box center [1293, 392] width 475 height 784
click at [1528, 19] on div at bounding box center [1523, 28] width 20 height 20
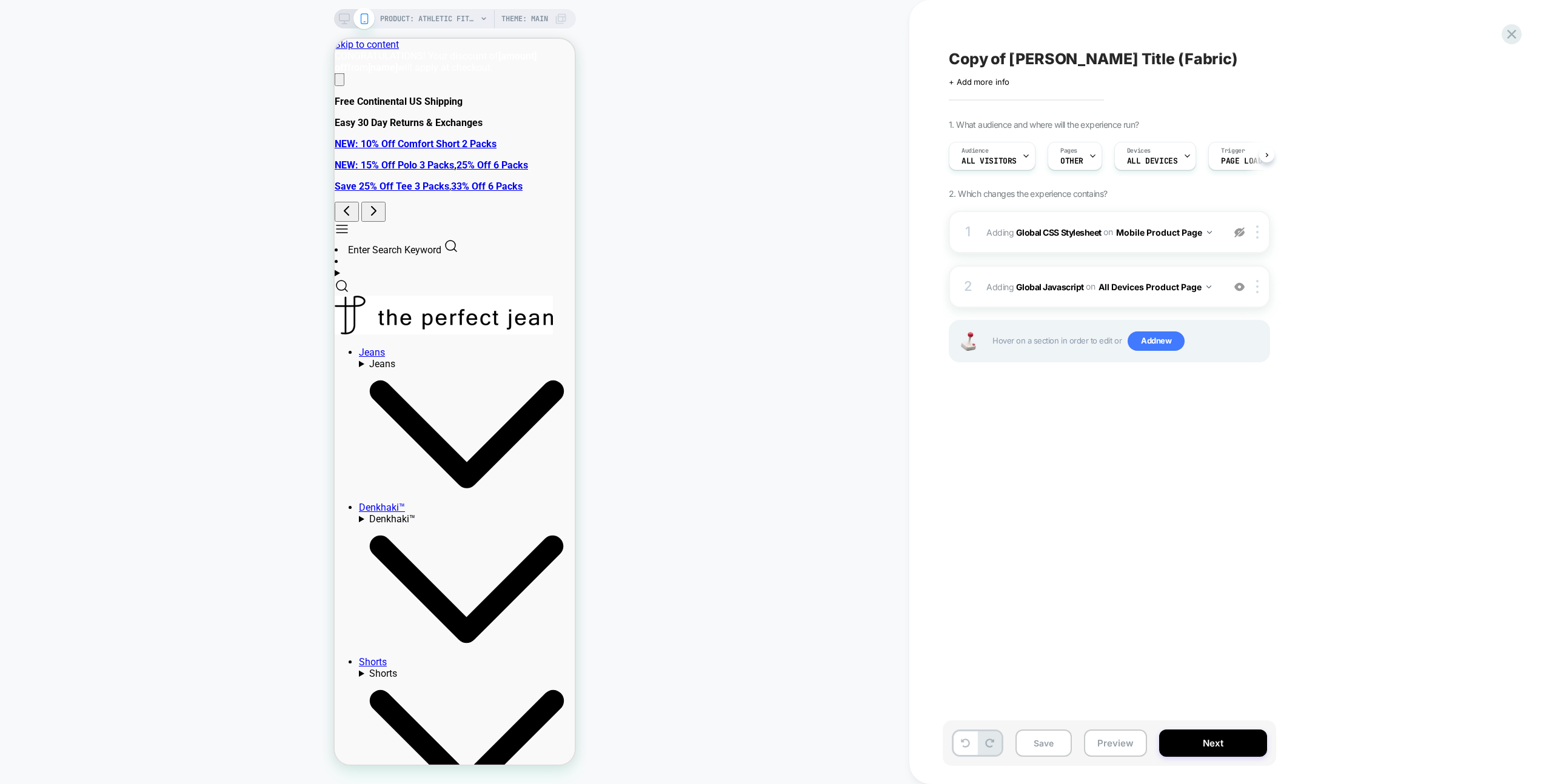
scroll to position [0, 1]
click at [1172, 269] on div "2 Adding Global Javascript on All Devices Product Page Add Before Add After Tar…" at bounding box center [1109, 287] width 321 height 42
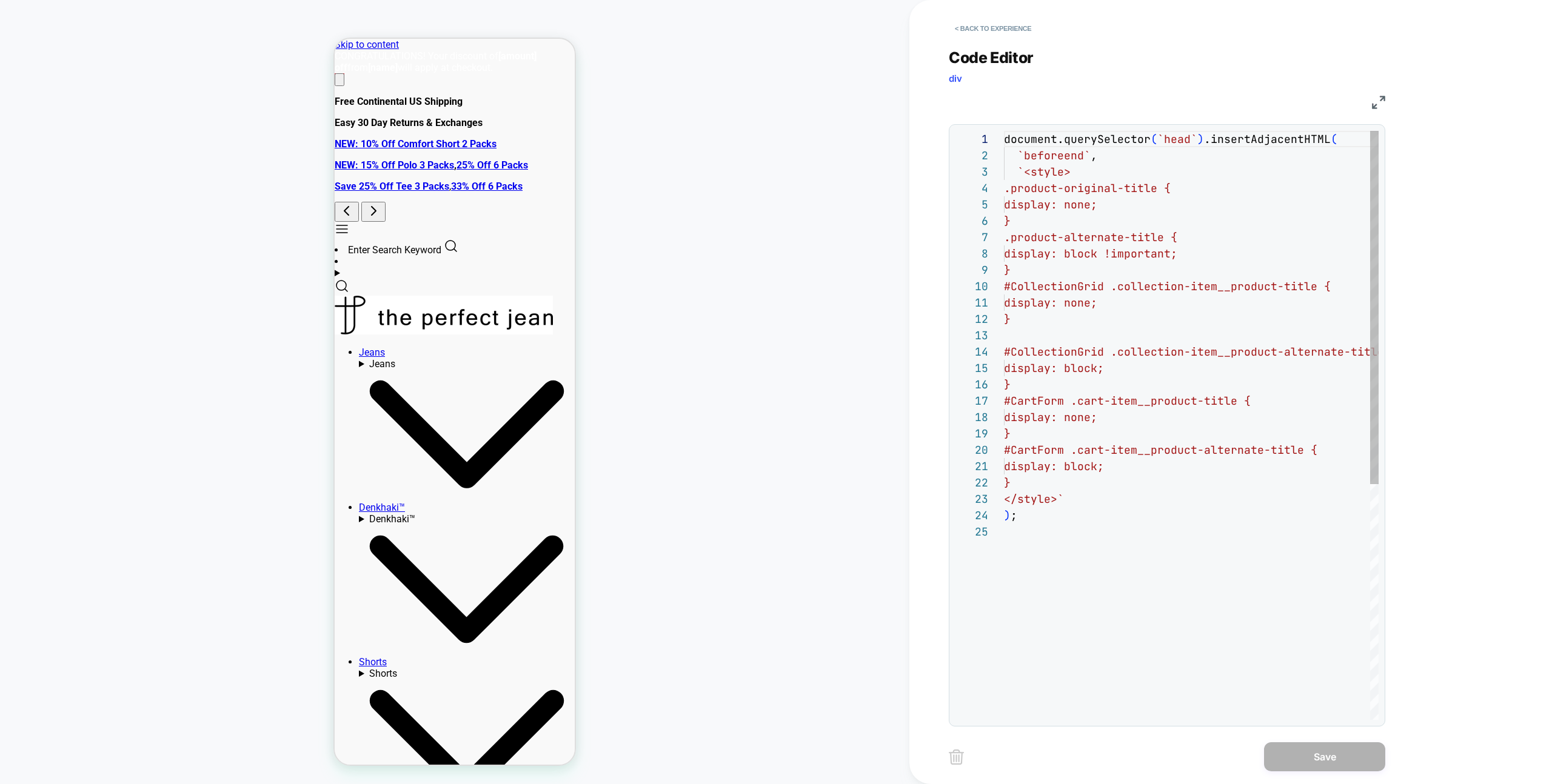
scroll to position [163, 0]
click at [999, 25] on button "< Back to experience" at bounding box center [993, 29] width 89 height 20
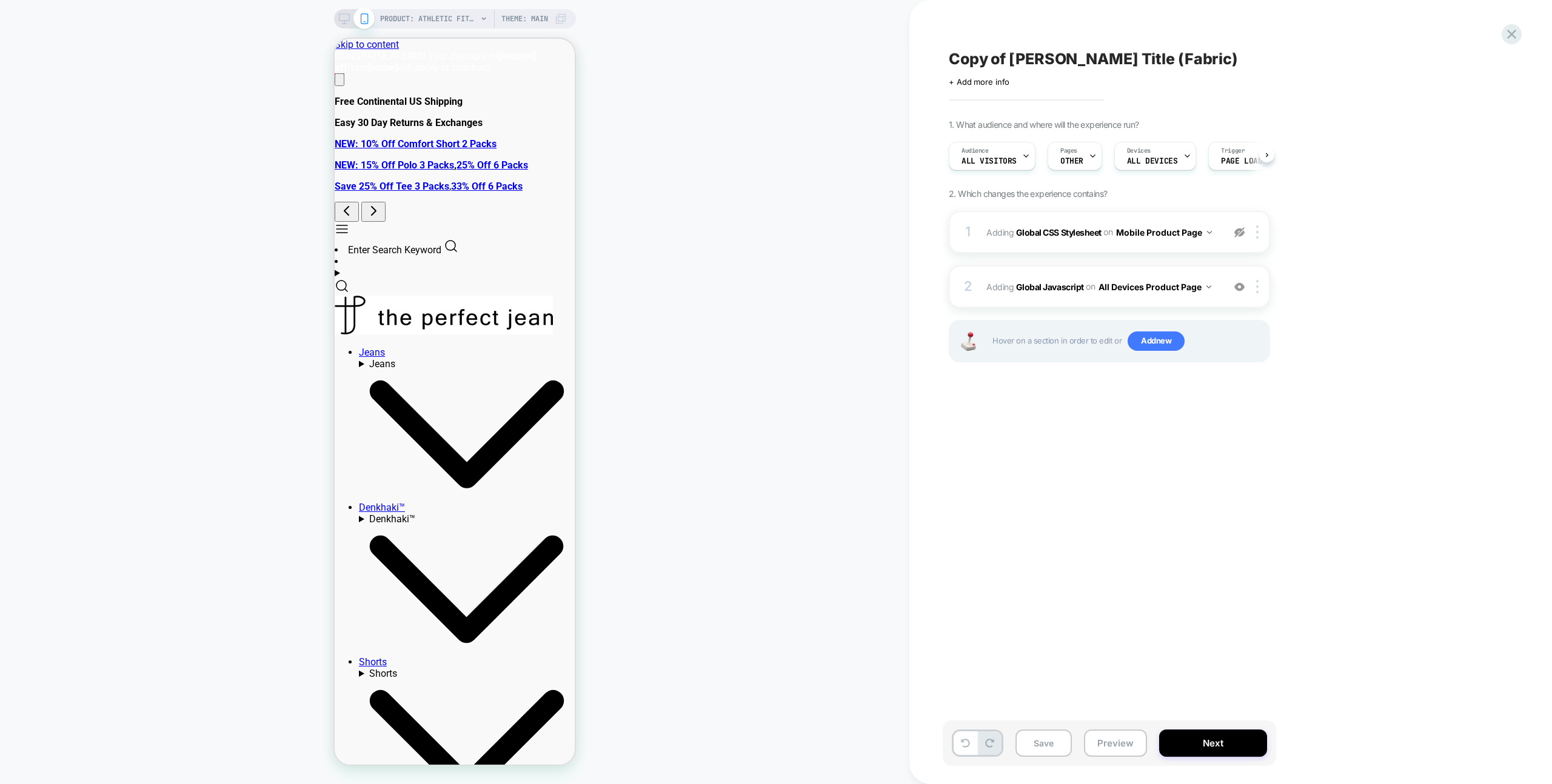
scroll to position [0, 1]
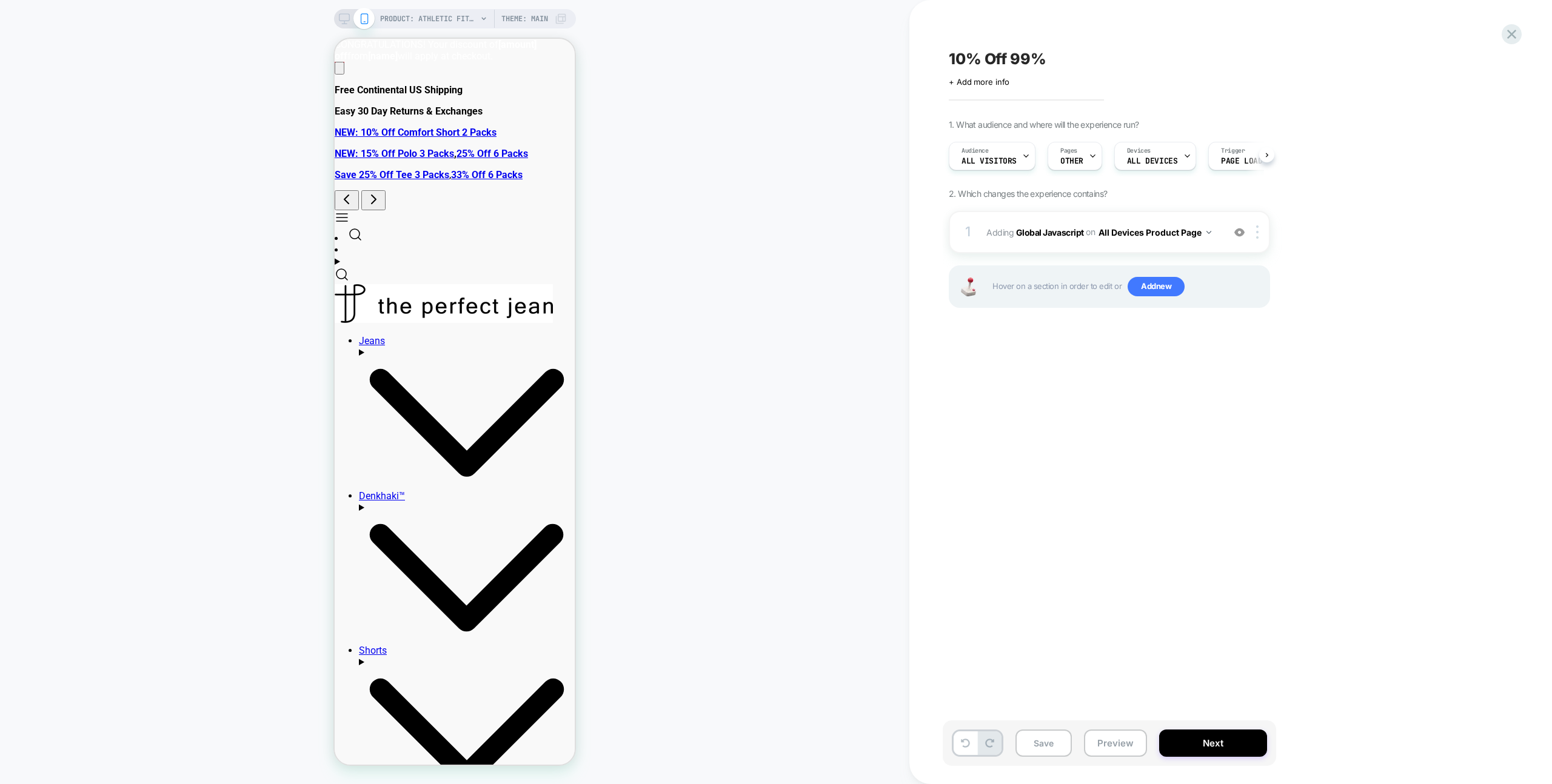
scroll to position [0, 1]
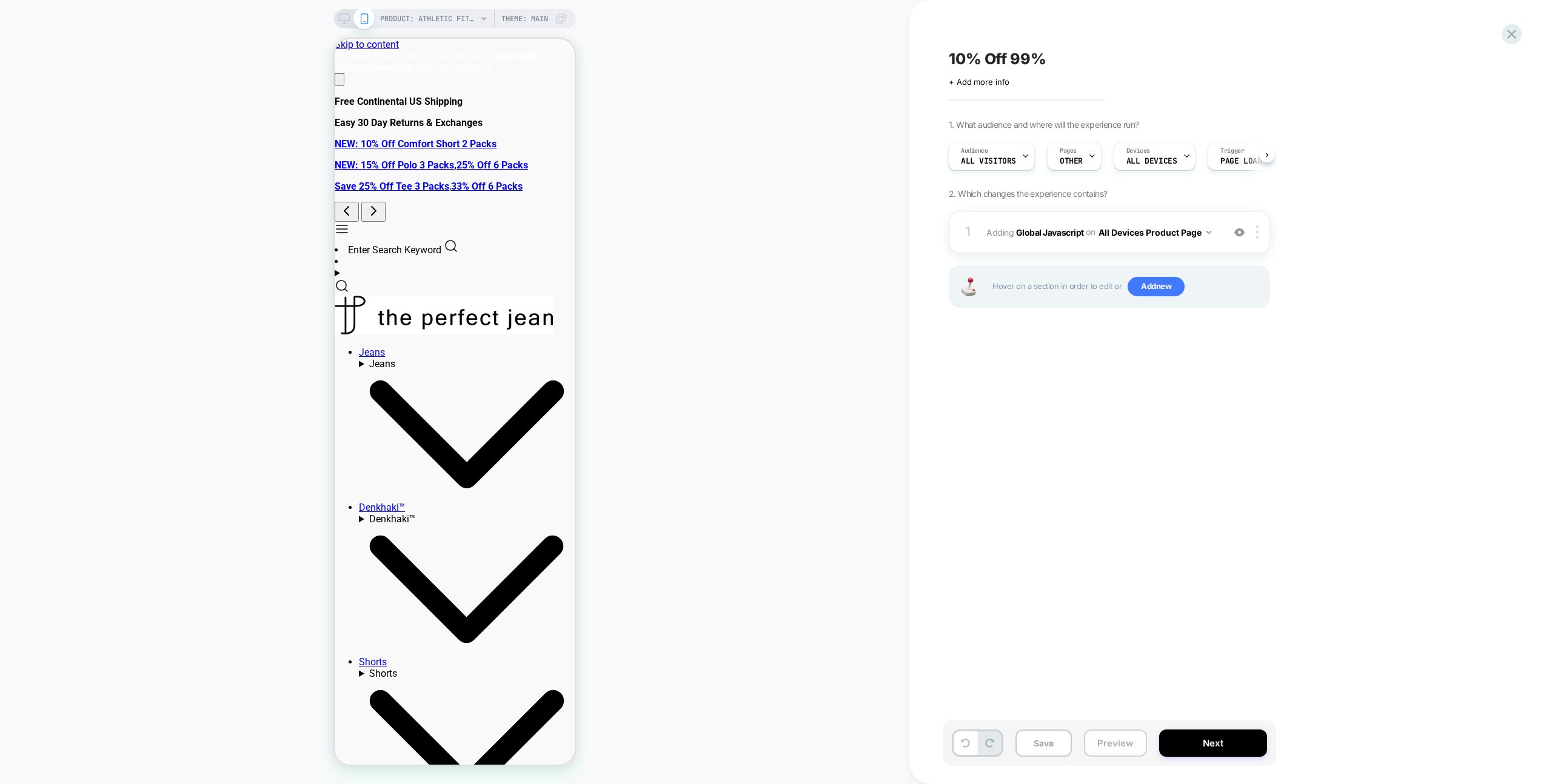
click at [1118, 750] on button "Preview" at bounding box center [1115, 743] width 63 height 27
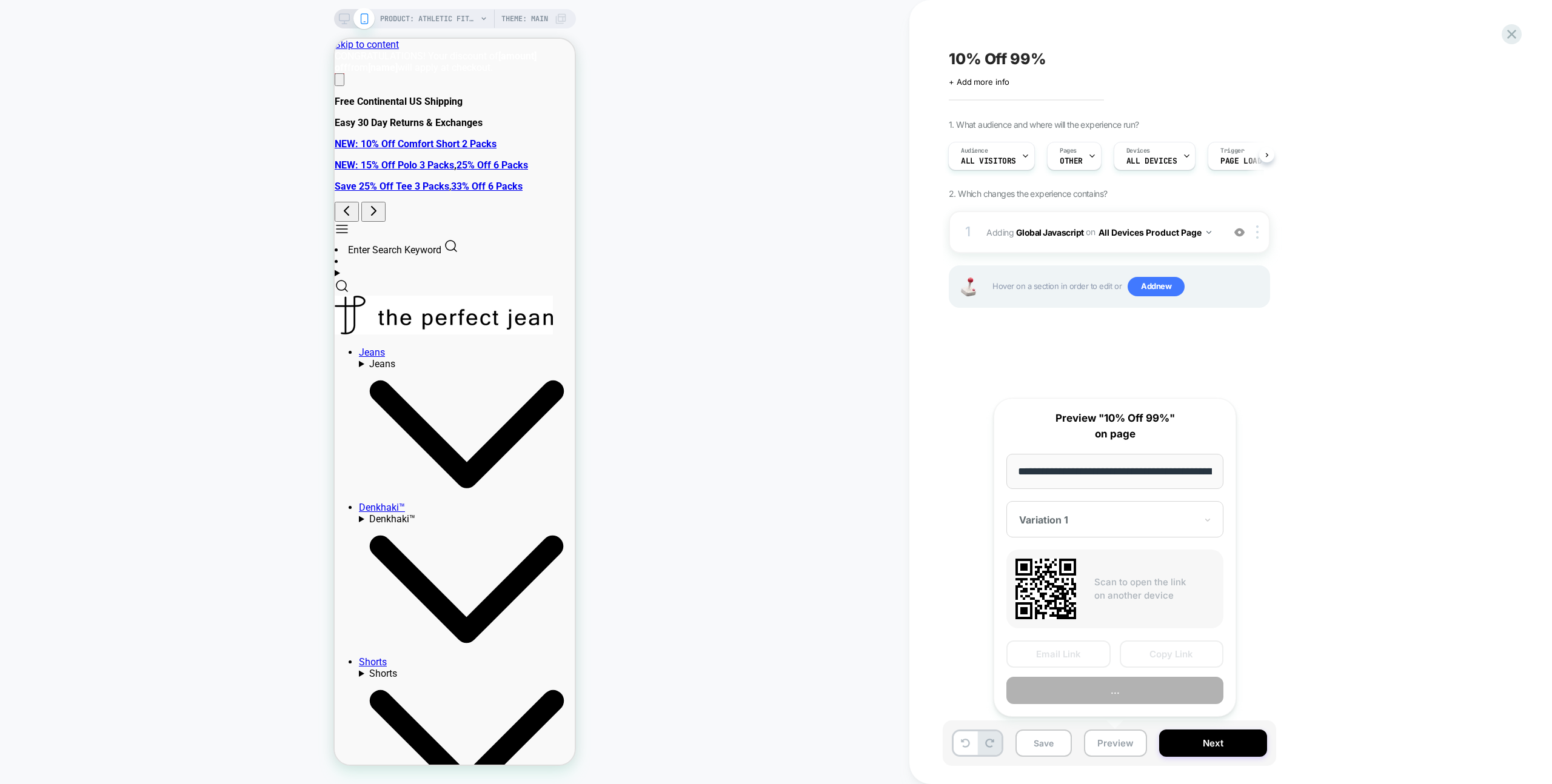
scroll to position [0, 212]
click at [1143, 658] on button "Copy Link" at bounding box center [1172, 654] width 104 height 27
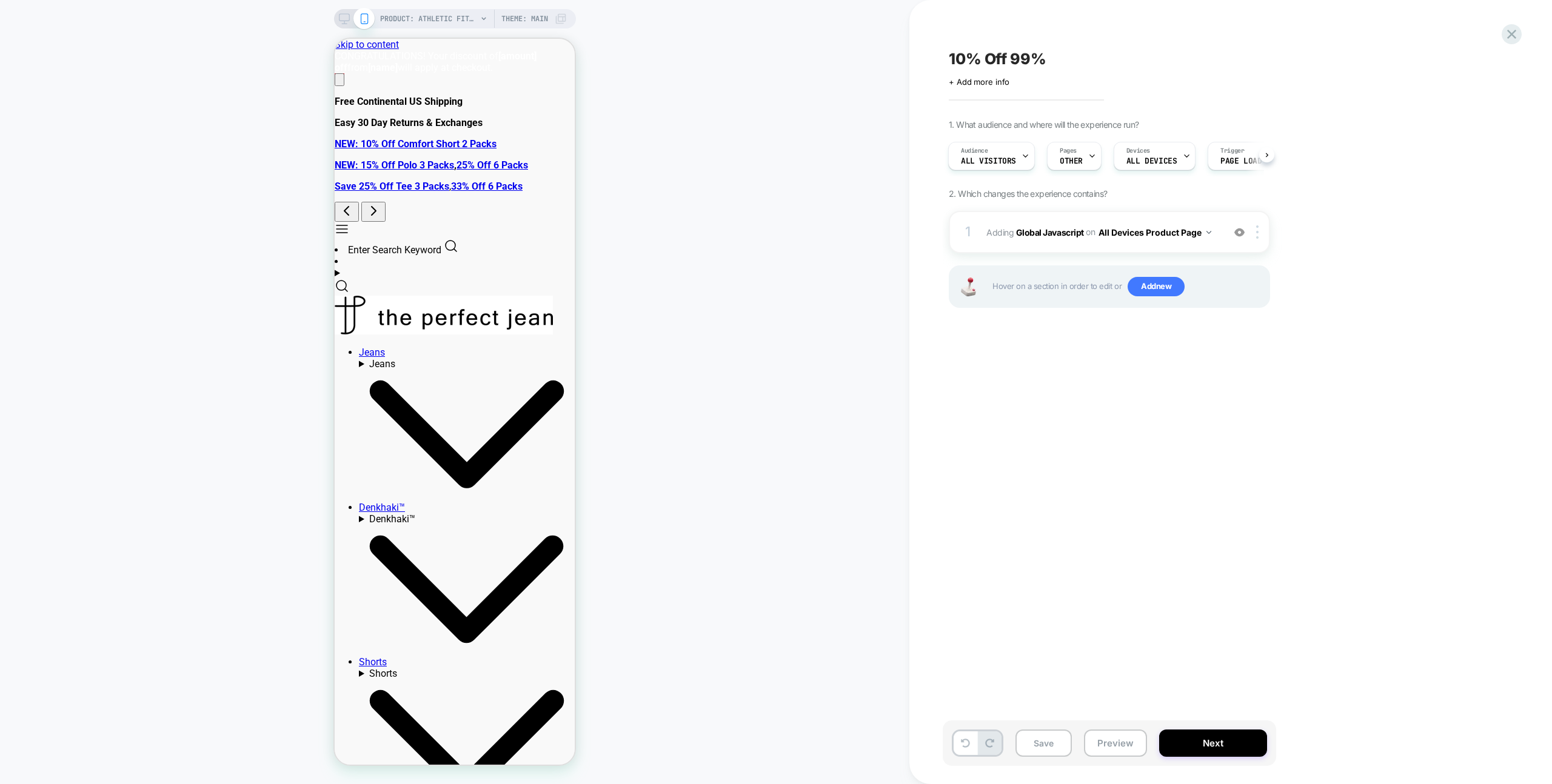
scroll to position [0, 1]
